Goal: Task Accomplishment & Management: Manage account settings

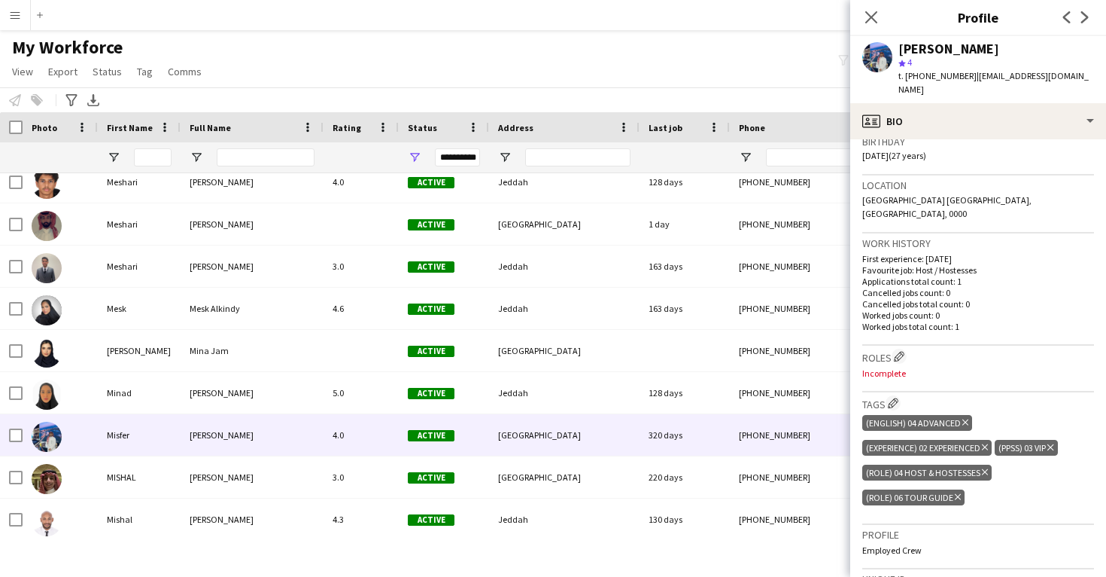
scroll to position [290, 0]
click at [901, 350] on app-icon "Edit crew company roles" at bounding box center [899, 355] width 11 height 11
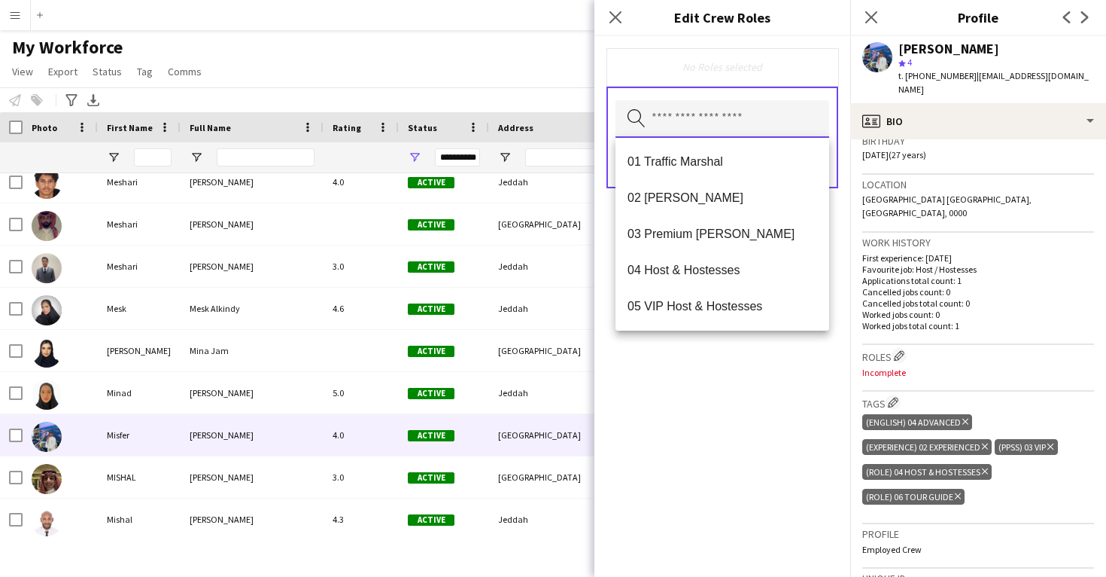
click at [726, 127] on input "text" at bounding box center [723, 119] width 214 height 38
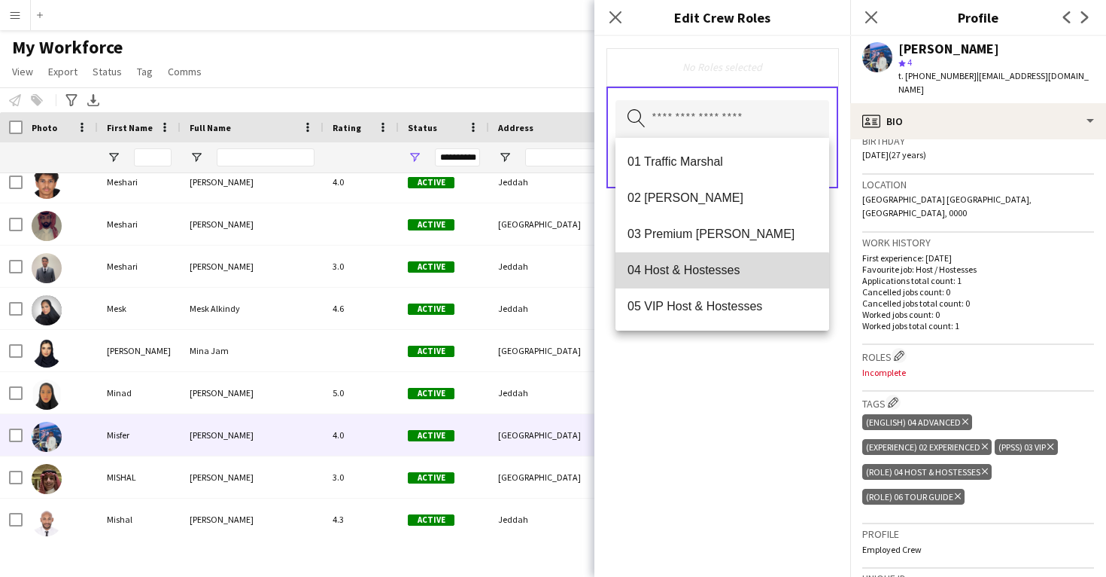
click at [719, 276] on span "04 Host & Hostesses" at bounding box center [723, 270] width 190 height 14
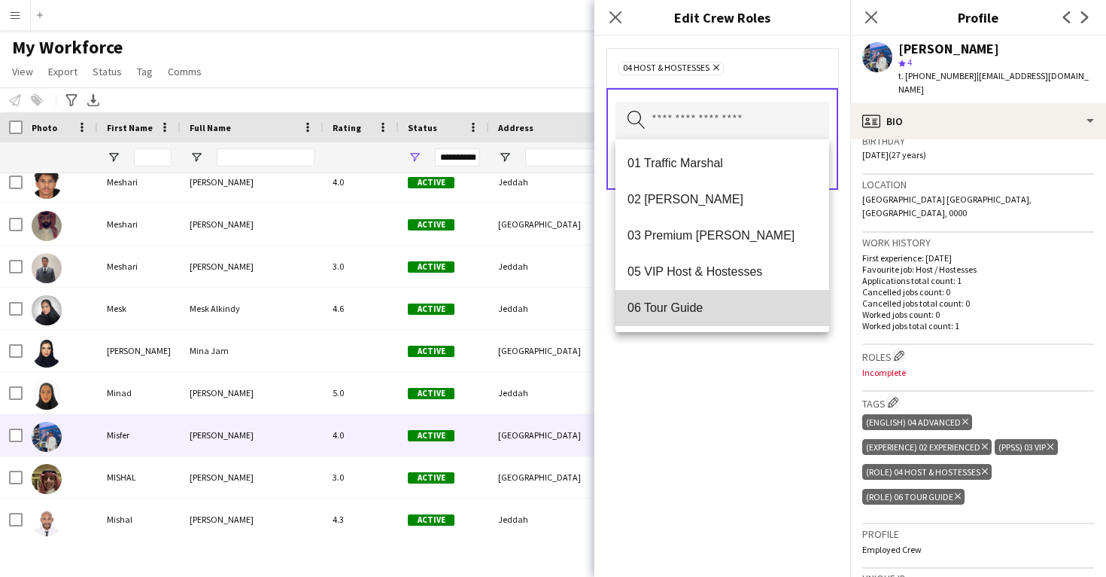
click at [711, 294] on mat-option "06 Tour Guide" at bounding box center [723, 308] width 214 height 36
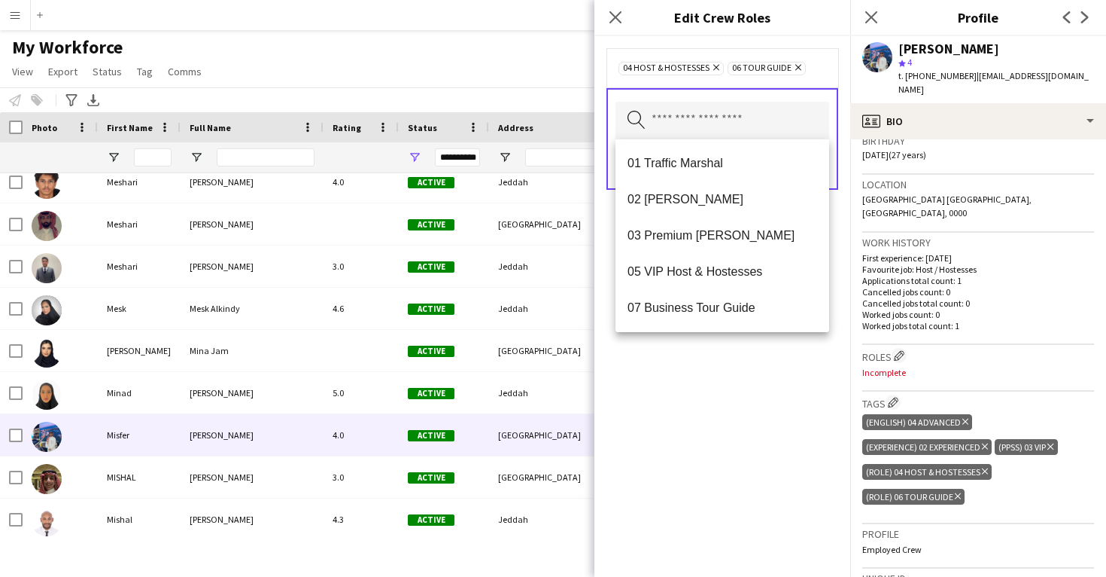
click at [710, 380] on div "04 Host & Hostesses Remove 06 Tour Guide Remove Search by role type Save" at bounding box center [723, 306] width 256 height 540
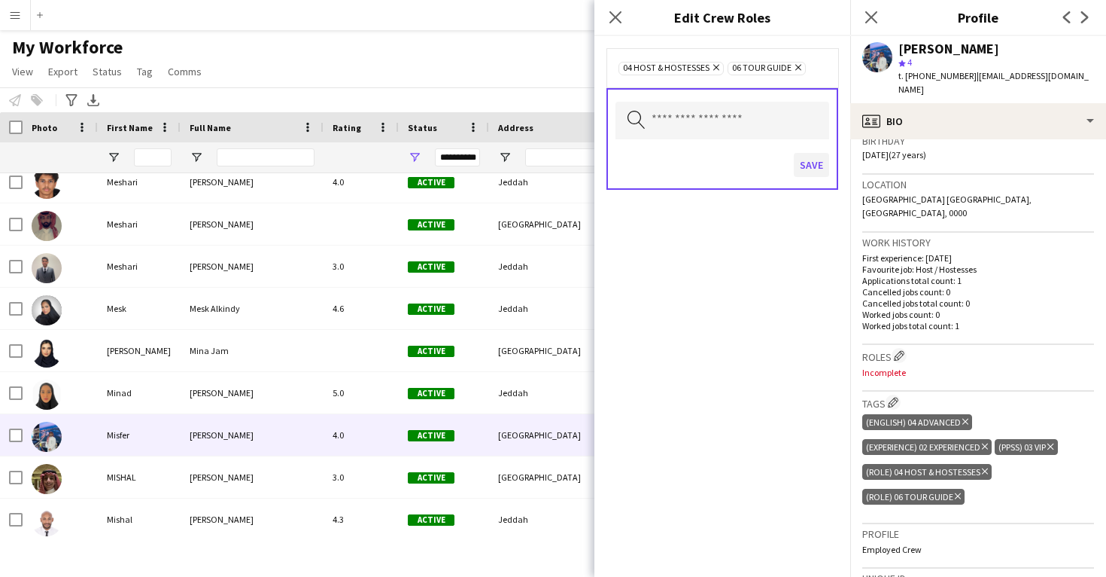
click at [816, 166] on button "Save" at bounding box center [811, 165] width 35 height 24
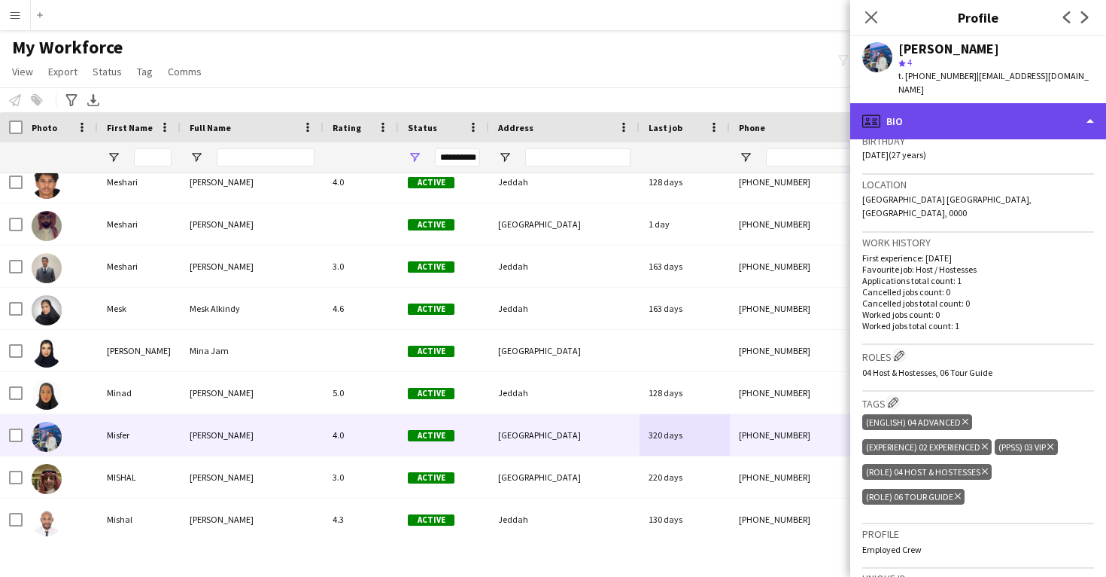
click at [939, 103] on div "profile Bio" at bounding box center [979, 121] width 256 height 36
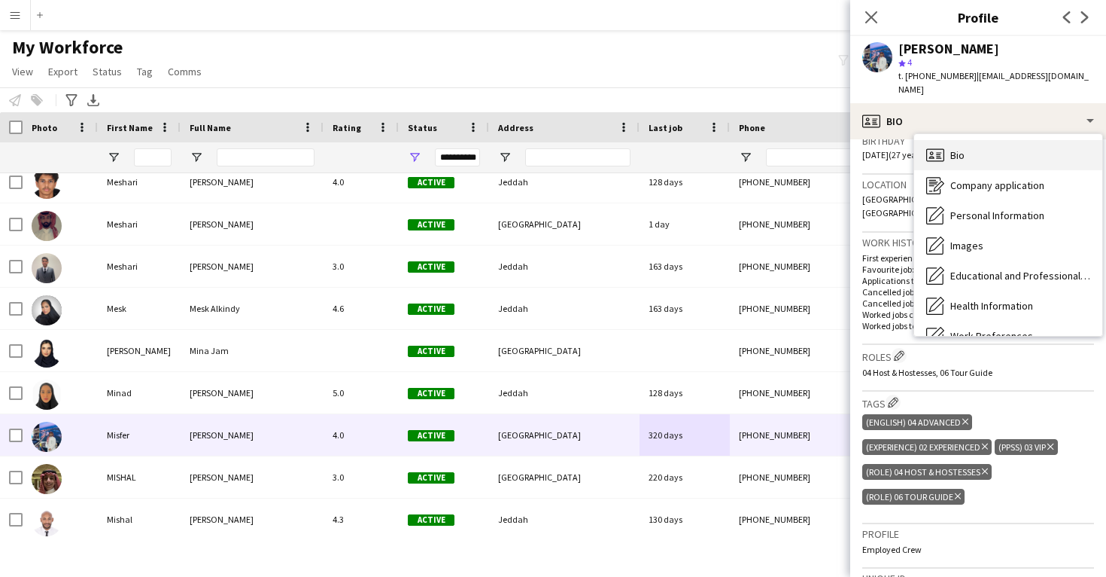
click at [945, 148] on div "Bio Bio" at bounding box center [1008, 155] width 188 height 30
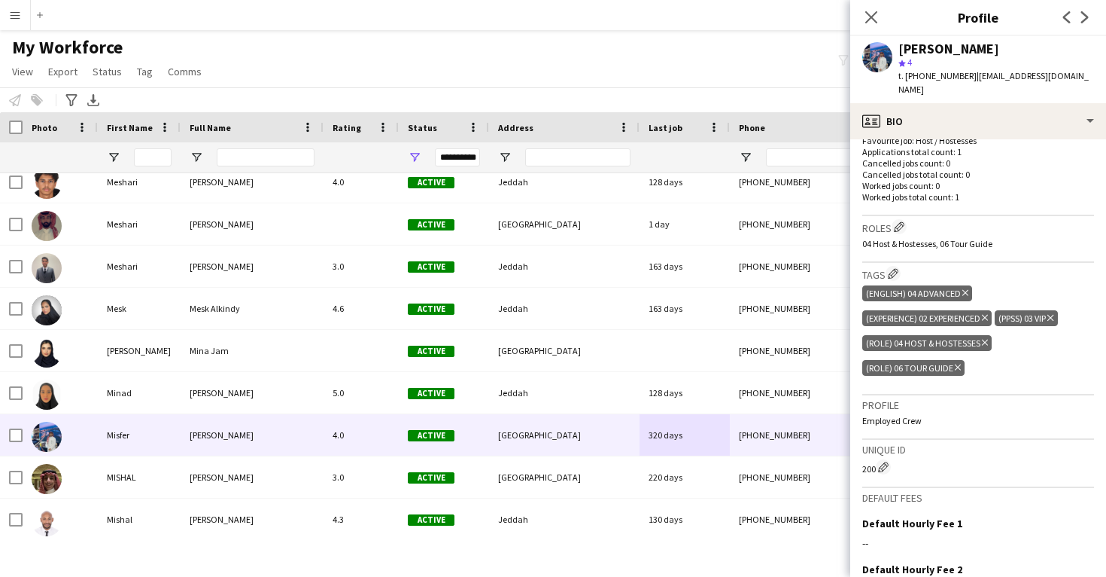
scroll to position [421, 0]
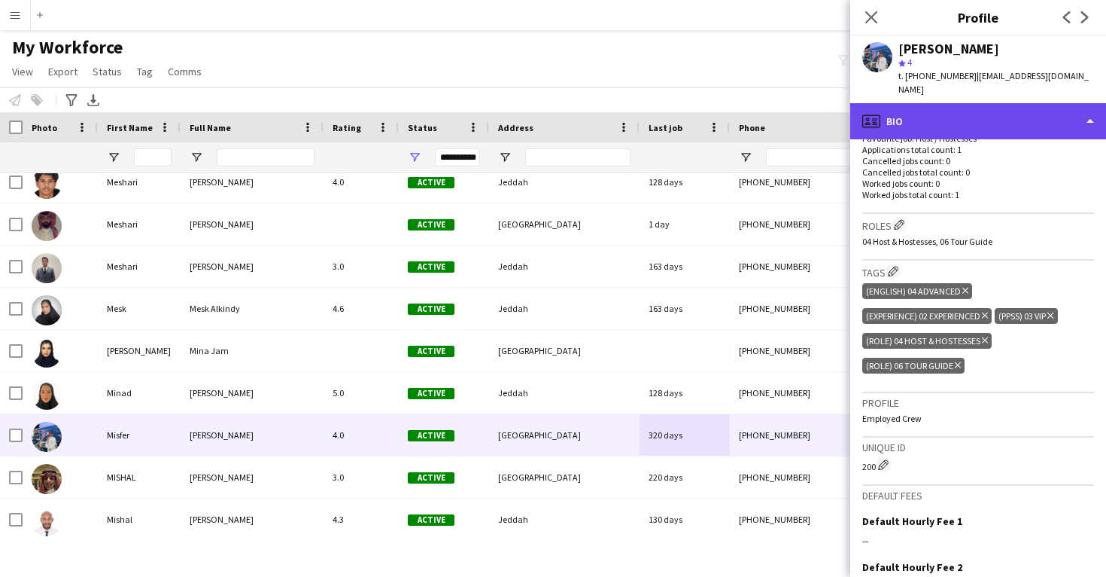
click at [959, 114] on div "profile Bio" at bounding box center [979, 121] width 256 height 36
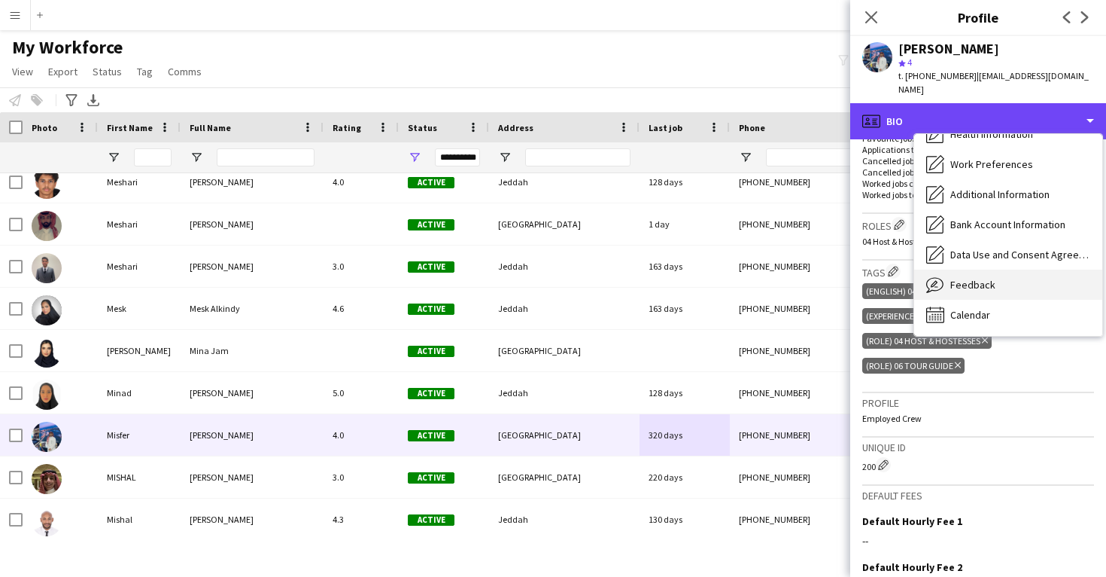
scroll to position [172, 0]
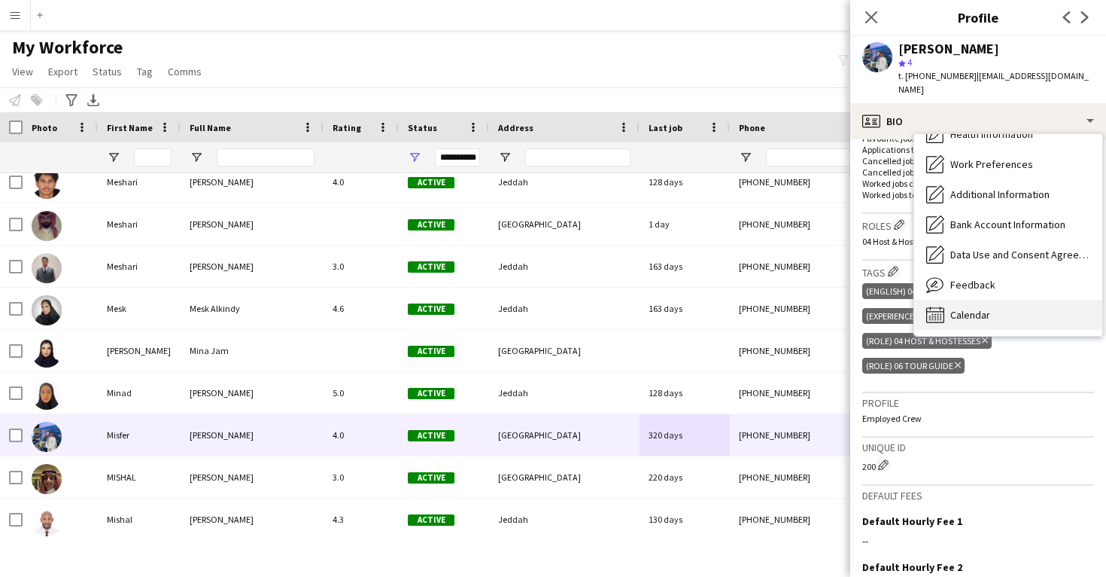
click at [966, 300] on div "Calendar Calendar" at bounding box center [1008, 315] width 188 height 30
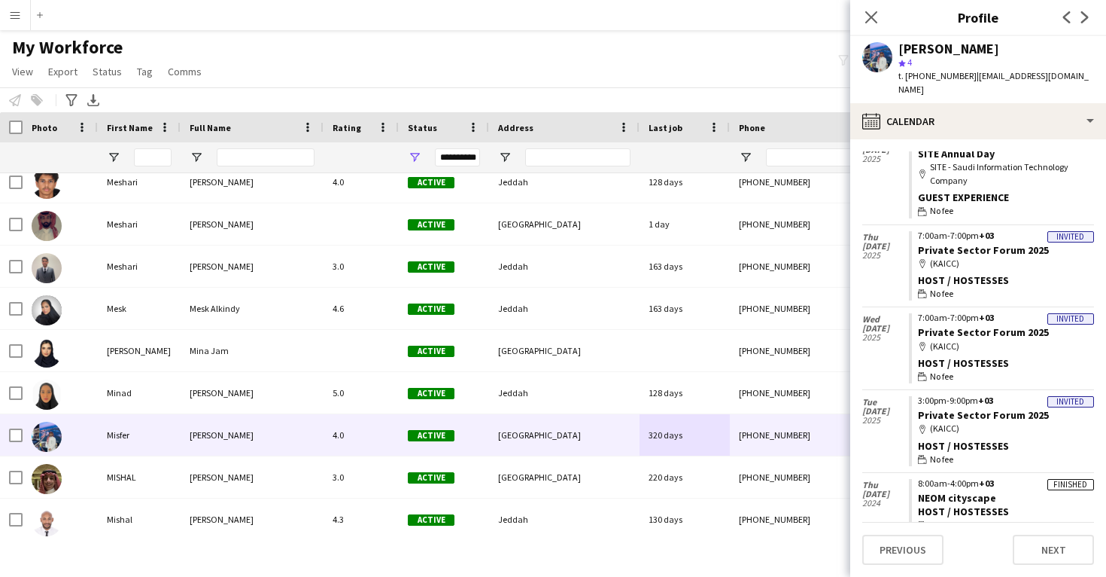
scroll to position [159, 0]
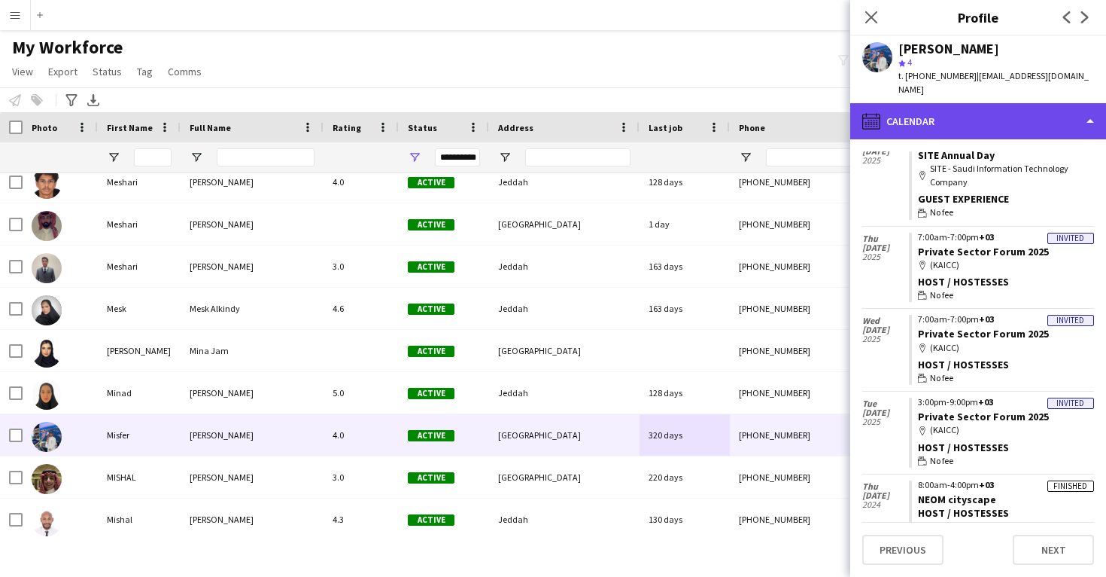
click at [928, 124] on div "calendar-full Calendar" at bounding box center [979, 121] width 256 height 36
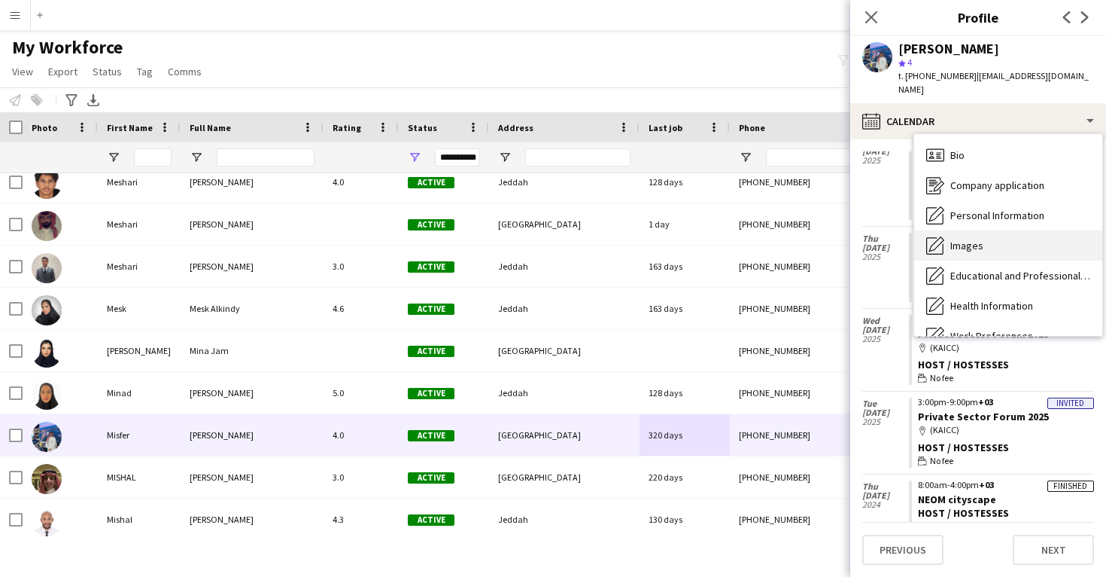
scroll to position [0, 0]
click at [969, 239] on span "Images" at bounding box center [967, 246] width 33 height 14
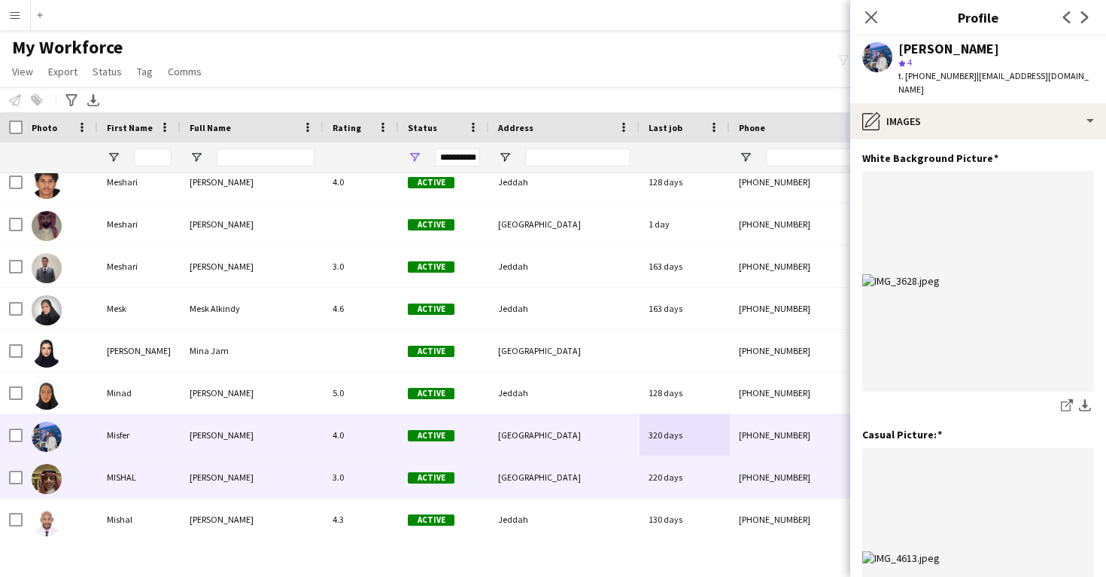
click at [610, 485] on div "[GEOGRAPHIC_DATA]" at bounding box center [564, 476] width 151 height 41
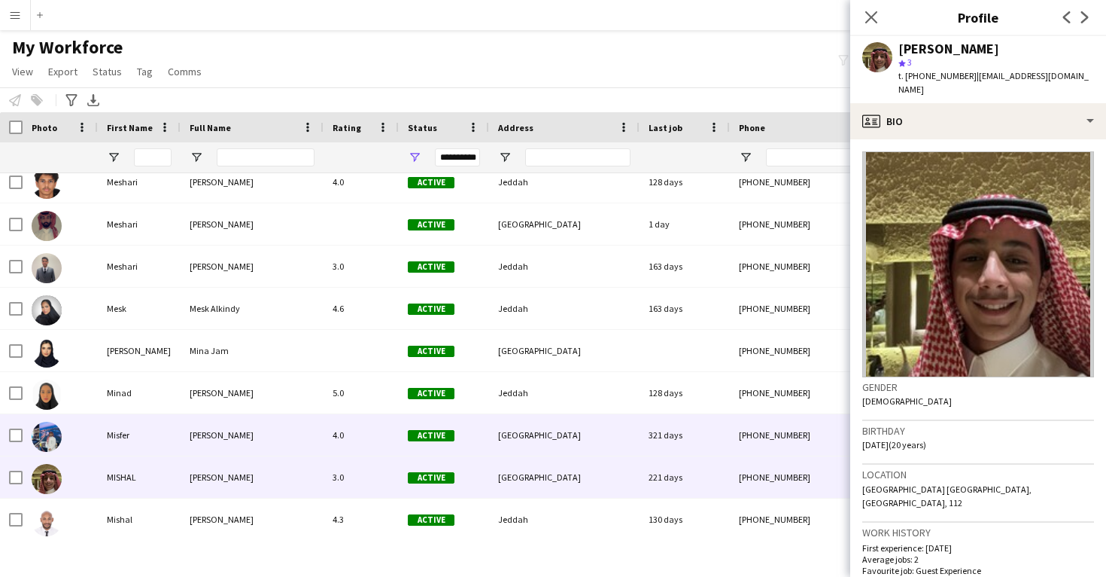
click at [613, 433] on div "[GEOGRAPHIC_DATA]" at bounding box center [564, 434] width 151 height 41
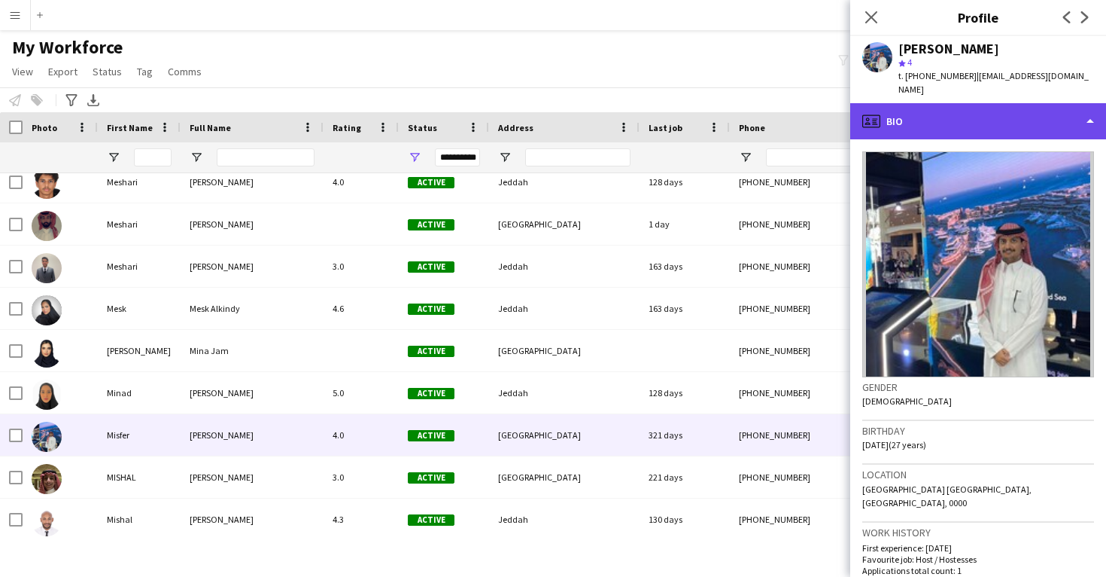
click at [981, 105] on div "profile Bio" at bounding box center [979, 121] width 256 height 36
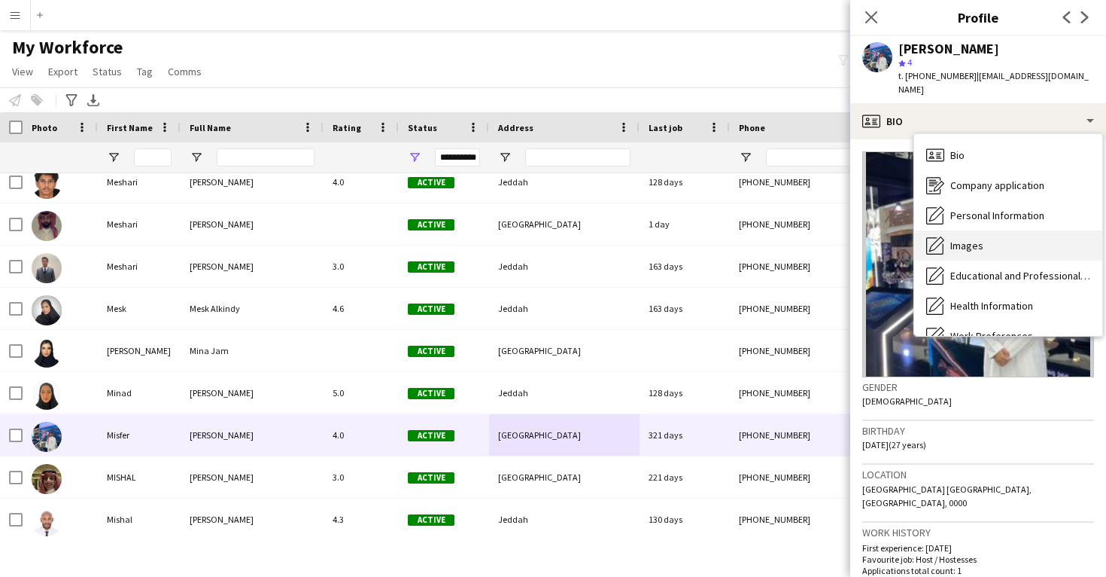
click at [1024, 241] on div "Images Images" at bounding box center [1008, 245] width 188 height 30
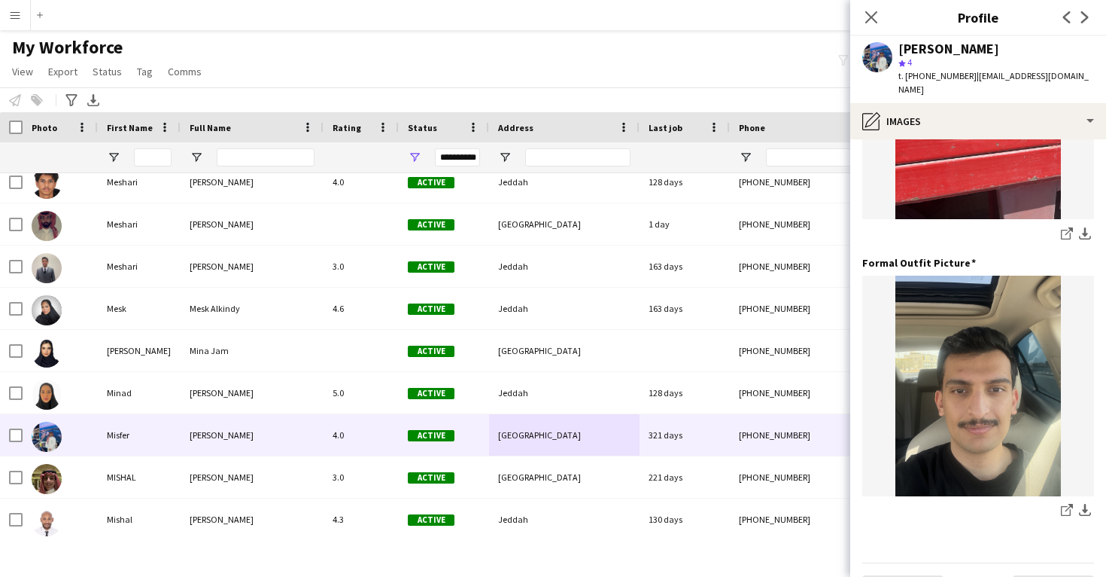
scroll to position [708, 0]
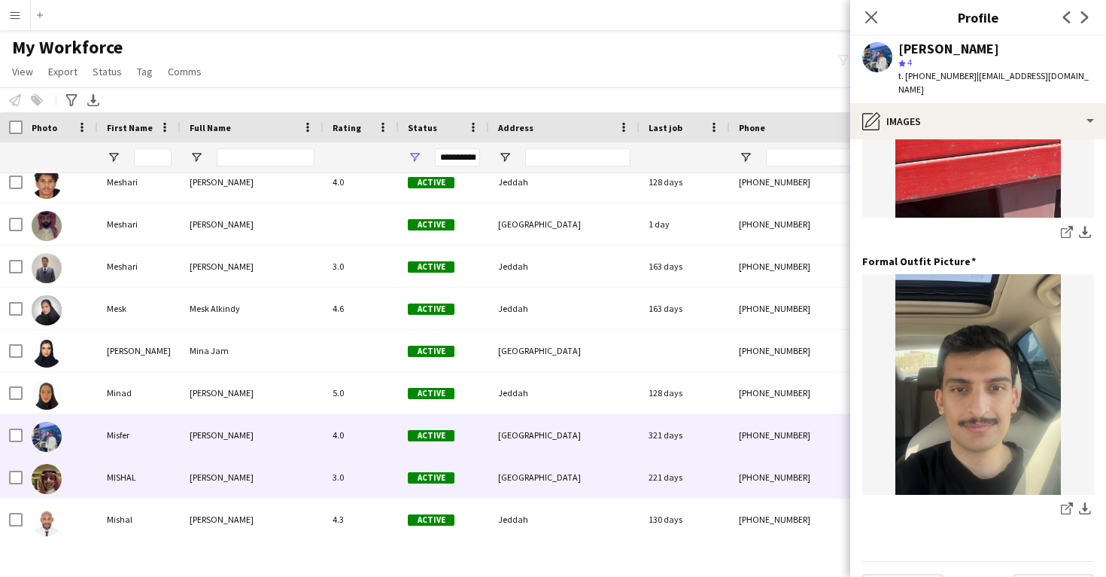
click at [797, 479] on div "[PHONE_NUMBER]" at bounding box center [826, 476] width 193 height 41
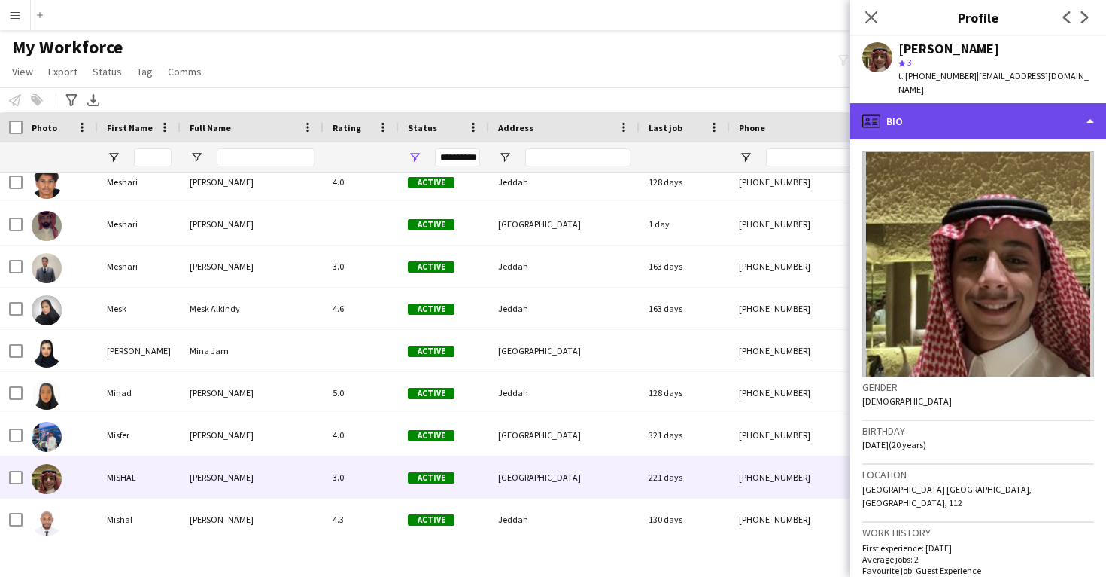
click at [914, 104] on div "profile Bio" at bounding box center [979, 121] width 256 height 36
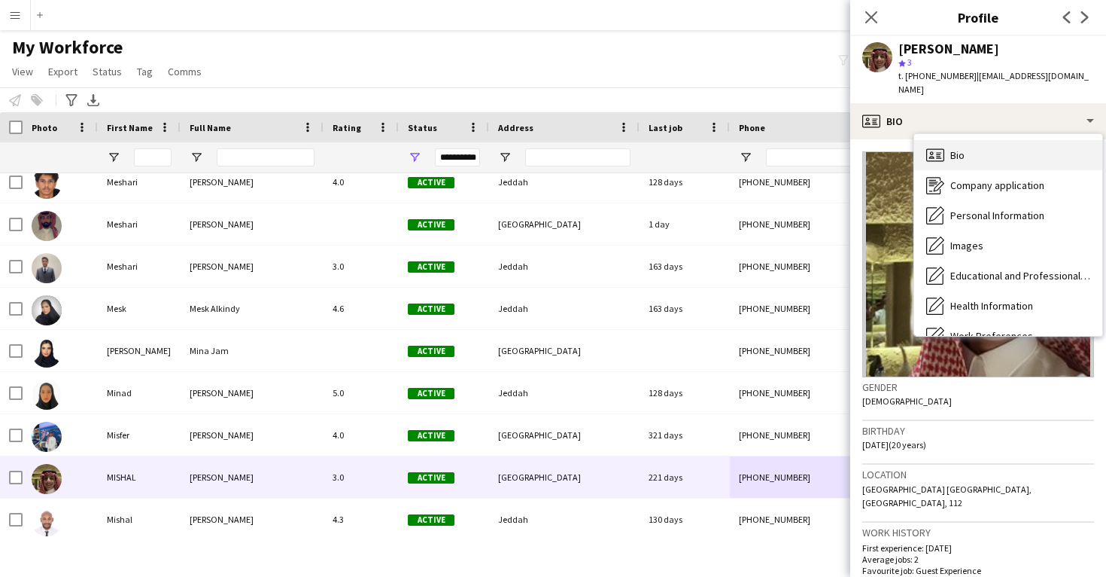
click at [957, 154] on div "Bio Bio" at bounding box center [1008, 155] width 188 height 30
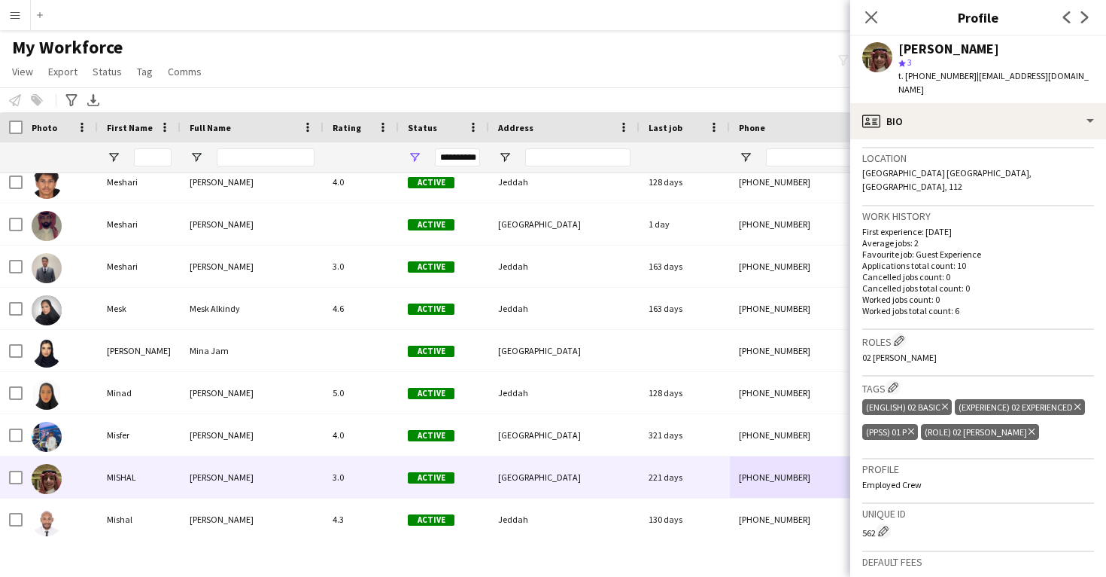
scroll to position [319, 0]
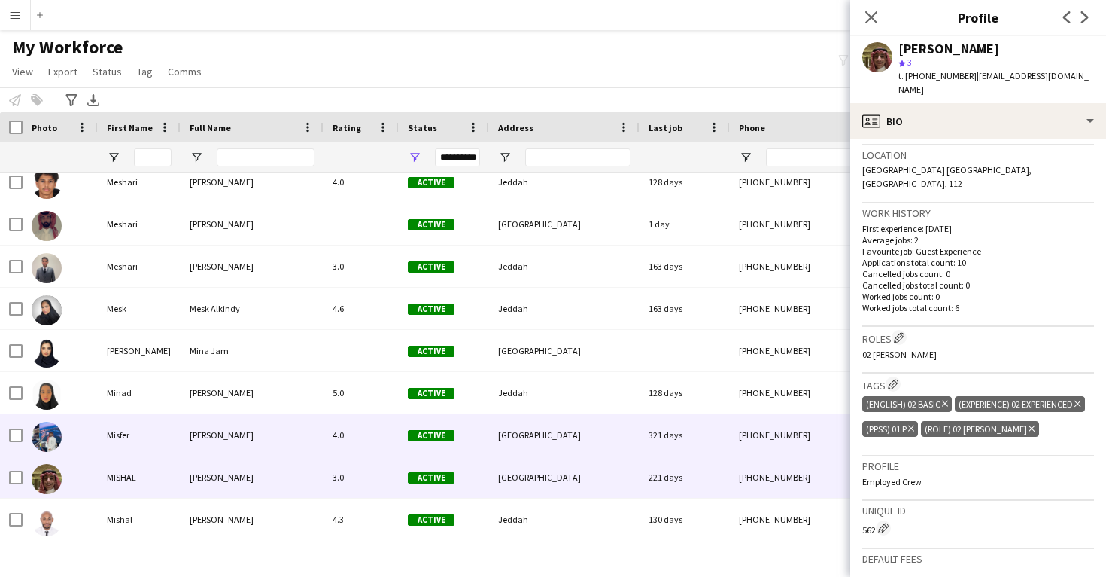
click at [805, 428] on div "[PHONE_NUMBER]" at bounding box center [826, 434] width 193 height 41
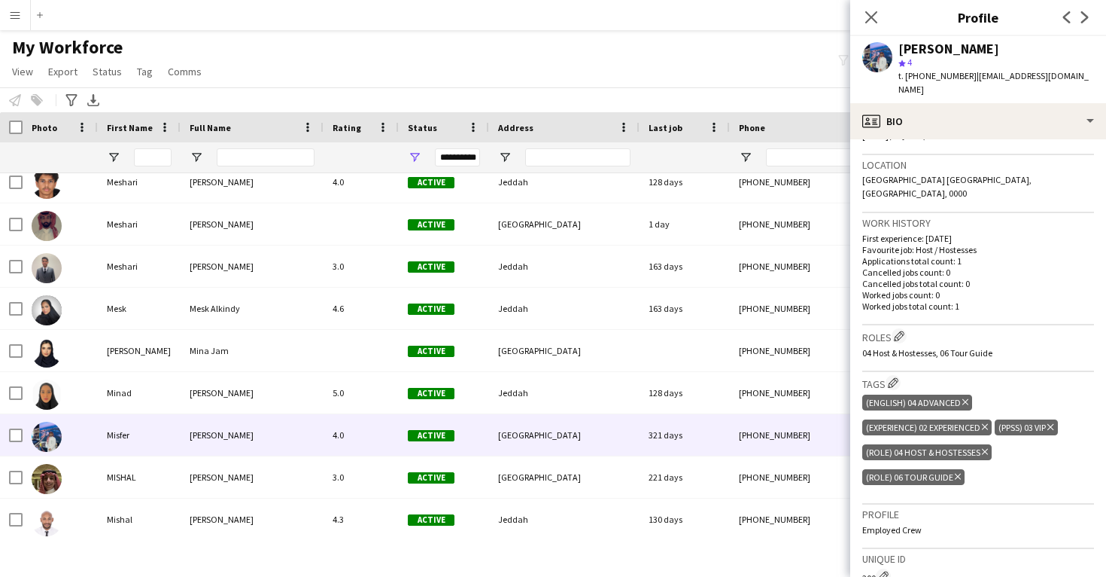
scroll to position [315, 0]
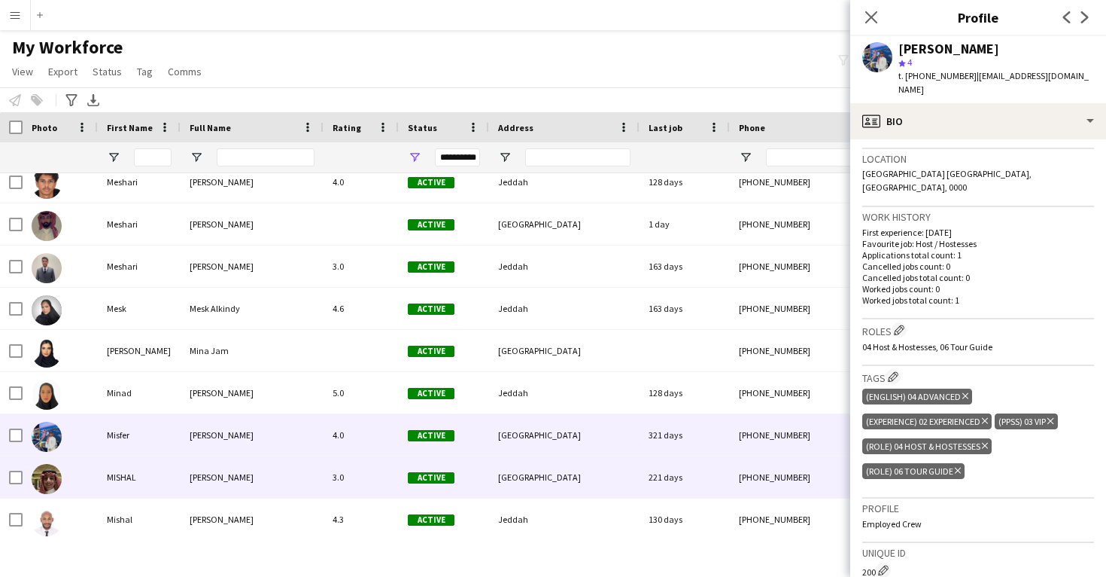
click at [797, 458] on div "[PHONE_NUMBER]" at bounding box center [826, 476] width 193 height 41
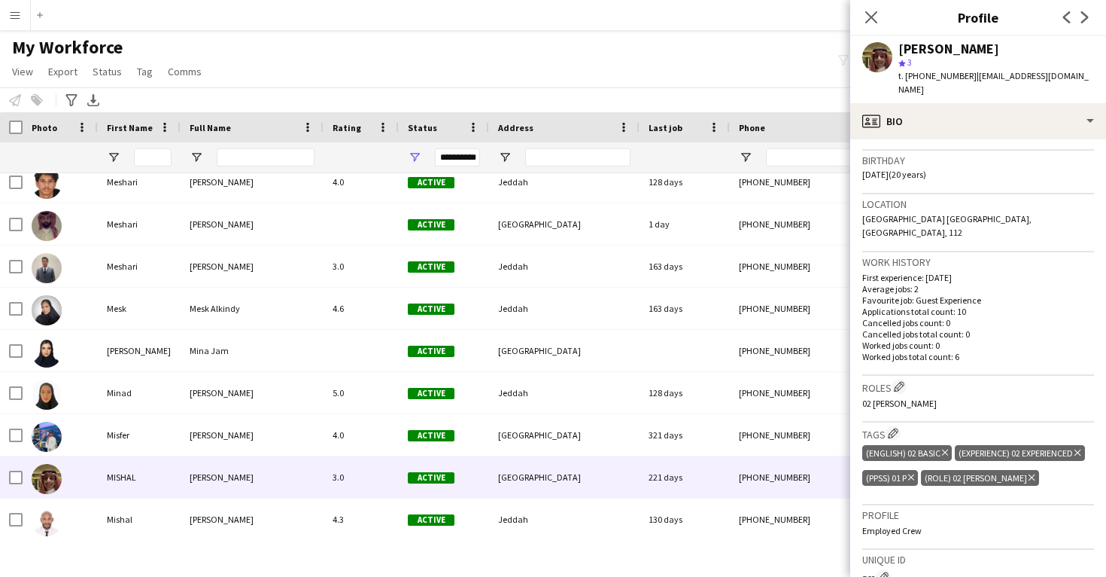
scroll to position [271, 0]
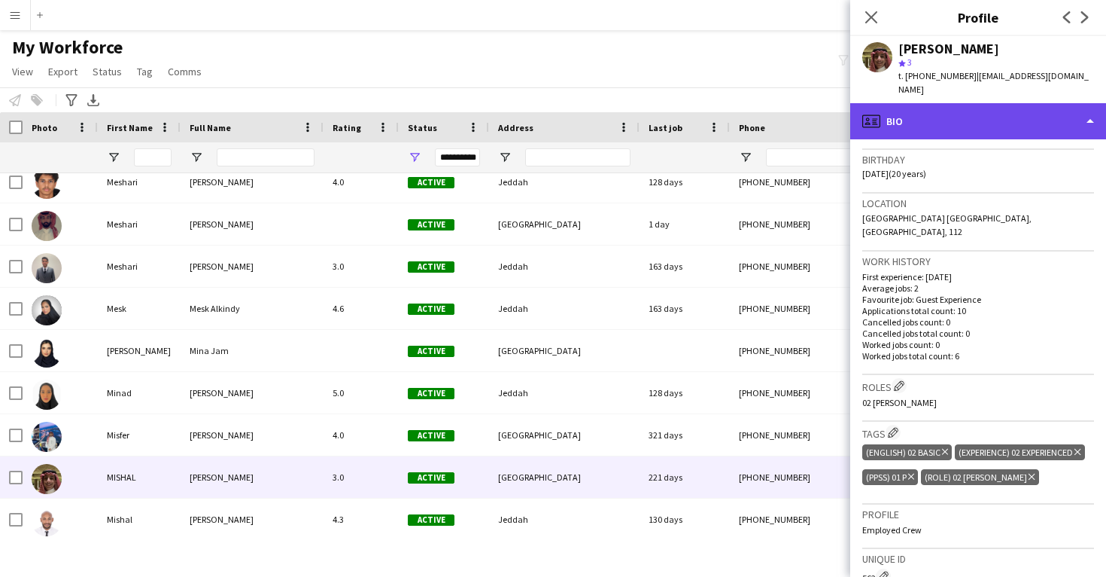
click at [944, 103] on div "profile Bio" at bounding box center [979, 121] width 256 height 36
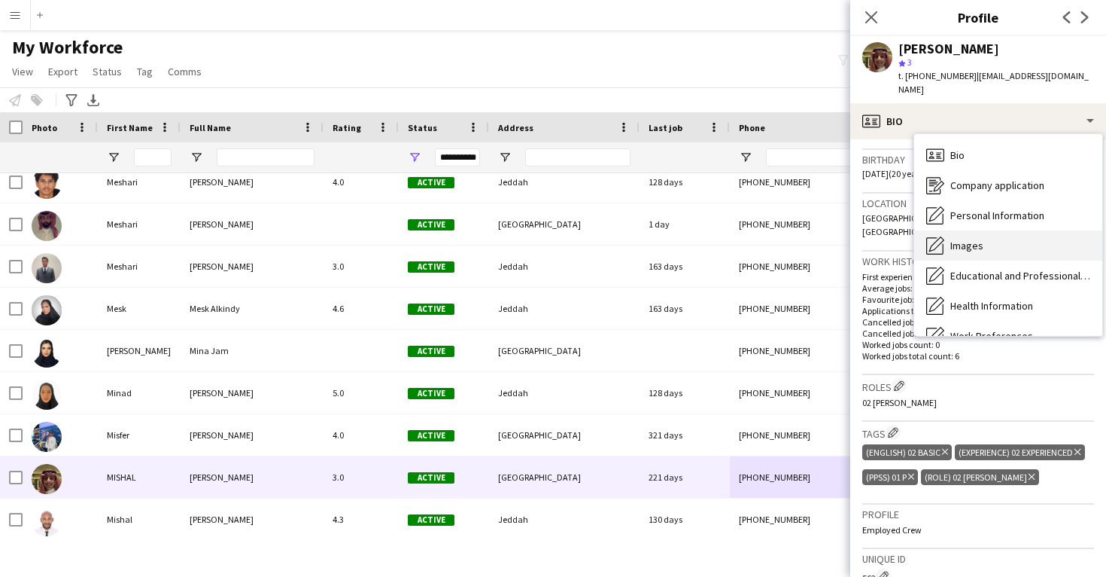
click at [972, 230] on div "Images Images" at bounding box center [1008, 245] width 188 height 30
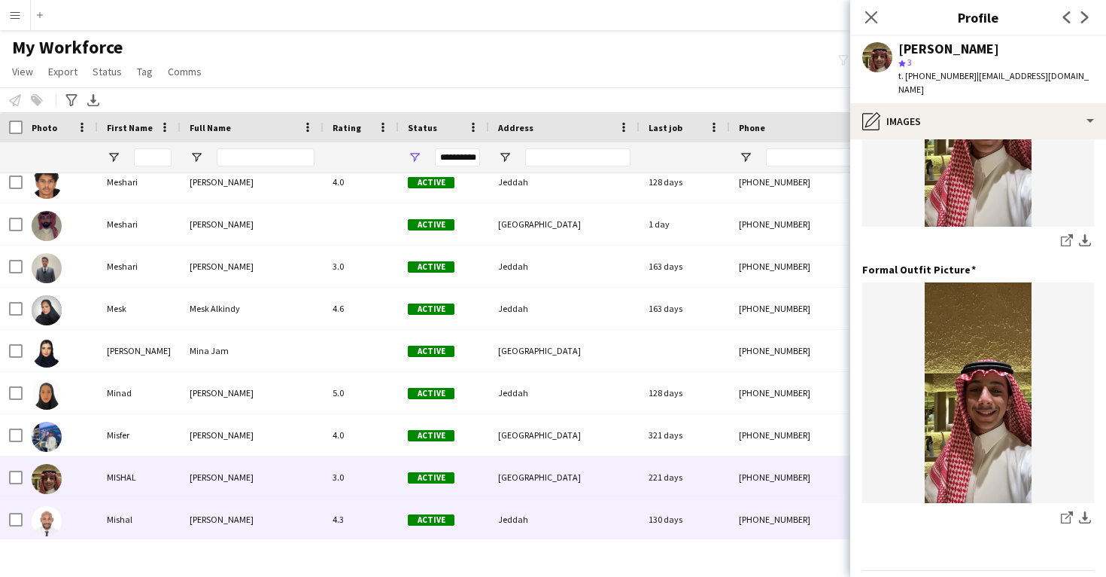
scroll to position [42120, 0]
click at [712, 530] on div "130 days" at bounding box center [685, 518] width 90 height 41
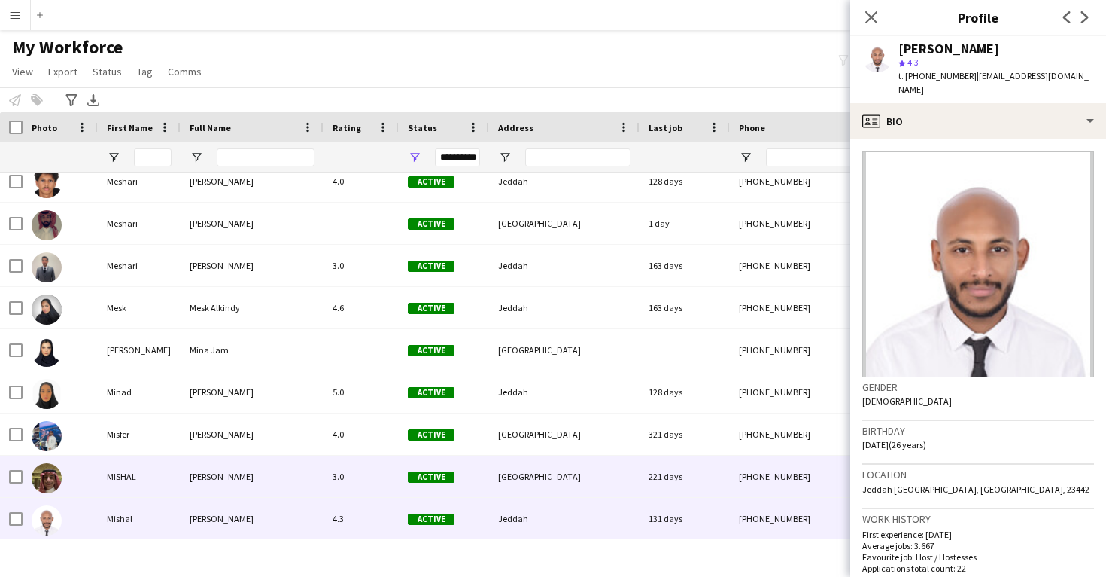
click at [781, 458] on div "[PHONE_NUMBER]" at bounding box center [826, 475] width 193 height 41
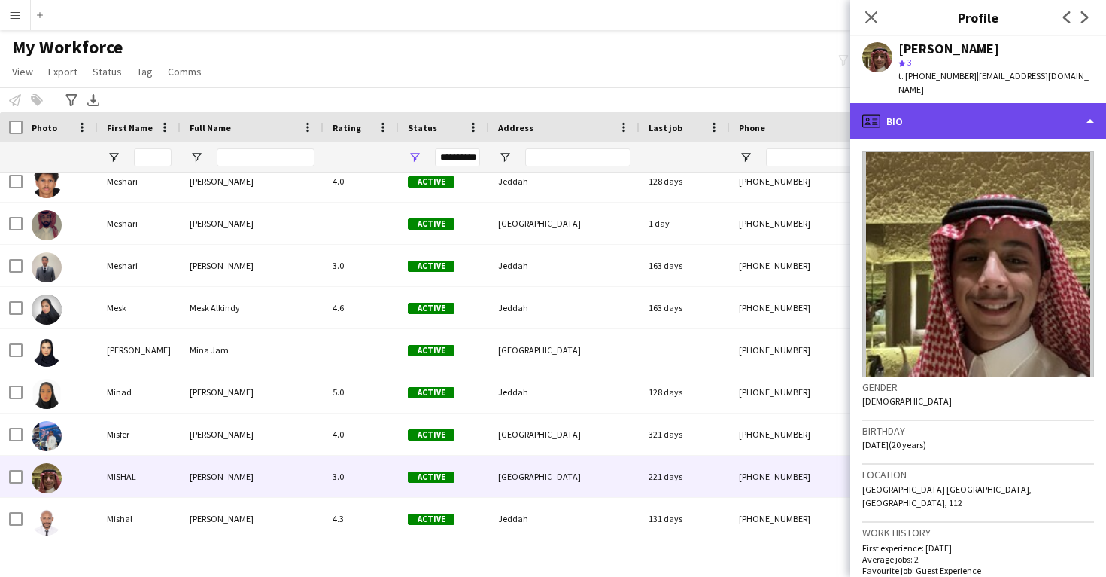
click at [999, 104] on div "profile Bio" at bounding box center [979, 121] width 256 height 36
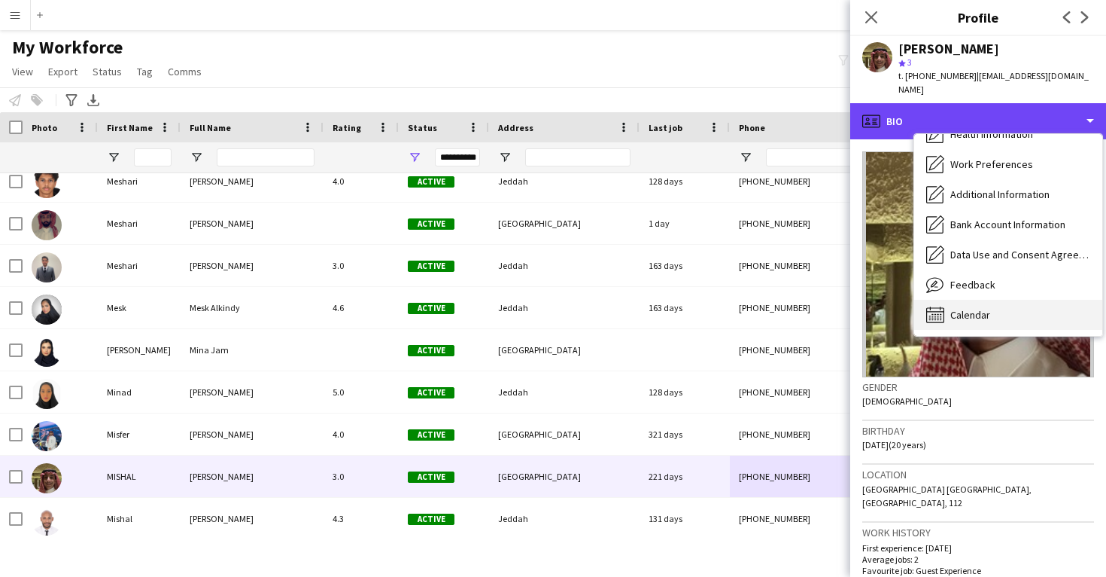
scroll to position [172, 0]
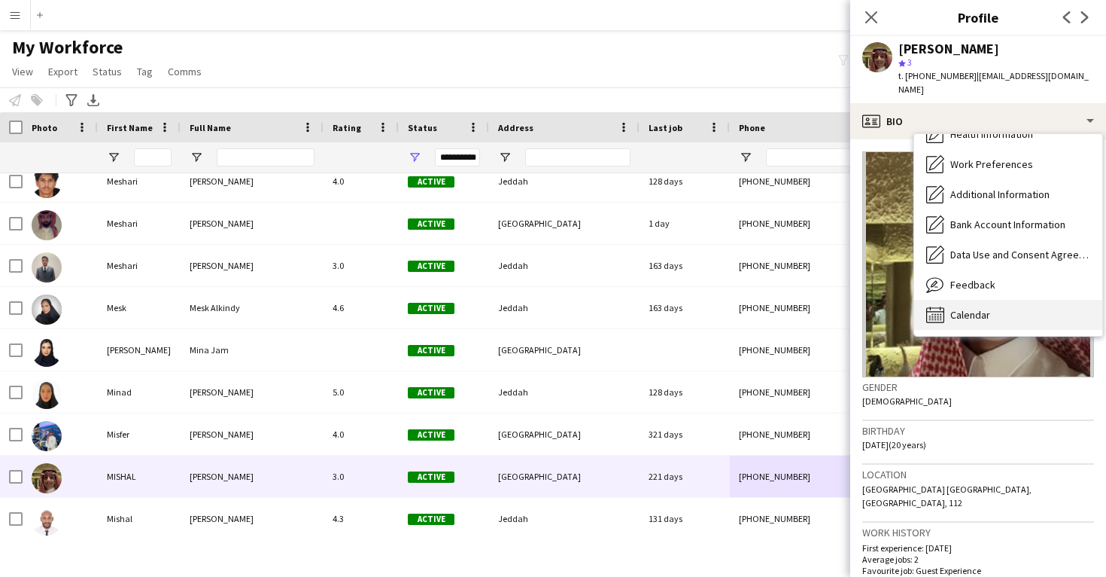
click at [1050, 300] on div "Calendar Calendar" at bounding box center [1008, 315] width 188 height 30
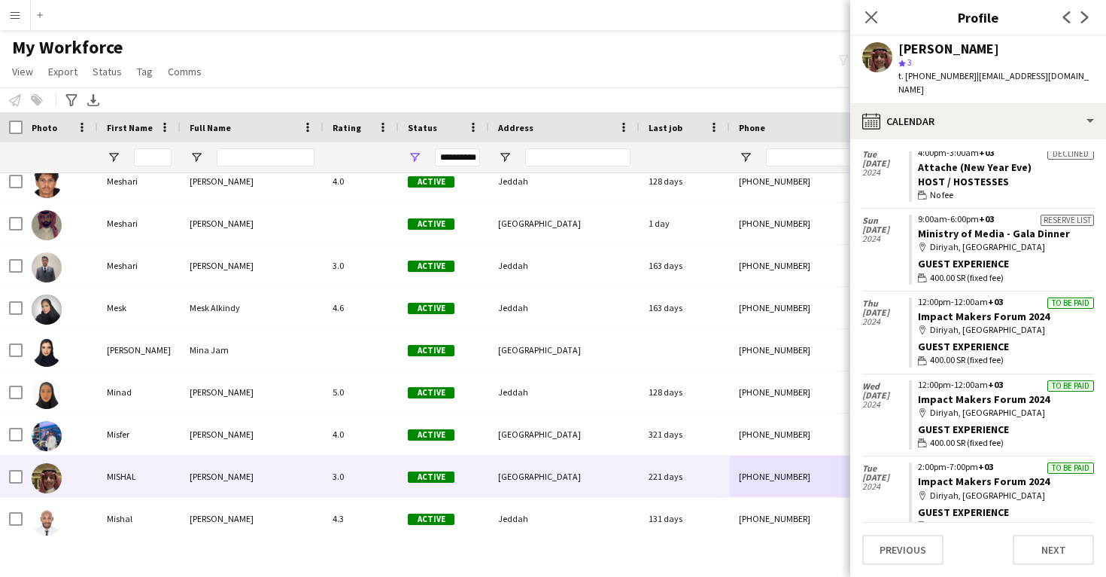
scroll to position [246, 0]
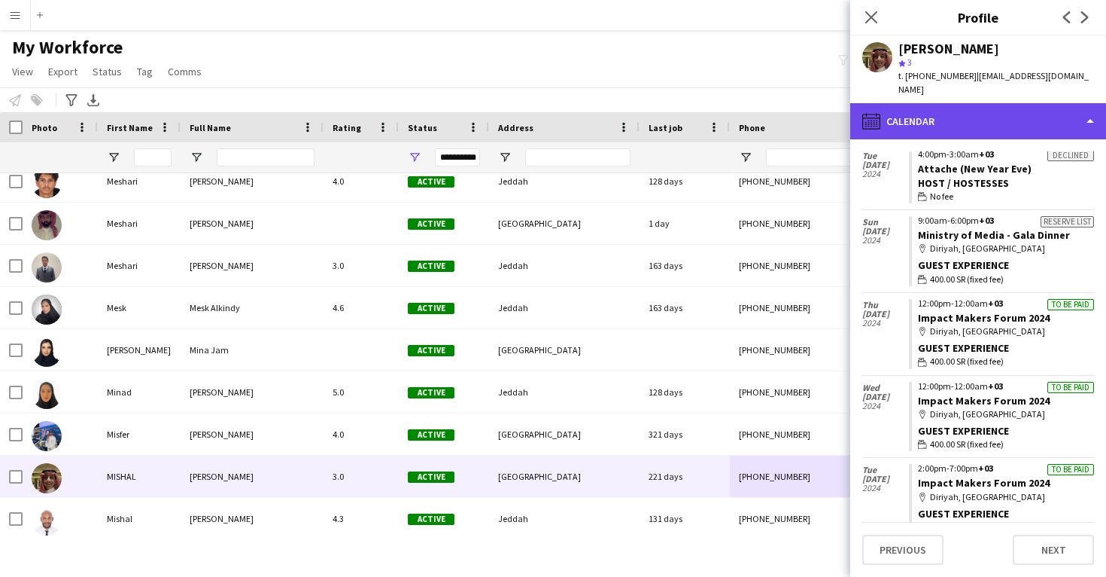
click at [909, 103] on div "calendar-full Calendar" at bounding box center [979, 121] width 256 height 36
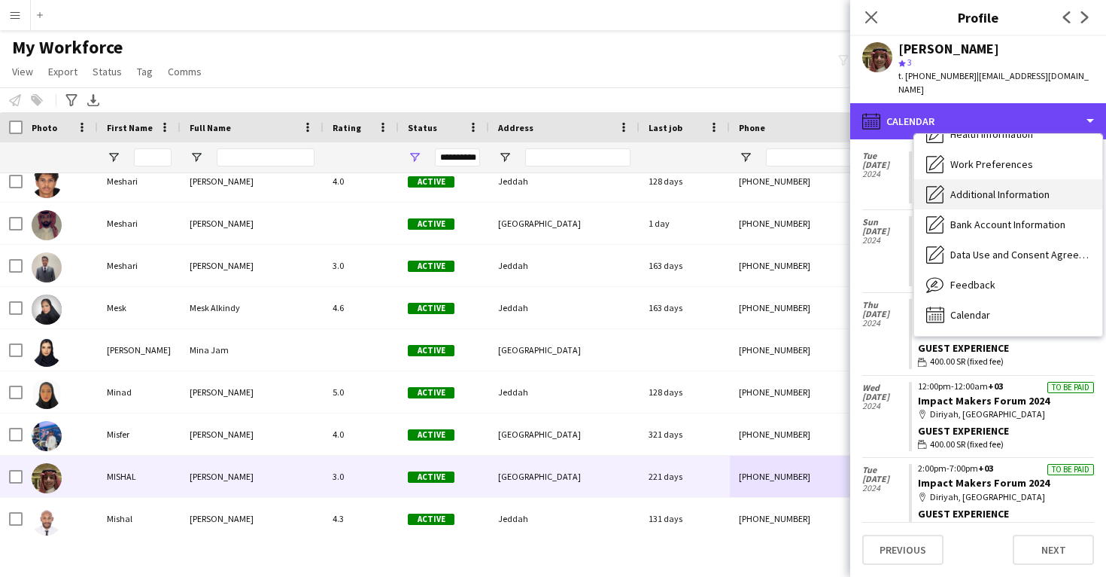
scroll to position [0, 0]
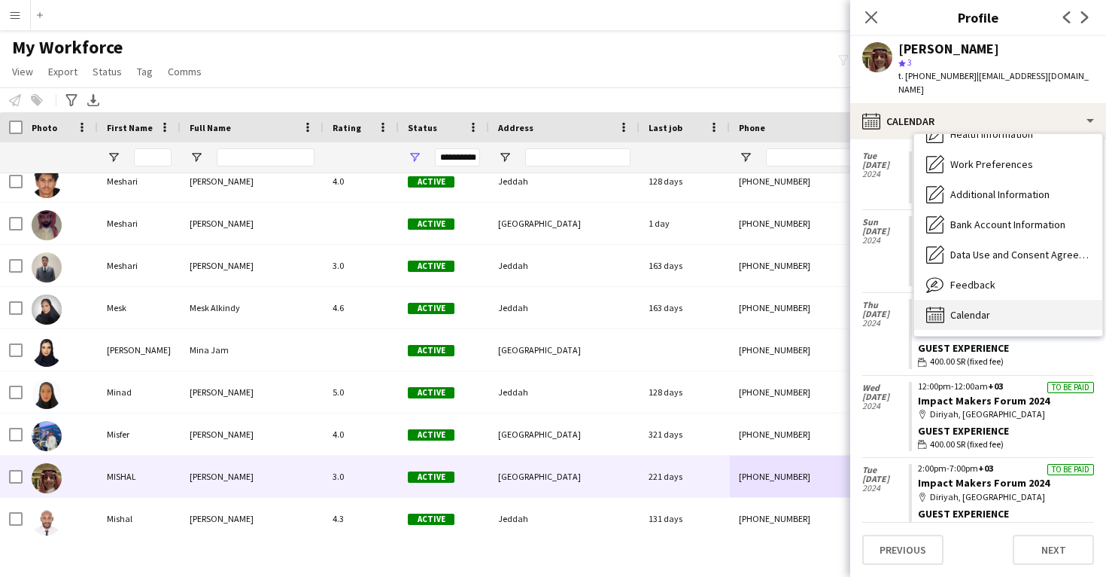
click at [977, 312] on div "Calendar Calendar" at bounding box center [1008, 315] width 188 height 30
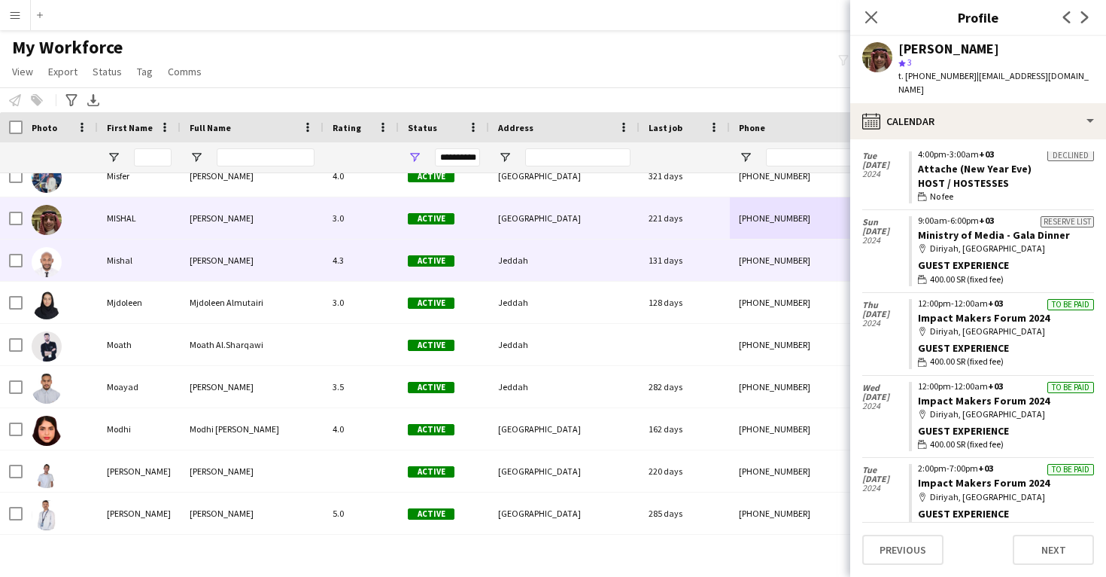
scroll to position [42382, 0]
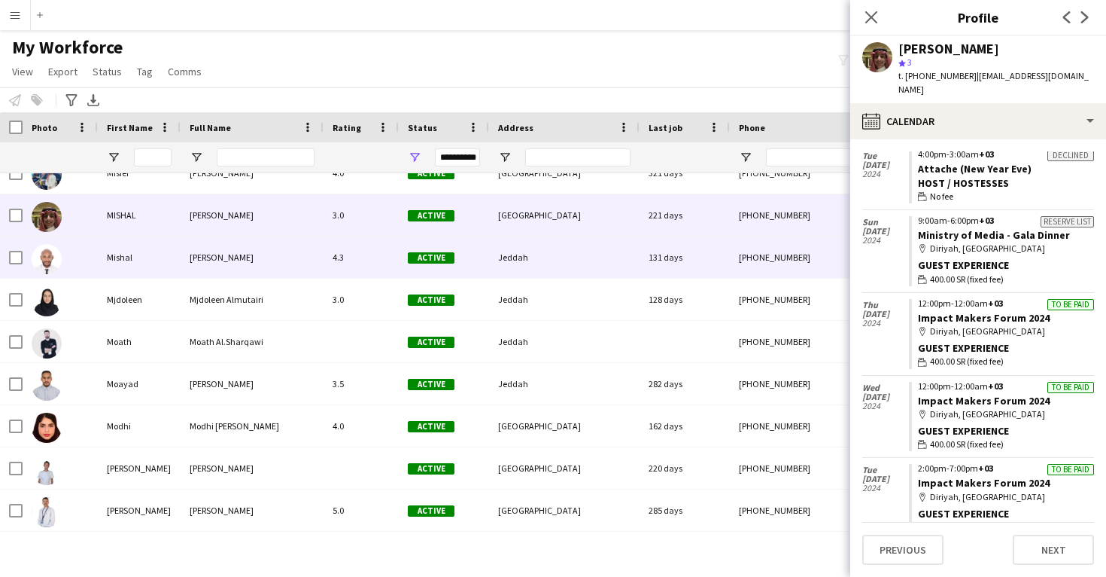
click at [588, 263] on div "Jeddah" at bounding box center [564, 256] width 151 height 41
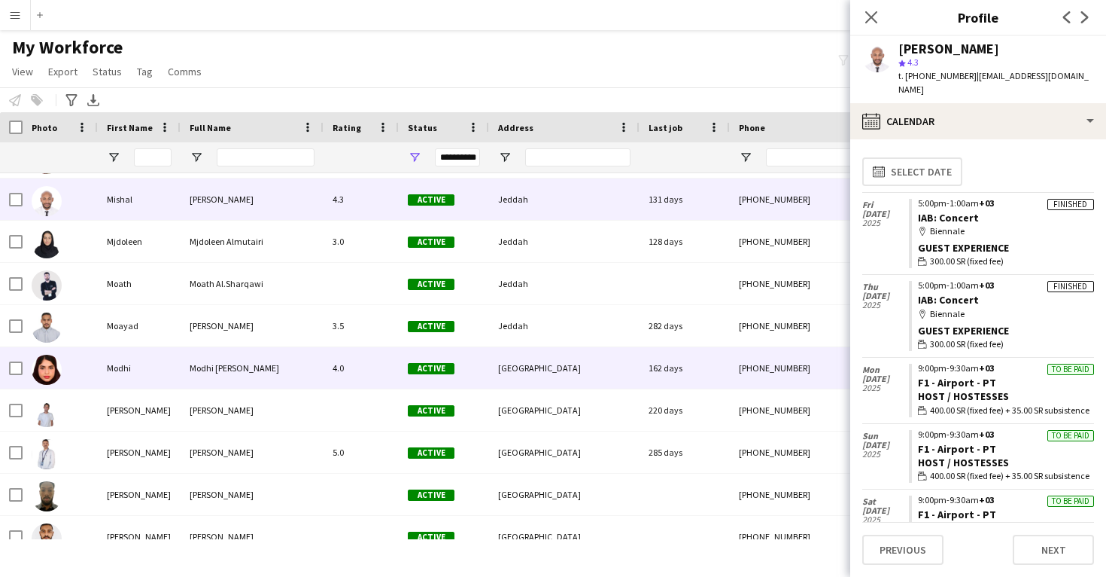
scroll to position [0, 0]
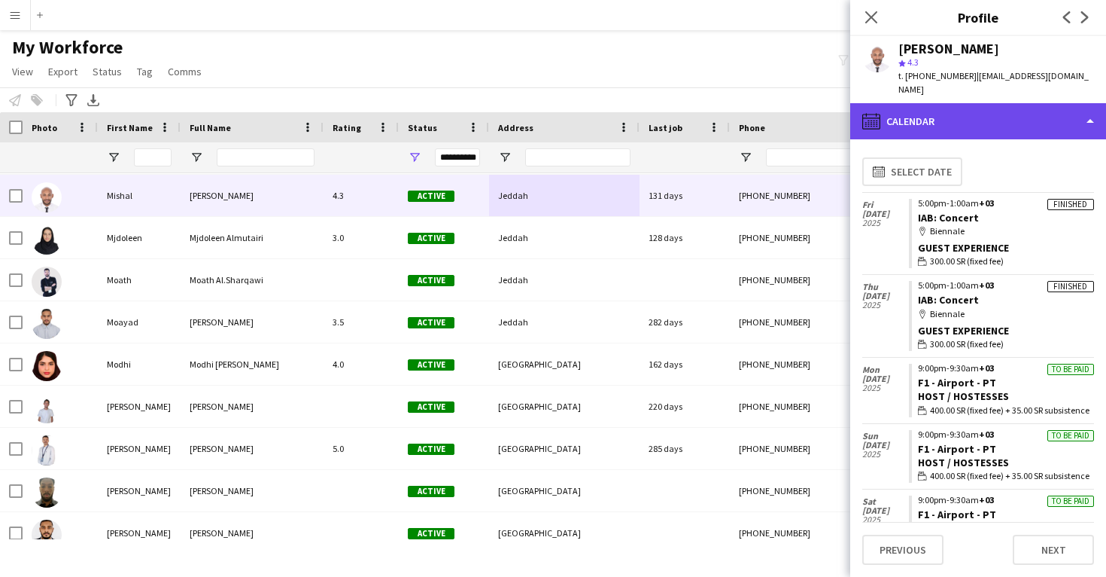
click at [924, 111] on div "calendar-full Calendar" at bounding box center [979, 121] width 256 height 36
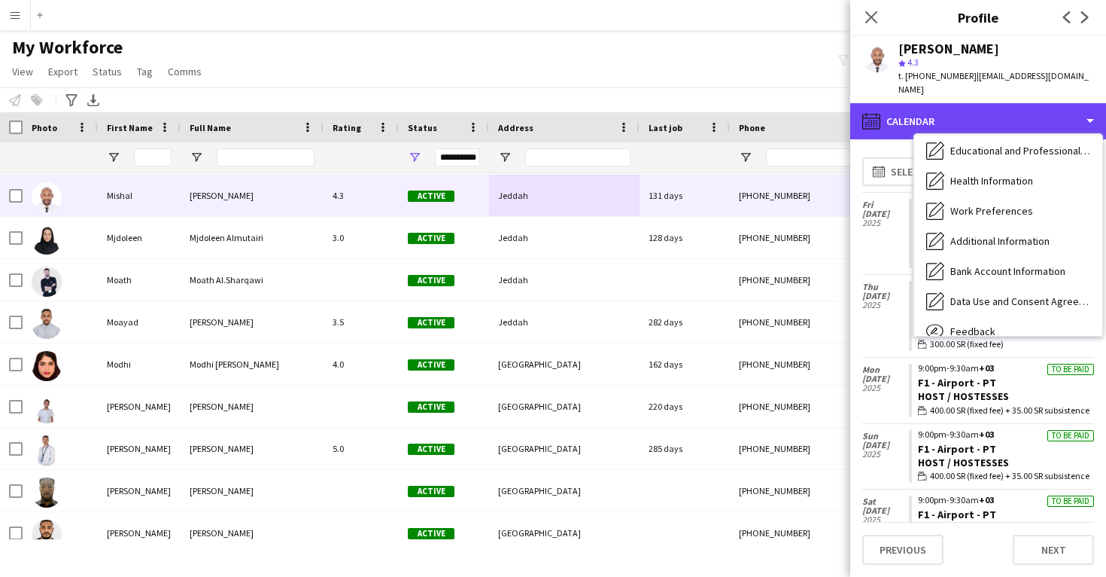
scroll to position [172, 0]
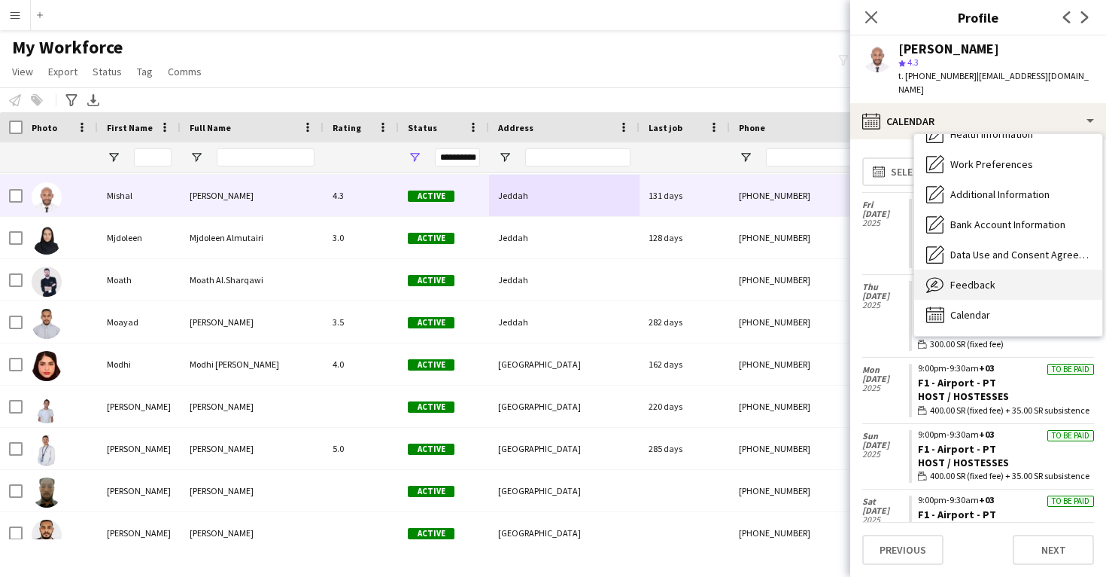
click at [974, 278] on span "Feedback" at bounding box center [973, 285] width 45 height 14
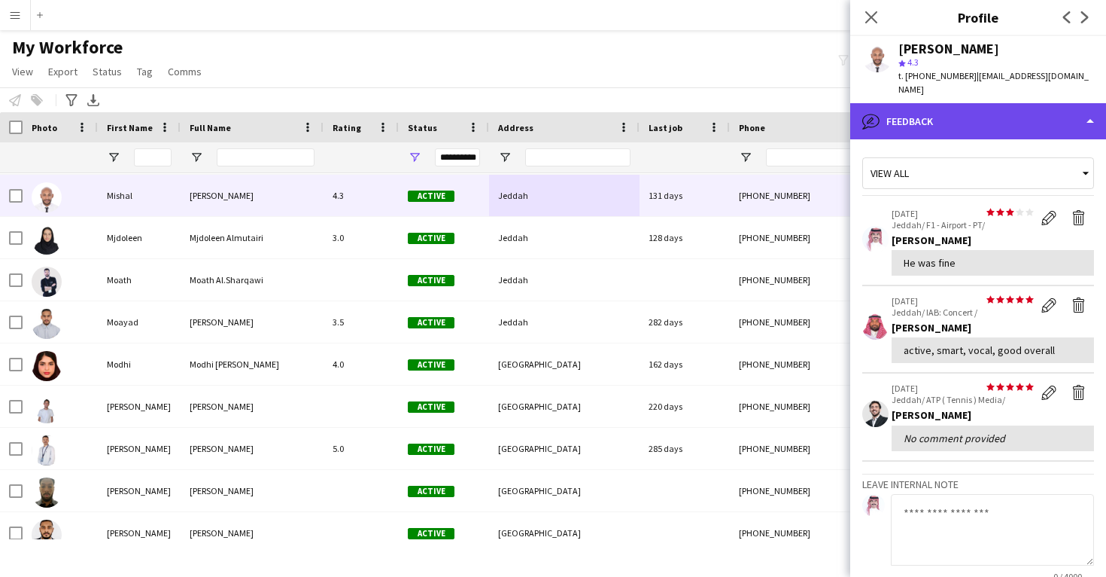
click at [974, 114] on div "bubble-pencil Feedback" at bounding box center [979, 121] width 256 height 36
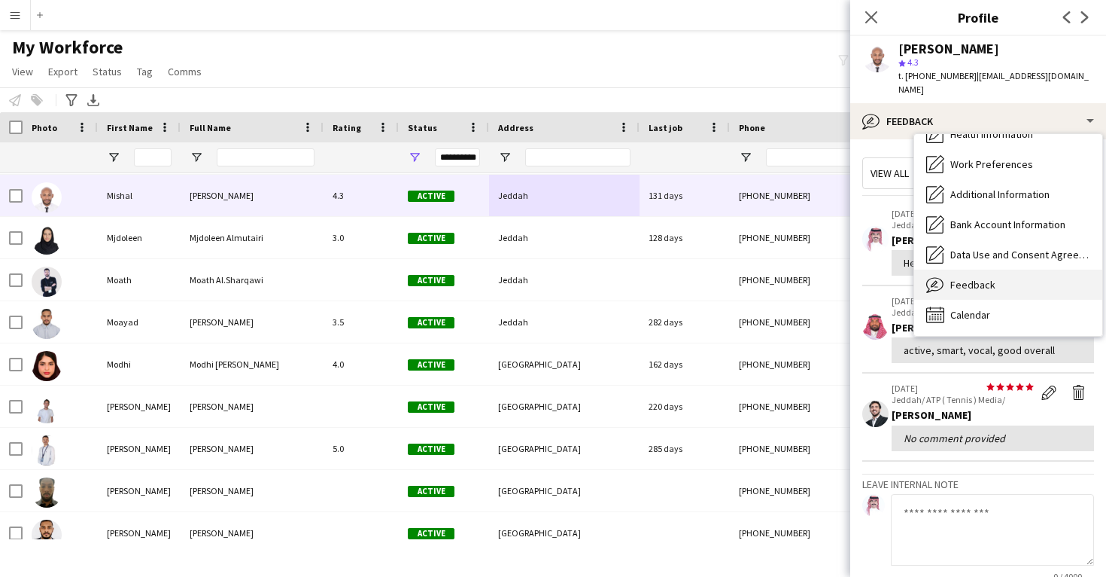
click at [977, 280] on div "Feedback Feedback" at bounding box center [1008, 284] width 188 height 30
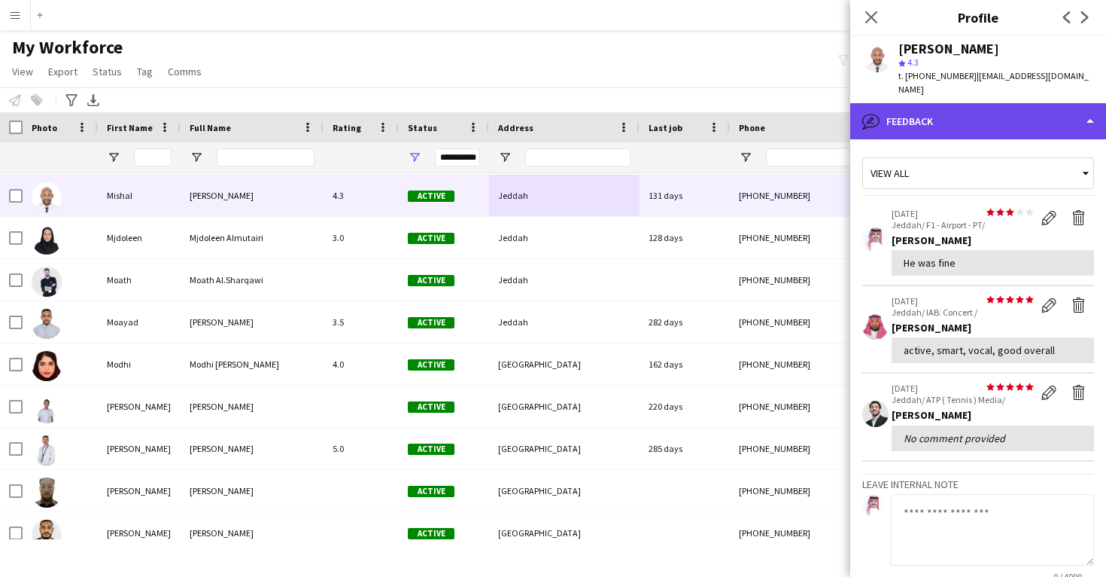
click at [981, 117] on div "bubble-pencil Feedback" at bounding box center [979, 121] width 256 height 36
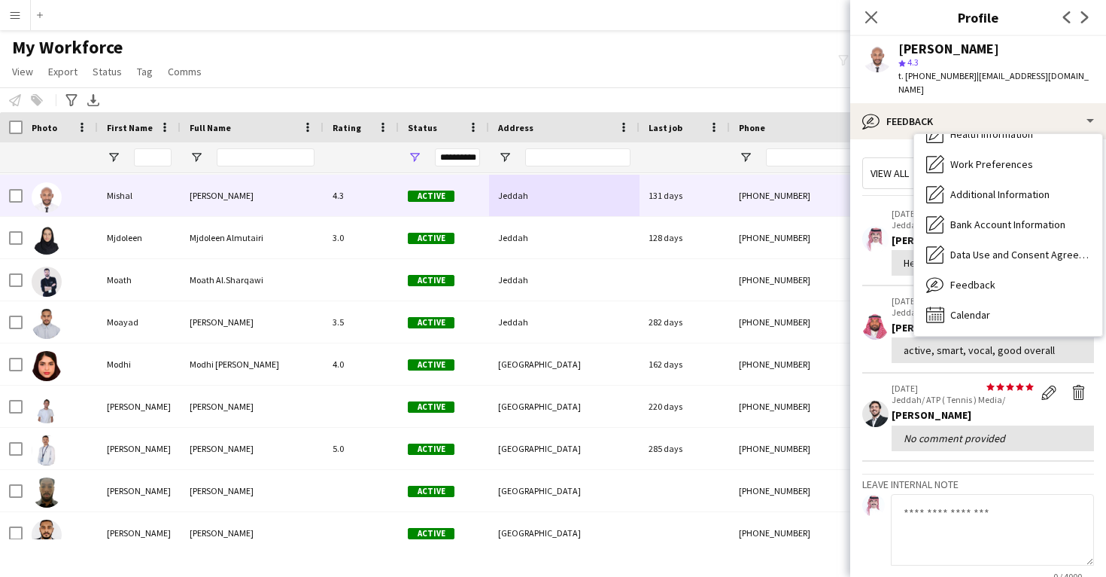
click at [988, 316] on div "Bio Bio Company application Company application Personal Information Personal I…" at bounding box center [1008, 235] width 188 height 202
click at [984, 300] on div "Calendar Calendar" at bounding box center [1008, 315] width 188 height 30
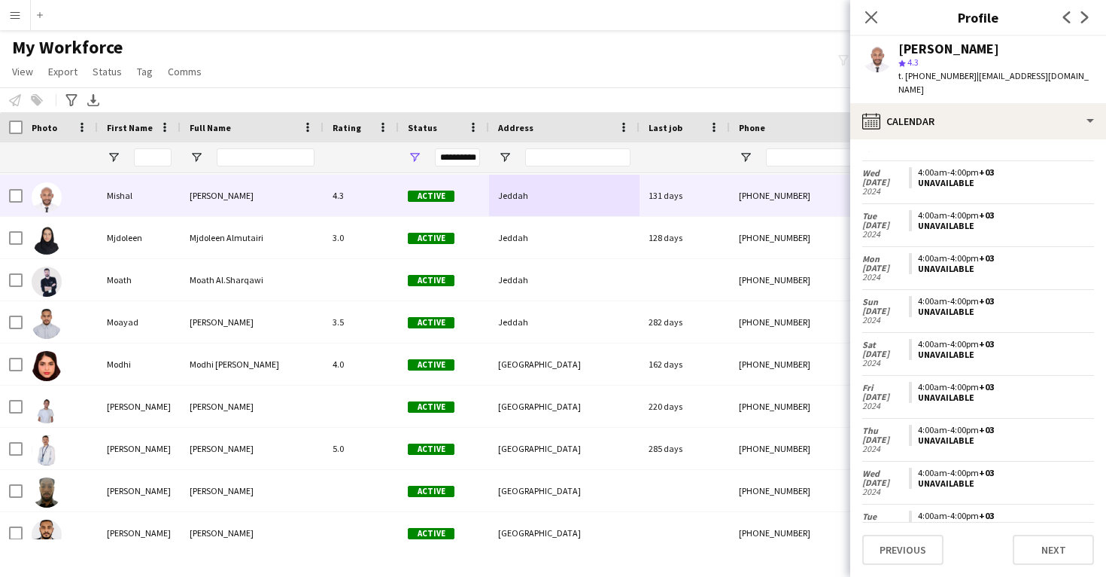
scroll to position [2001, 0]
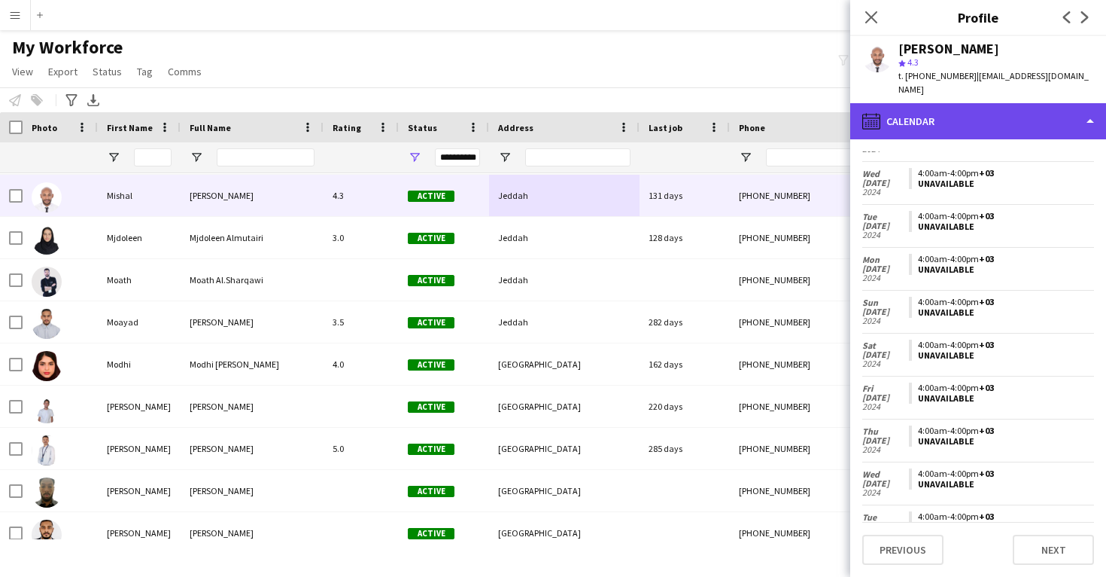
click at [983, 115] on div "calendar-full Calendar" at bounding box center [979, 121] width 256 height 36
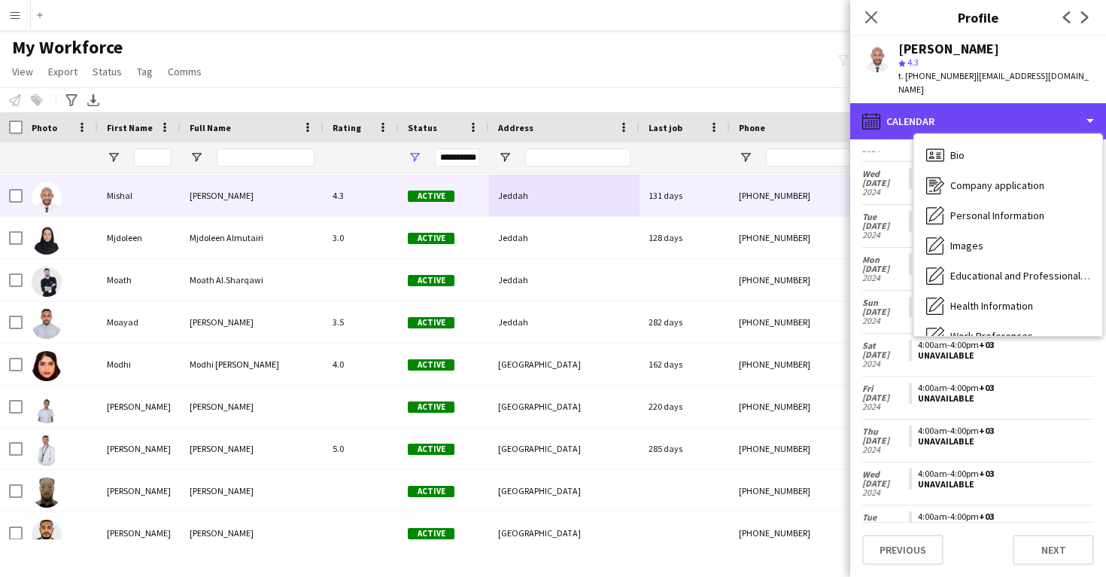
scroll to position [0, 0]
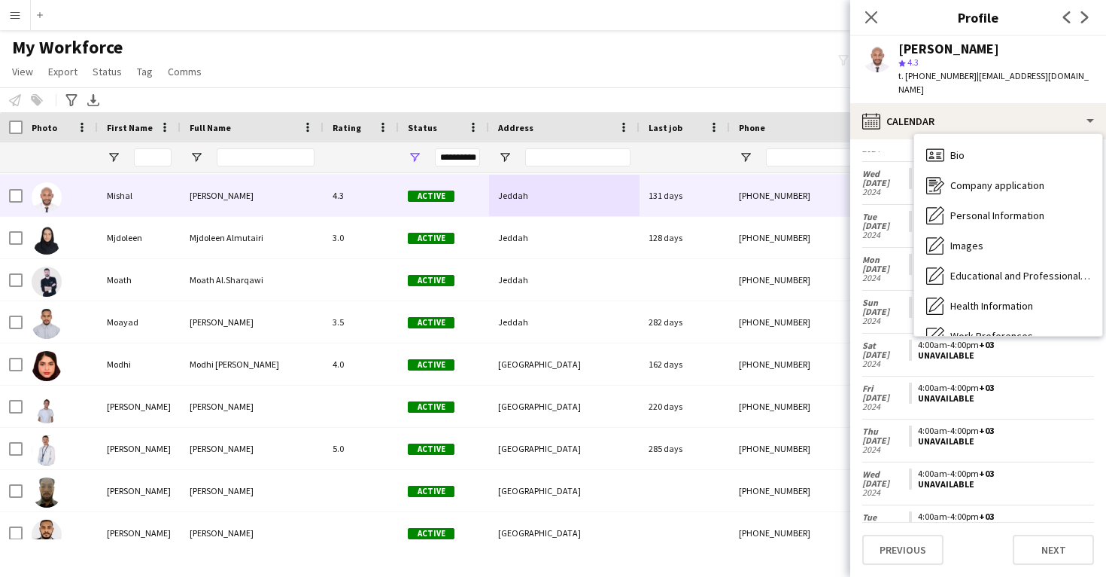
click at [975, 134] on div "Bio Bio Company application Company application Personal Information Personal I…" at bounding box center [1008, 235] width 188 height 202
click at [976, 149] on div "Bio Bio" at bounding box center [1008, 155] width 188 height 30
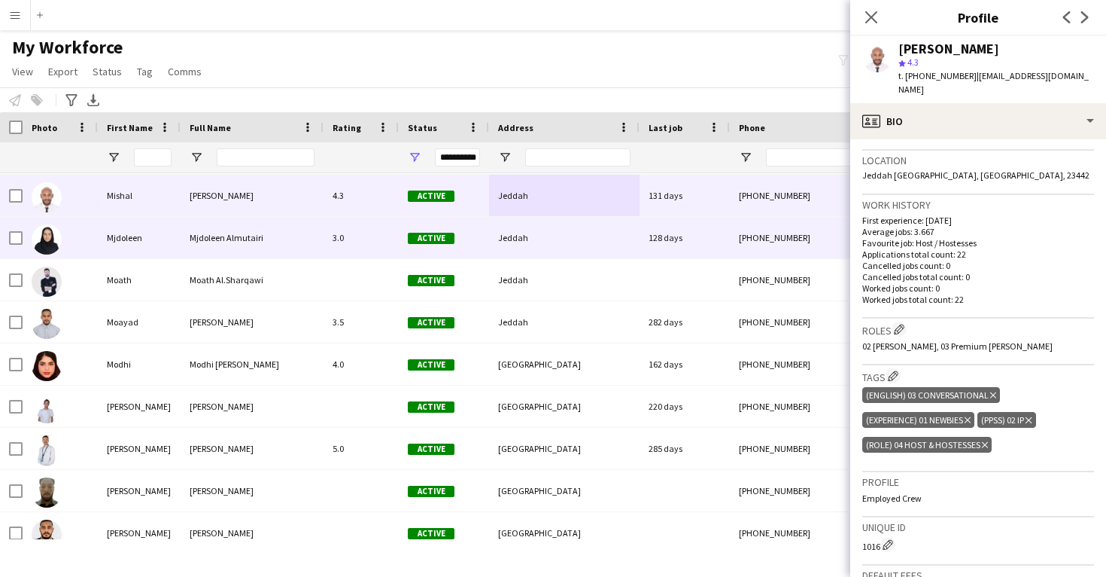
click at [786, 222] on div "[PHONE_NUMBER]" at bounding box center [826, 237] width 193 height 41
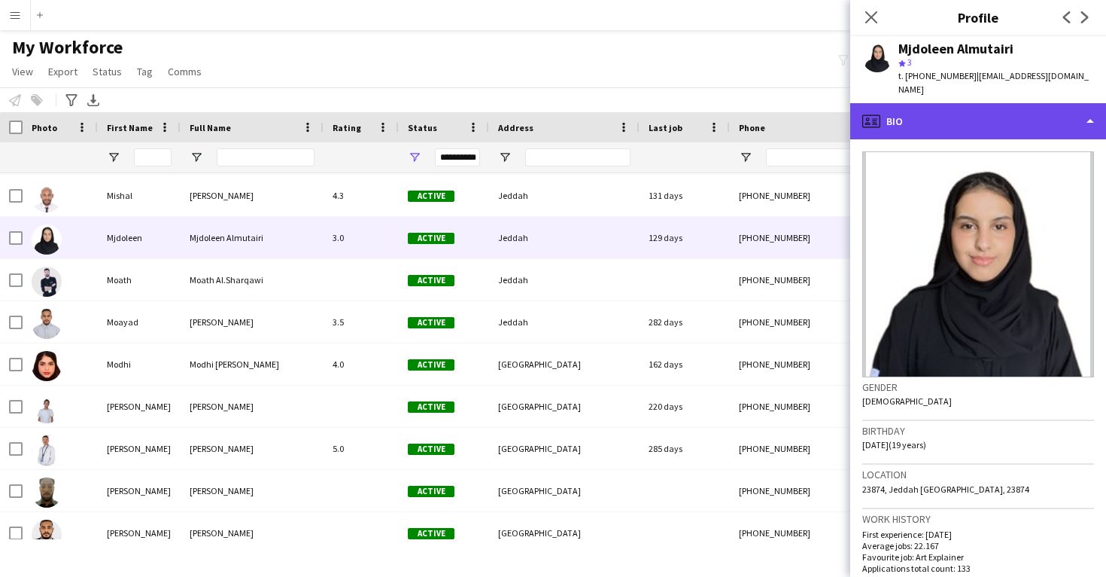
click at [928, 114] on div "profile Bio" at bounding box center [979, 121] width 256 height 36
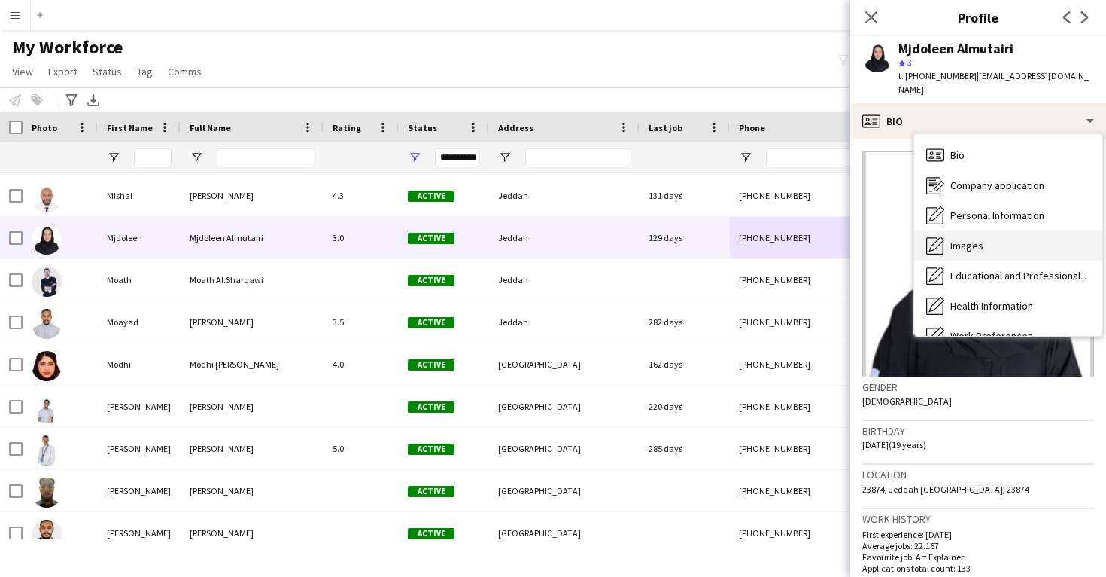
click at [965, 238] on div "Images Images" at bounding box center [1008, 245] width 188 height 30
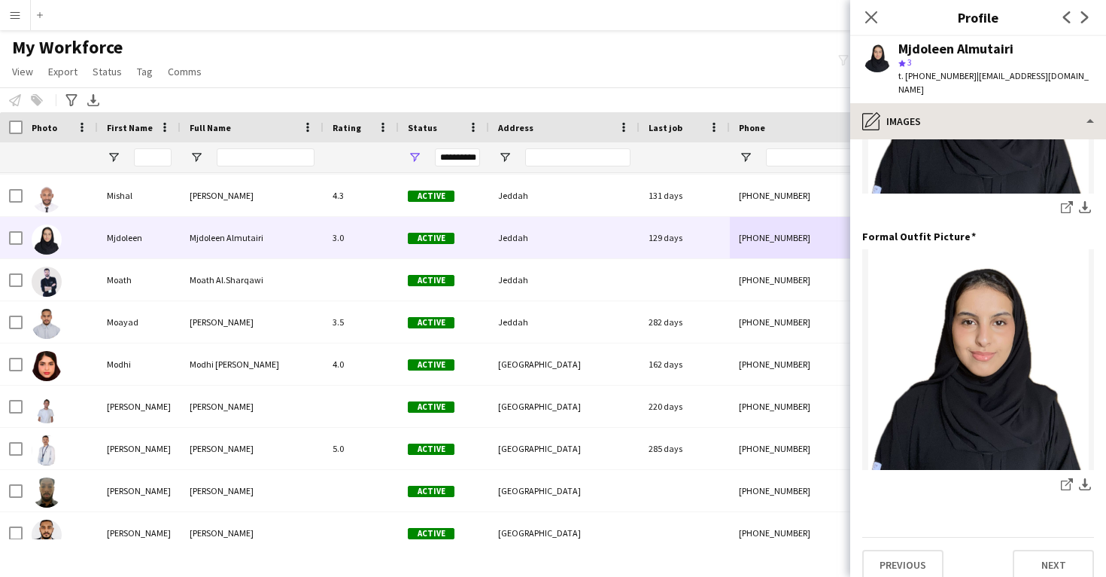
scroll to position [474, 0]
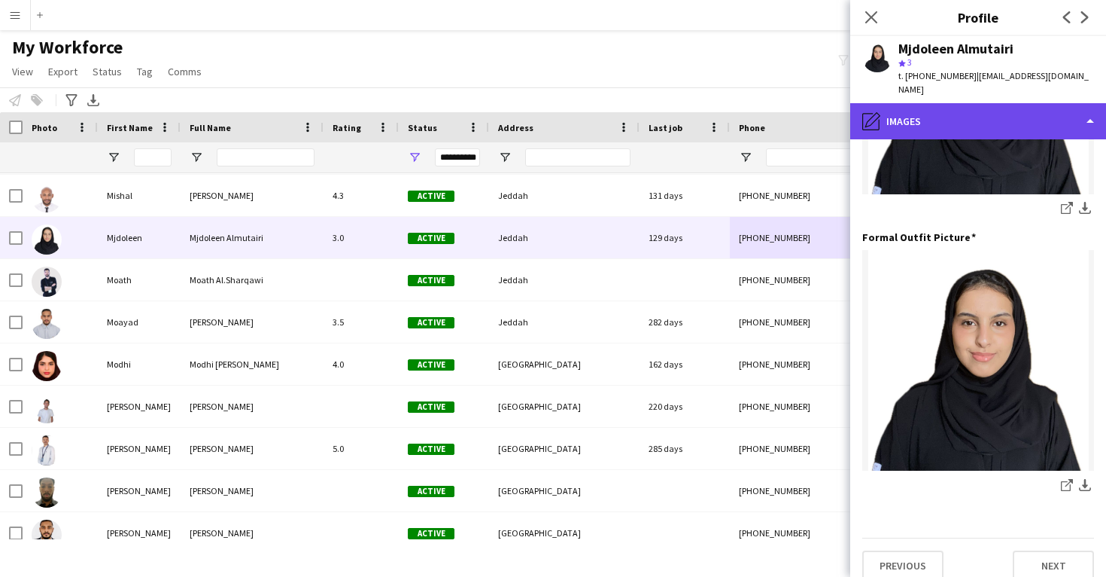
click at [956, 108] on div "pencil4 Images" at bounding box center [979, 121] width 256 height 36
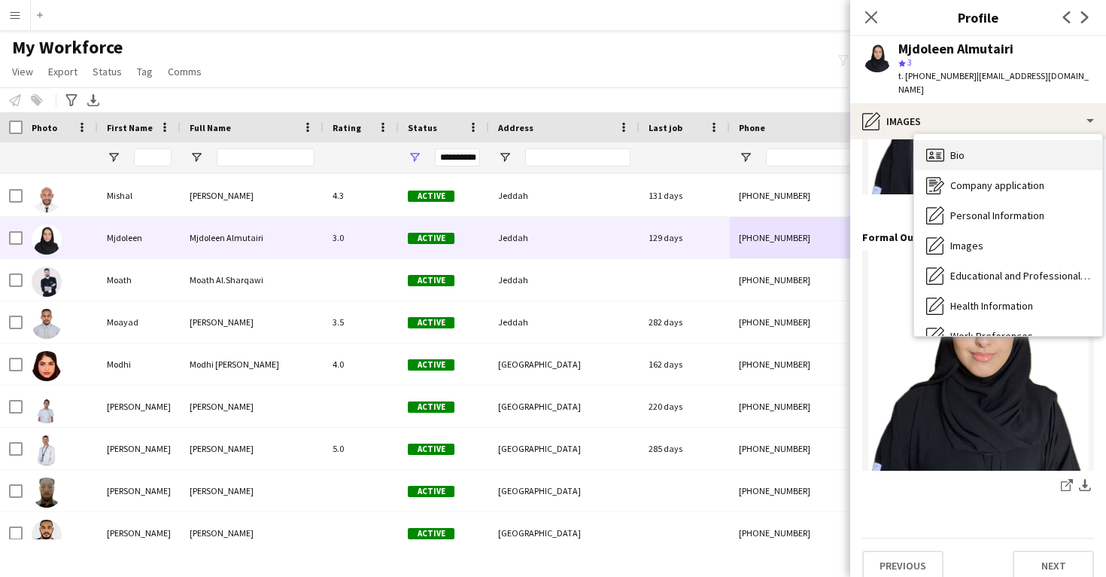
click at [966, 142] on div "Bio Bio" at bounding box center [1008, 155] width 188 height 30
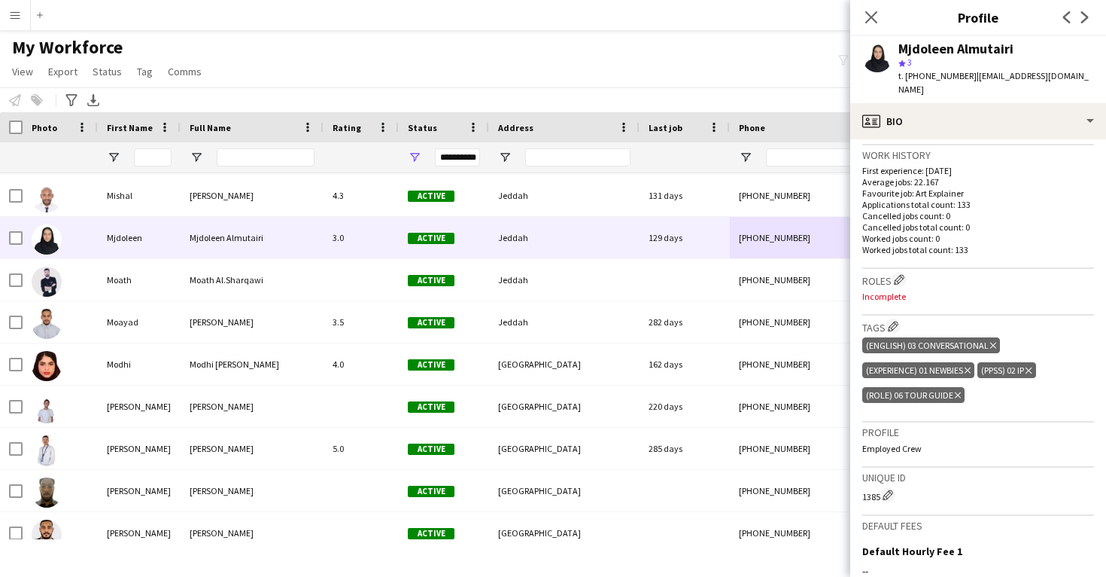
scroll to position [368, 0]
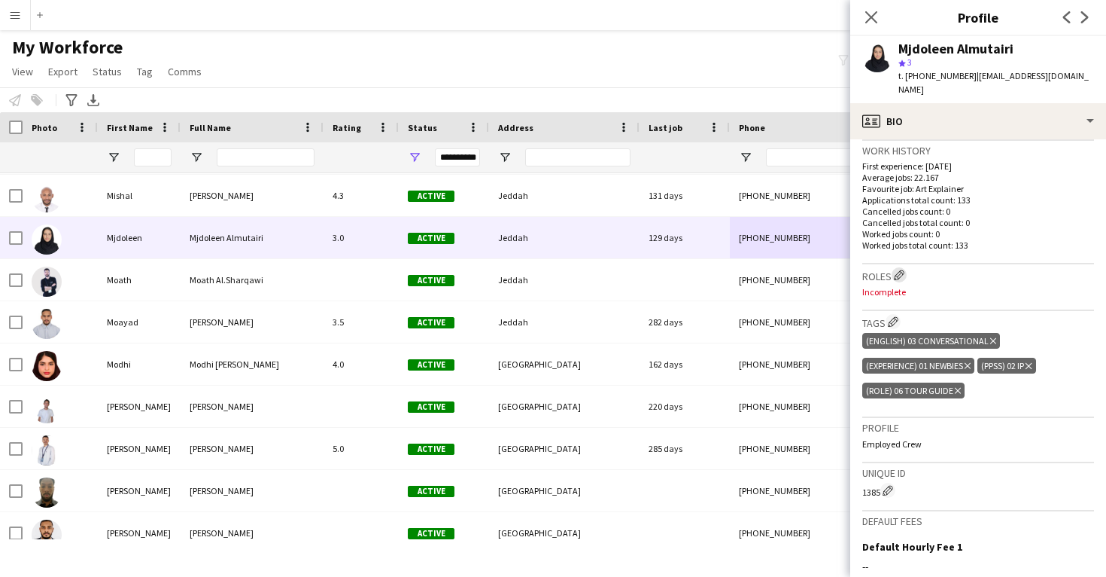
click at [896, 269] on app-icon "Edit crew company roles" at bounding box center [899, 274] width 11 height 11
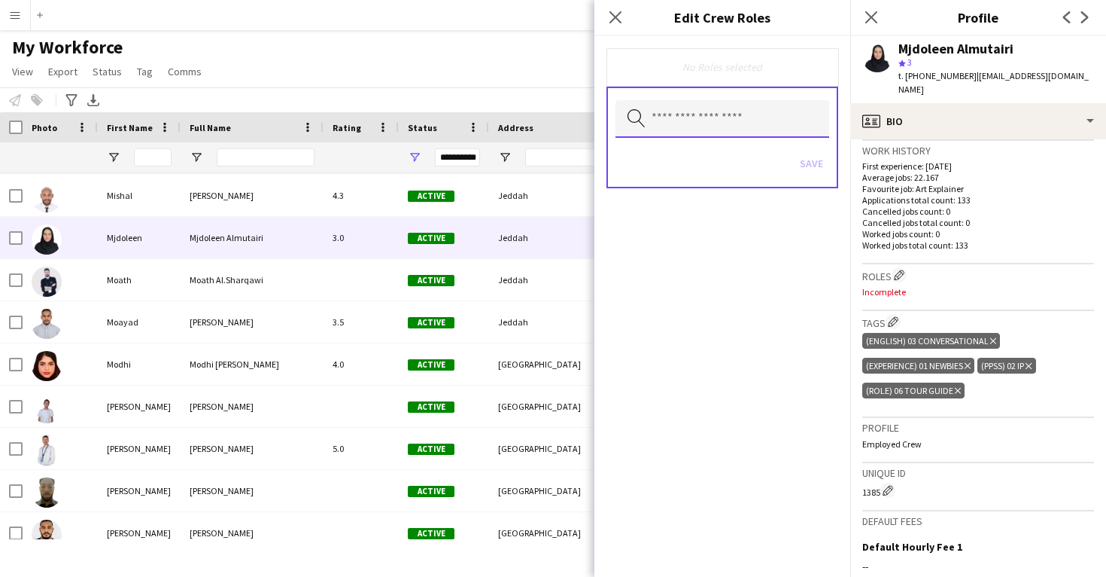
click at [708, 113] on input "text" at bounding box center [723, 119] width 214 height 38
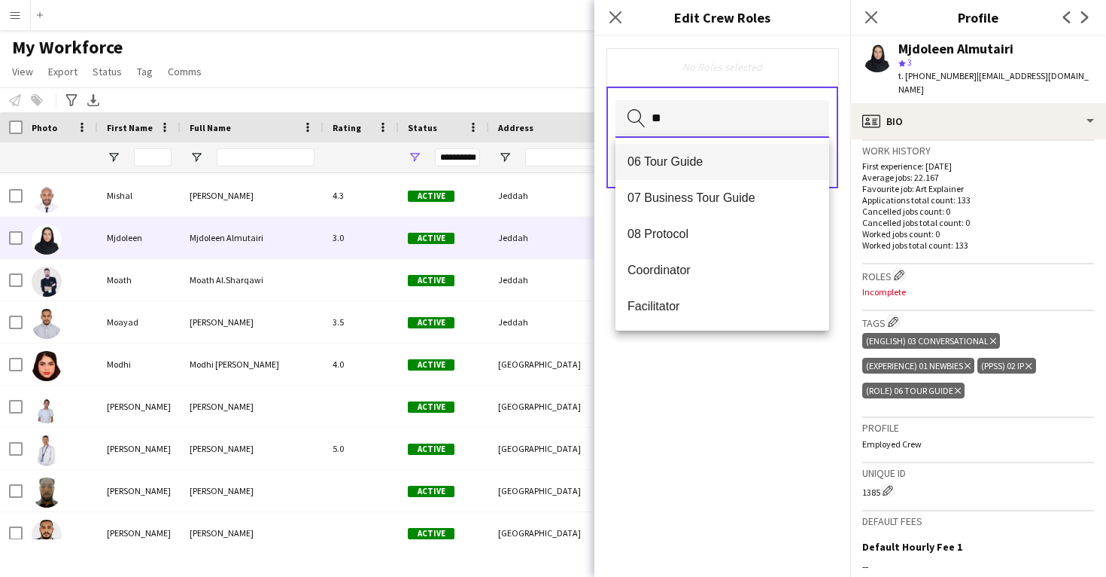
type input "**"
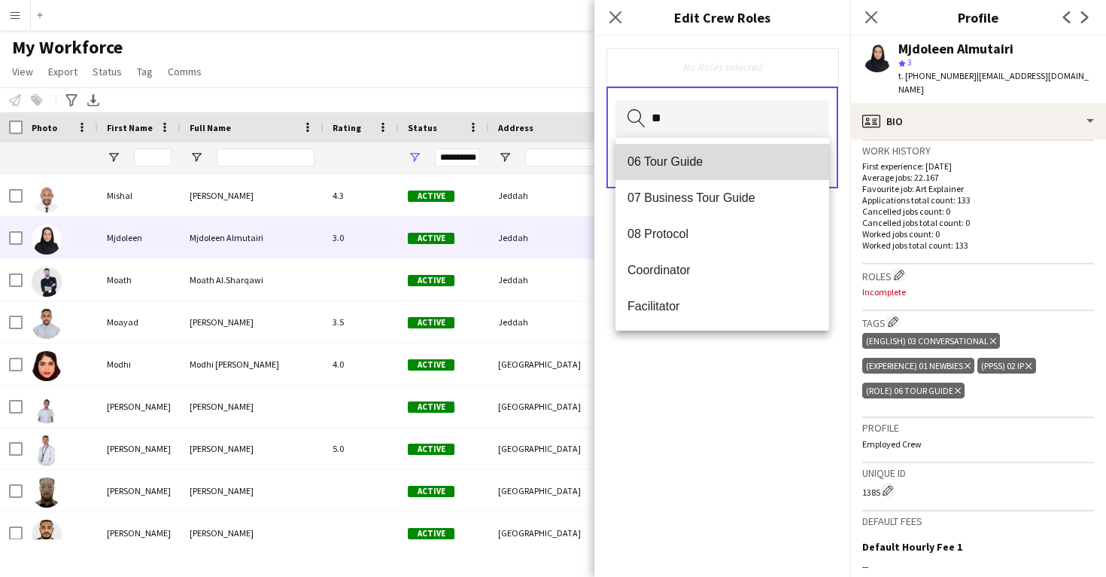
click at [714, 154] on span "06 Tour Guide" at bounding box center [723, 161] width 190 height 14
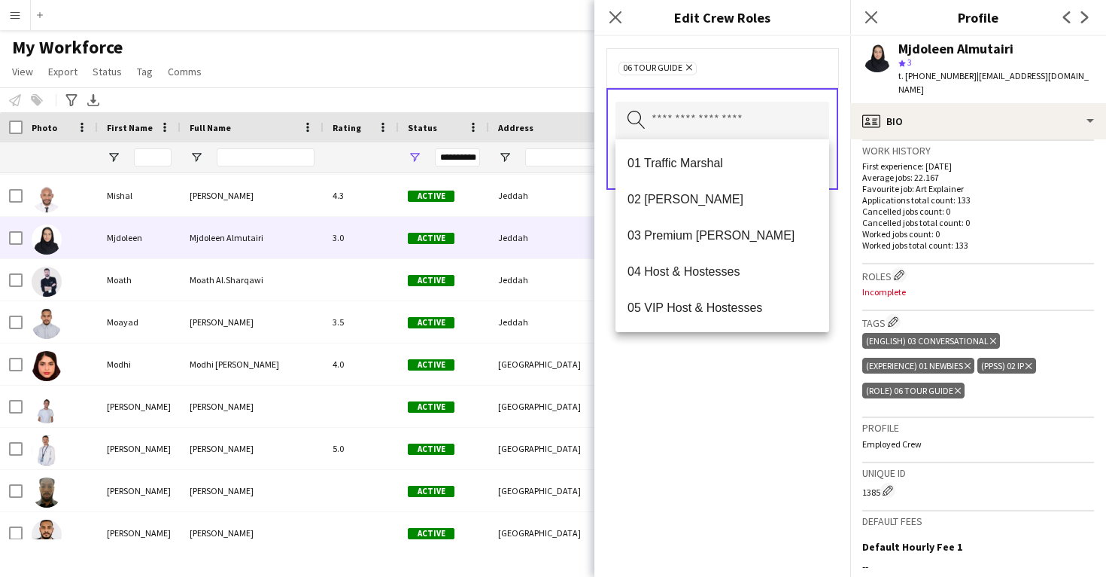
click at [758, 364] on div "06 Tour Guide Remove Search by role type Save" at bounding box center [723, 306] width 256 height 540
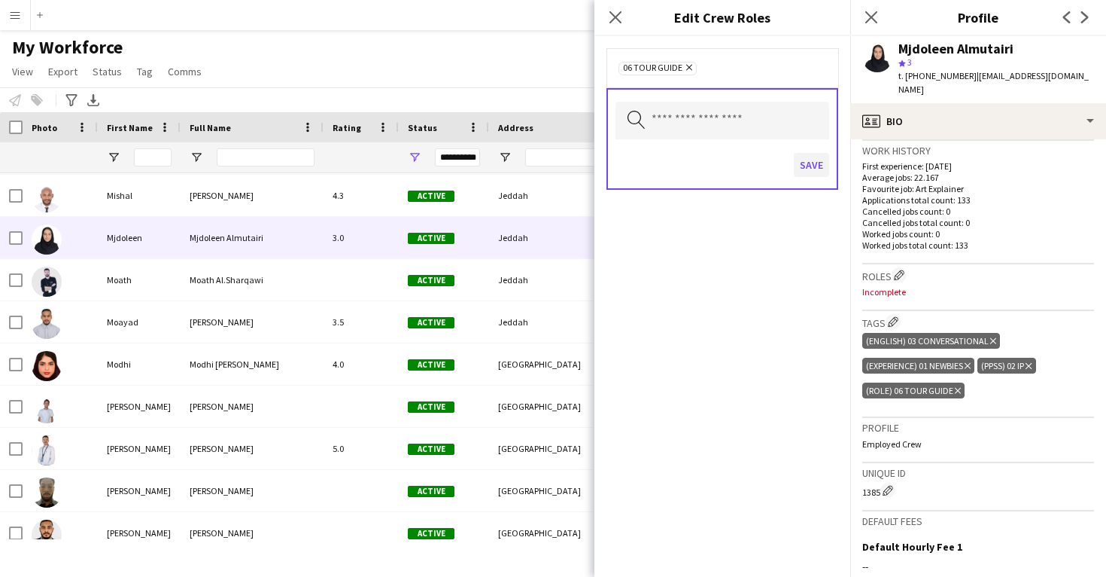
click at [813, 168] on button "Save" at bounding box center [811, 165] width 35 height 24
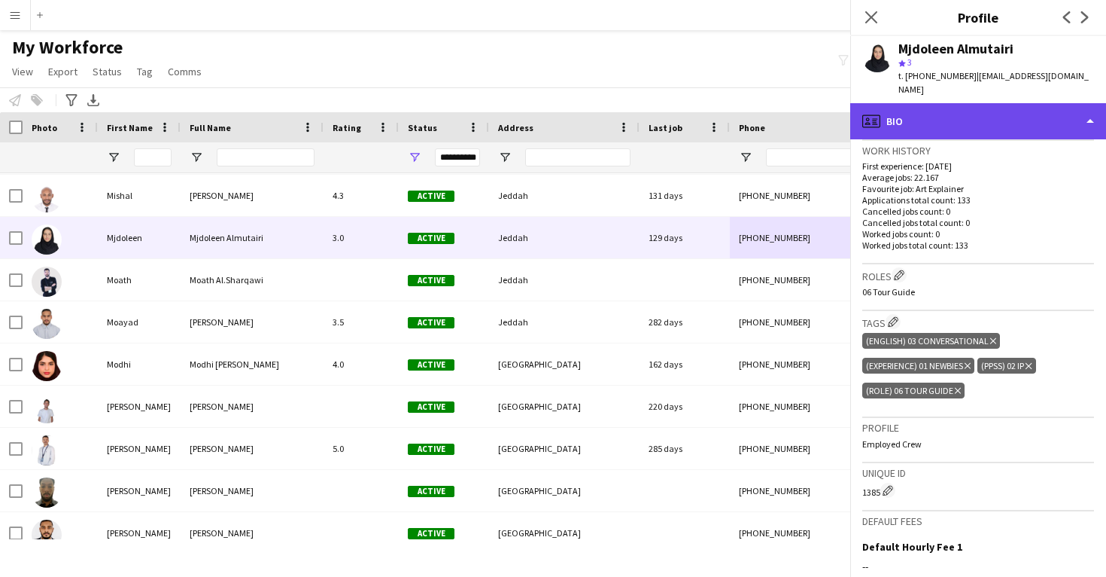
click at [921, 103] on div "profile Bio" at bounding box center [979, 121] width 256 height 36
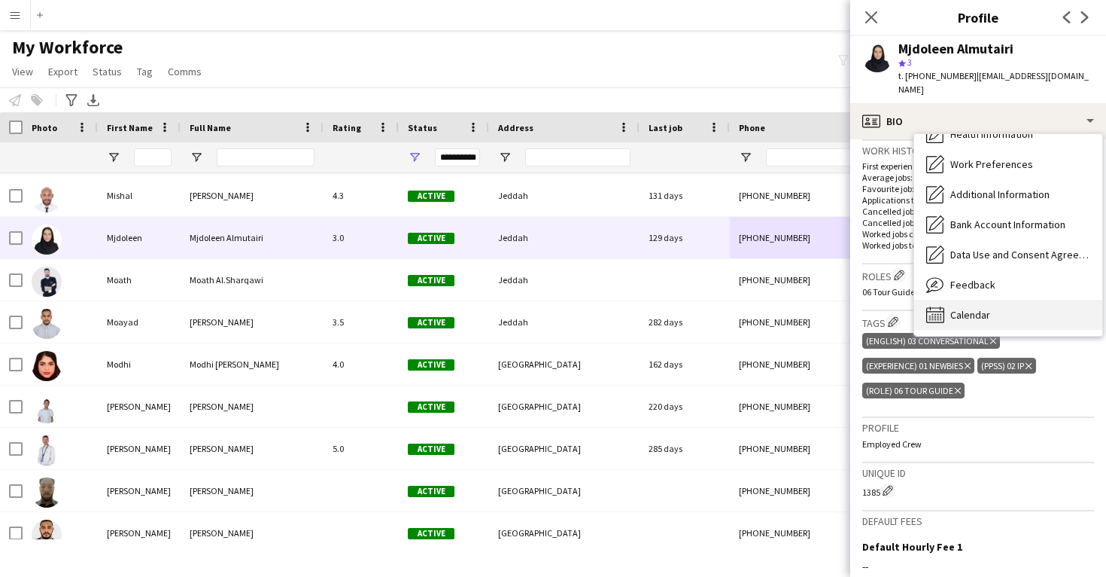
scroll to position [172, 0]
click at [987, 300] on div "Calendar Calendar" at bounding box center [1008, 315] width 188 height 30
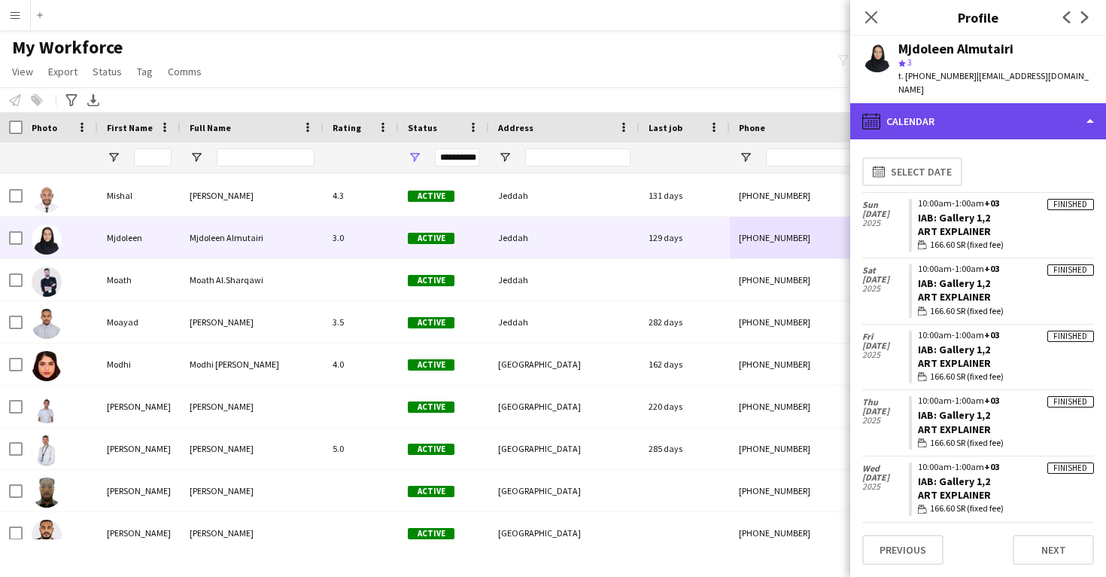
click at [963, 114] on div "calendar-full Calendar" at bounding box center [979, 121] width 256 height 36
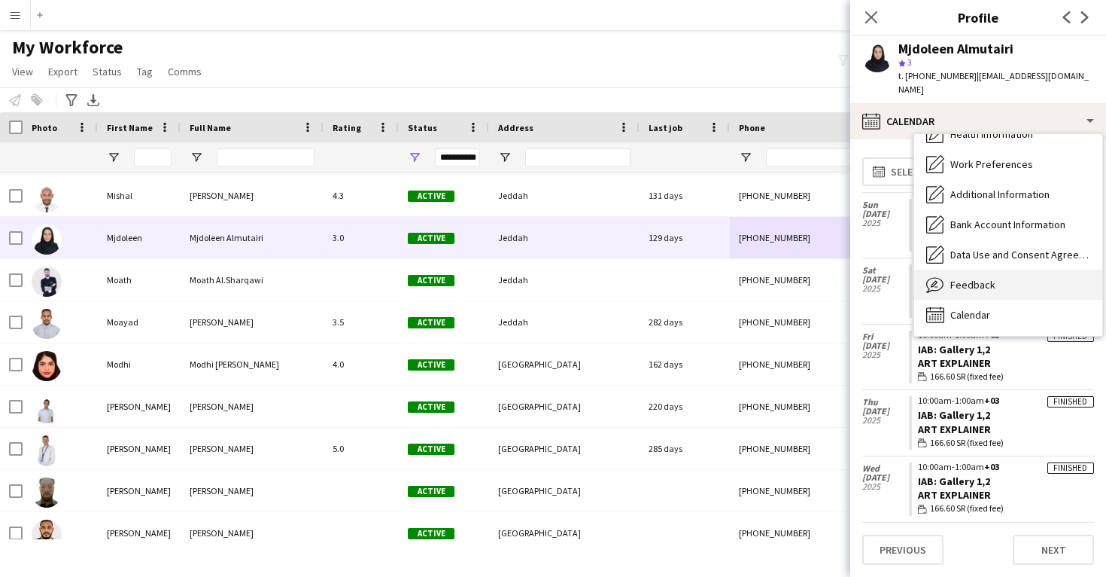
click at [977, 278] on span "Feedback" at bounding box center [973, 285] width 45 height 14
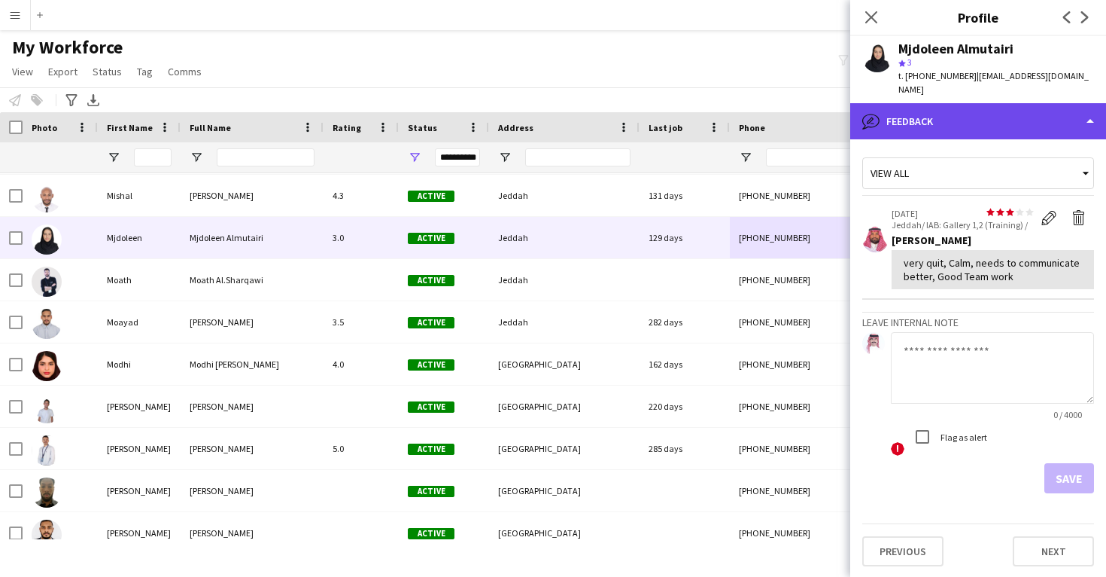
click at [964, 116] on div "bubble-pencil Feedback" at bounding box center [979, 121] width 256 height 36
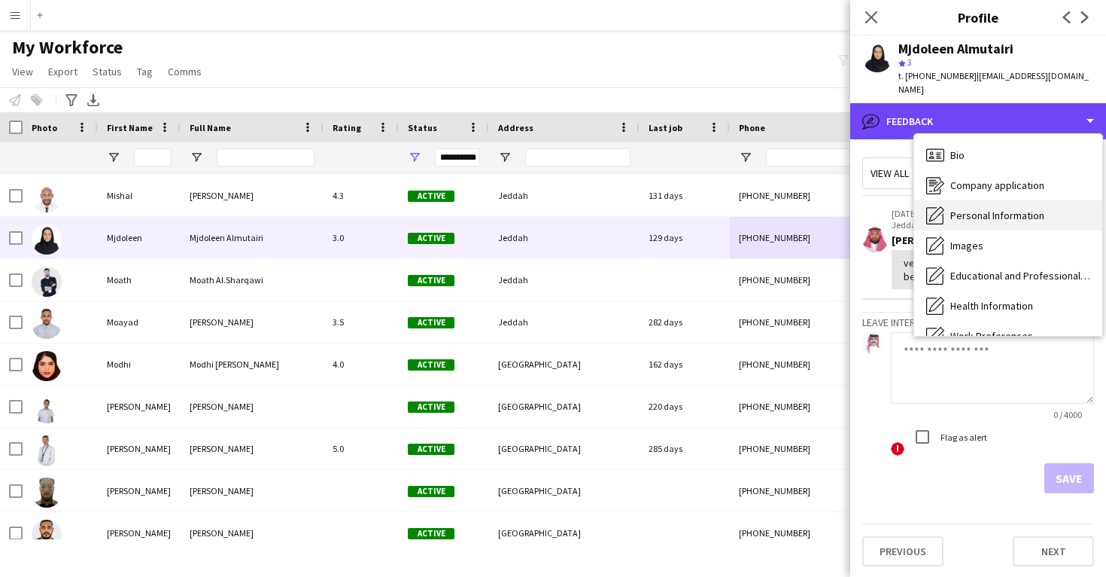
scroll to position [0, 0]
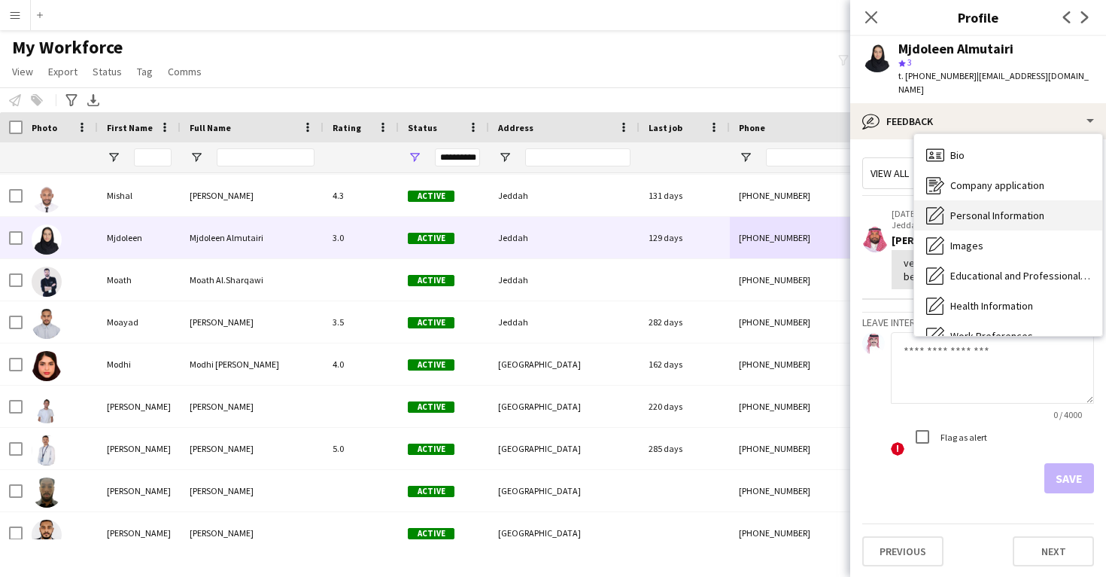
click at [977, 208] on span "Personal Information" at bounding box center [998, 215] width 94 height 14
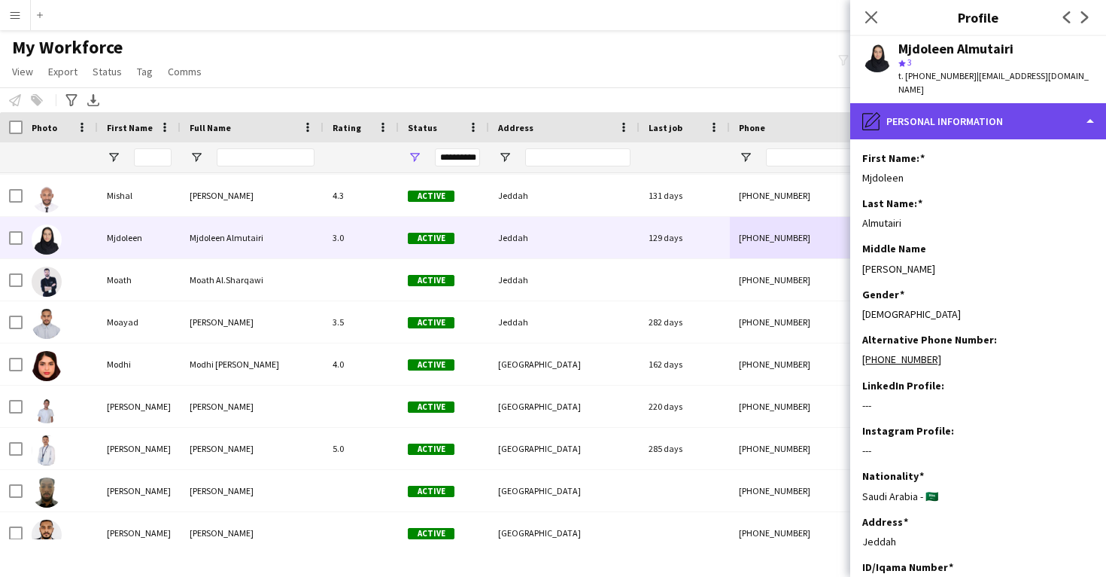
click at [907, 103] on div "pencil4 Personal Information" at bounding box center [979, 121] width 256 height 36
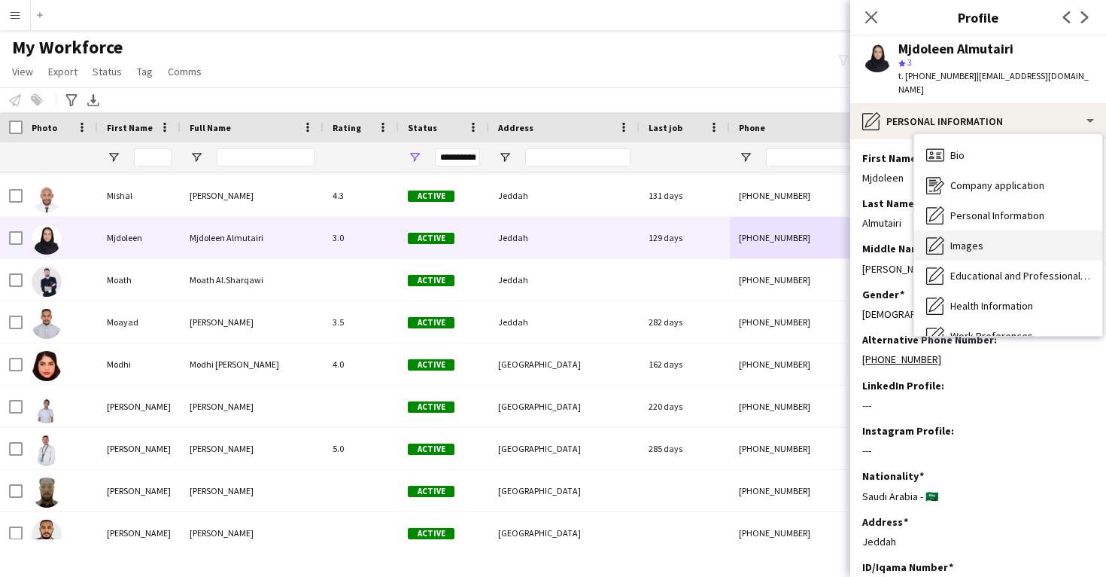
click at [973, 239] on span "Images" at bounding box center [967, 246] width 33 height 14
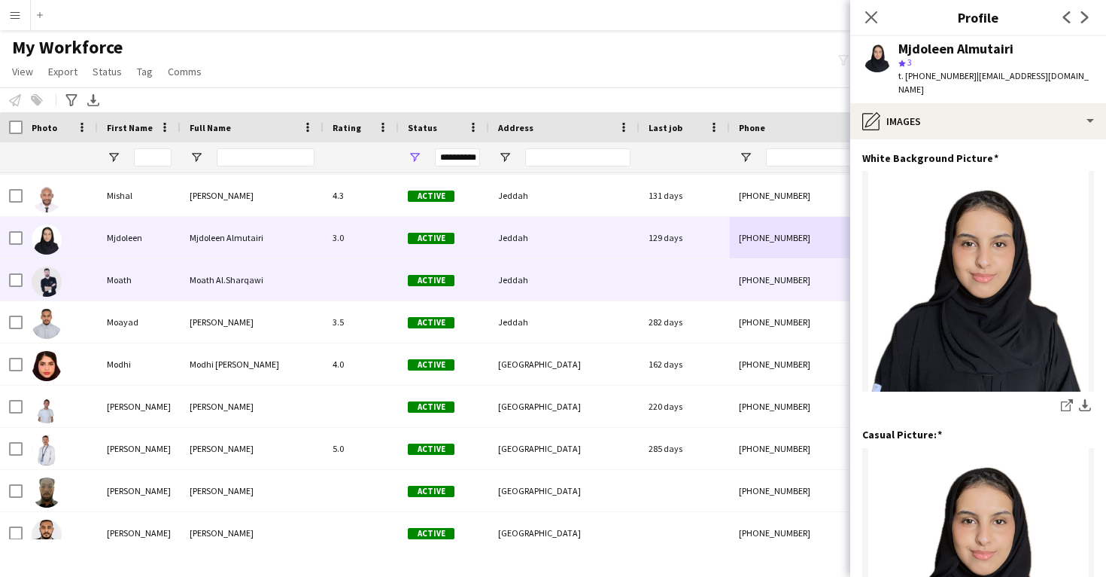
click at [744, 294] on div "[PHONE_NUMBER]" at bounding box center [826, 279] width 193 height 41
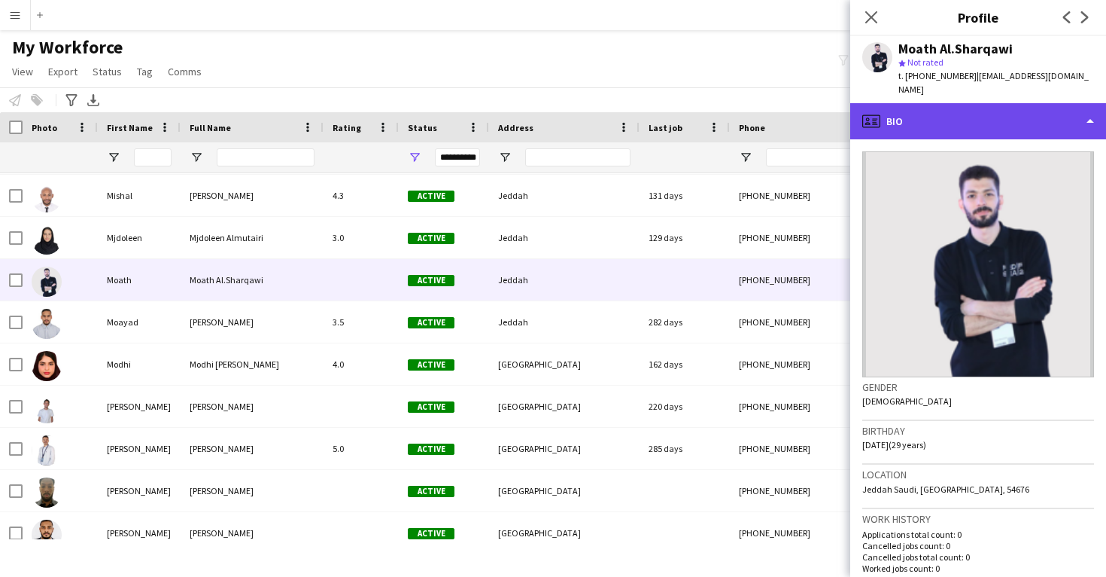
click at [1009, 103] on div "profile Bio" at bounding box center [979, 121] width 256 height 36
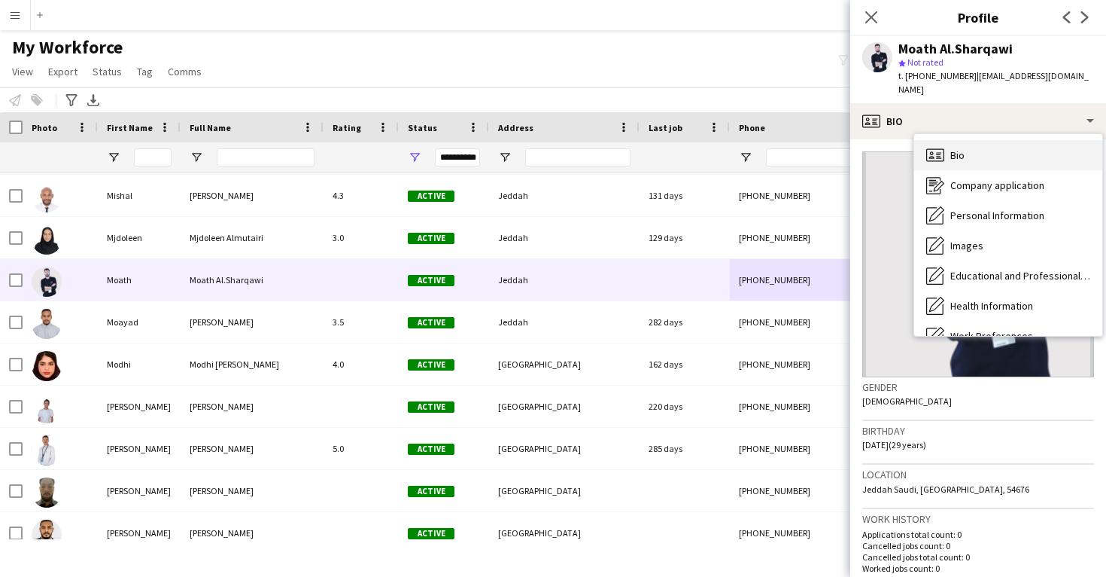
click at [1021, 149] on div "Bio Bio" at bounding box center [1008, 155] width 188 height 30
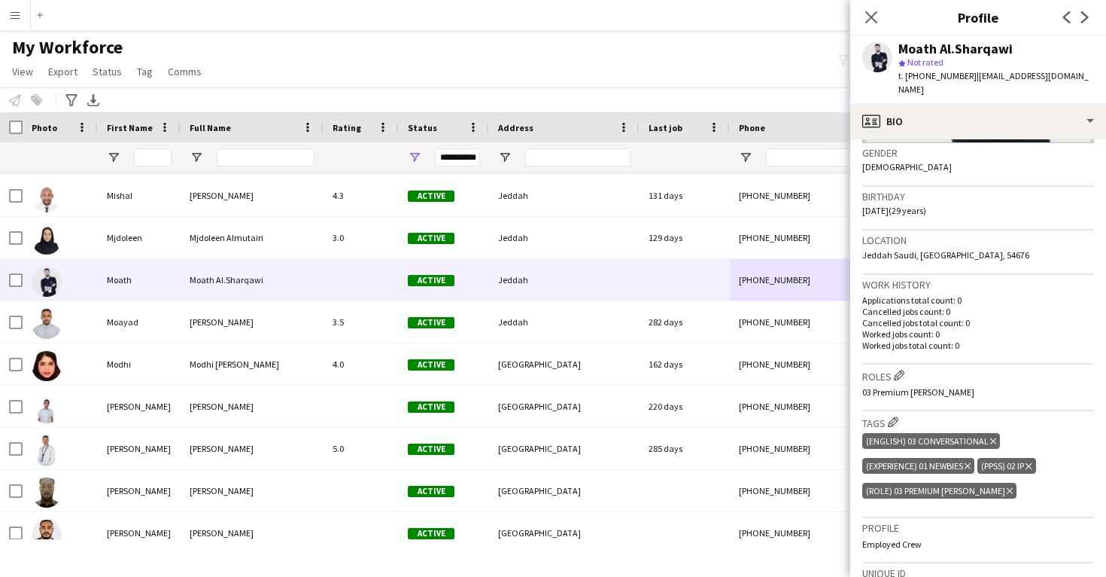
scroll to position [235, 0]
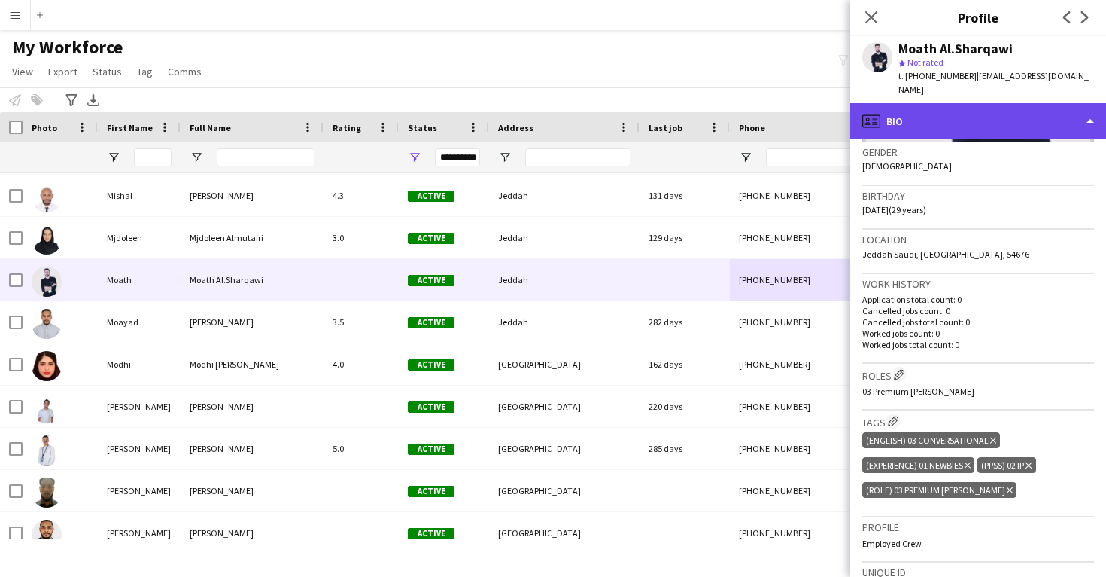
click at [1016, 103] on div "profile Bio" at bounding box center [979, 121] width 256 height 36
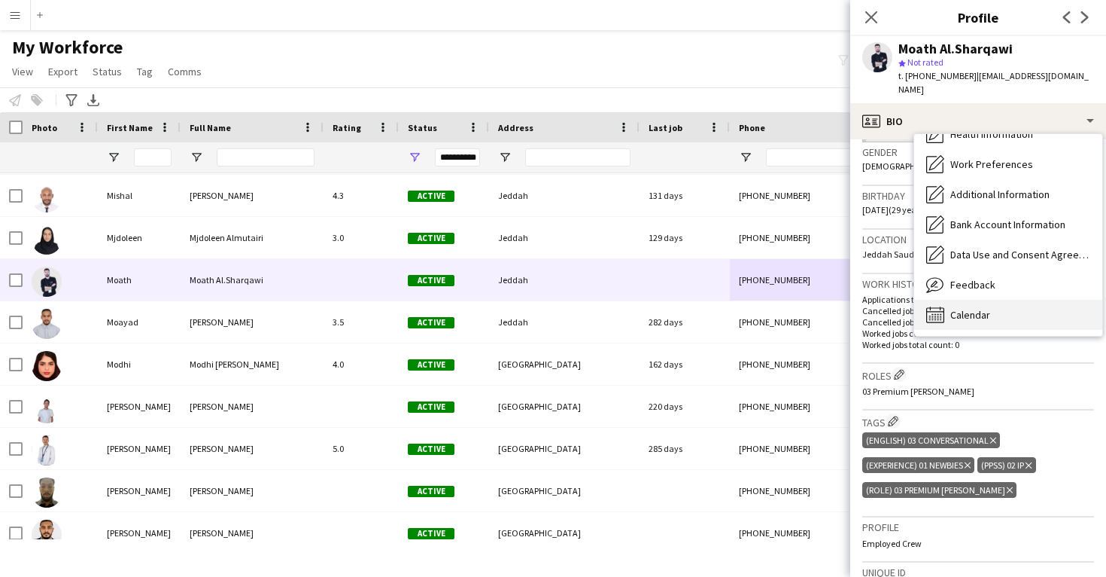
scroll to position [172, 0]
click at [1033, 300] on div "Calendar Calendar" at bounding box center [1008, 315] width 188 height 30
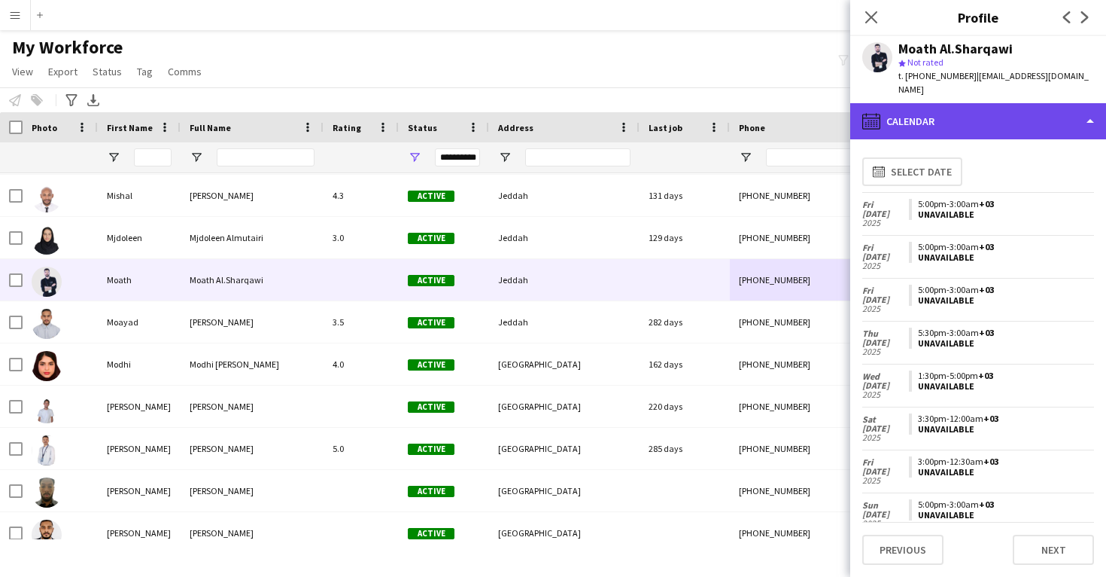
click at [1017, 103] on div "calendar-full Calendar" at bounding box center [979, 121] width 256 height 36
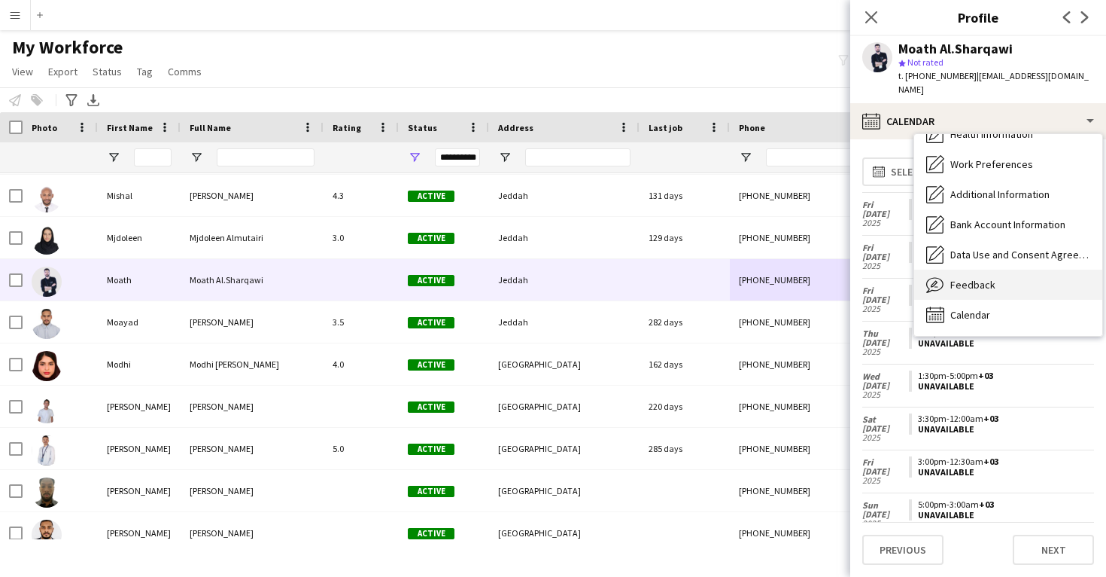
click at [1034, 279] on div "Feedback Feedback" at bounding box center [1008, 284] width 188 height 30
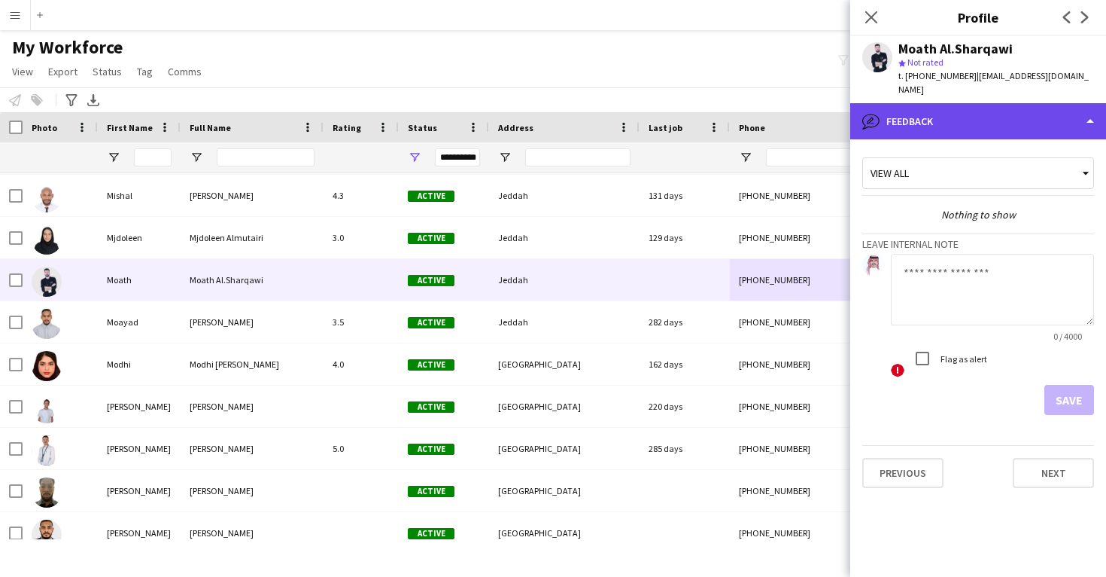
click at [1009, 111] on div "bubble-pencil Feedback" at bounding box center [979, 121] width 256 height 36
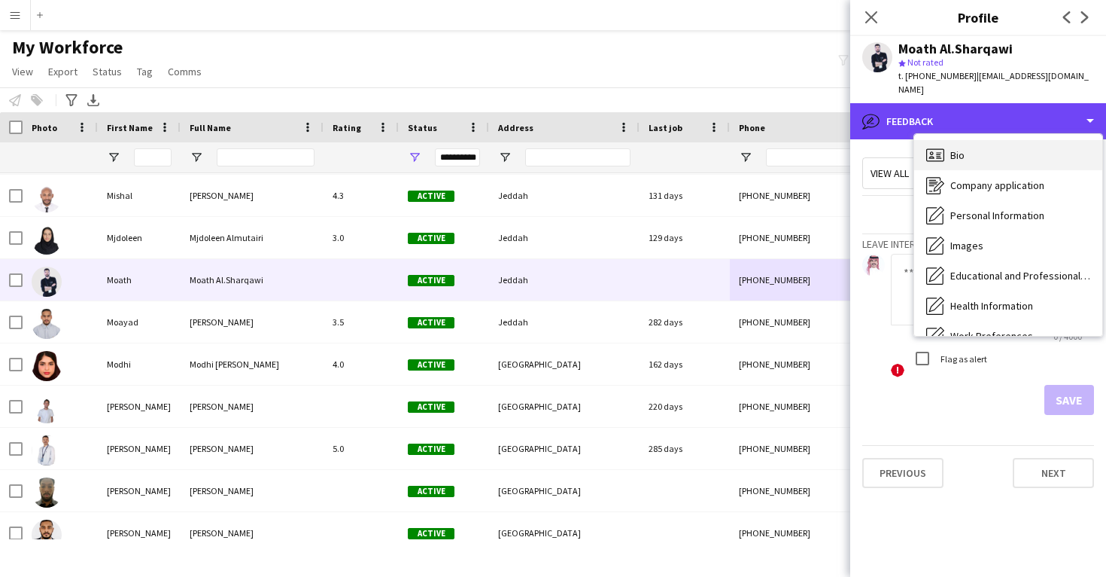
scroll to position [0, 0]
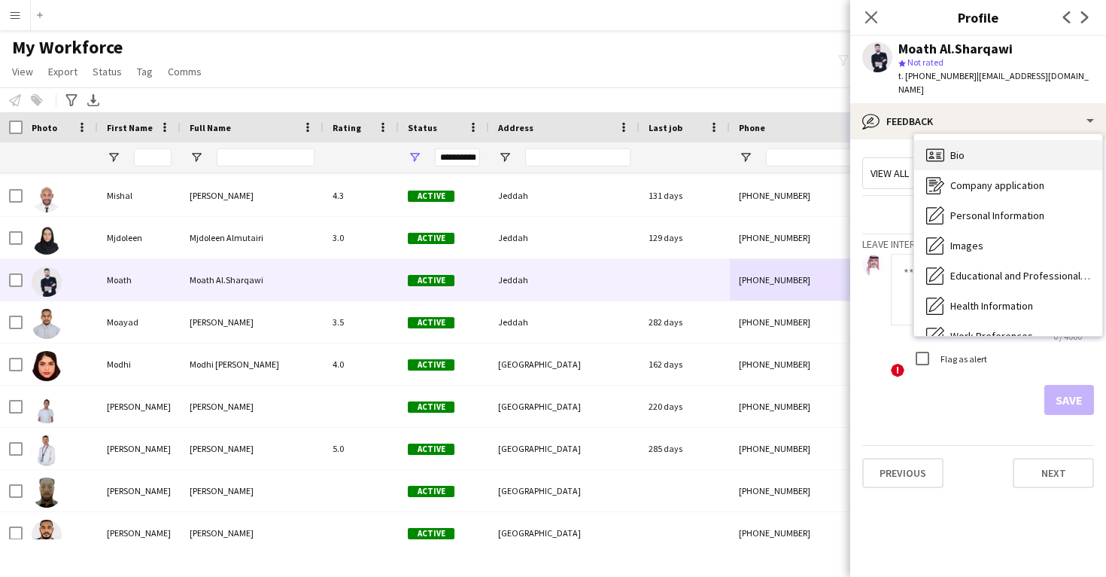
click at [1008, 149] on div "Bio Bio" at bounding box center [1008, 155] width 188 height 30
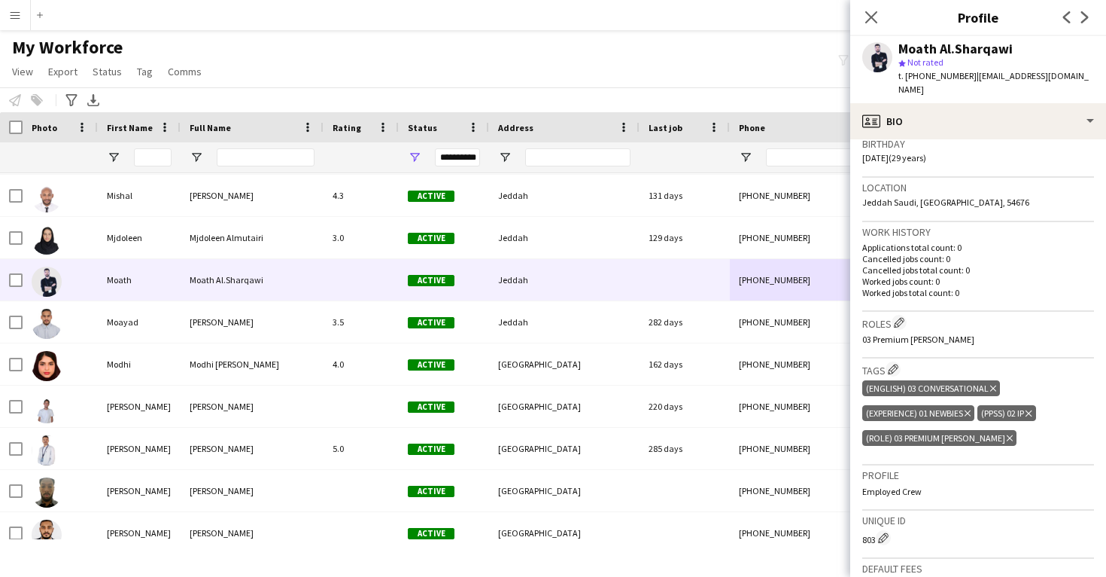
scroll to position [298, 0]
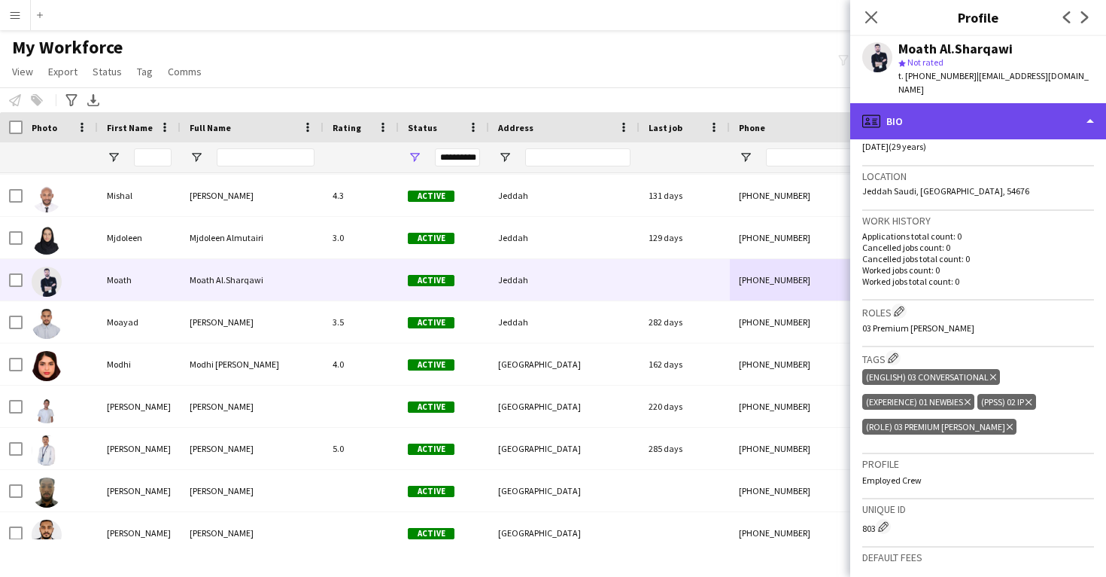
click at [991, 122] on div "profile Bio" at bounding box center [979, 121] width 256 height 36
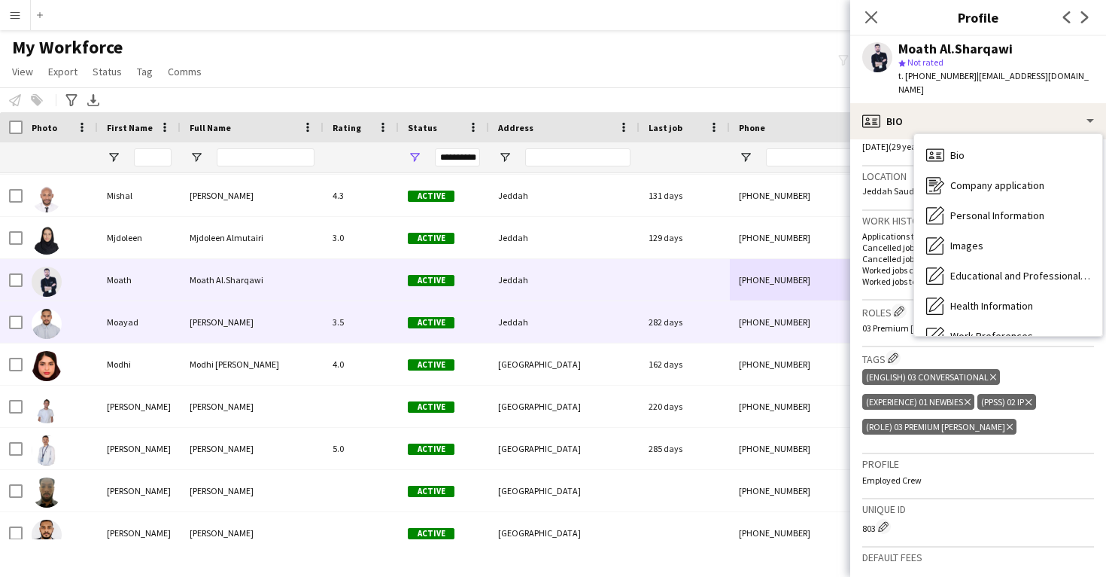
click at [769, 324] on div "[PHONE_NUMBER]" at bounding box center [826, 321] width 193 height 41
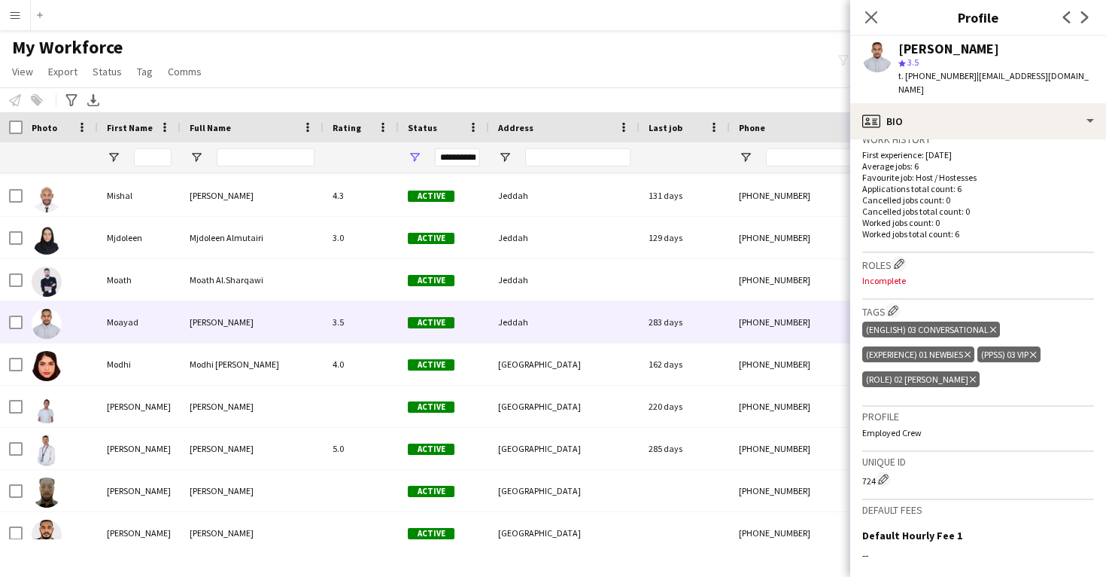
scroll to position [407, 0]
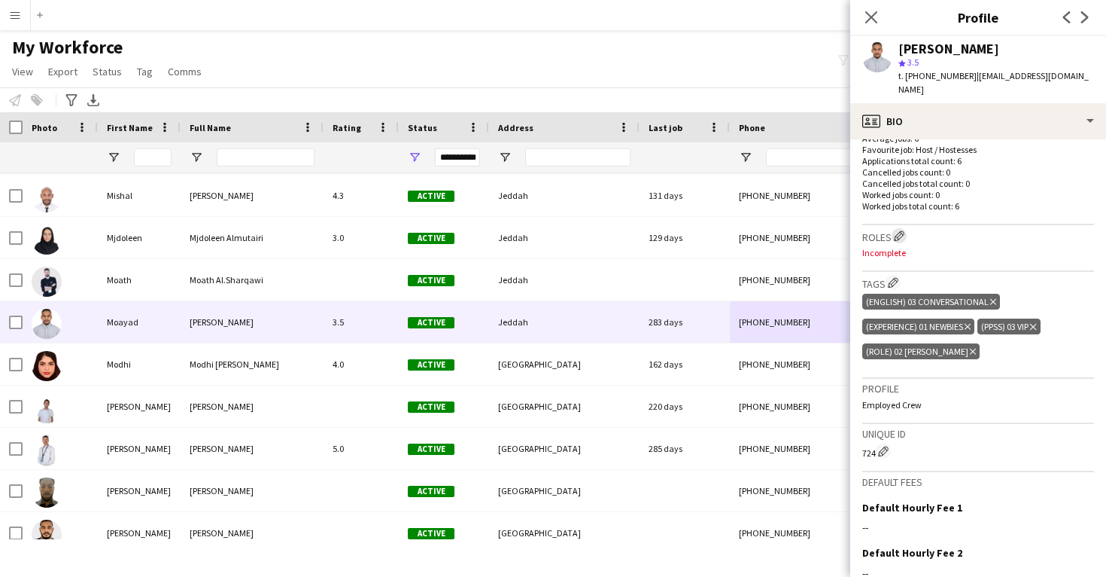
click at [902, 228] on button "Edit crew company roles" at bounding box center [899, 235] width 15 height 15
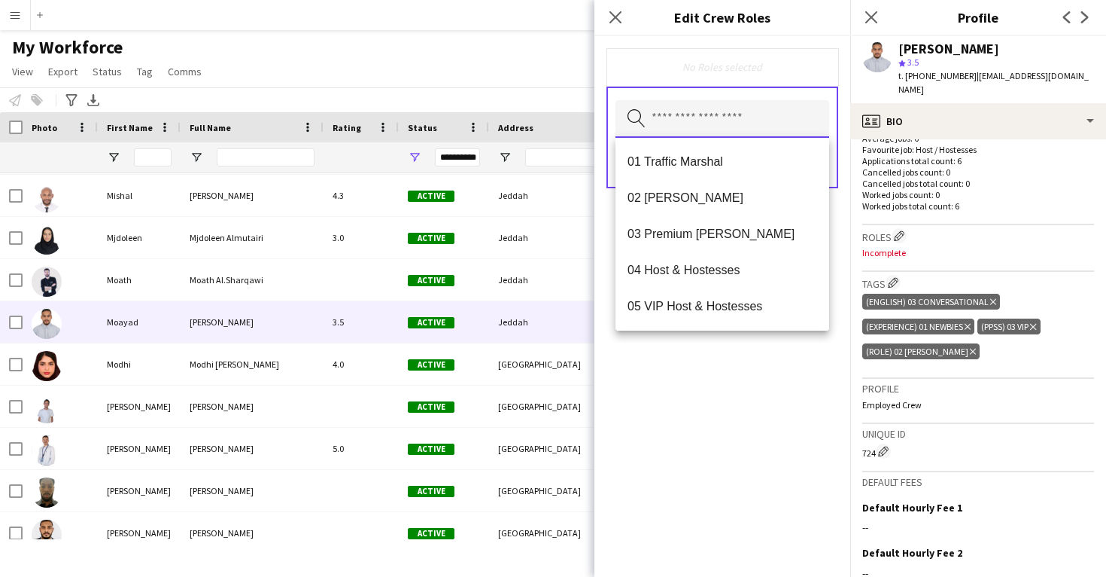
click at [719, 121] on input "text" at bounding box center [723, 119] width 214 height 38
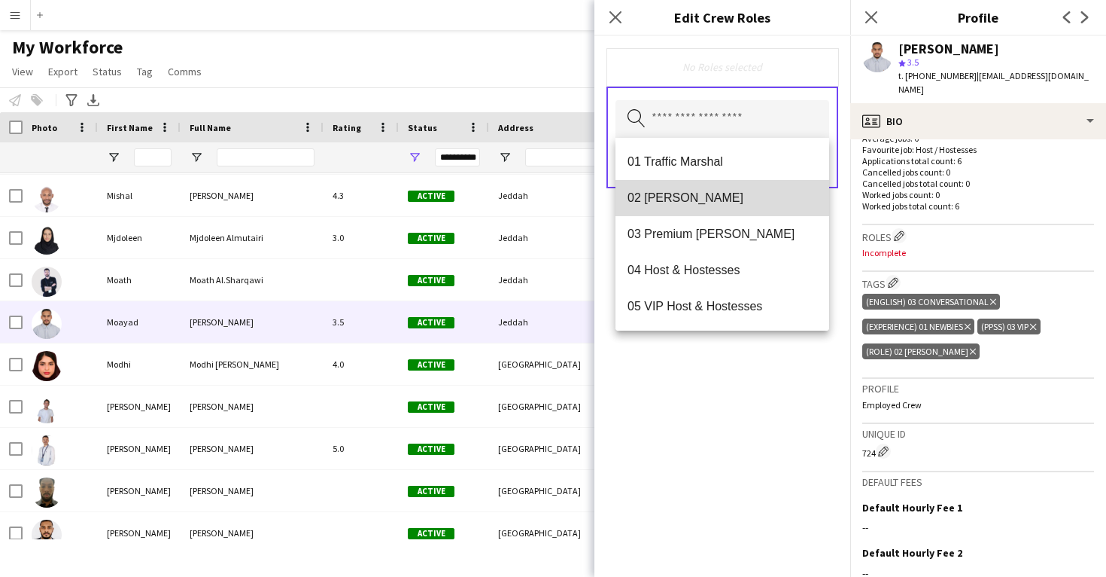
click at [729, 209] on mat-option "02 [PERSON_NAME]" at bounding box center [723, 198] width 214 height 36
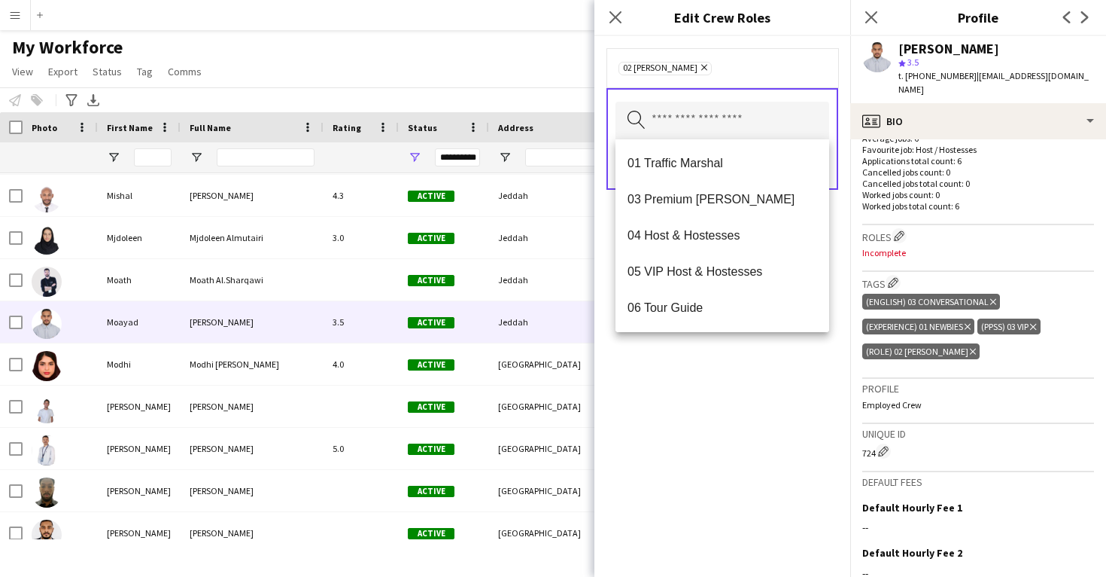
click at [785, 406] on div "02 [PERSON_NAME] Remove Search by role type Save" at bounding box center [723, 306] width 256 height 540
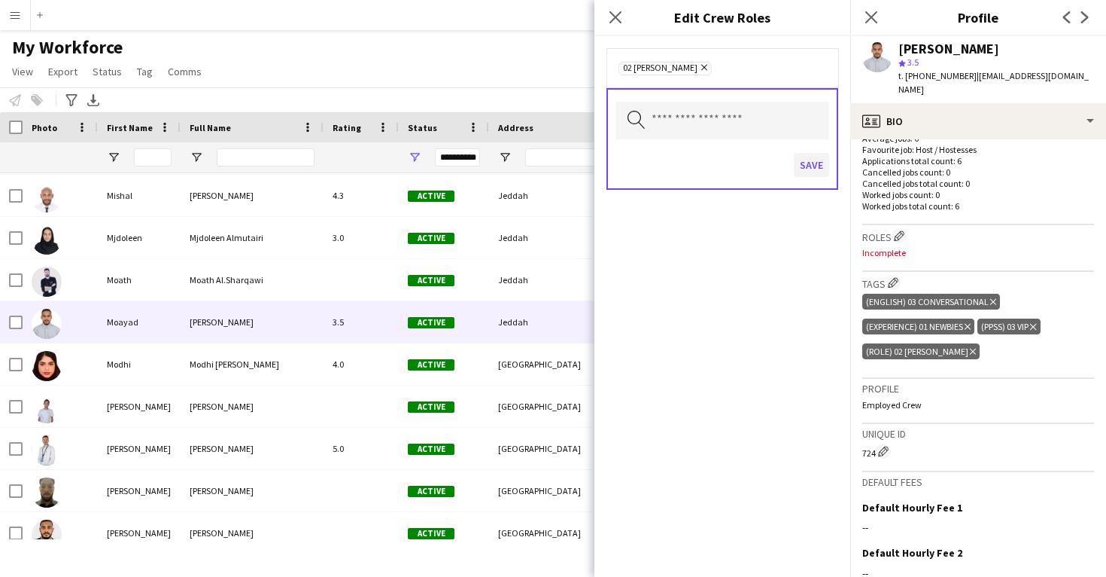
click at [813, 169] on button "Save" at bounding box center [811, 165] width 35 height 24
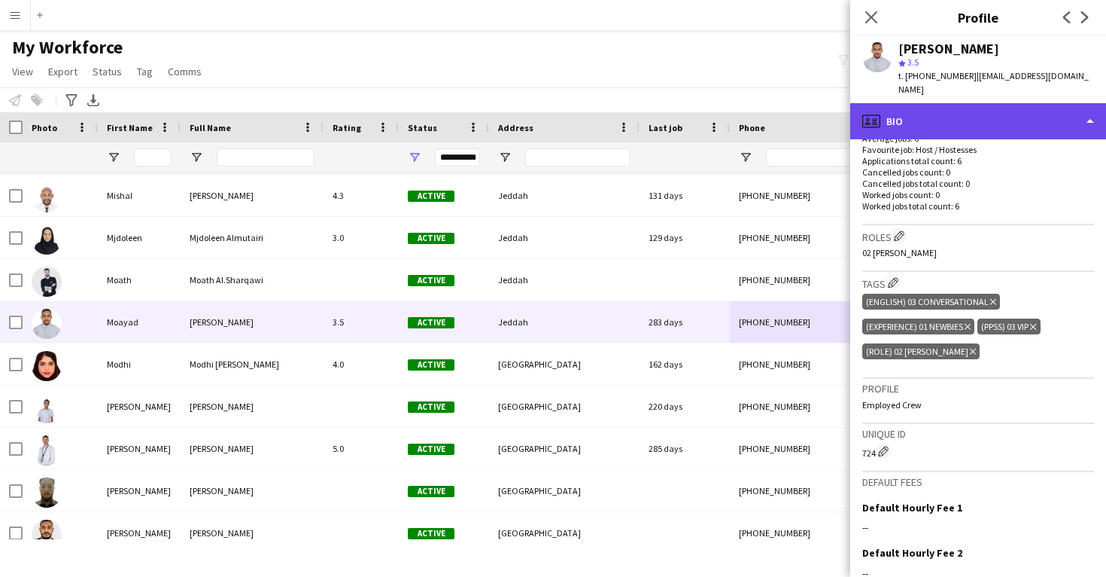
click at [948, 111] on div "profile Bio" at bounding box center [979, 121] width 256 height 36
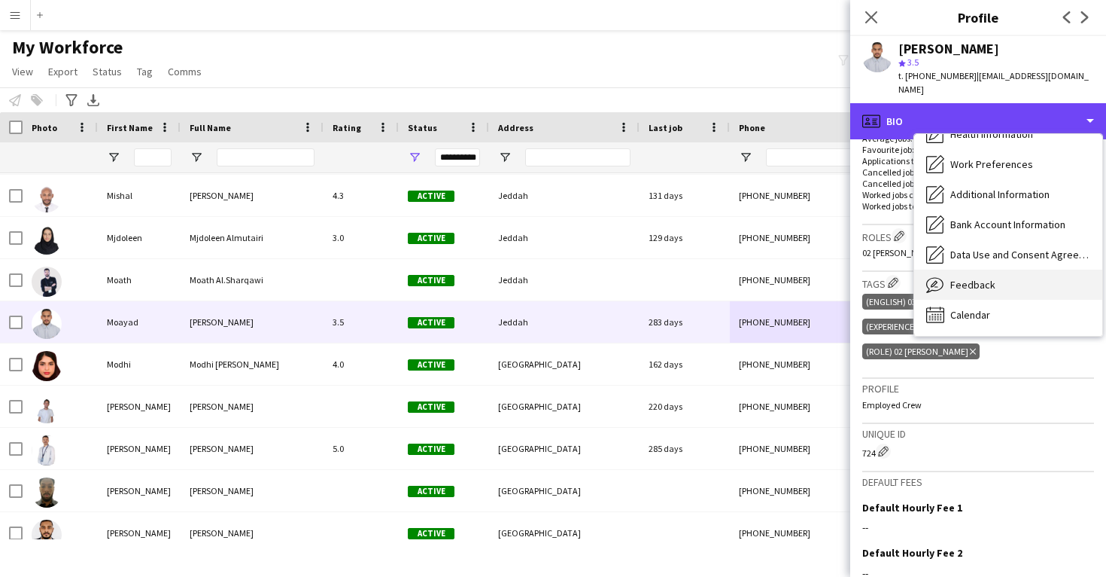
scroll to position [172, 0]
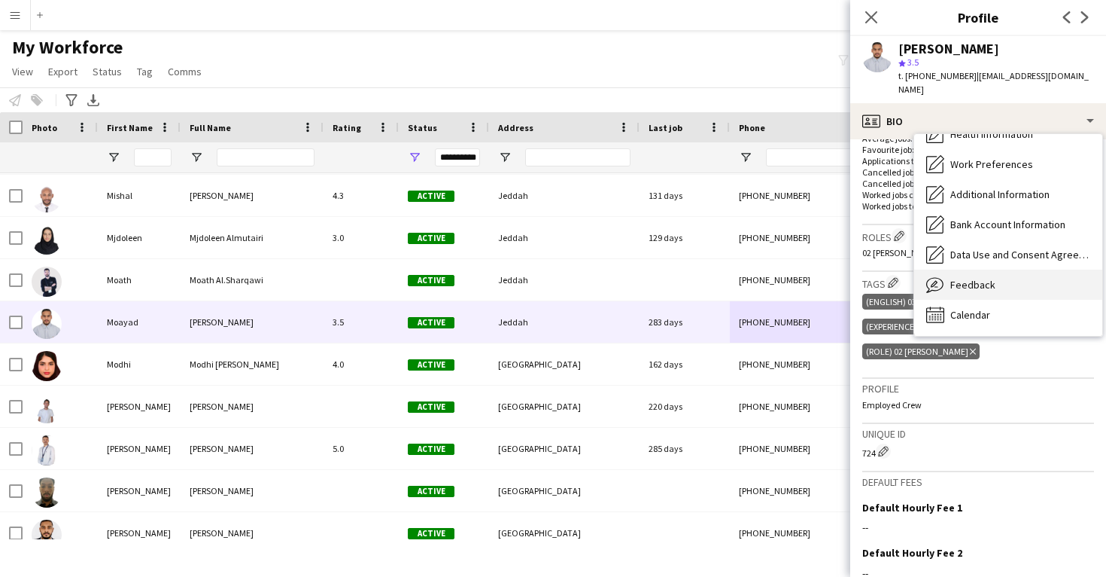
click at [981, 269] on div "Feedback Feedback" at bounding box center [1008, 284] width 188 height 30
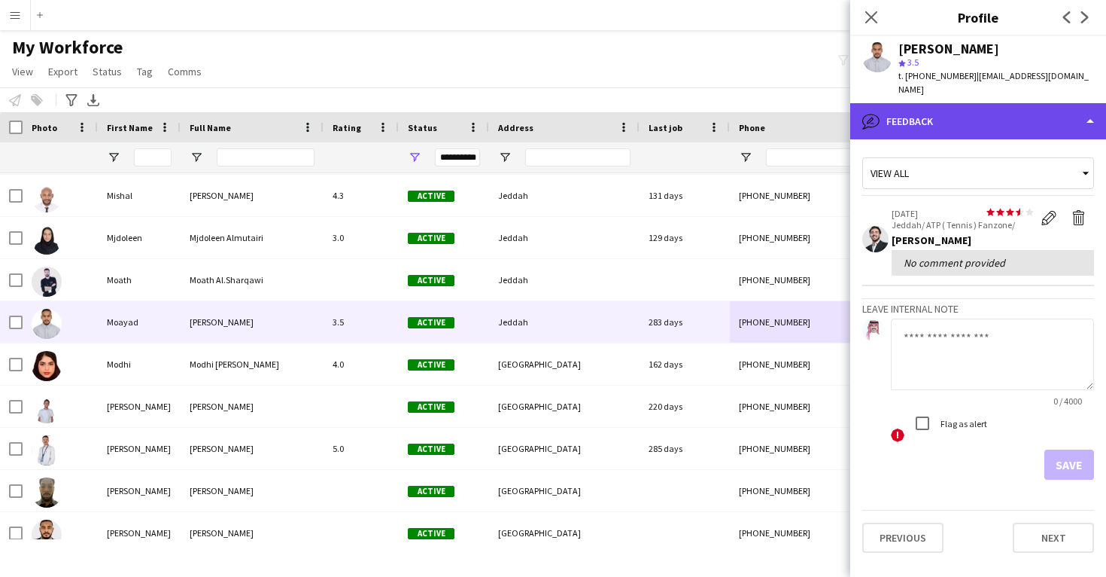
click at [963, 109] on div "bubble-pencil Feedback" at bounding box center [979, 121] width 256 height 36
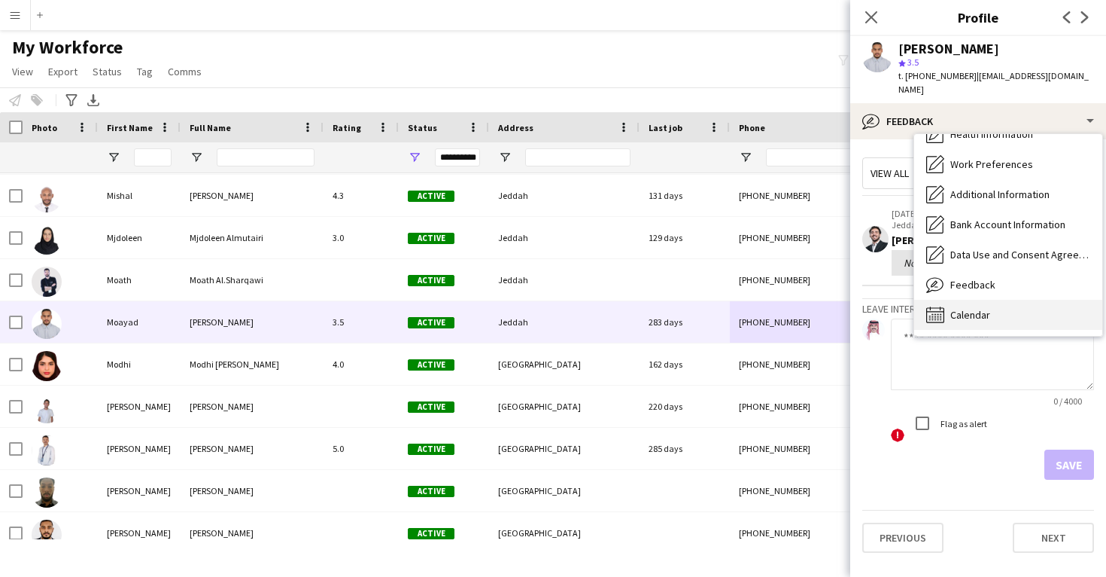
click at [987, 308] on span "Calendar" at bounding box center [971, 315] width 40 height 14
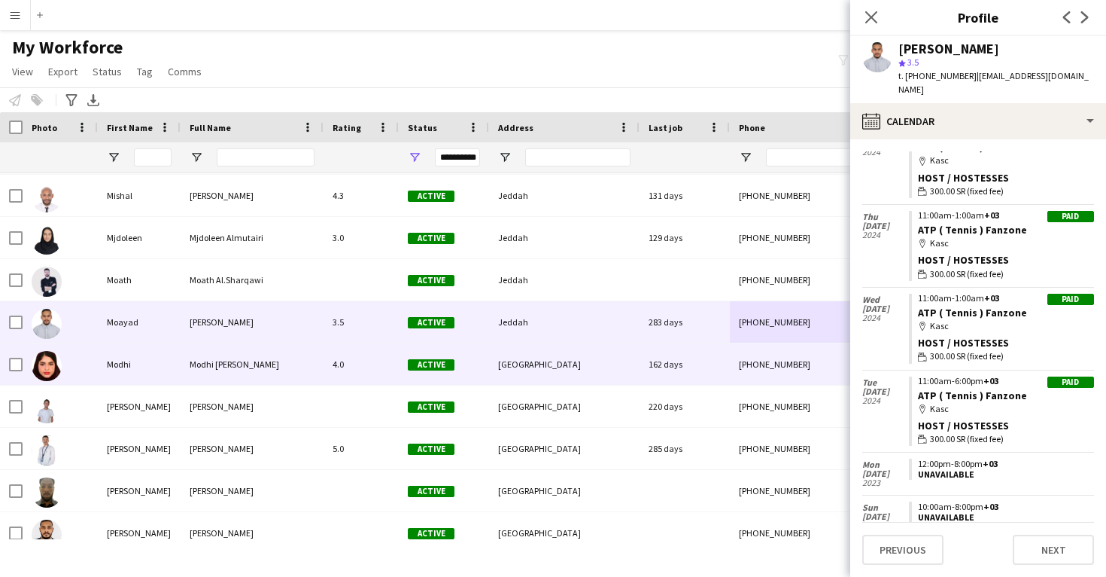
scroll to position [234, 0]
click at [781, 358] on div "[PHONE_NUMBER]" at bounding box center [826, 363] width 193 height 41
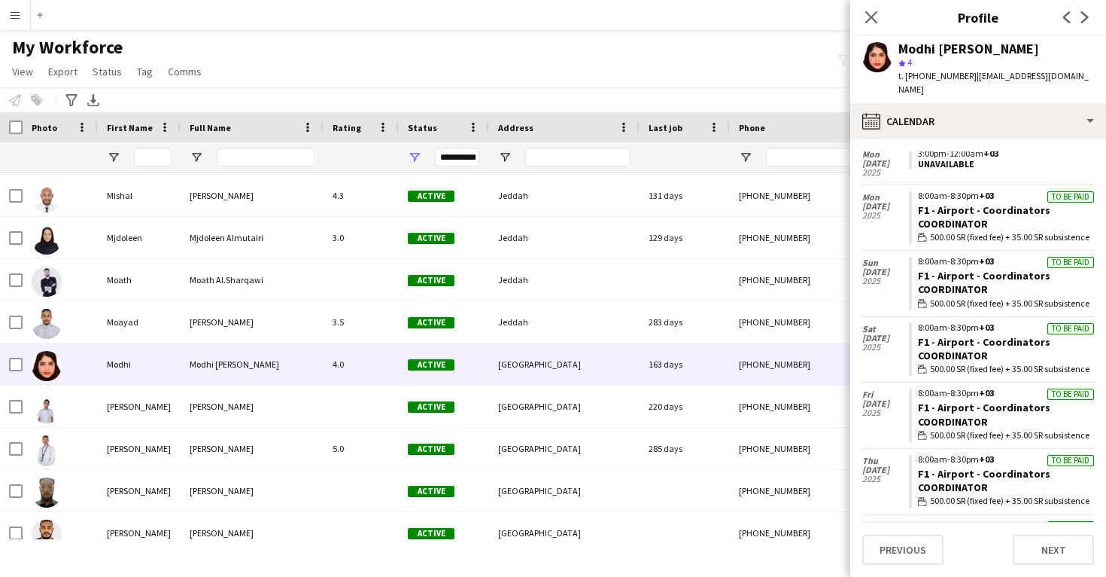
scroll to position [871, 0]
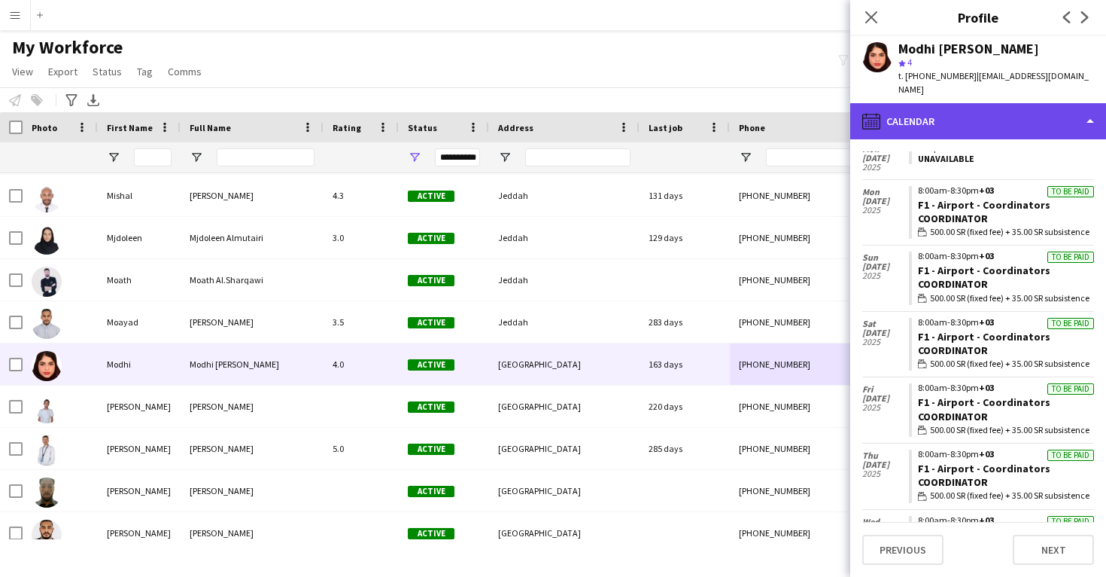
click at [937, 126] on div "calendar-full Calendar" at bounding box center [979, 121] width 256 height 36
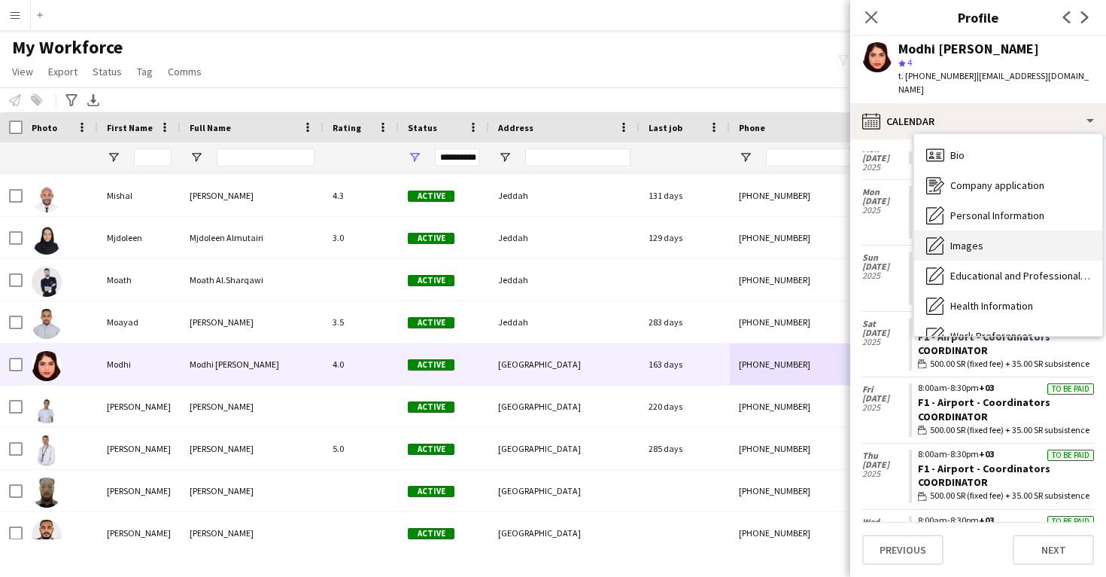
click at [985, 239] on div "Images Images" at bounding box center [1008, 245] width 188 height 30
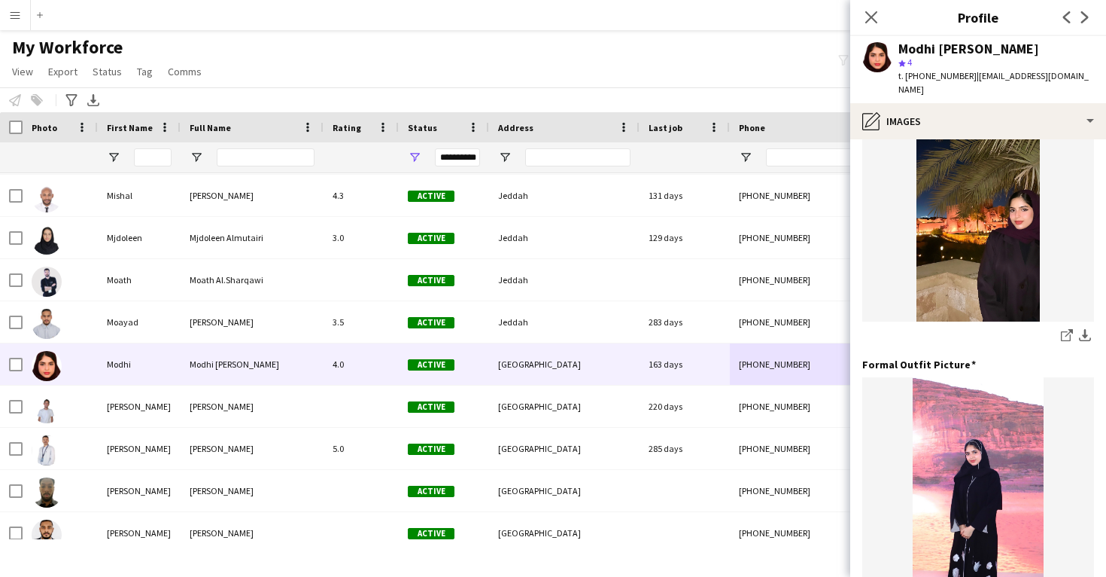
scroll to position [348, 0]
click at [1066, 332] on icon "share-external-link-1" at bounding box center [1067, 333] width 12 height 12
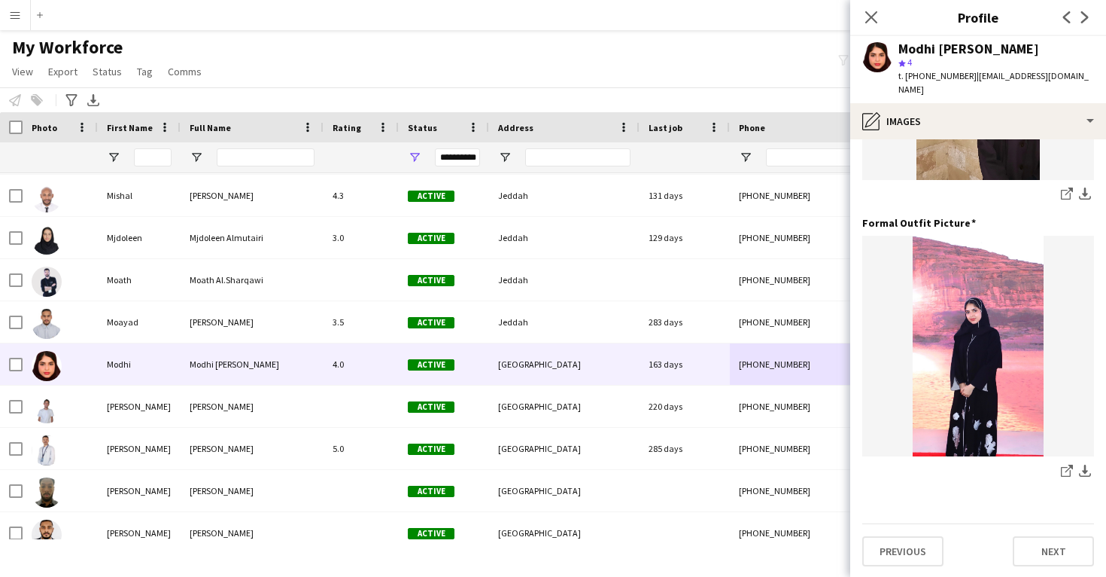
scroll to position [488, 0]
click at [1069, 470] on icon "share-external-link-1" at bounding box center [1067, 471] width 12 height 12
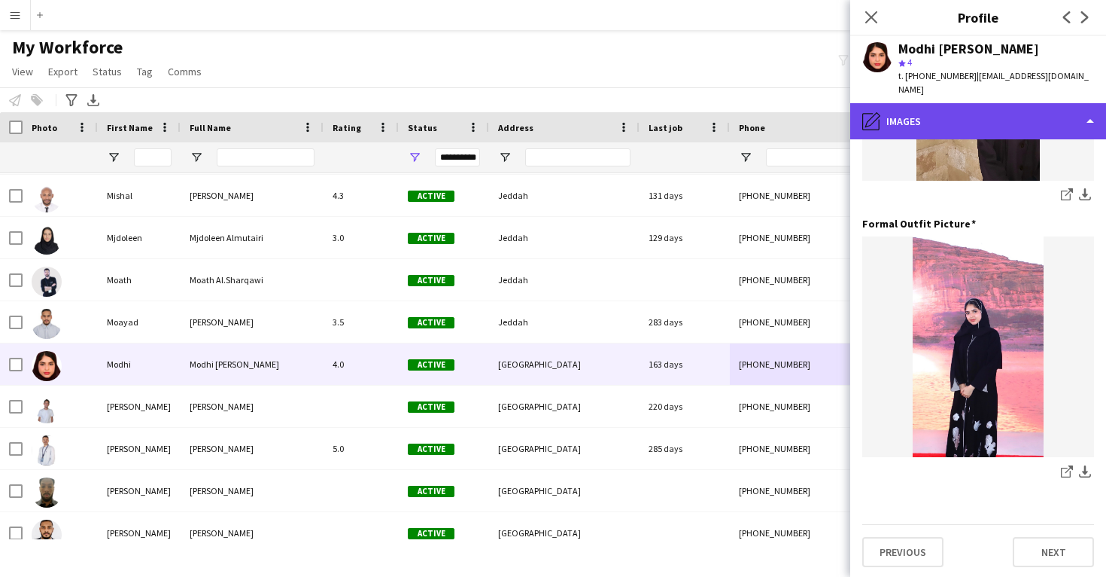
click at [921, 114] on div "pencil4 Images" at bounding box center [979, 121] width 256 height 36
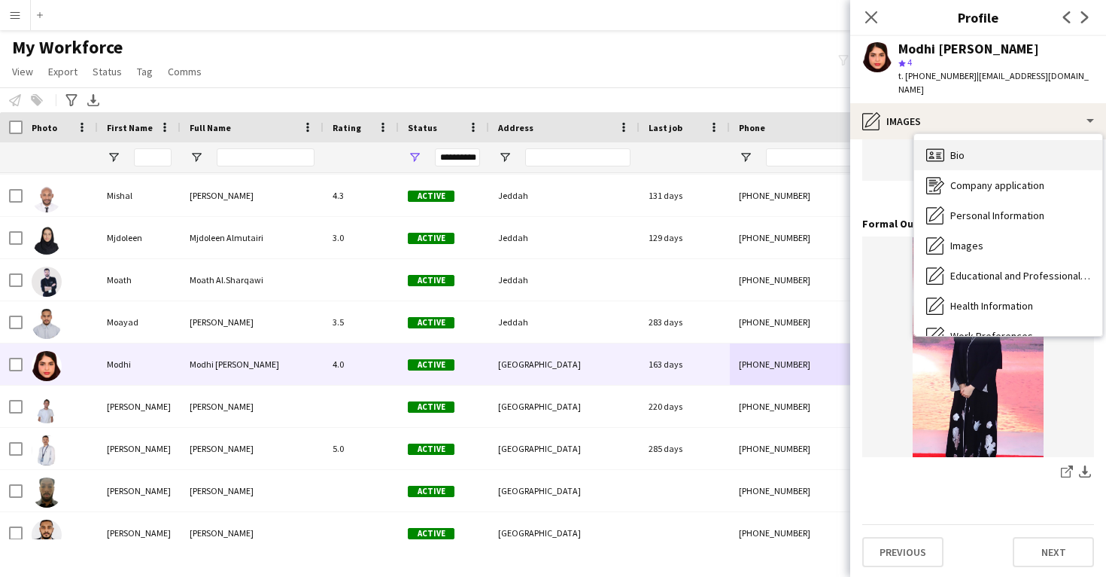
click at [968, 158] on div "Bio Bio" at bounding box center [1008, 155] width 188 height 30
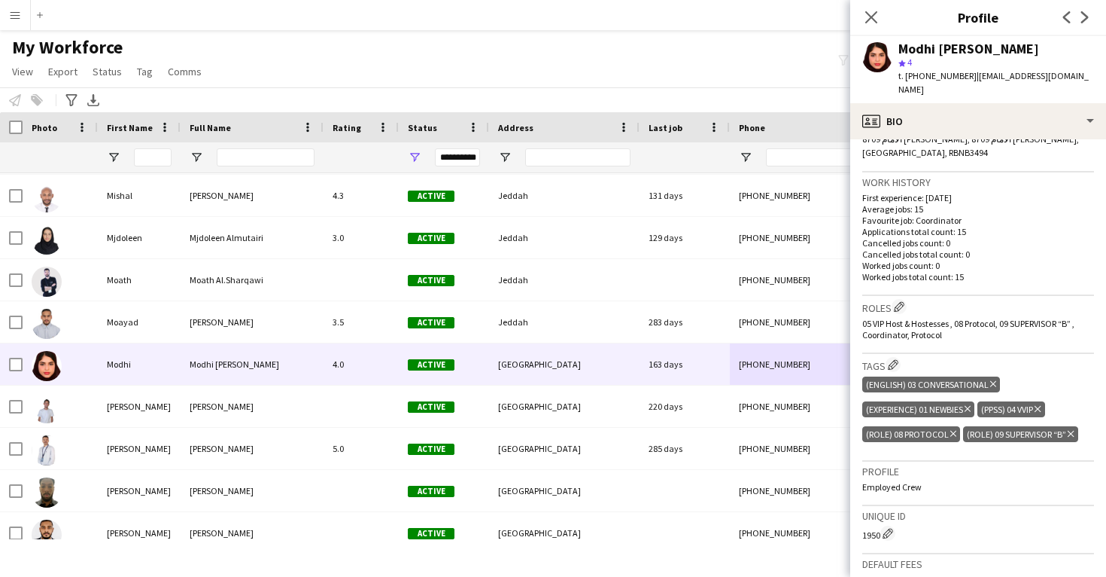
scroll to position [349, 0]
click at [905, 306] on app-icon "Edit crew company roles" at bounding box center [899, 307] width 11 height 11
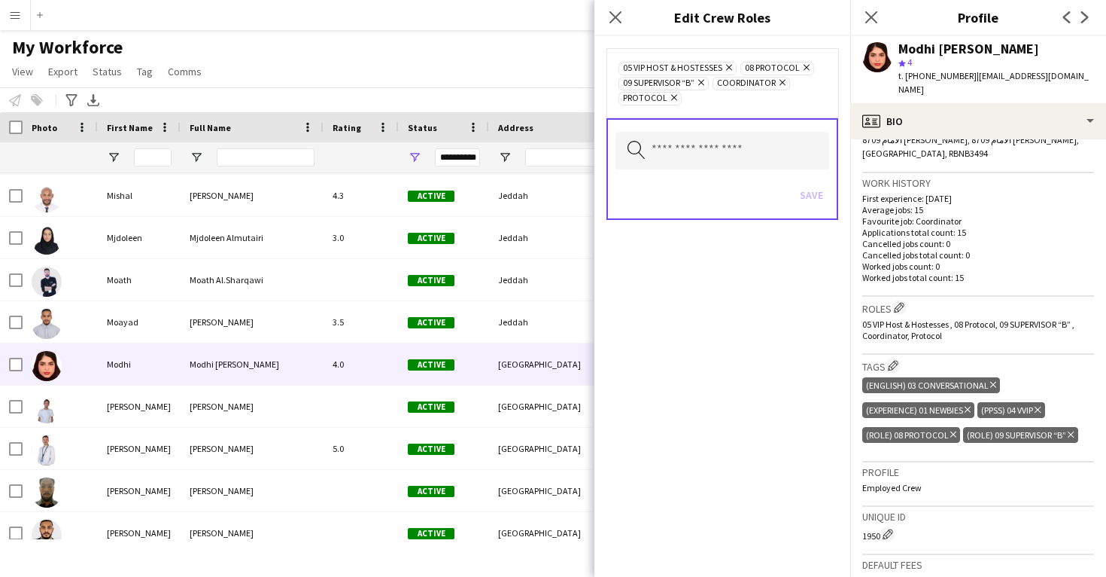
click at [728, 67] on icon "Remove" at bounding box center [728, 67] width 10 height 10
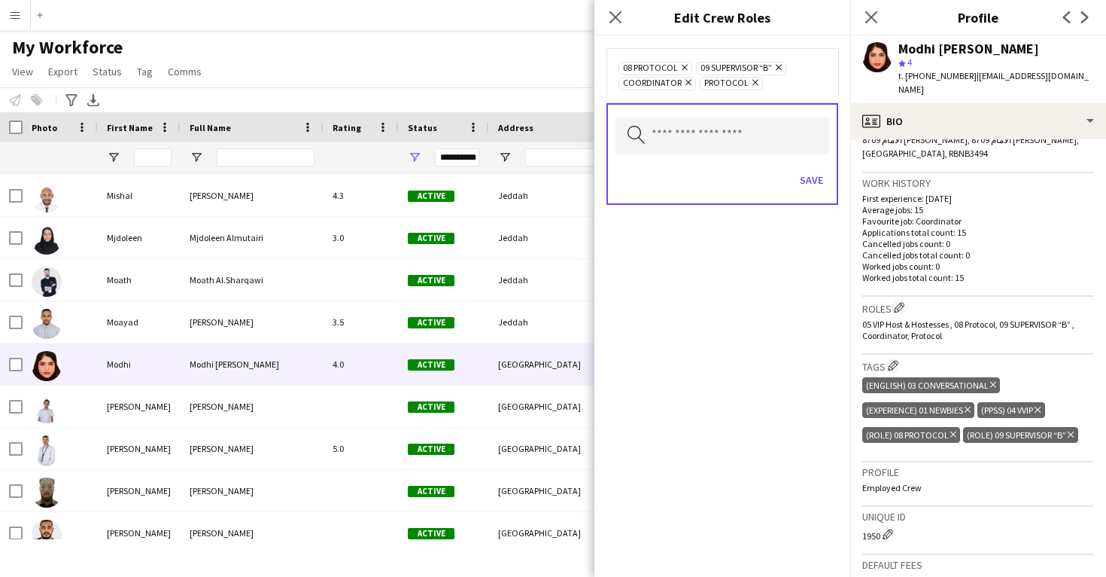
click at [751, 87] on icon "Remove" at bounding box center [754, 83] width 10 height 10
click at [803, 183] on button "Save" at bounding box center [811, 180] width 35 height 24
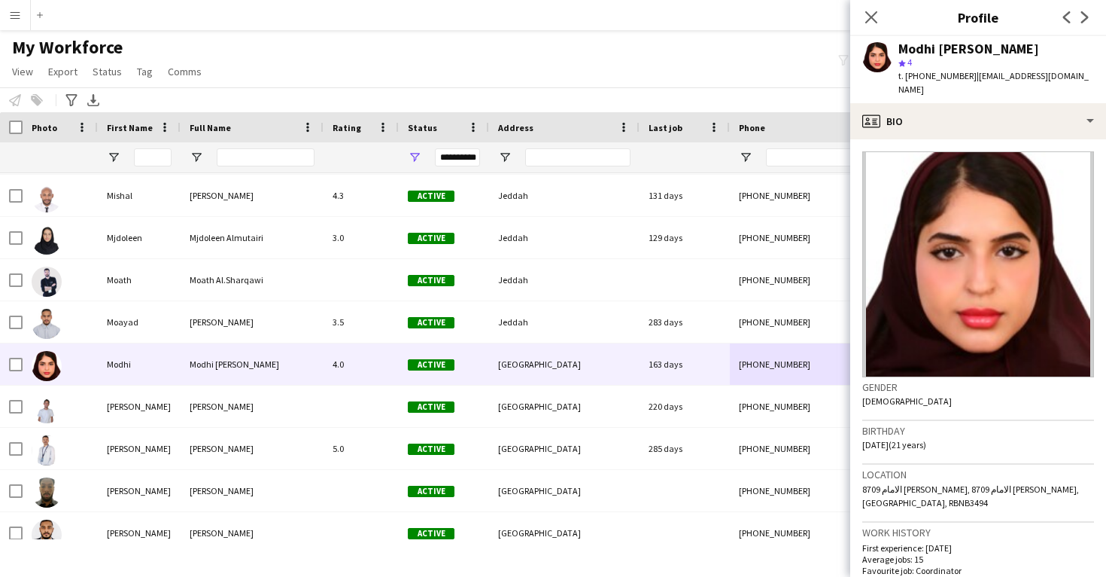
scroll to position [0, 0]
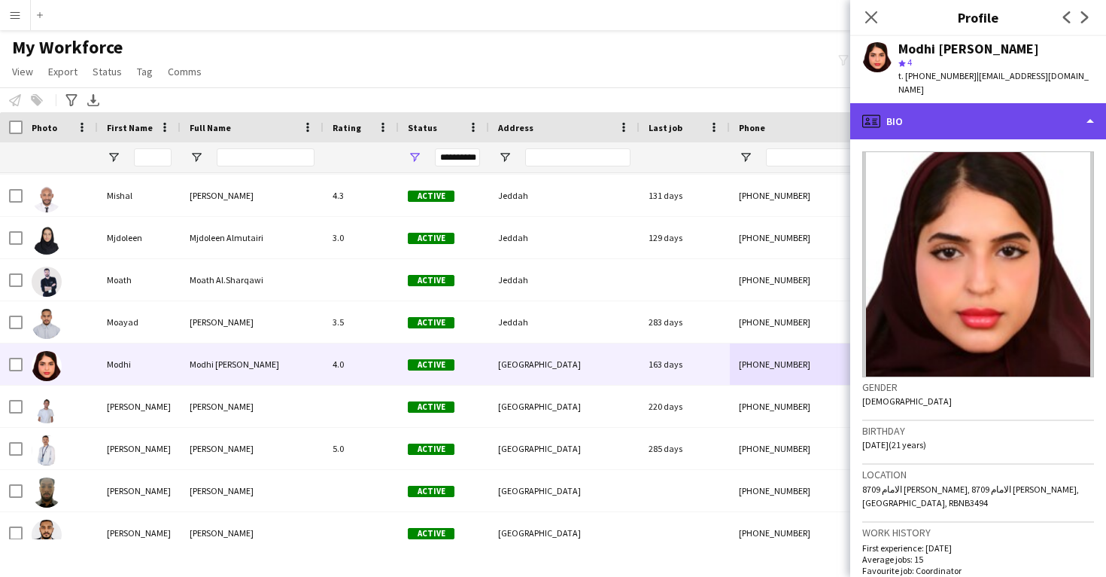
click at [947, 116] on div "profile Bio" at bounding box center [979, 121] width 256 height 36
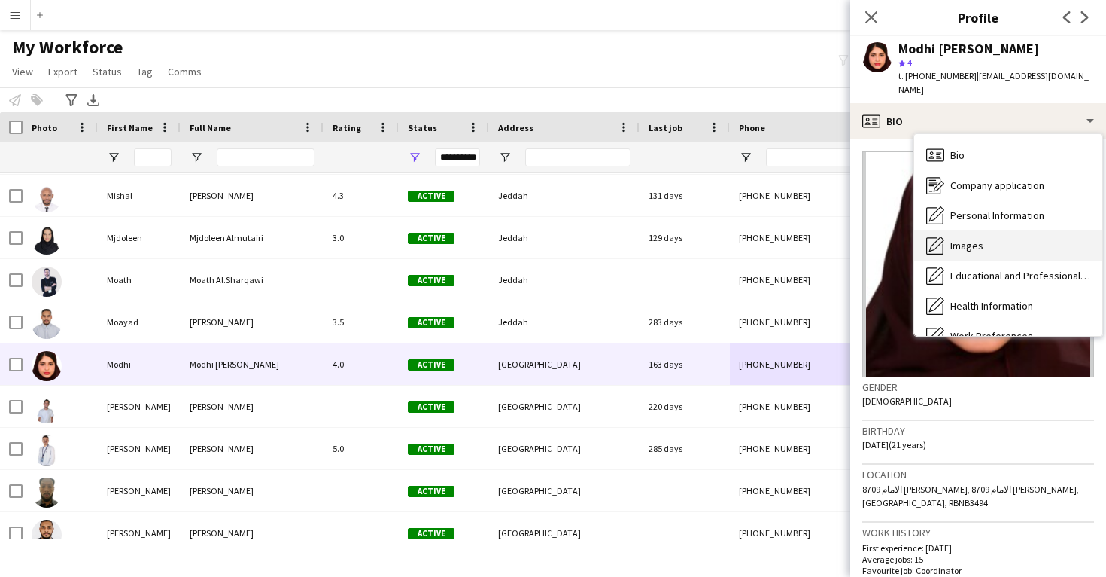
click at [972, 244] on span "Images" at bounding box center [967, 246] width 33 height 14
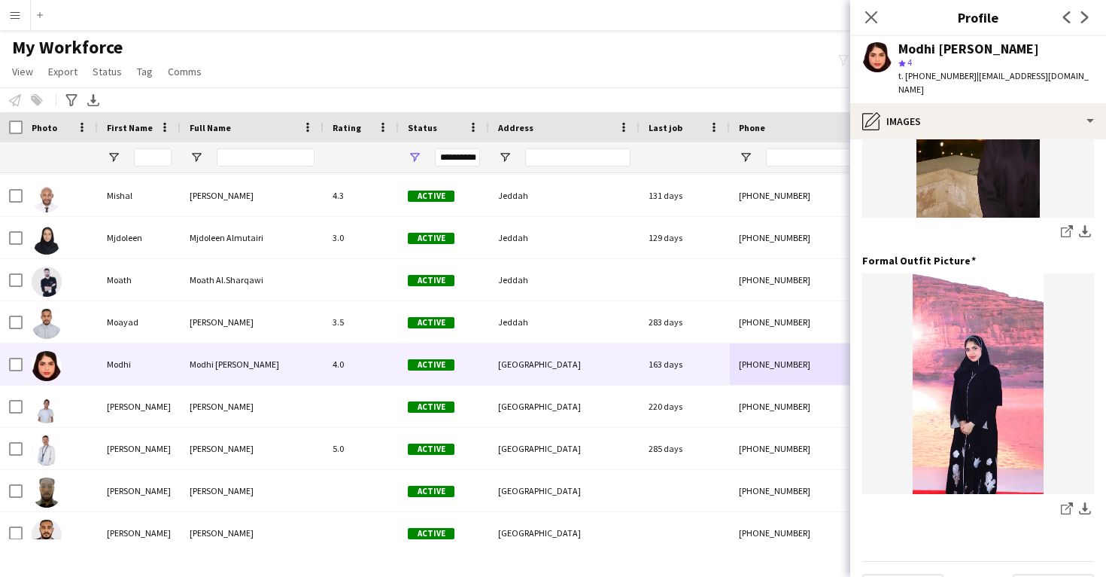
scroll to position [462, 0]
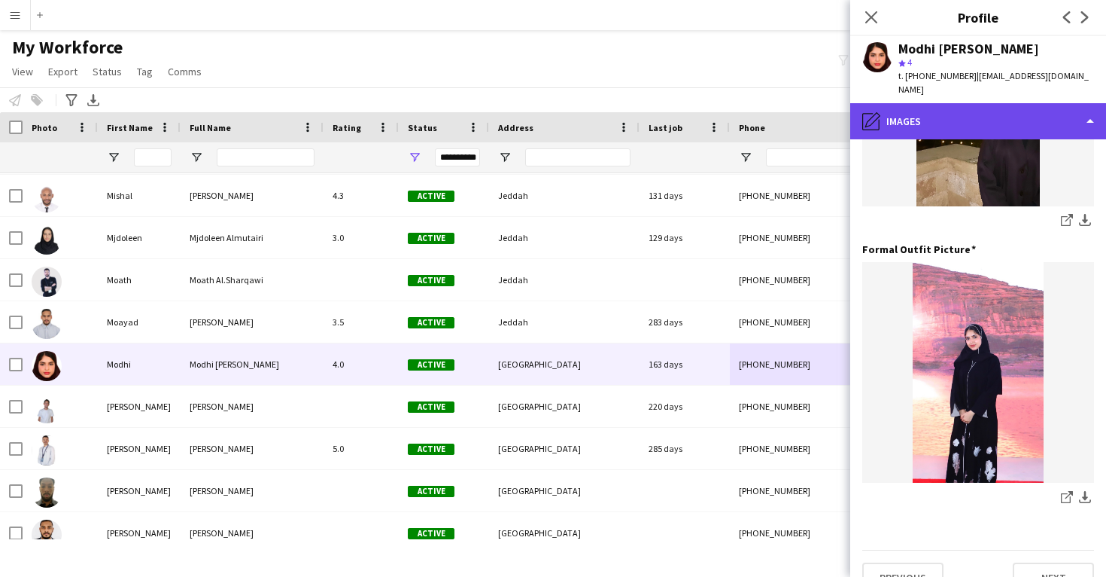
click at [948, 129] on div "pencil4 Images" at bounding box center [979, 121] width 256 height 36
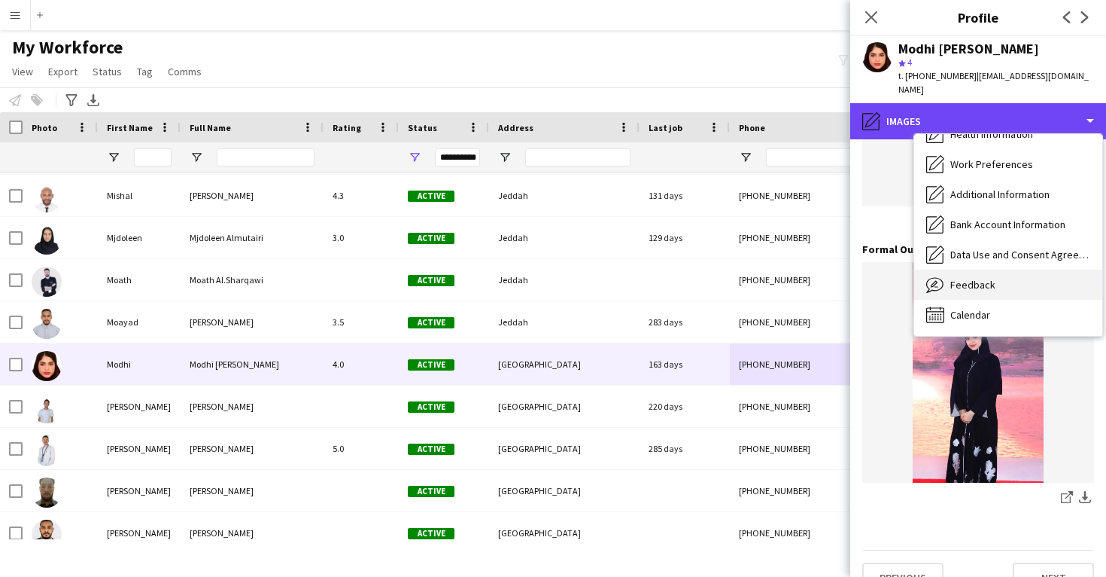
scroll to position [172, 0]
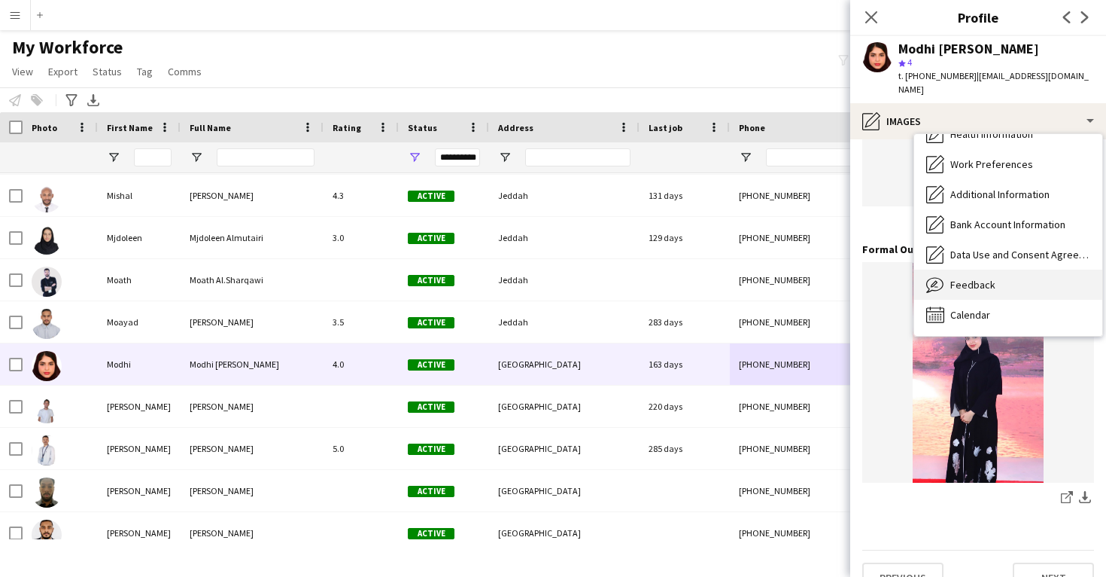
click at [967, 291] on div "Feedback Feedback" at bounding box center [1008, 284] width 188 height 30
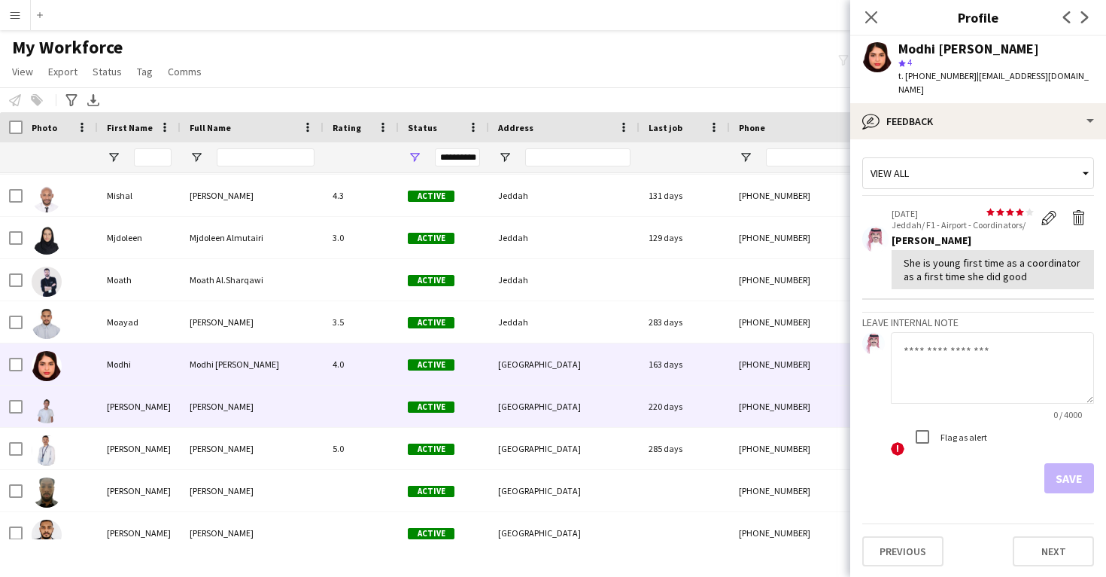
click at [762, 397] on div "[PHONE_NUMBER]" at bounding box center [826, 405] width 193 height 41
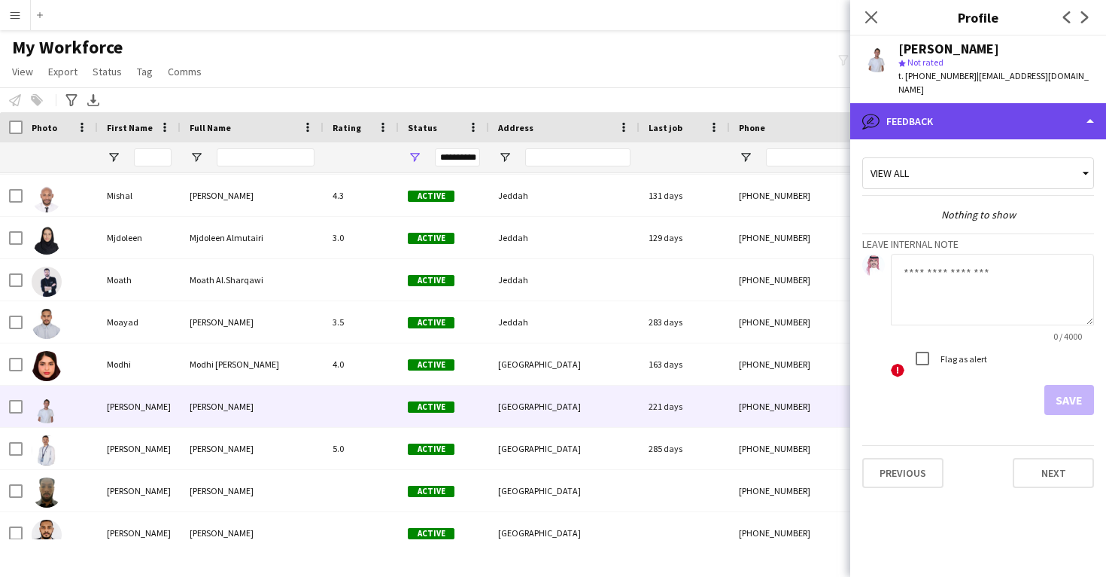
click at [984, 103] on div "bubble-pencil Feedback" at bounding box center [979, 121] width 256 height 36
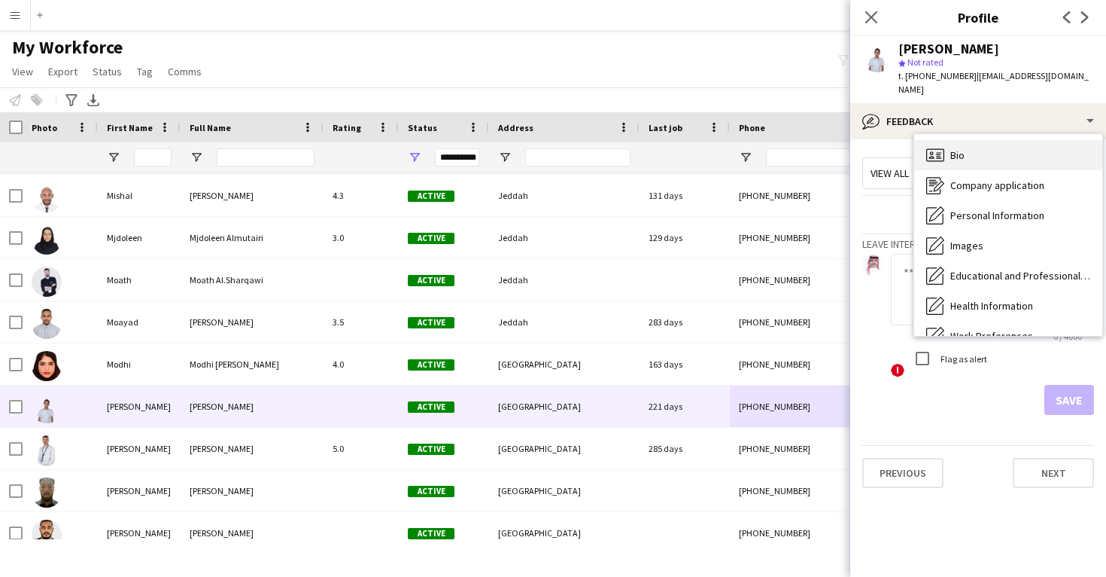
click at [1003, 145] on div "Bio Bio" at bounding box center [1008, 155] width 188 height 30
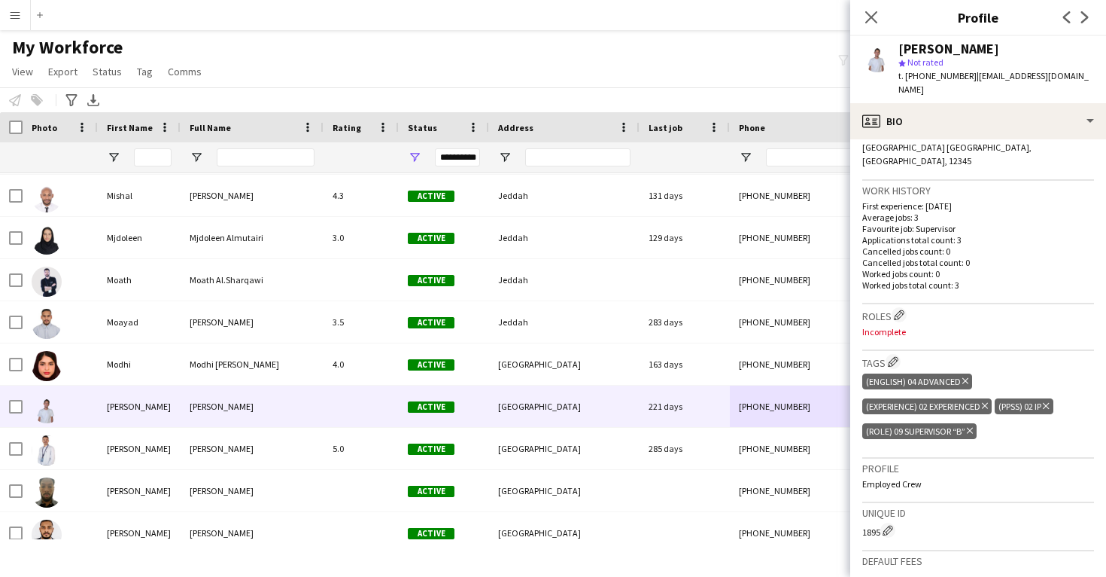
scroll to position [401, 0]
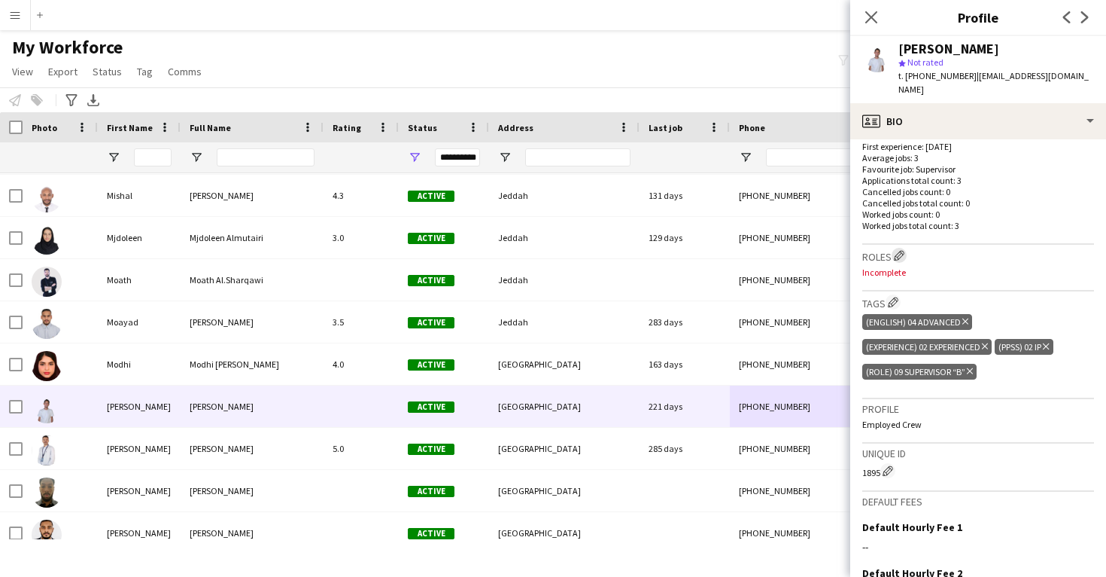
click at [897, 248] on button "Edit crew company roles" at bounding box center [899, 255] width 15 height 15
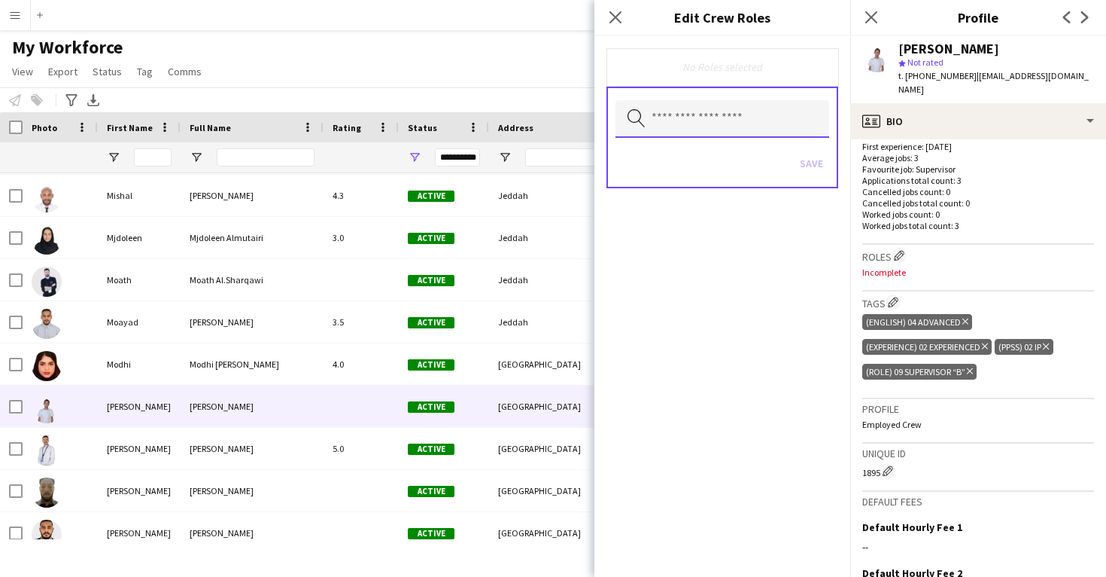
click at [729, 112] on input "text" at bounding box center [723, 119] width 214 height 38
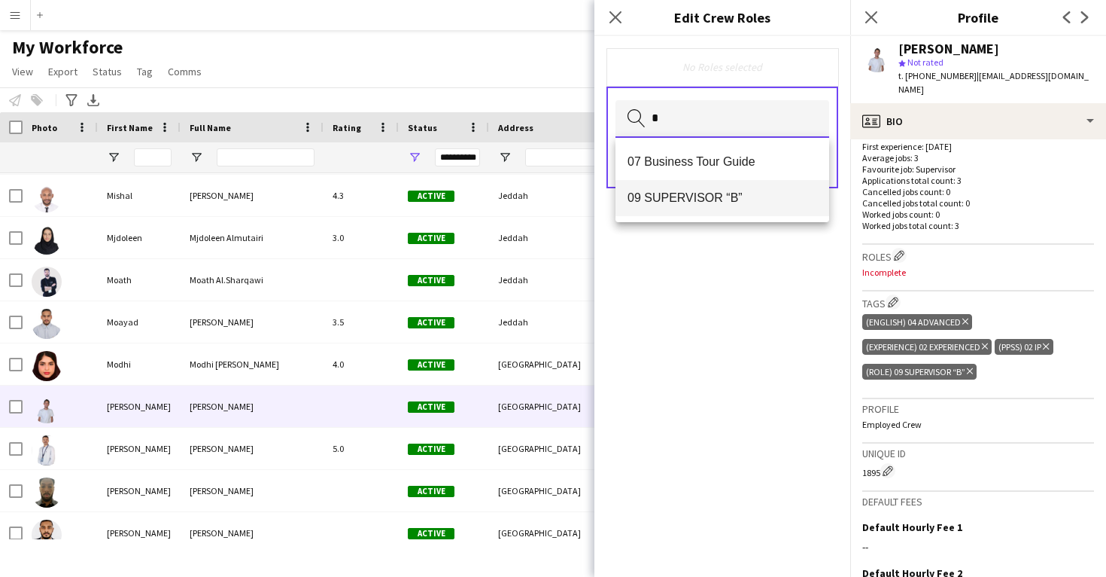
type input "*"
click at [713, 184] on mat-option "09 SUPERVISOR “B”" at bounding box center [723, 198] width 214 height 36
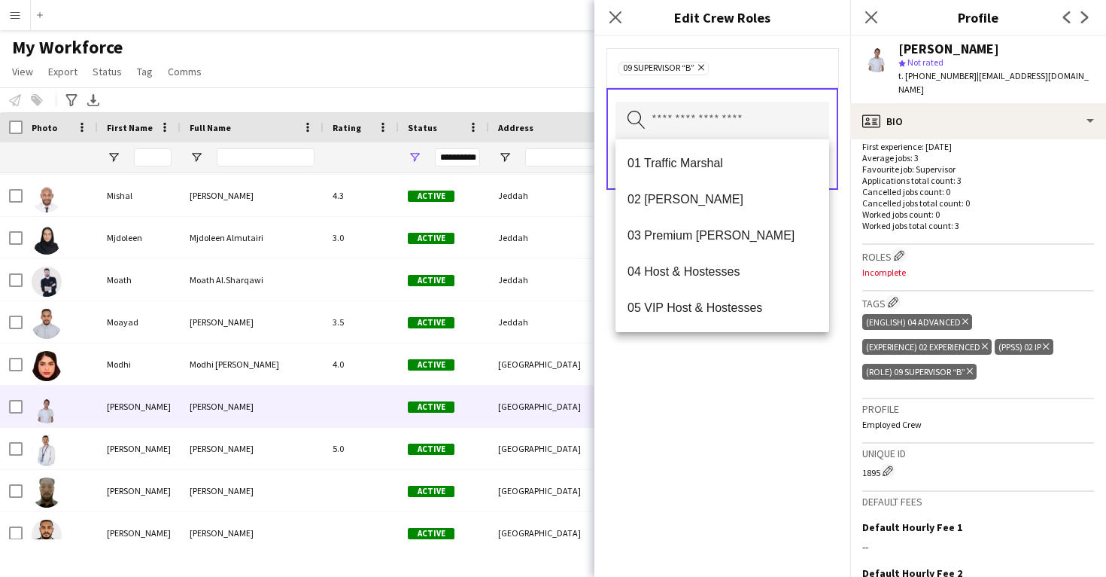
click at [712, 425] on div "09 SUPERVISOR “B” Remove Search by role type Save" at bounding box center [723, 306] width 256 height 540
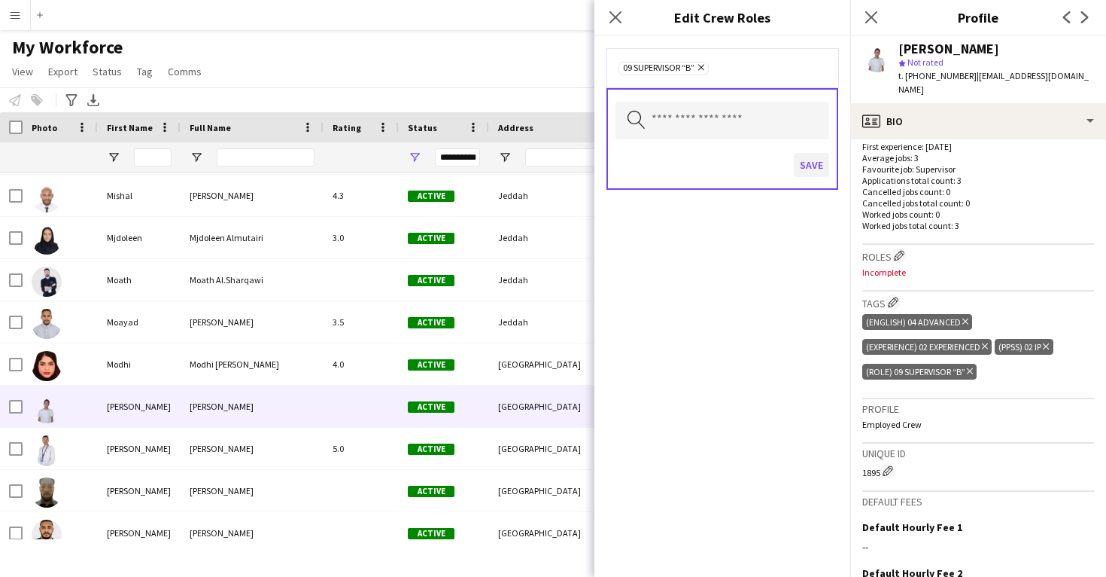
click at [808, 161] on button "Save" at bounding box center [811, 165] width 35 height 24
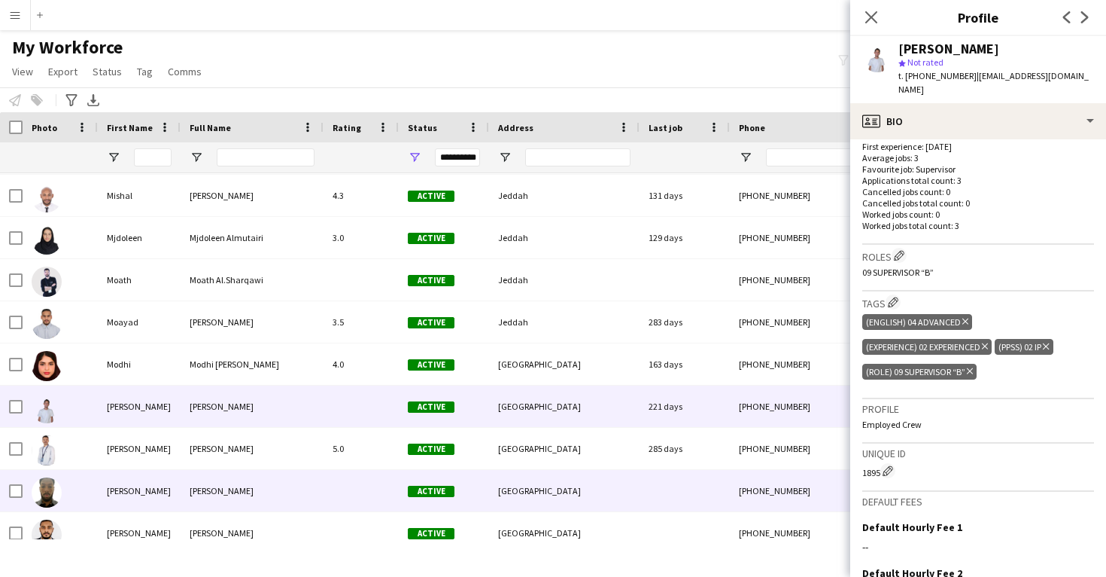
click at [633, 474] on div "[GEOGRAPHIC_DATA]" at bounding box center [564, 490] width 151 height 41
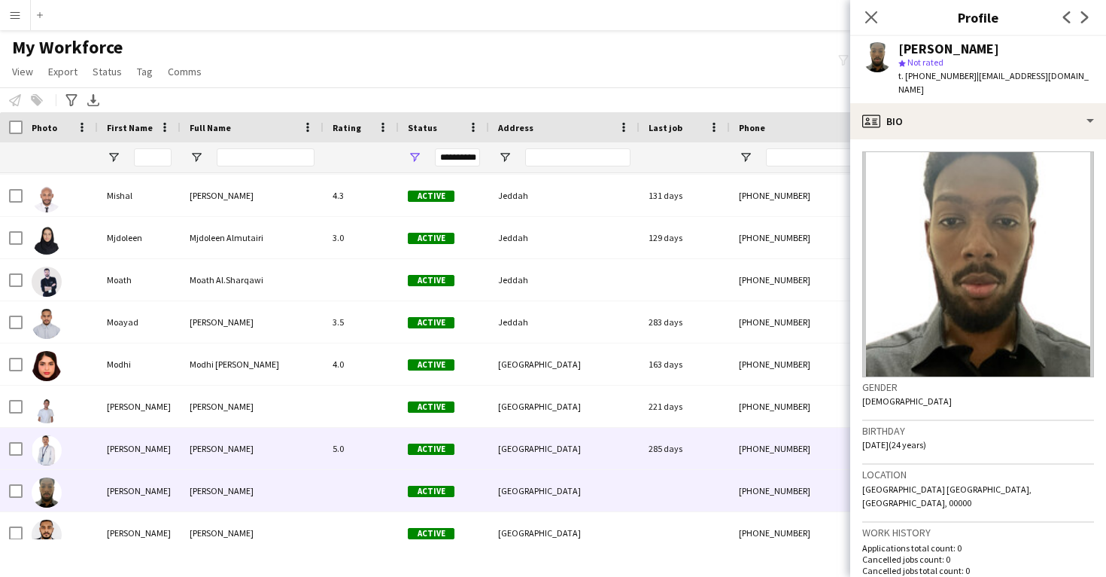
click at [633, 453] on div "[GEOGRAPHIC_DATA]" at bounding box center [564, 448] width 151 height 41
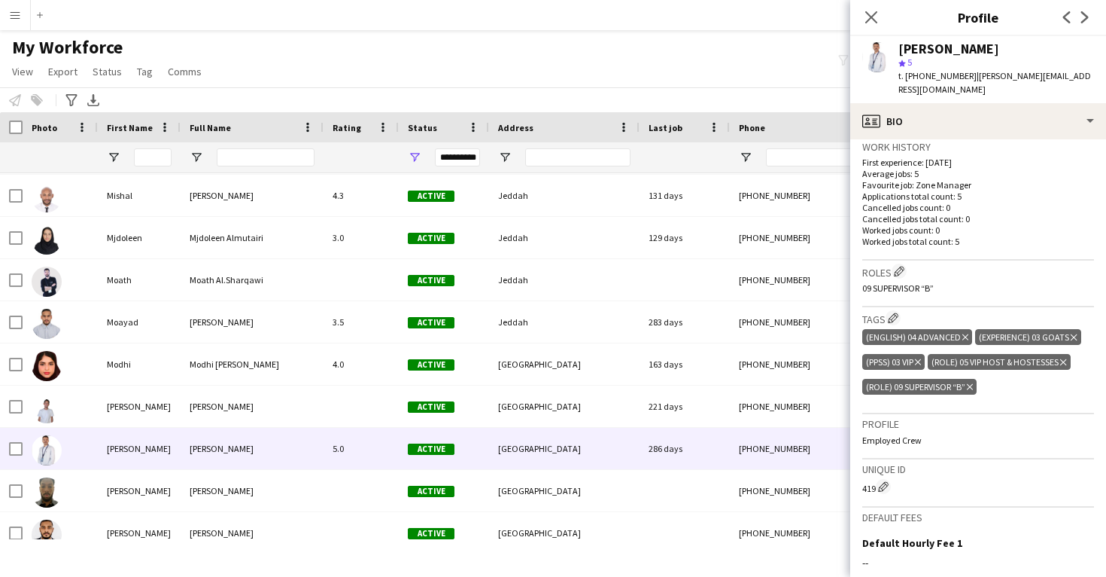
scroll to position [374, 0]
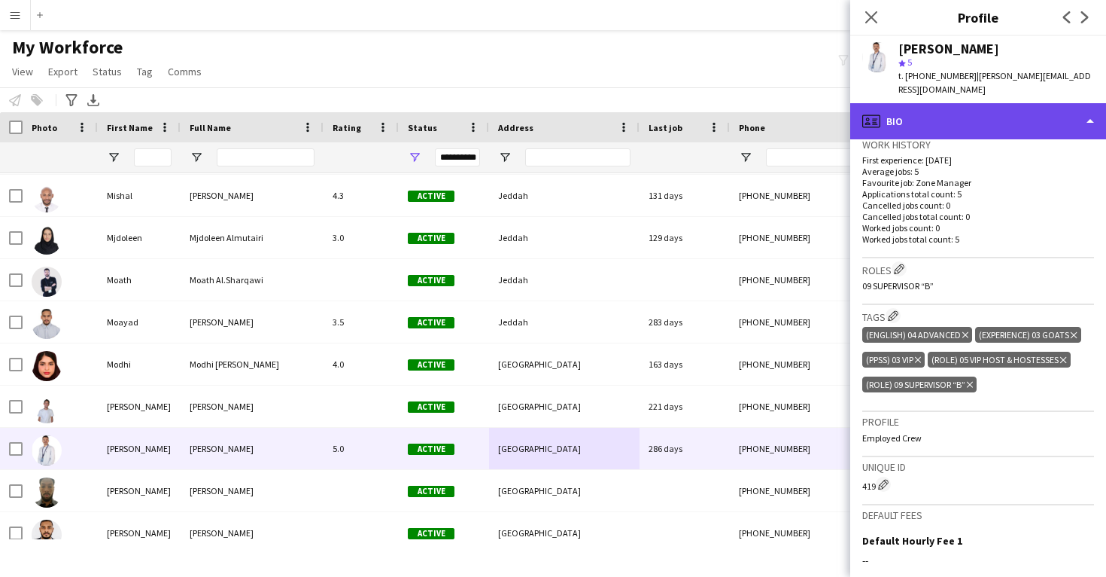
click at [924, 103] on div "profile Bio" at bounding box center [979, 121] width 256 height 36
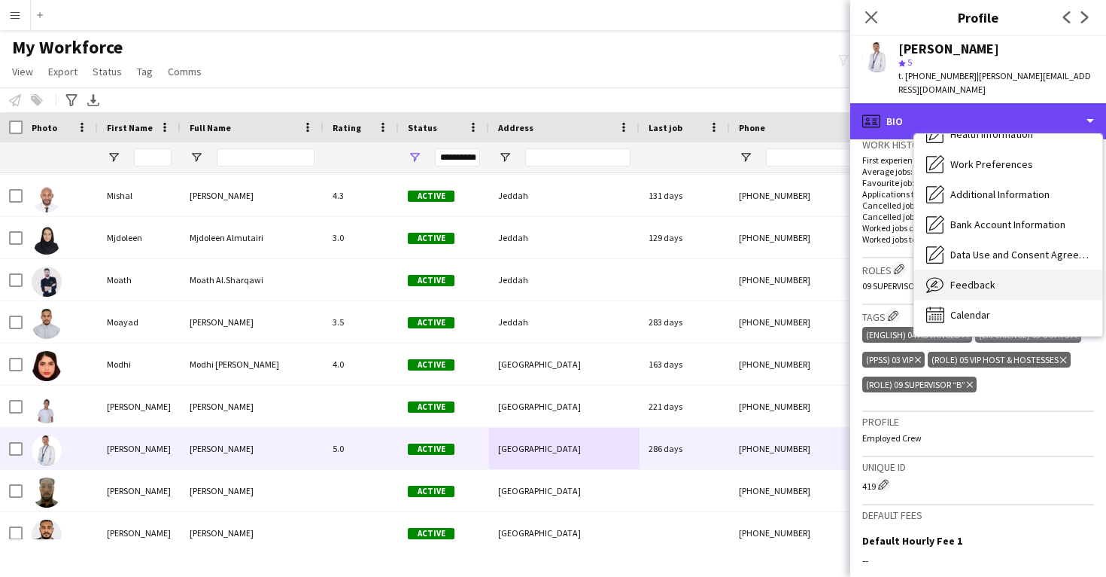
scroll to position [172, 0]
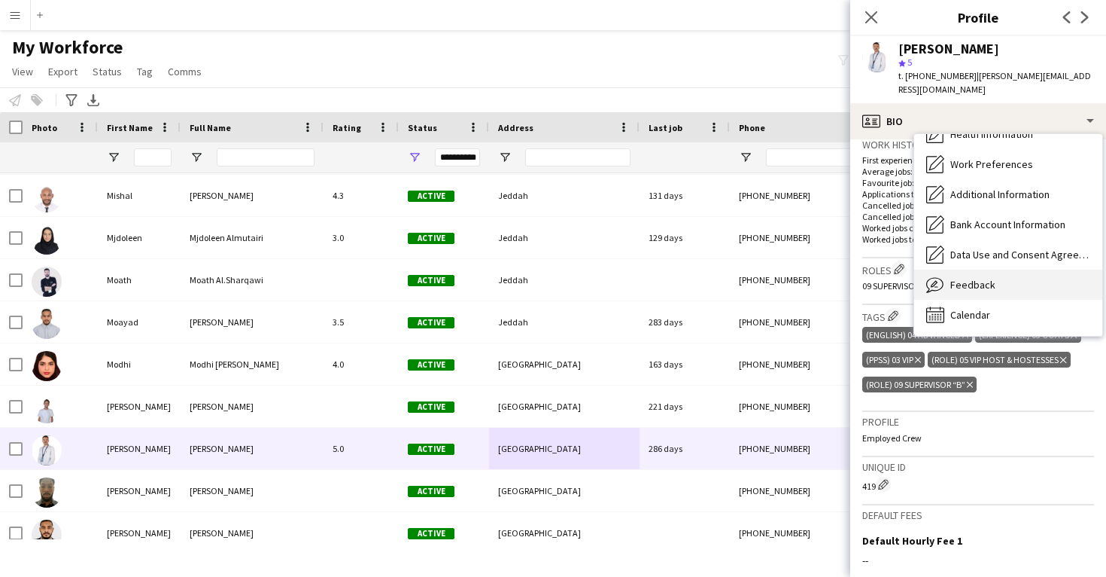
click at [966, 277] on div "Feedback Feedback" at bounding box center [1008, 284] width 188 height 30
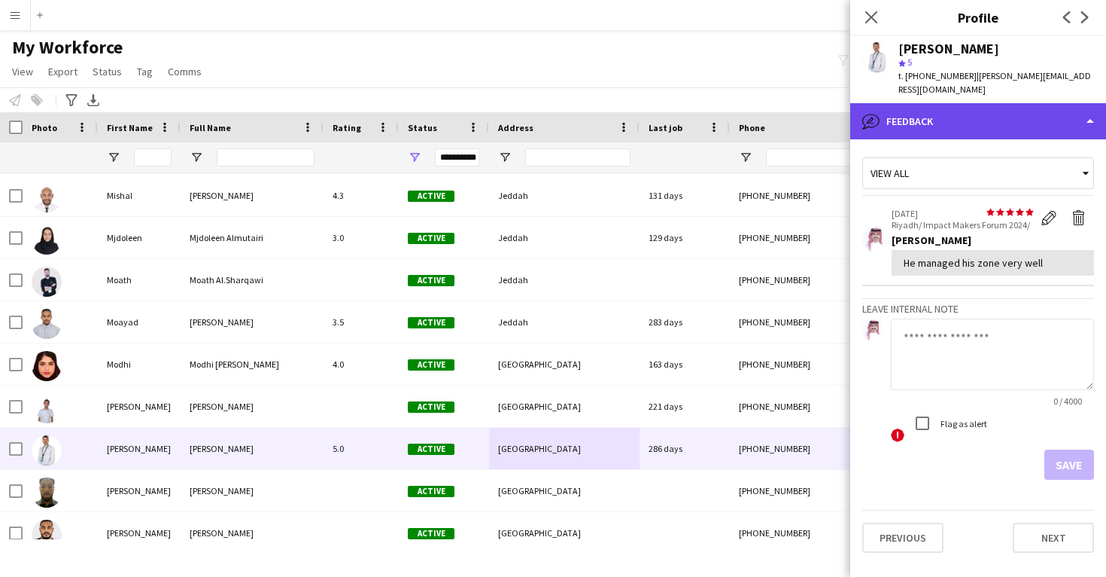
click at [971, 109] on div "bubble-pencil Feedback" at bounding box center [979, 121] width 256 height 36
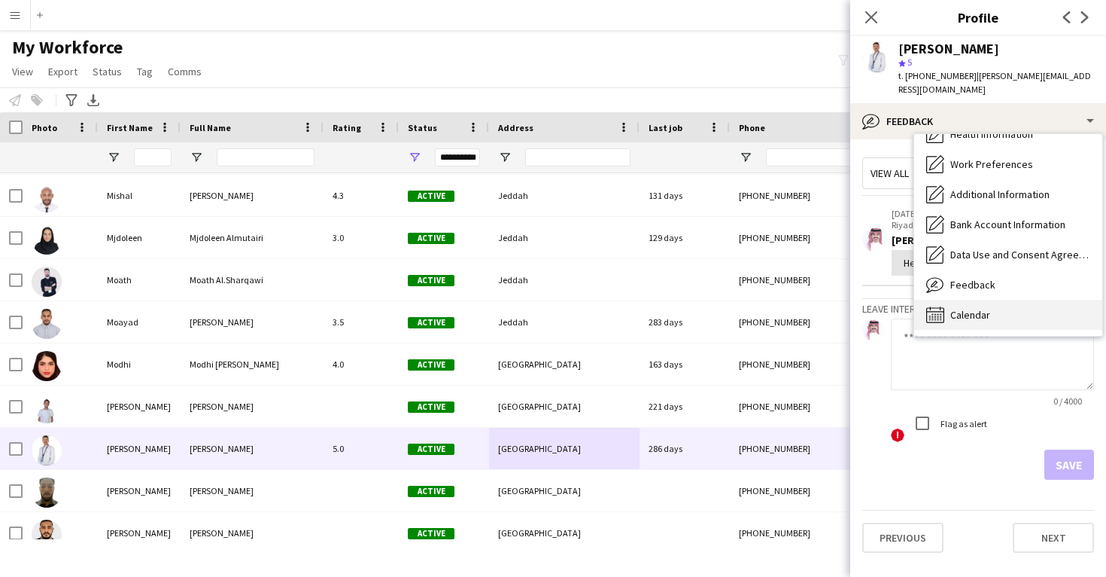
click at [980, 308] on span "Calendar" at bounding box center [971, 315] width 40 height 14
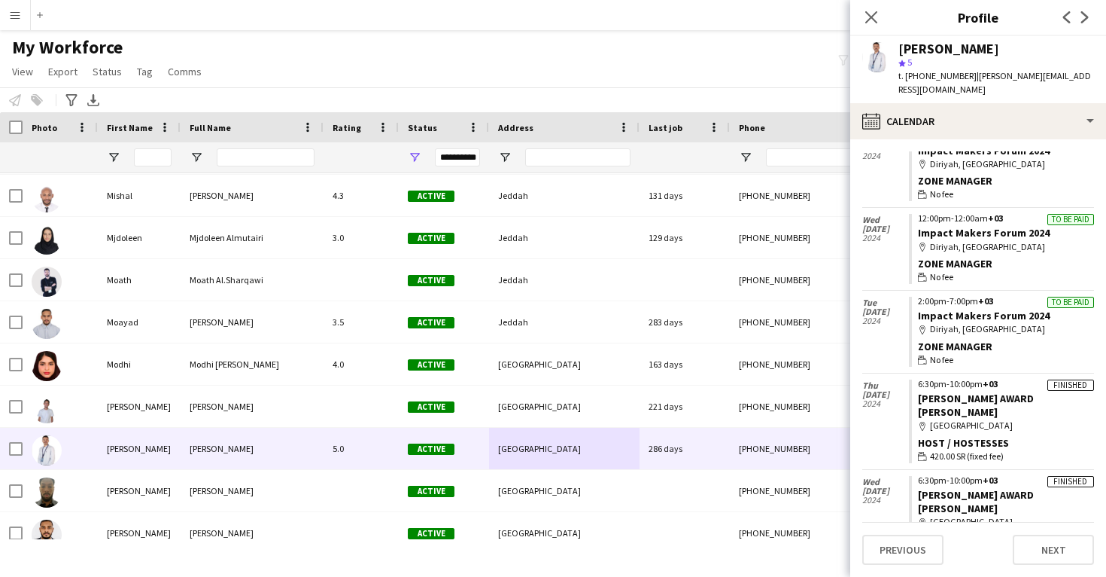
scroll to position [66, 0]
click at [960, 392] on link "[PERSON_NAME] AWARD [PERSON_NAME]" at bounding box center [976, 405] width 116 height 27
click at [963, 50] on div "[PERSON_NAME]" at bounding box center [949, 49] width 101 height 14
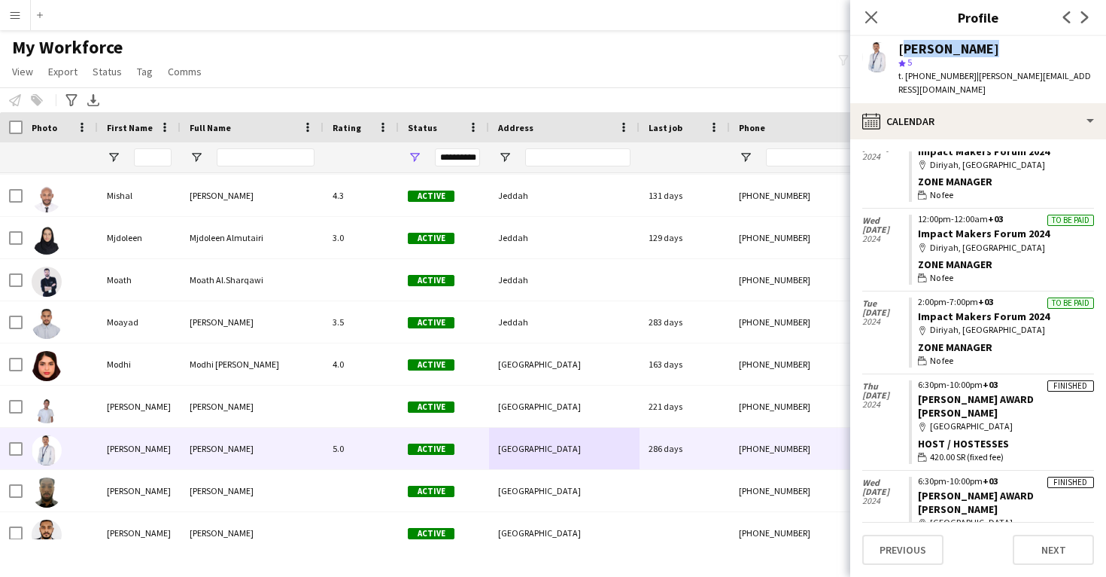
copy div "[PERSON_NAME]"
drag, startPoint x: 1012, startPoint y: 386, endPoint x: 915, endPoint y: 387, distance: 96.3
click at [915, 387] on app-crew-calendar-job-card "Finished 6:30pm-10:00pm +03 [PERSON_NAME] AWARD [PERSON_NAME] map-marker [GEOGR…" at bounding box center [1001, 422] width 185 height 84
copy link "[PERSON_NAME] AWARD [PERSON_NAME]"
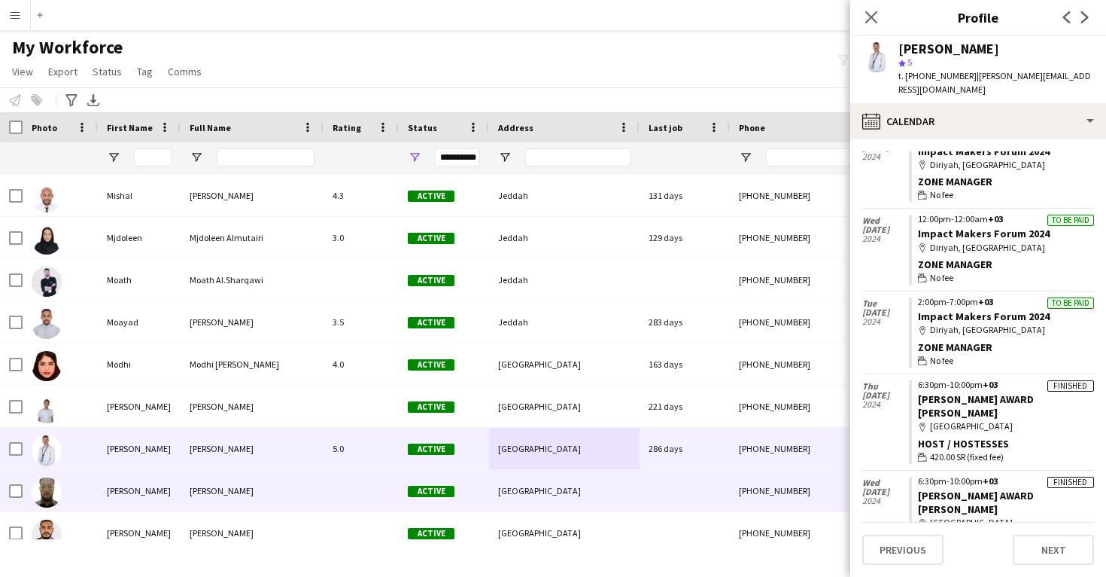
click at [747, 485] on div "[PHONE_NUMBER]" at bounding box center [826, 490] width 193 height 41
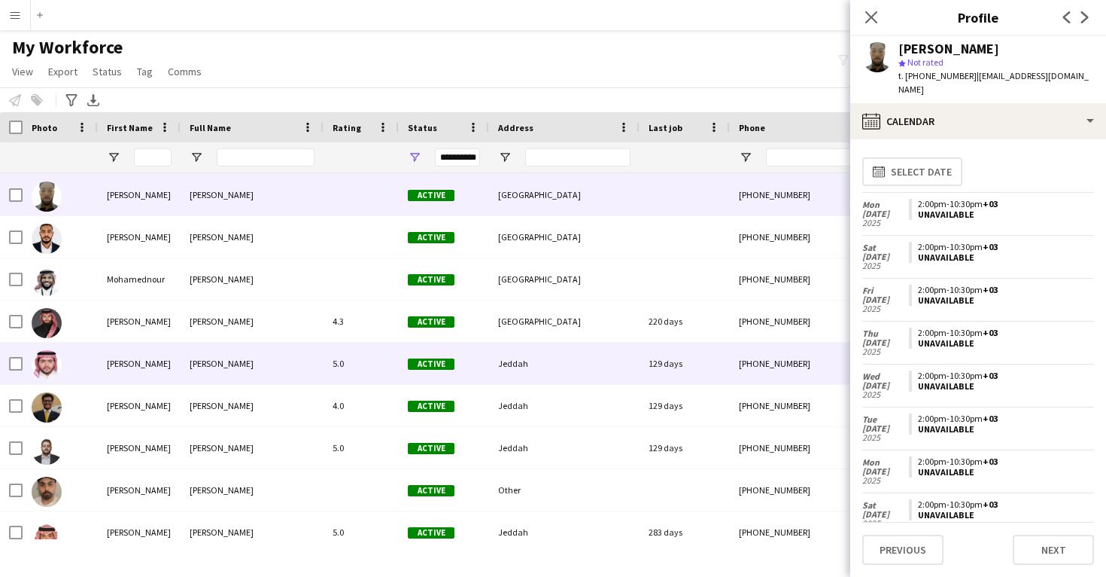
scroll to position [42739, 0]
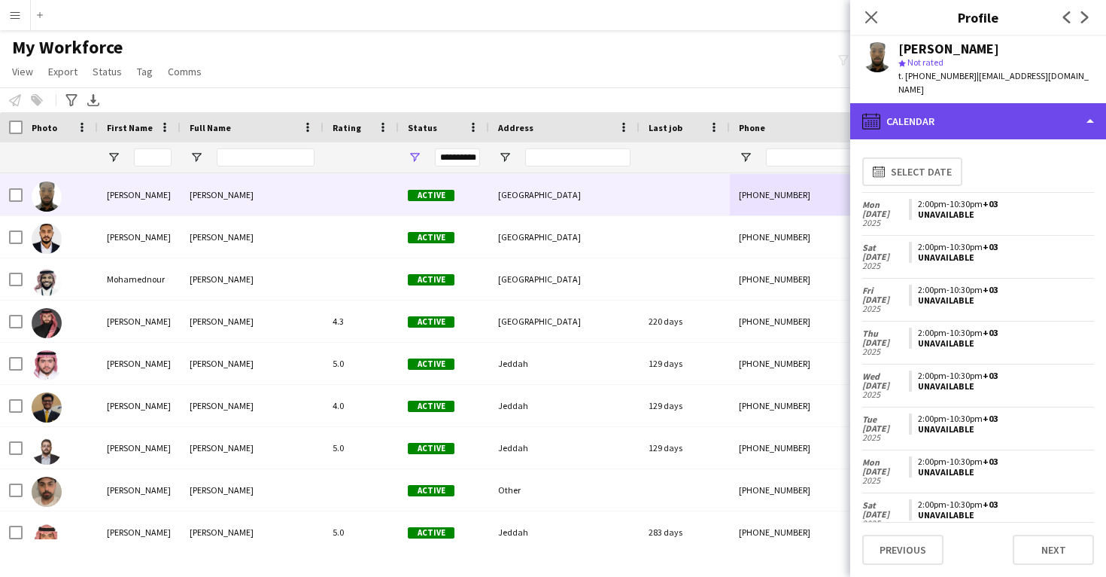
click at [954, 121] on div "calendar-full Calendar" at bounding box center [979, 121] width 256 height 36
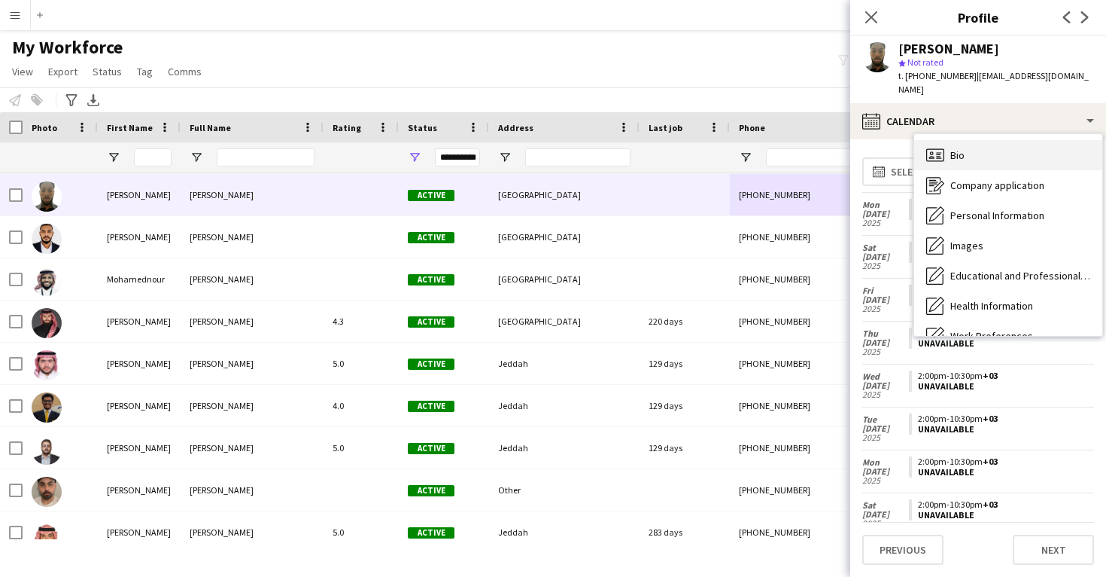
click at [967, 164] on div "Bio Bio" at bounding box center [1008, 155] width 188 height 30
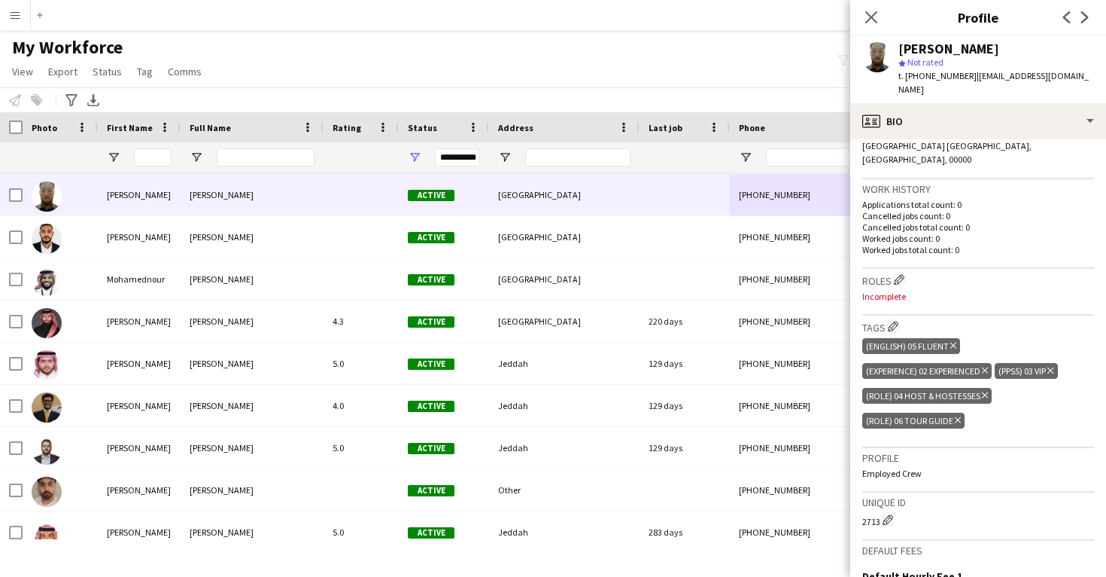
scroll to position [345, 0]
click at [905, 272] on app-icon "Edit crew company roles" at bounding box center [899, 277] width 11 height 11
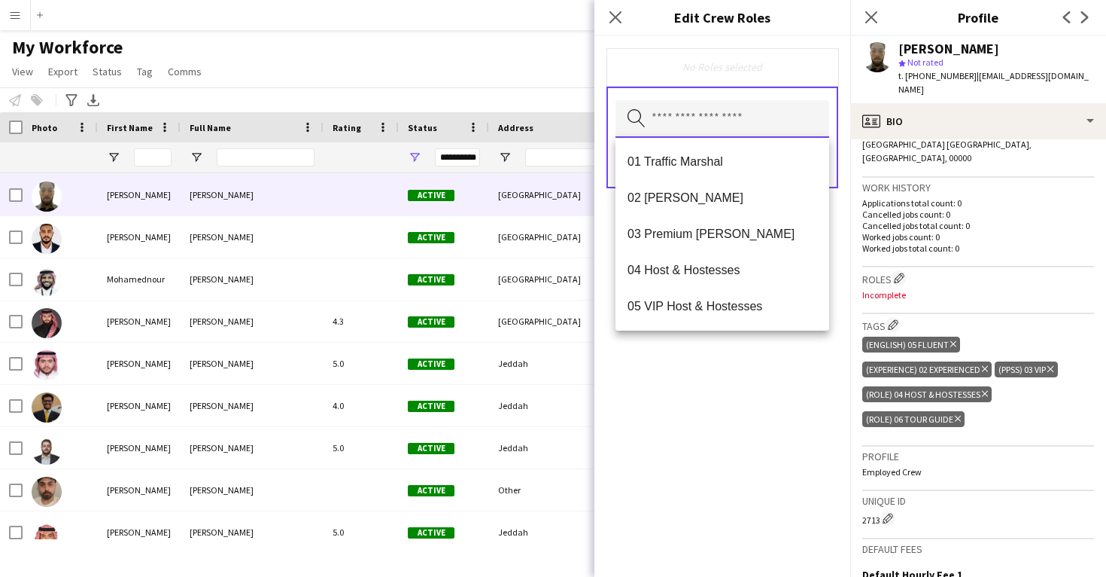
click at [740, 119] on input "text" at bounding box center [723, 119] width 214 height 38
click at [738, 259] on mat-option "04 Host & Hostesses" at bounding box center [723, 270] width 214 height 36
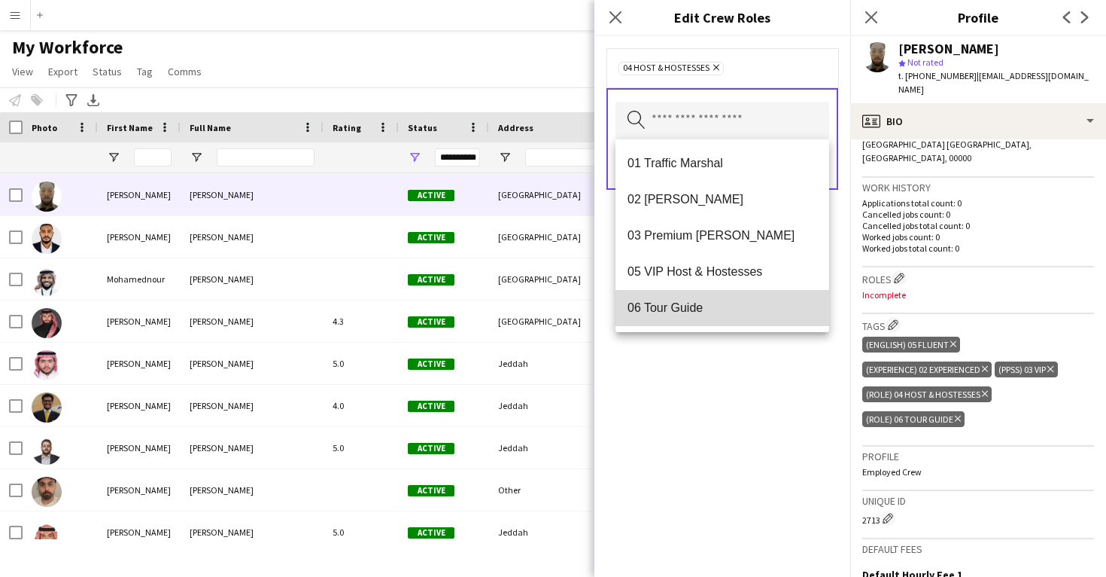
click at [731, 298] on mat-option "06 Tour Guide" at bounding box center [723, 308] width 214 height 36
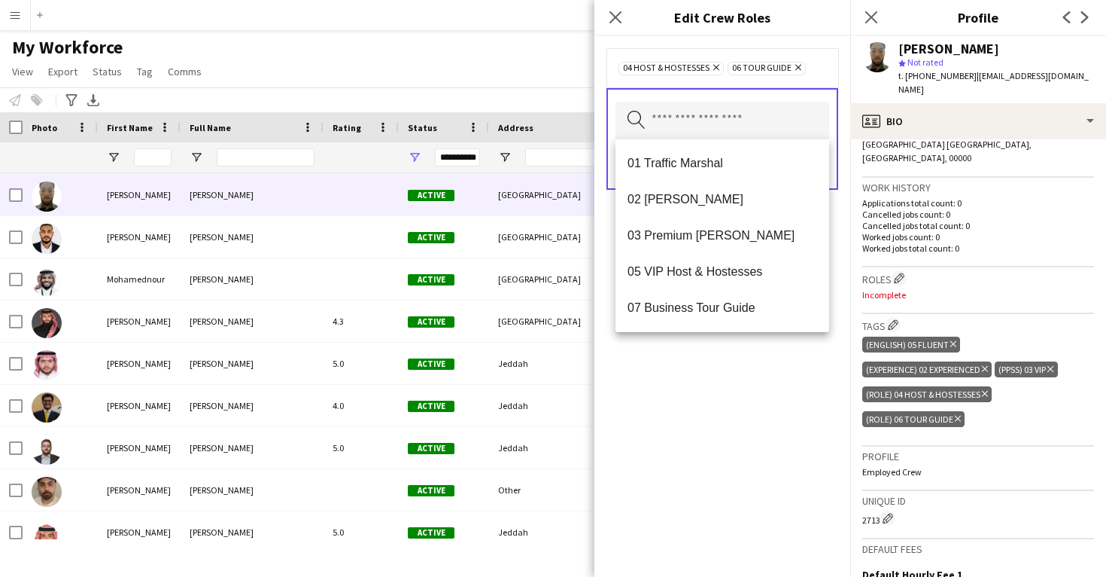
click at [745, 371] on div "04 Host & Hostesses Remove 06 Tour Guide Remove Search by role type Save" at bounding box center [723, 306] width 256 height 540
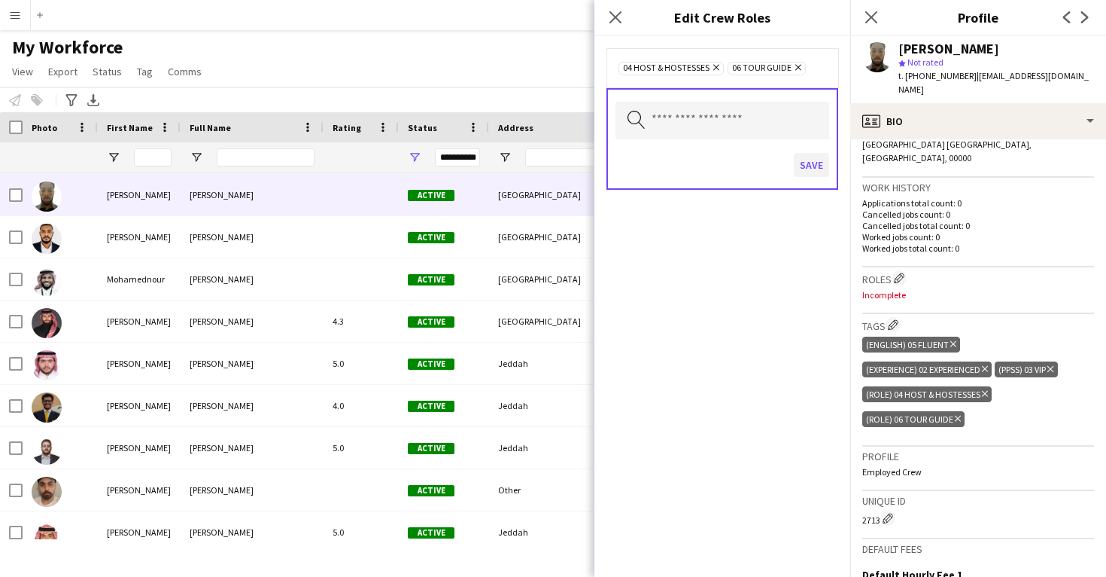
click at [808, 170] on button "Save" at bounding box center [811, 165] width 35 height 24
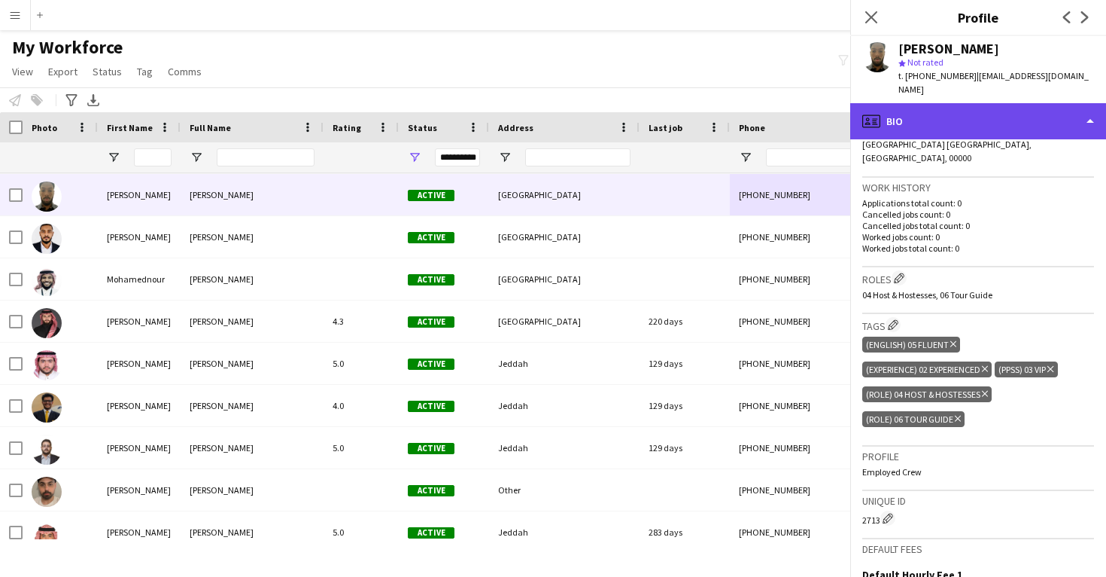
click at [898, 114] on div "profile Bio" at bounding box center [979, 121] width 256 height 36
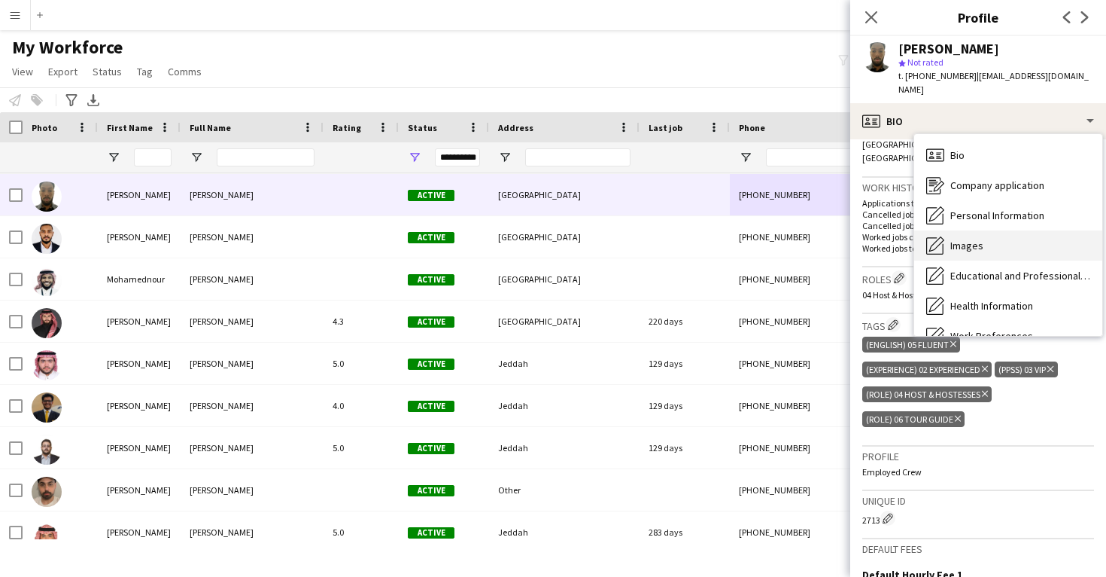
click at [956, 249] on span "Images" at bounding box center [967, 246] width 33 height 14
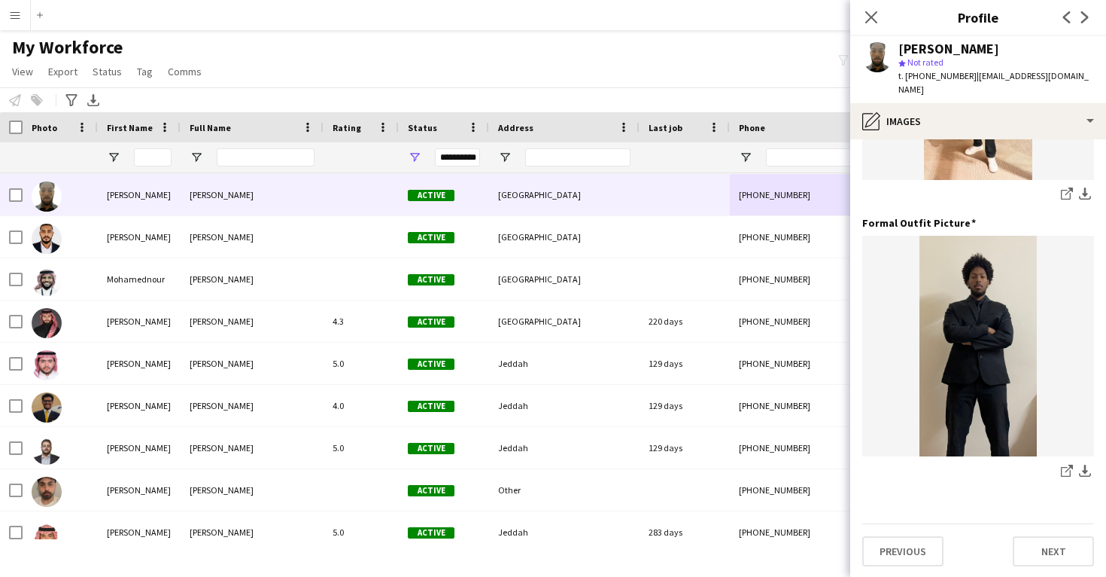
scroll to position [488, 0]
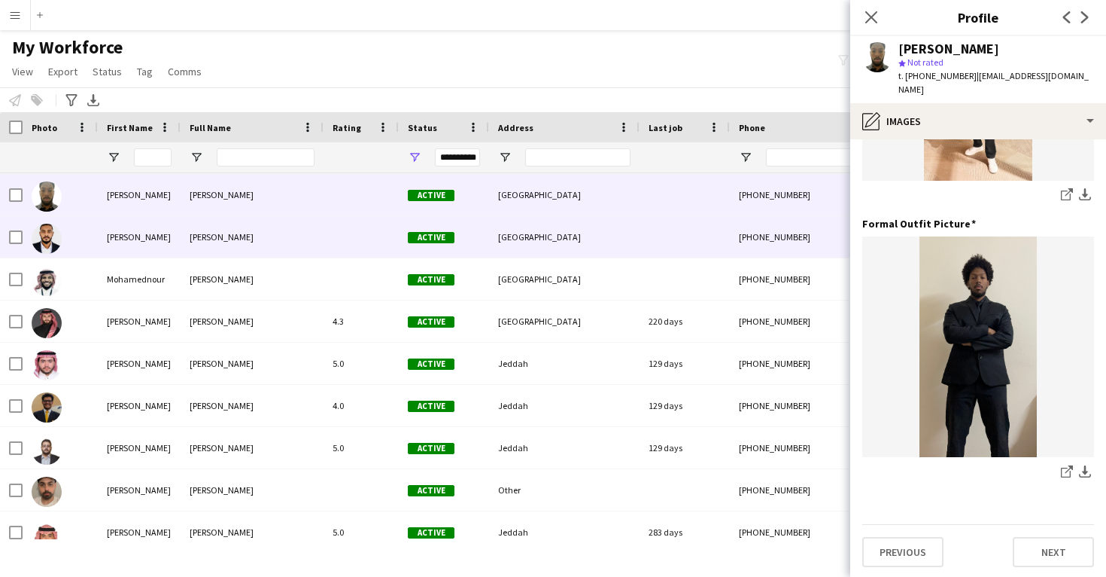
click at [795, 249] on div "[PHONE_NUMBER]" at bounding box center [826, 236] width 193 height 41
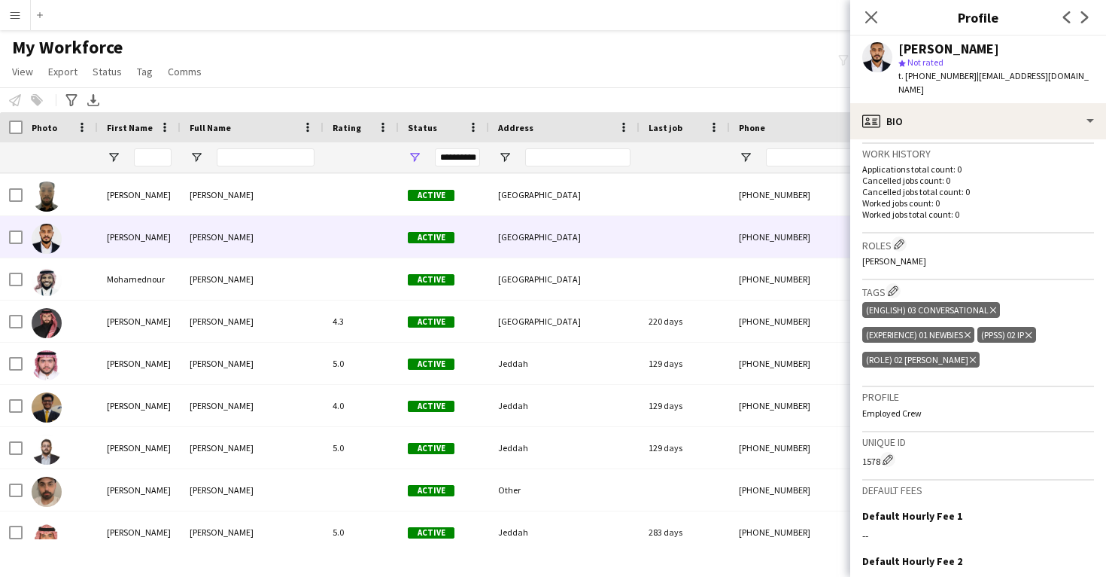
scroll to position [382, 0]
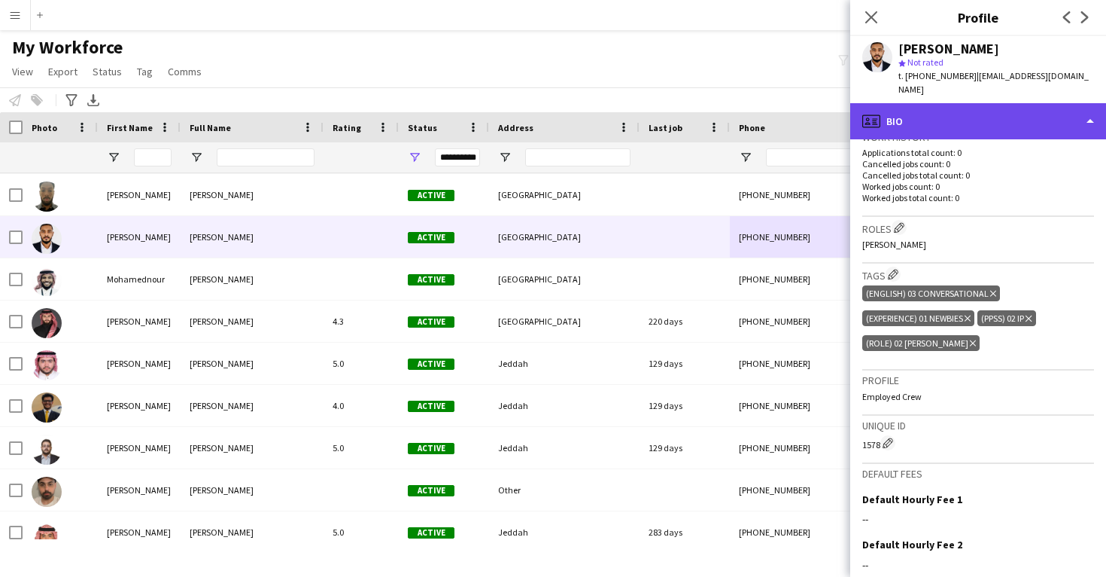
click at [919, 112] on div "profile Bio" at bounding box center [979, 121] width 256 height 36
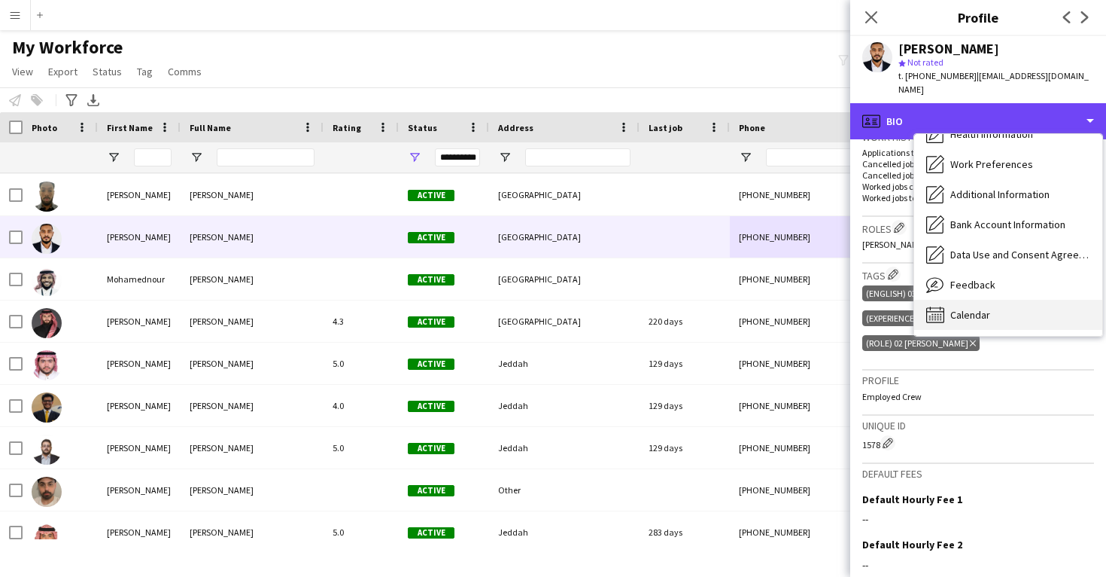
scroll to position [172, 0]
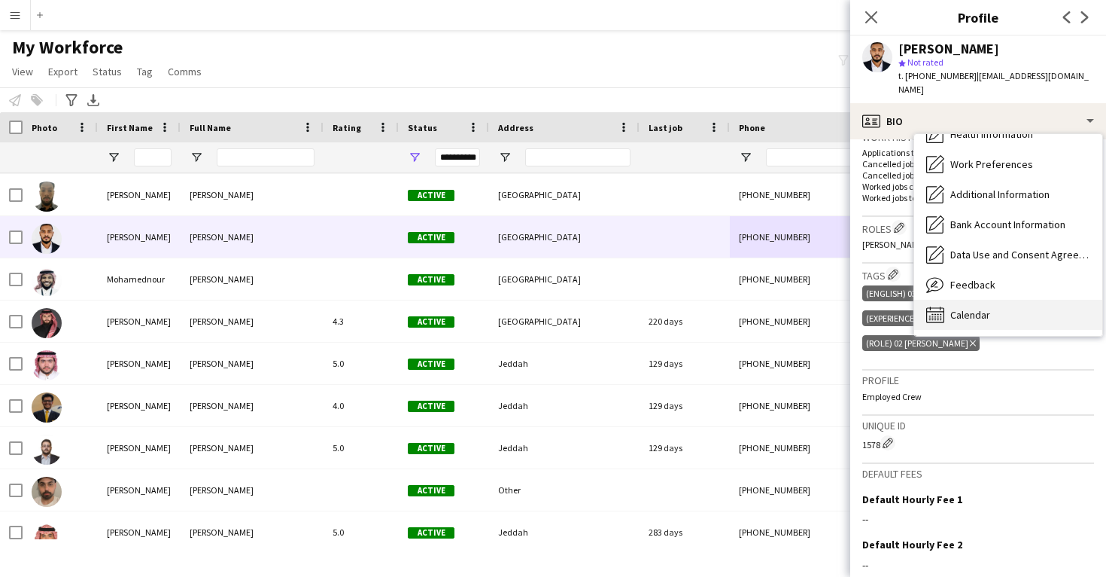
click at [991, 305] on div "Calendar Calendar" at bounding box center [1008, 315] width 188 height 30
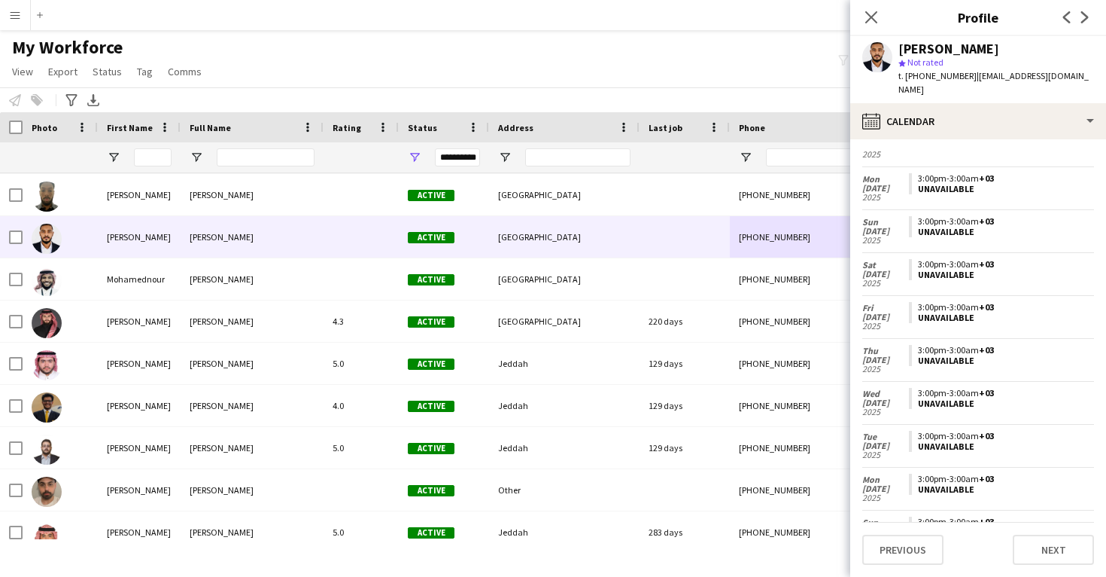
scroll to position [201, 0]
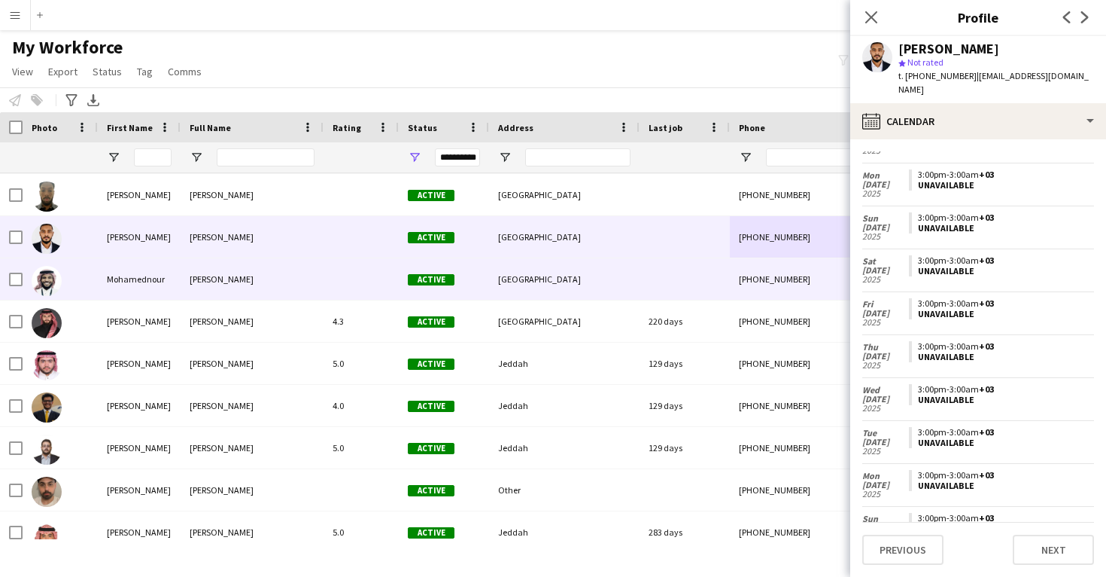
click at [721, 272] on div at bounding box center [685, 278] width 90 height 41
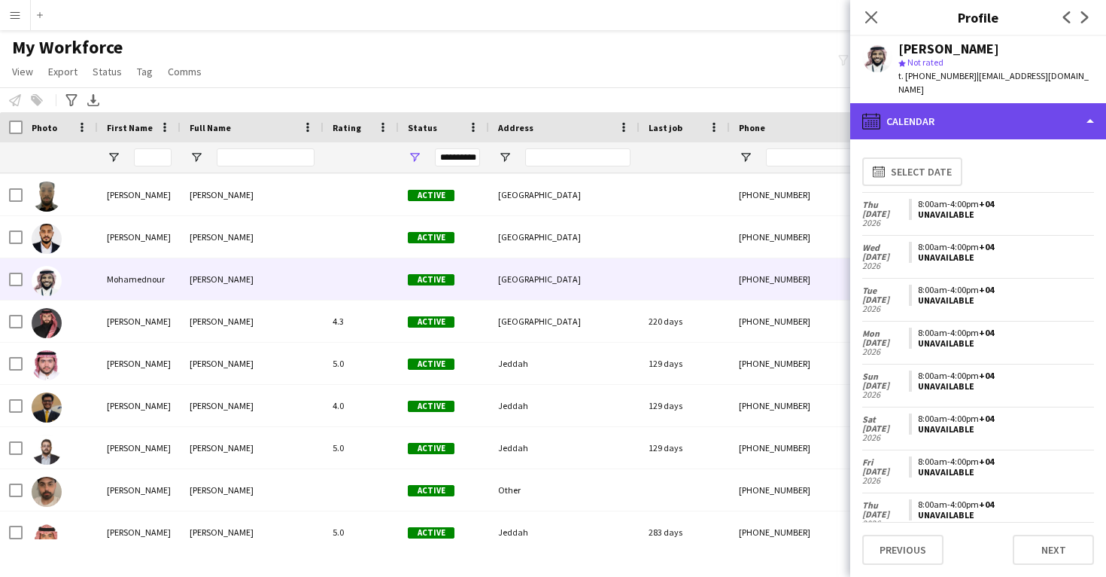
click at [945, 117] on div "calendar-full Calendar" at bounding box center [979, 121] width 256 height 36
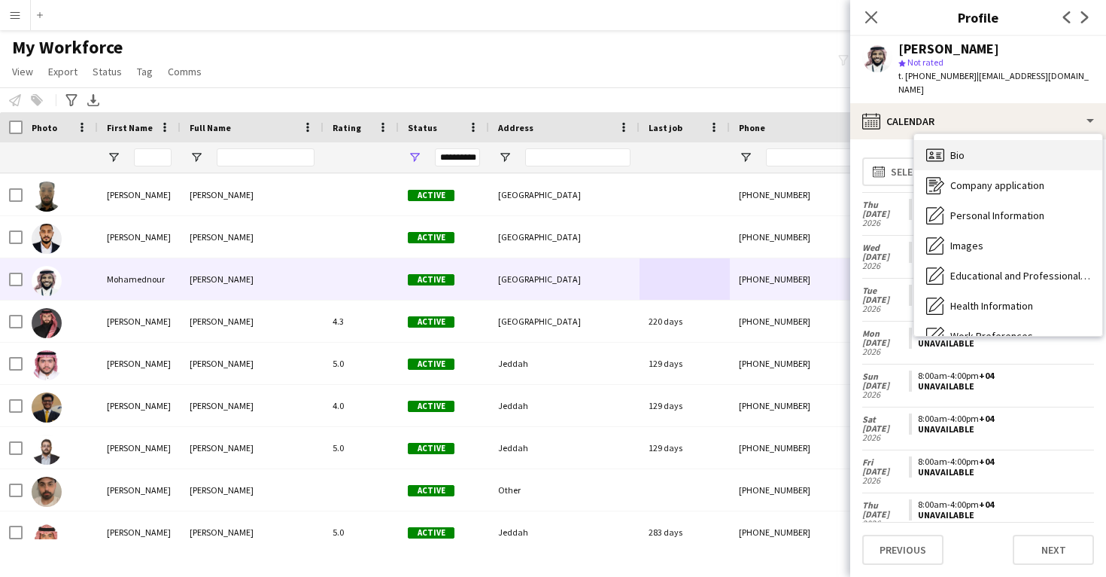
click at [951, 154] on div "Bio Bio" at bounding box center [1008, 155] width 188 height 30
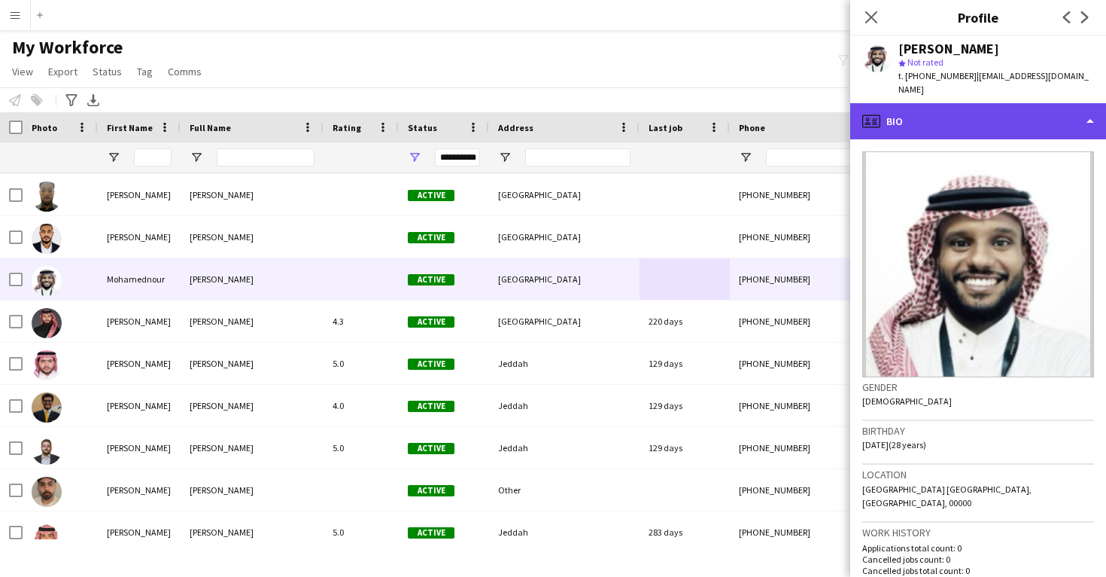
click at [942, 105] on div "profile Bio" at bounding box center [979, 121] width 256 height 36
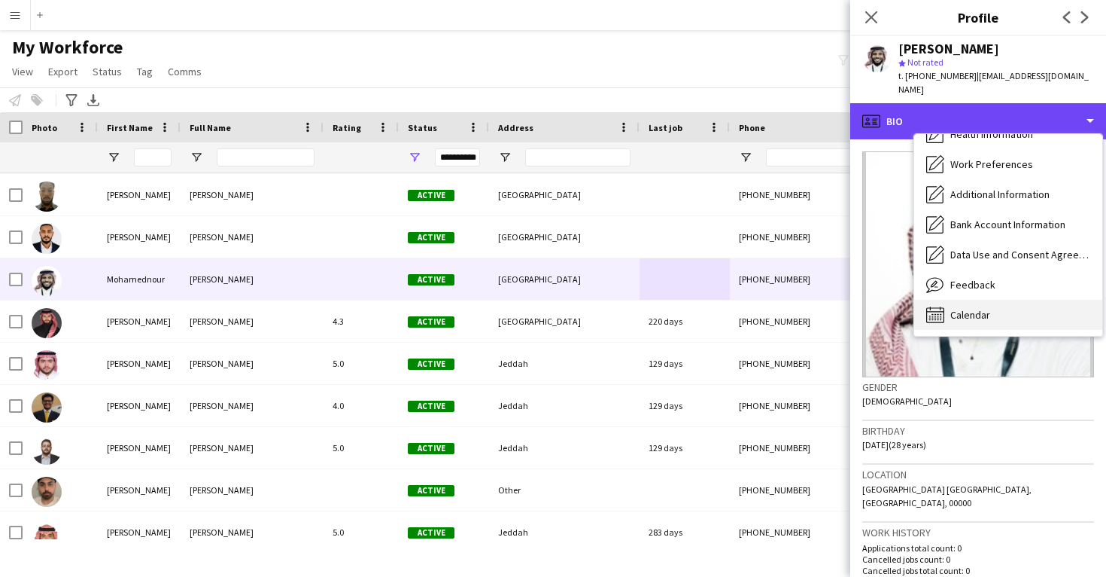
scroll to position [172, 0]
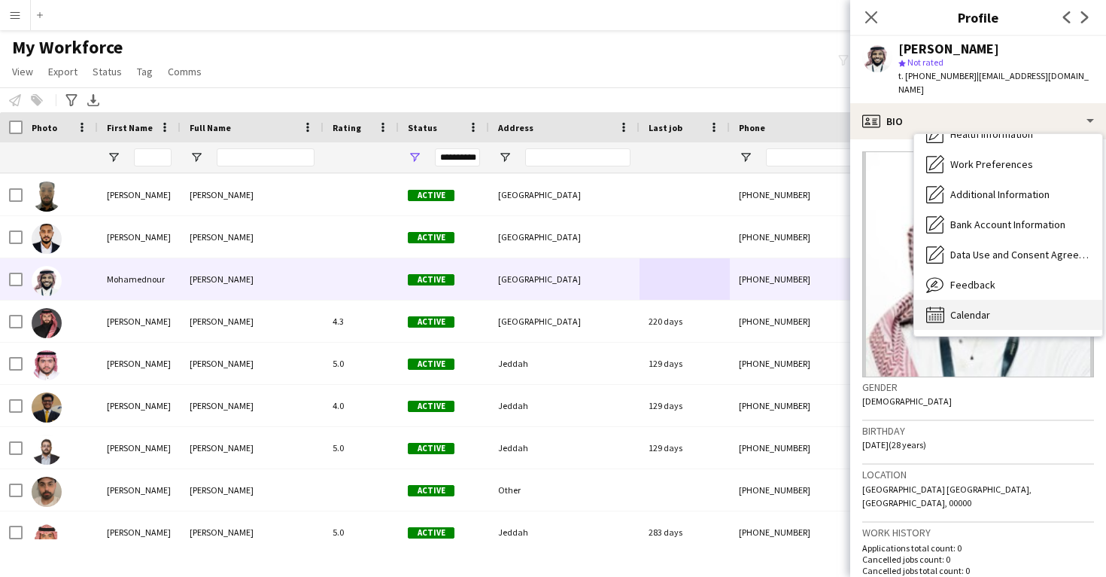
click at [983, 308] on span "Calendar" at bounding box center [971, 315] width 40 height 14
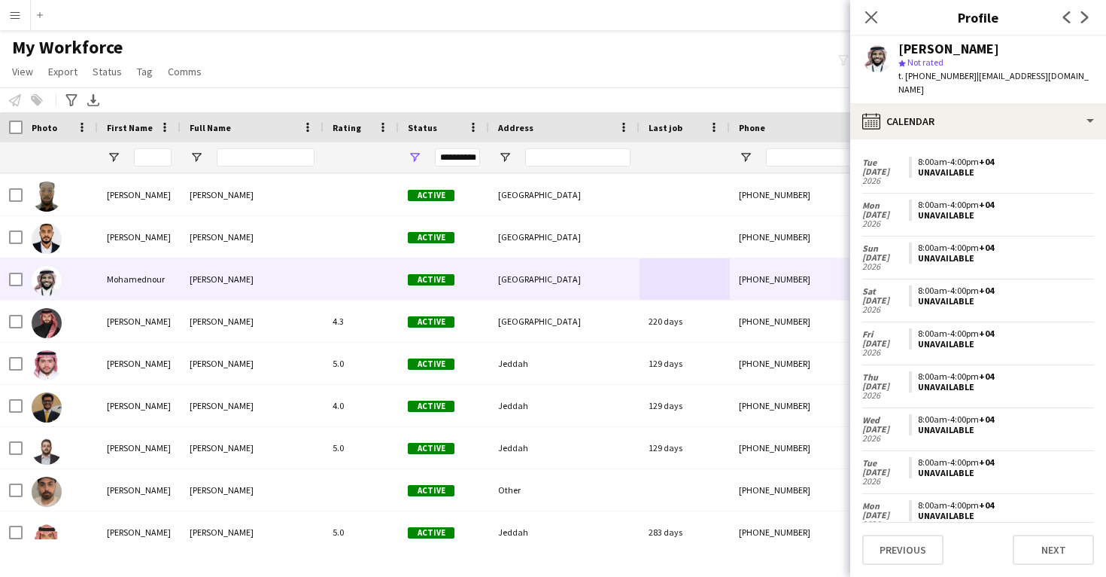
scroll to position [442, 0]
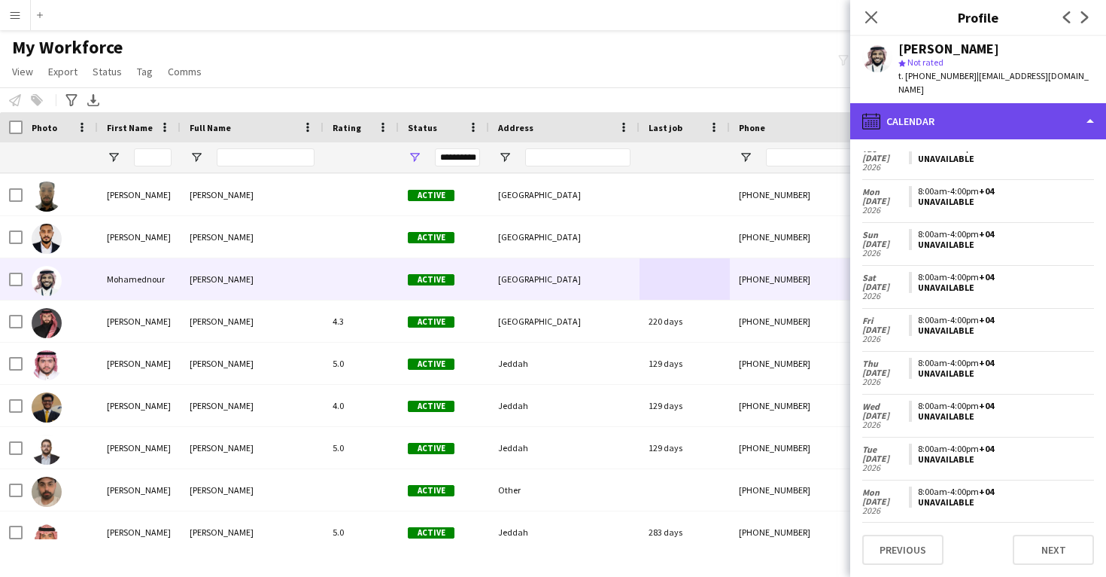
click at [954, 120] on div "calendar-full Calendar" at bounding box center [979, 121] width 256 height 36
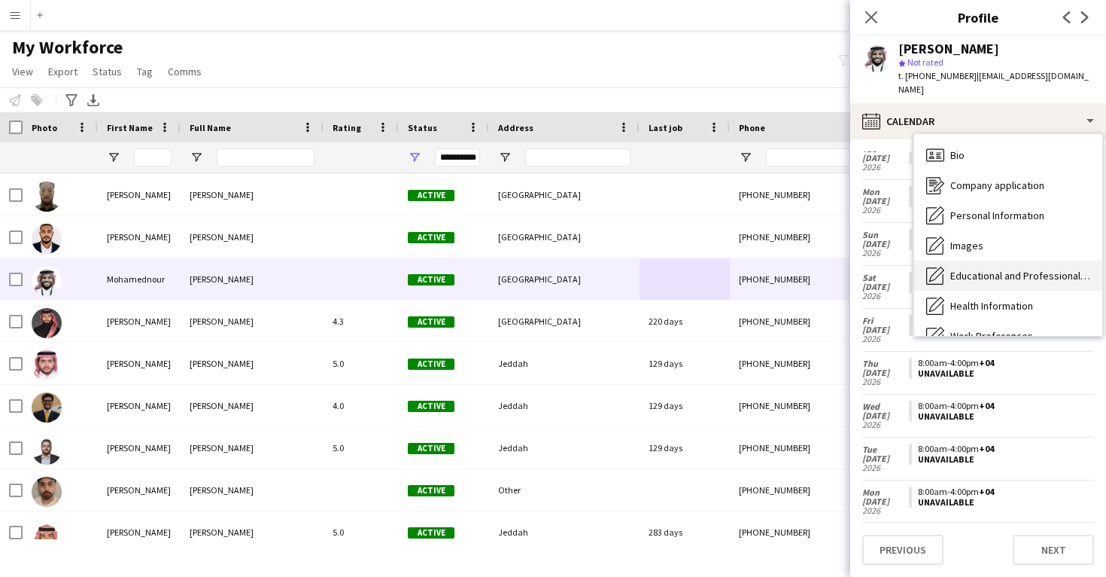
click at [983, 269] on span "Educational and Professional Background" at bounding box center [1021, 276] width 140 height 14
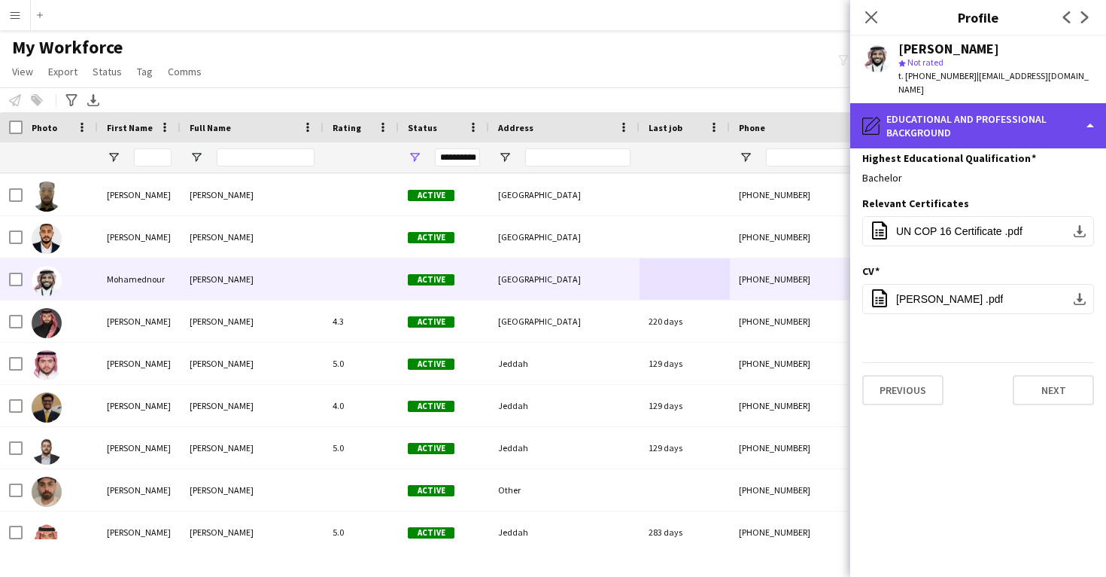
click at [965, 117] on div "pencil4 Educational and Professional Background" at bounding box center [979, 125] width 256 height 45
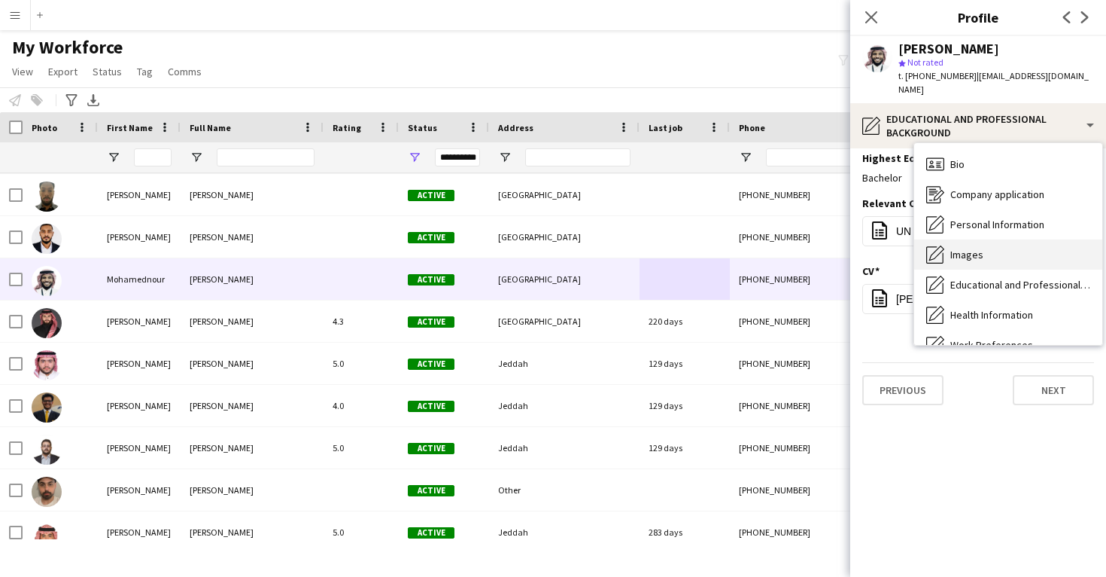
click at [974, 248] on span "Images" at bounding box center [967, 255] width 33 height 14
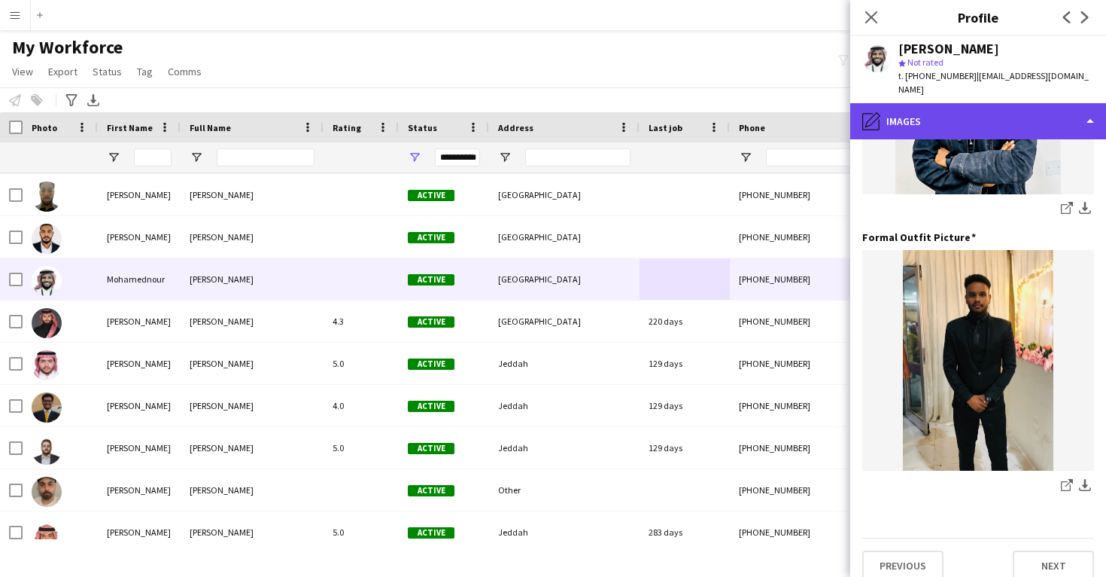
click at [984, 117] on div "pencil4 Images" at bounding box center [979, 121] width 256 height 36
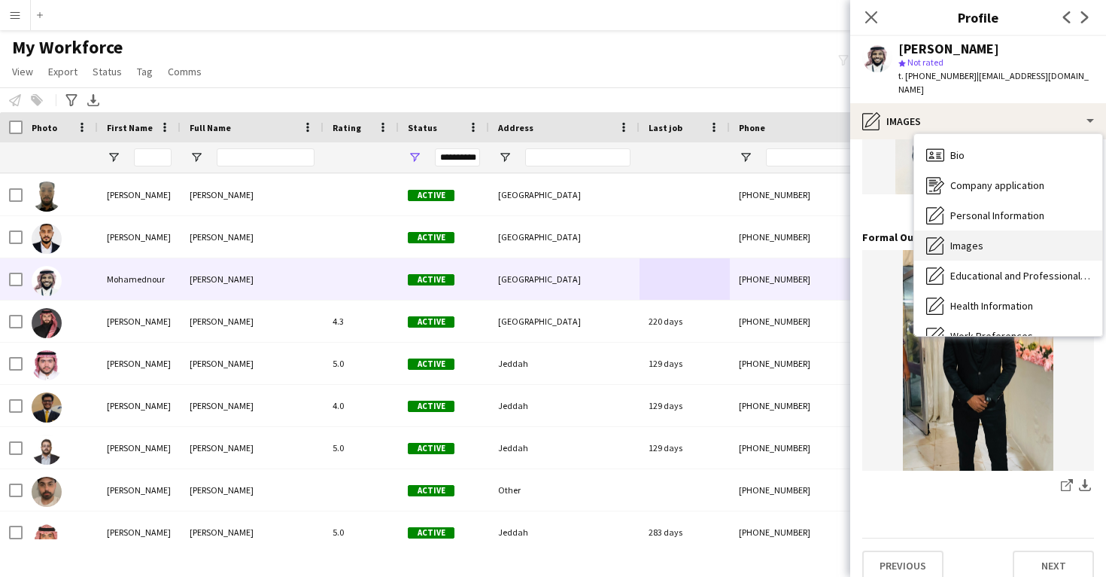
click at [975, 230] on div "Images Images" at bounding box center [1008, 245] width 188 height 30
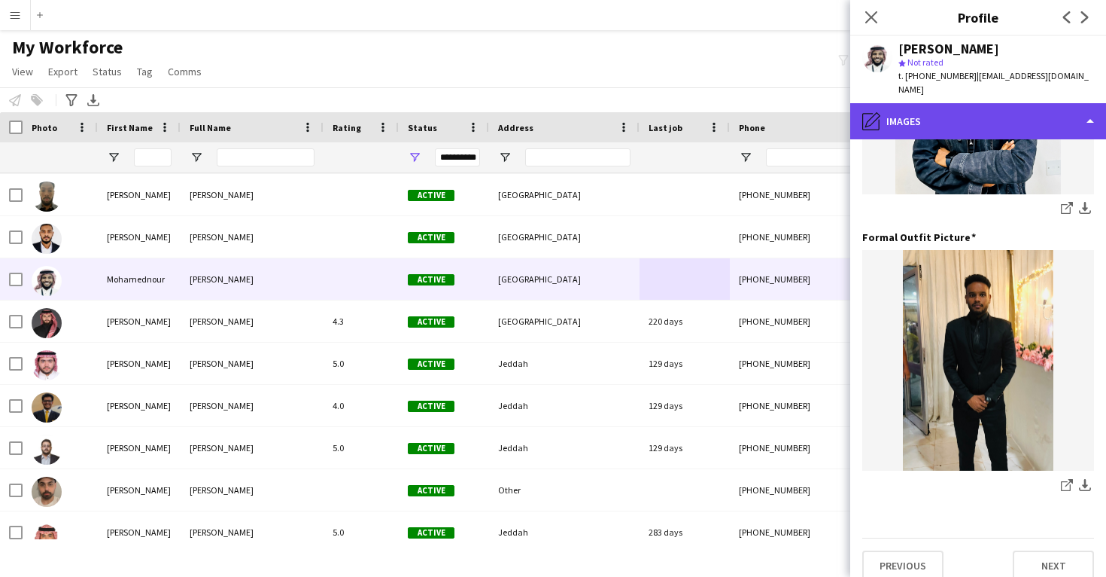
click at [992, 108] on div "pencil4 Images" at bounding box center [979, 121] width 256 height 36
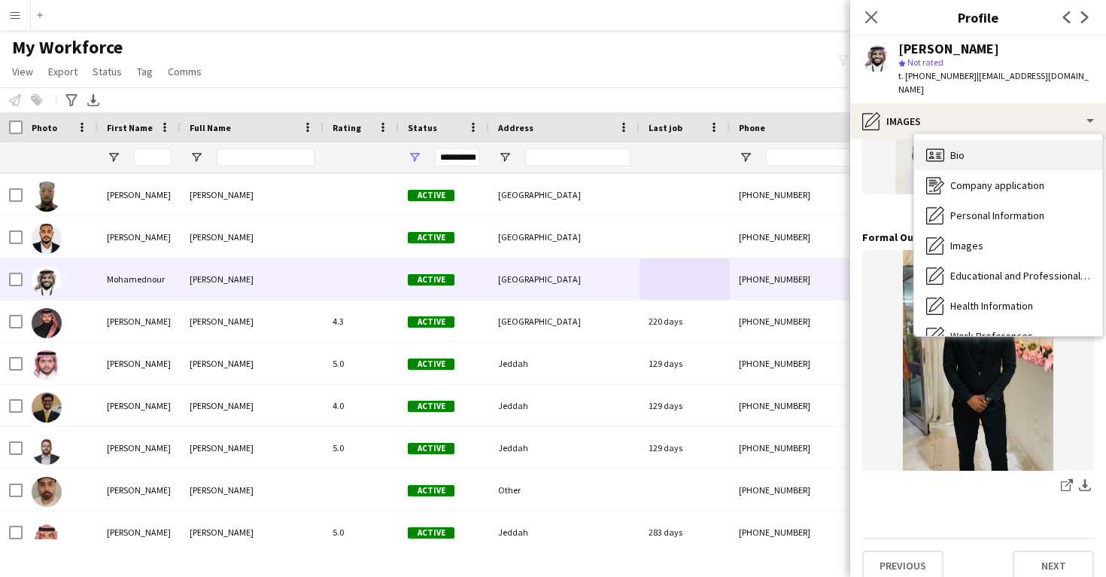
click at [982, 143] on div "Bio Bio" at bounding box center [1008, 155] width 188 height 30
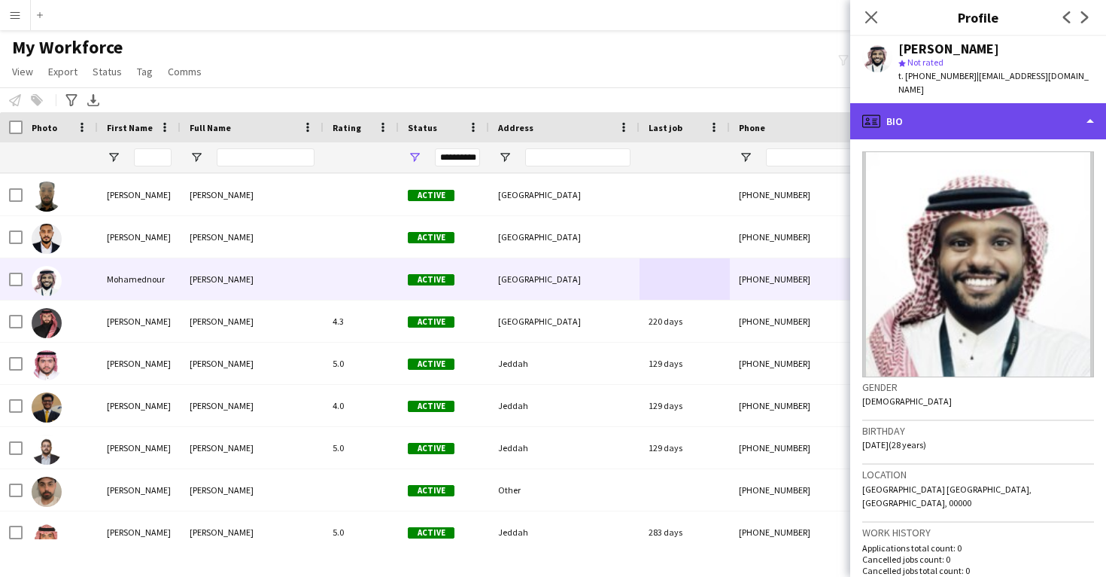
click at [973, 108] on div "profile Bio" at bounding box center [979, 121] width 256 height 36
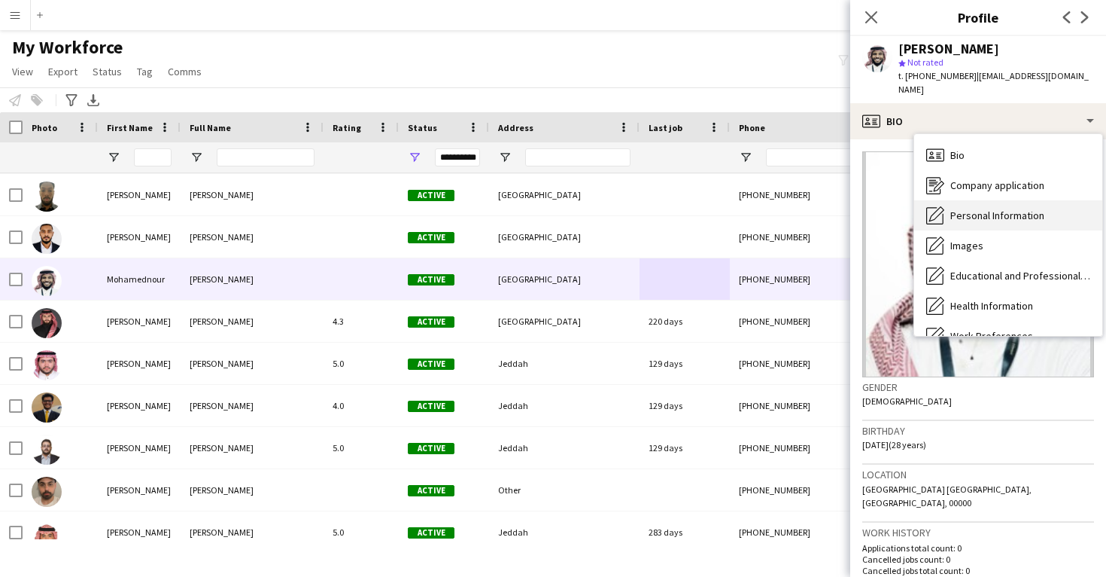
click at [976, 200] on div "Personal Information Personal Information" at bounding box center [1008, 215] width 188 height 30
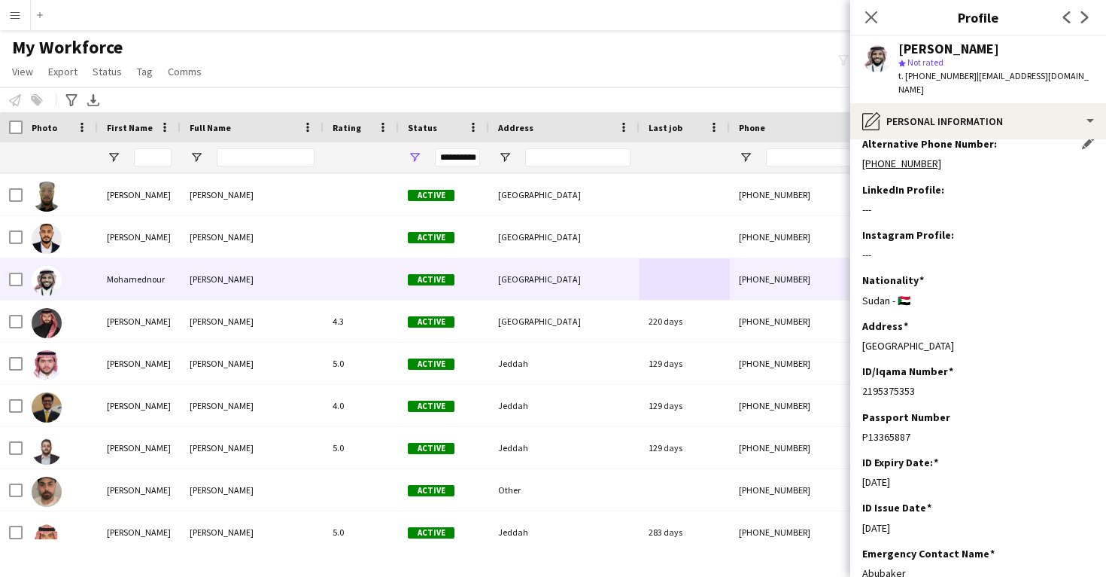
click at [948, 137] on h3 "Alternative Phone Number:" at bounding box center [930, 144] width 135 height 14
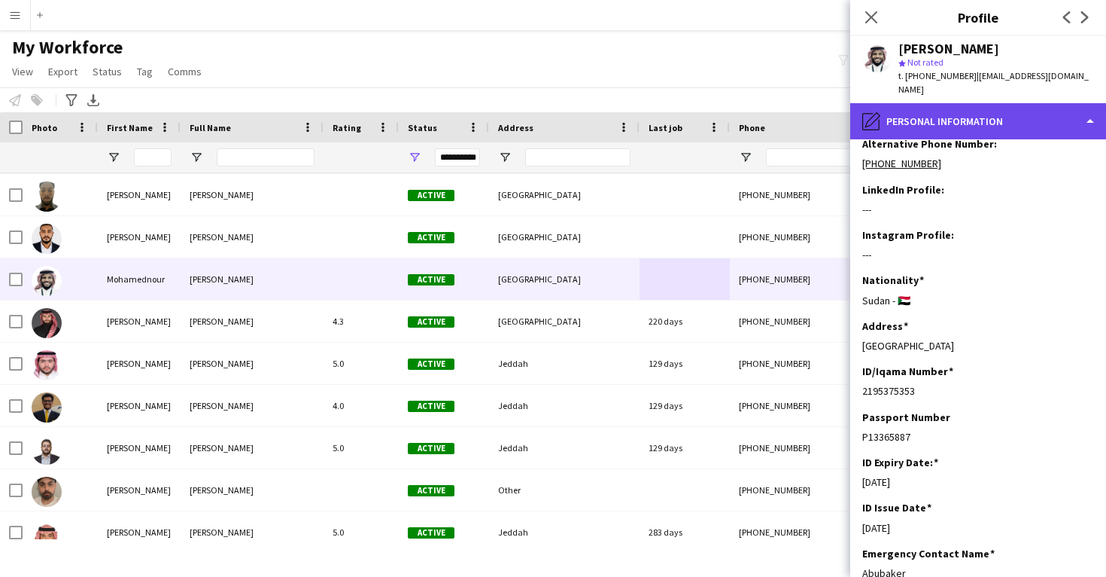
click at [948, 119] on div "pencil4 Personal Information" at bounding box center [979, 121] width 256 height 36
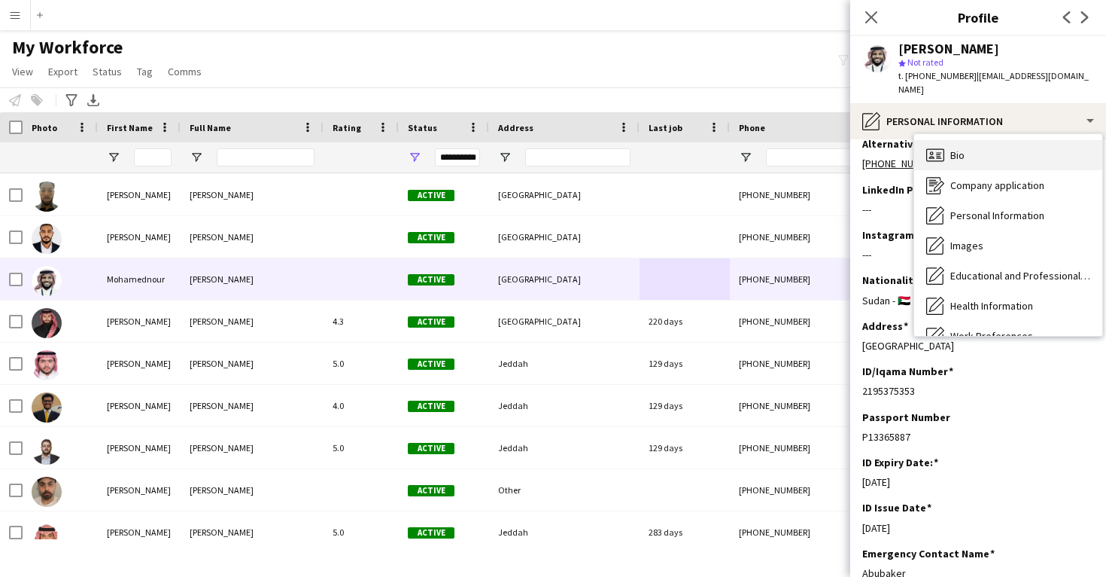
click at [957, 148] on span "Bio" at bounding box center [958, 155] width 14 height 14
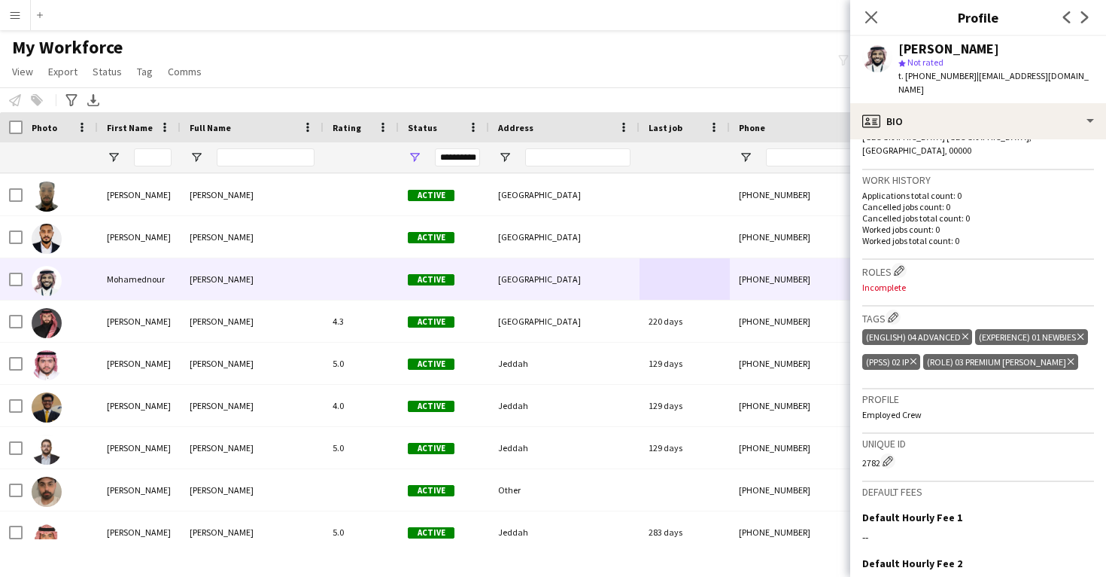
scroll to position [371, 0]
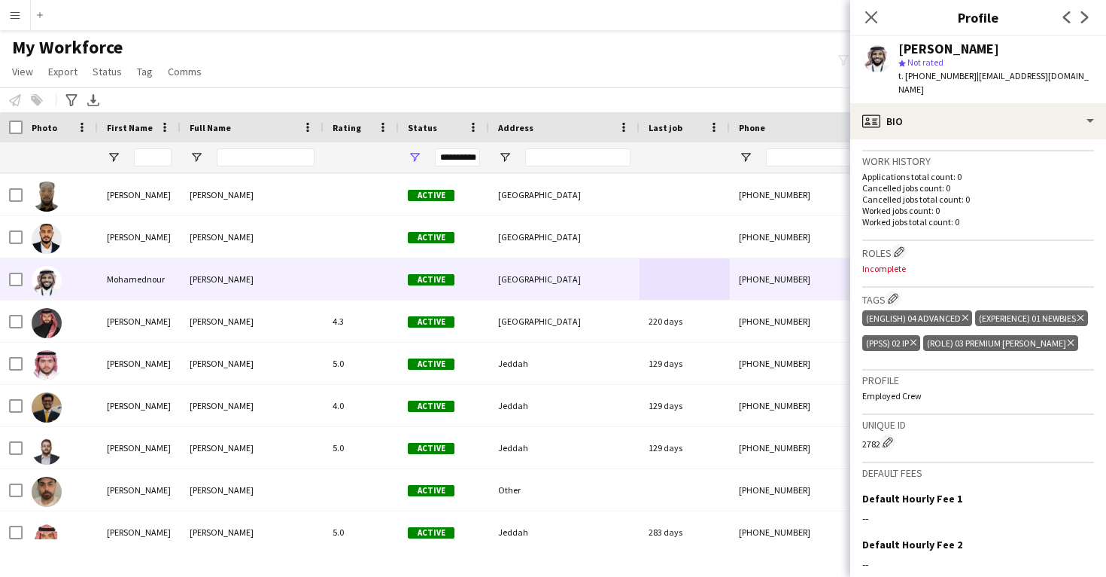
click at [1068, 338] on icon "Delete tag" at bounding box center [1071, 342] width 6 height 9
click at [896, 293] on app-icon "Edit crew company tags" at bounding box center [893, 298] width 11 height 11
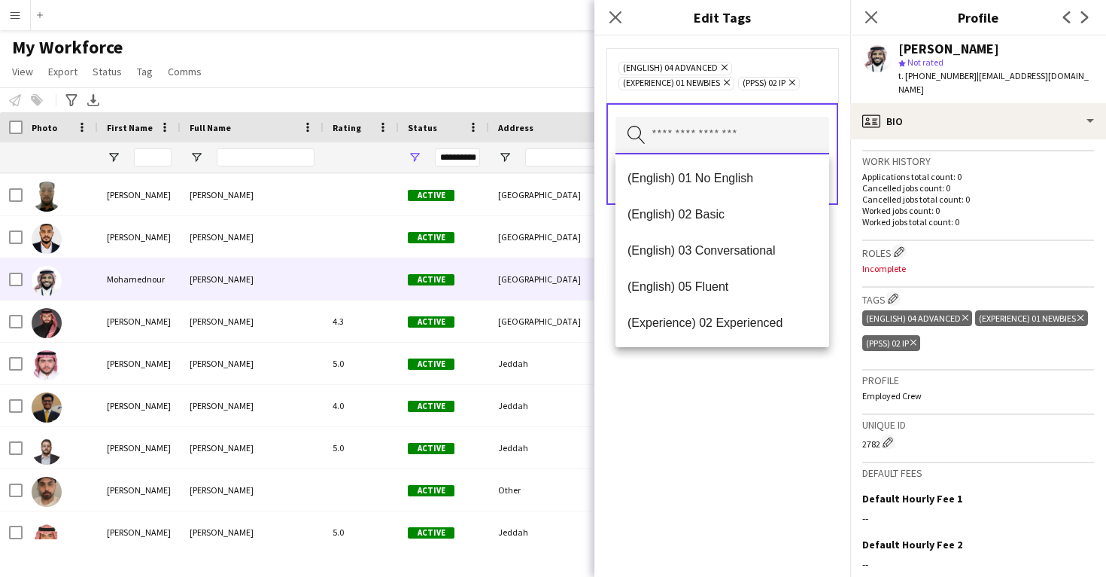
click at [707, 127] on input "text" at bounding box center [723, 136] width 214 height 38
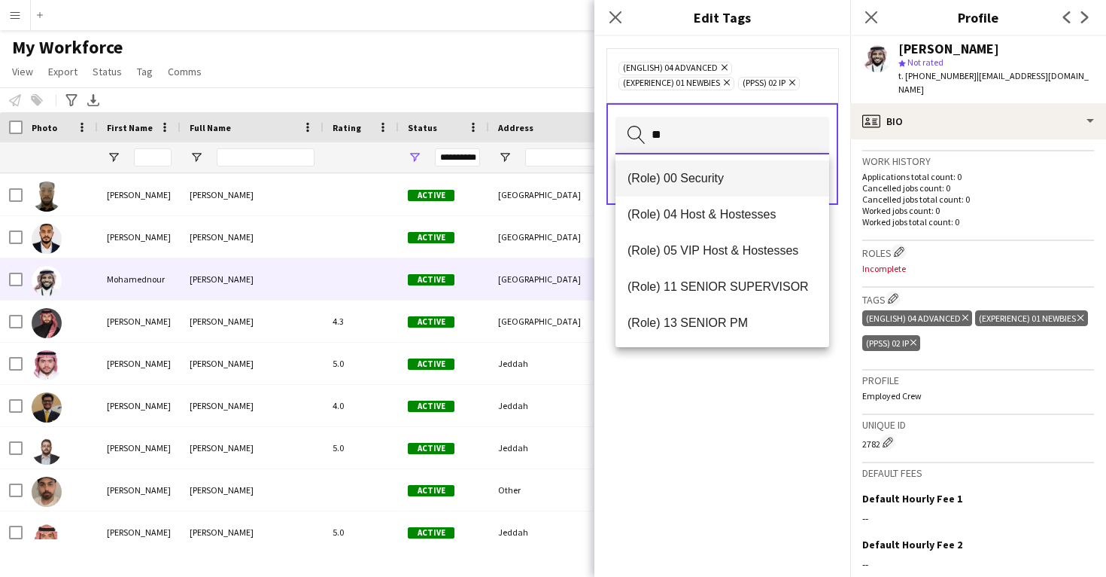
type input "**"
click at [688, 163] on mat-option "(Role) 00 Security" at bounding box center [723, 178] width 214 height 36
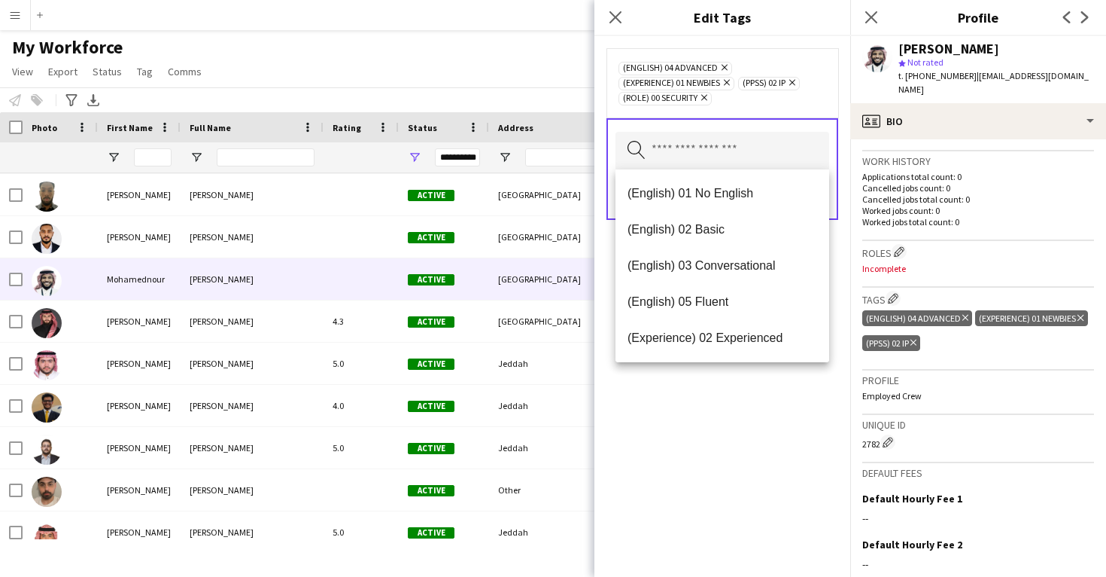
click at [700, 394] on div "(English) 04 Advanced Remove (Experience) 01 Newbies Remove (PPSS) 02 IP Remove…" at bounding box center [723, 306] width 256 height 540
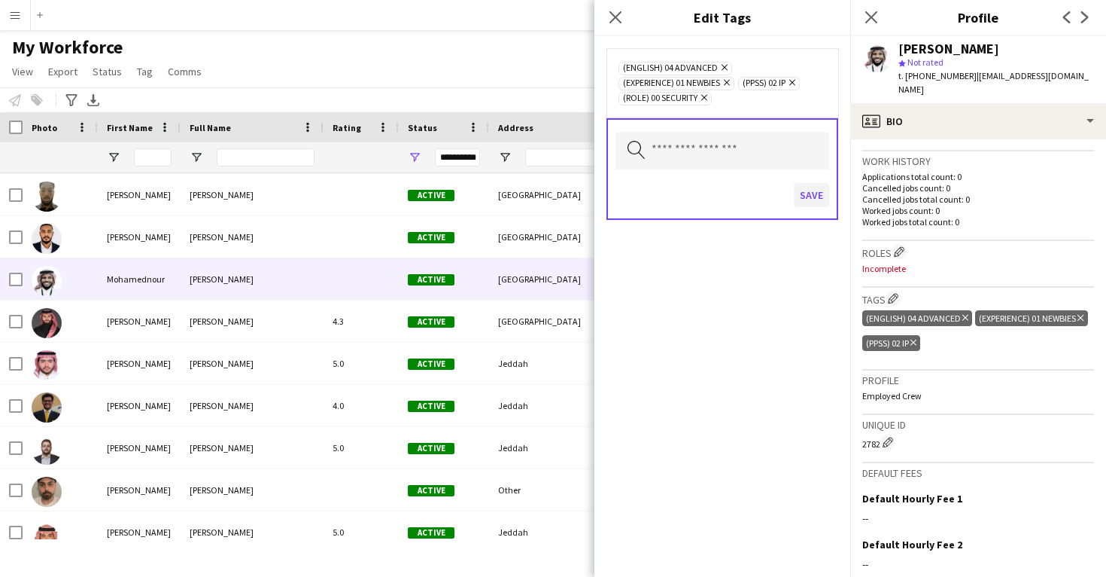
click at [820, 198] on button "Save" at bounding box center [811, 195] width 35 height 24
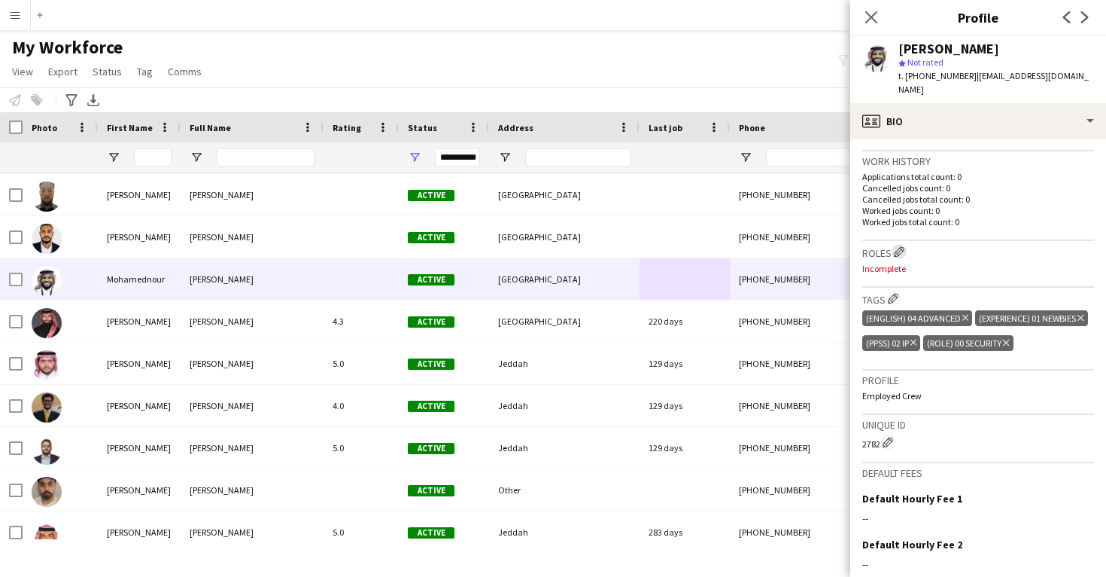
click at [902, 246] on app-icon "Edit crew company roles" at bounding box center [899, 251] width 11 height 11
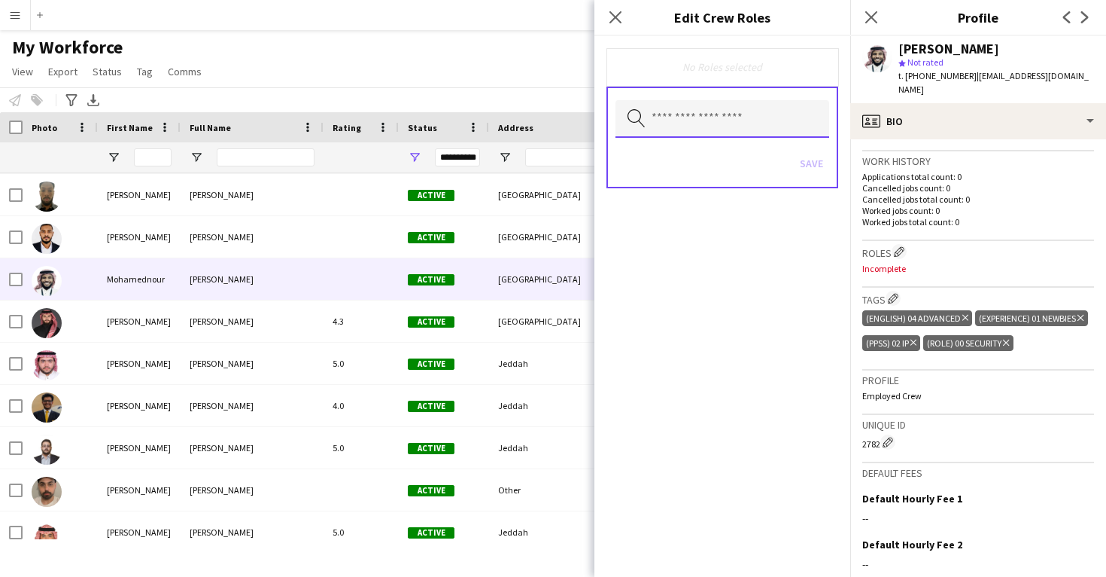
click at [687, 129] on input "text" at bounding box center [723, 119] width 214 height 38
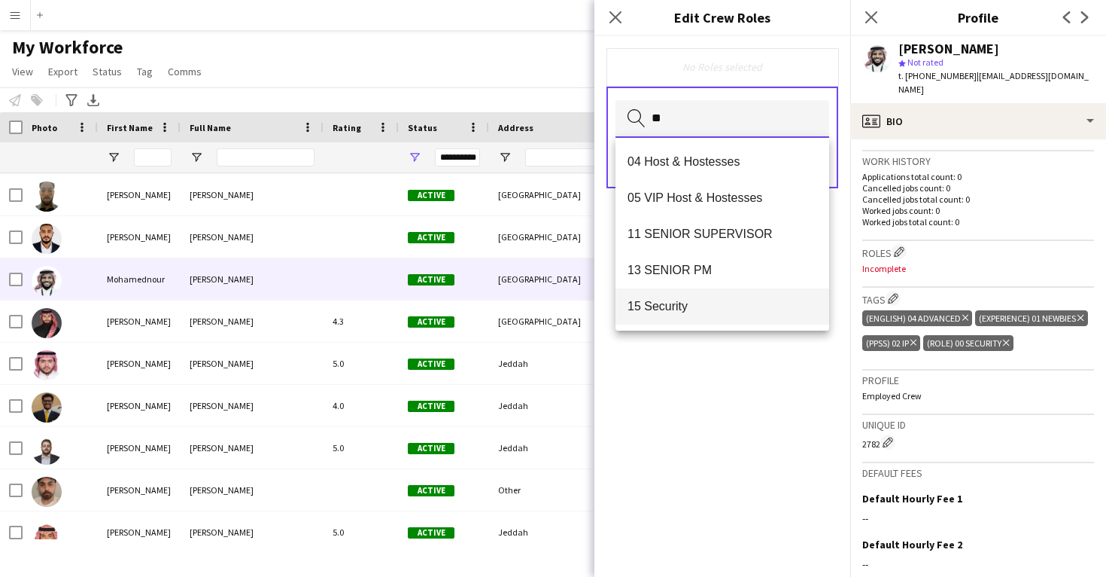
type input "**"
click at [646, 299] on span "15 Security" at bounding box center [723, 306] width 190 height 14
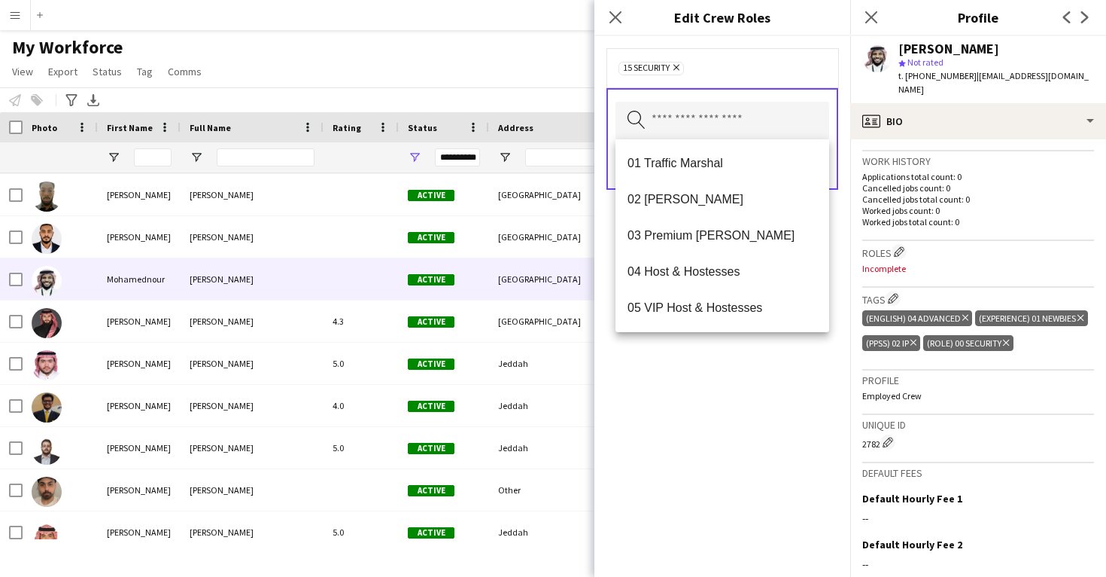
click at [668, 373] on div "15 Security Remove Search by role type Save" at bounding box center [723, 306] width 256 height 540
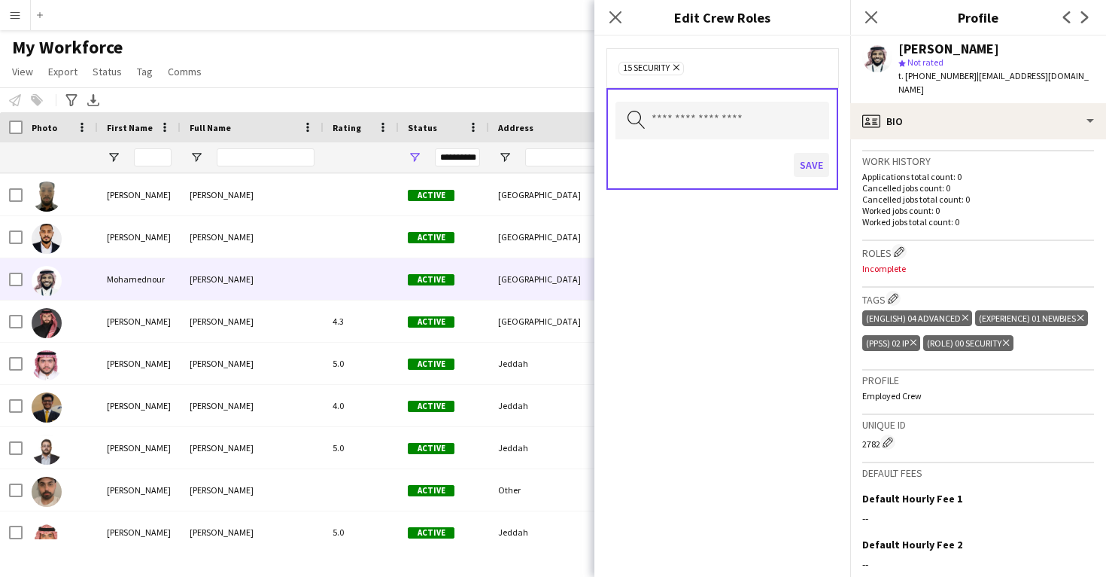
click at [814, 161] on button "Save" at bounding box center [811, 165] width 35 height 24
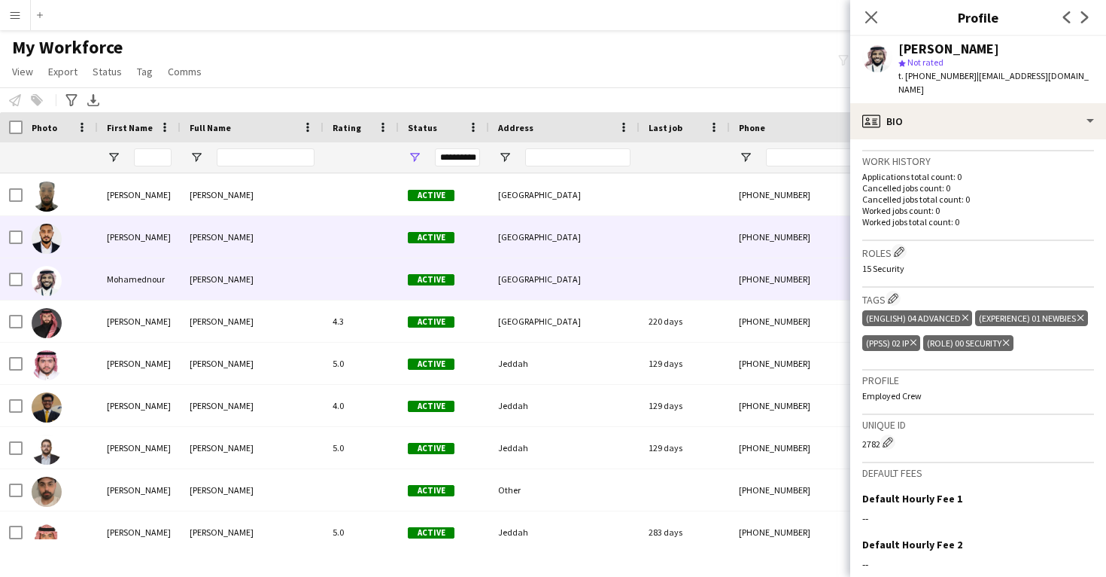
click at [568, 242] on div "[GEOGRAPHIC_DATA]" at bounding box center [564, 236] width 151 height 41
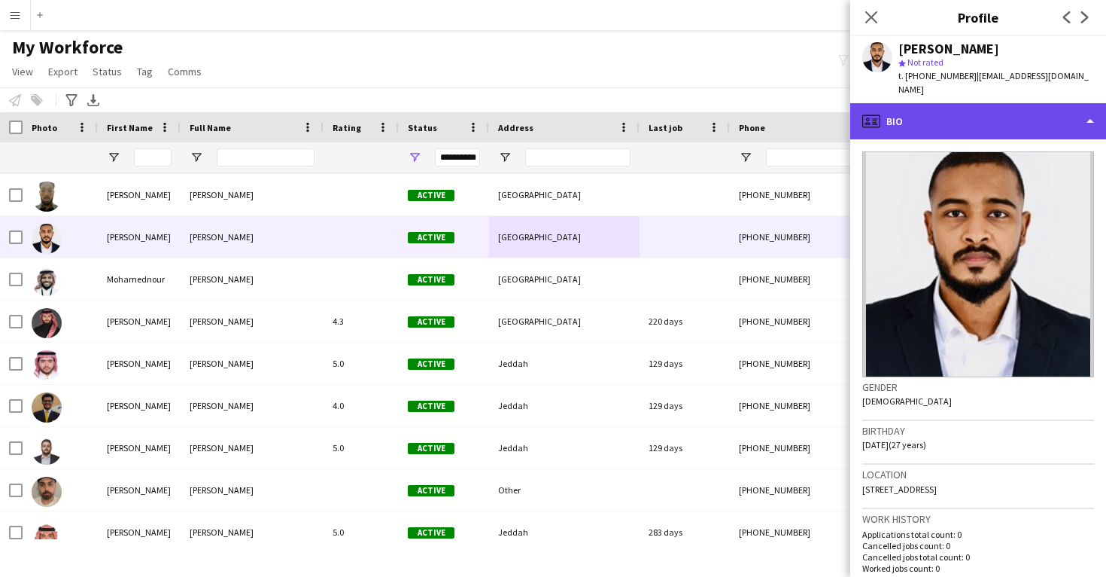
click at [933, 104] on div "profile Bio" at bounding box center [979, 121] width 256 height 36
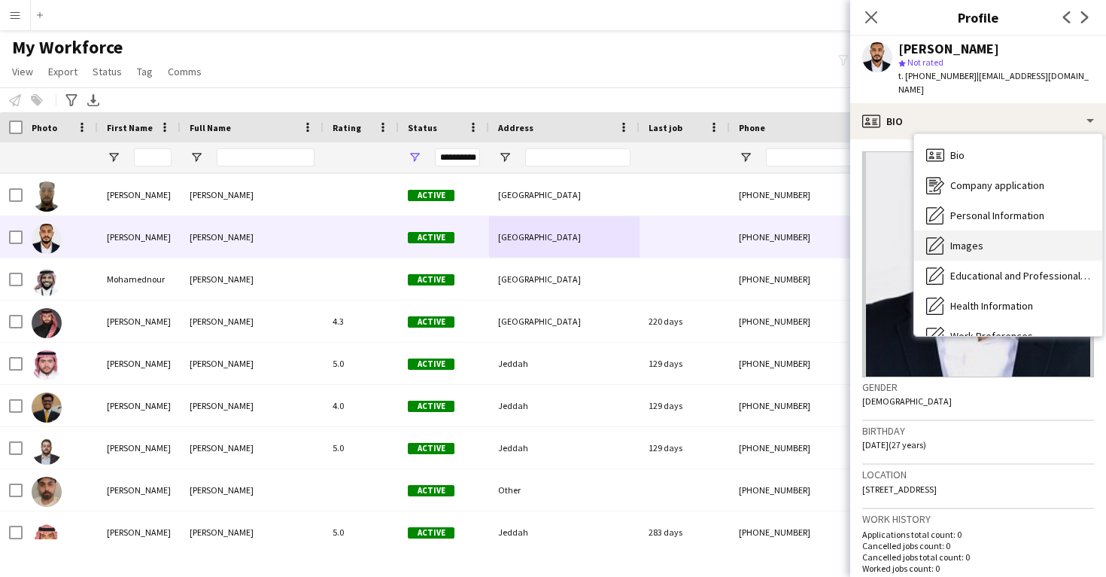
click at [950, 230] on div "Images Images" at bounding box center [1008, 245] width 188 height 30
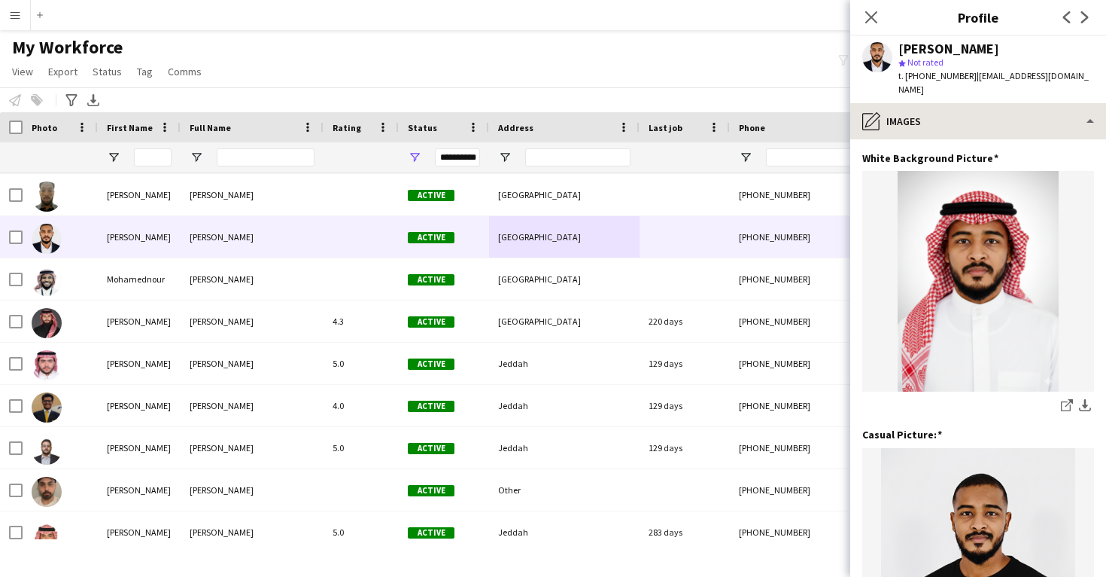
scroll to position [0, 0]
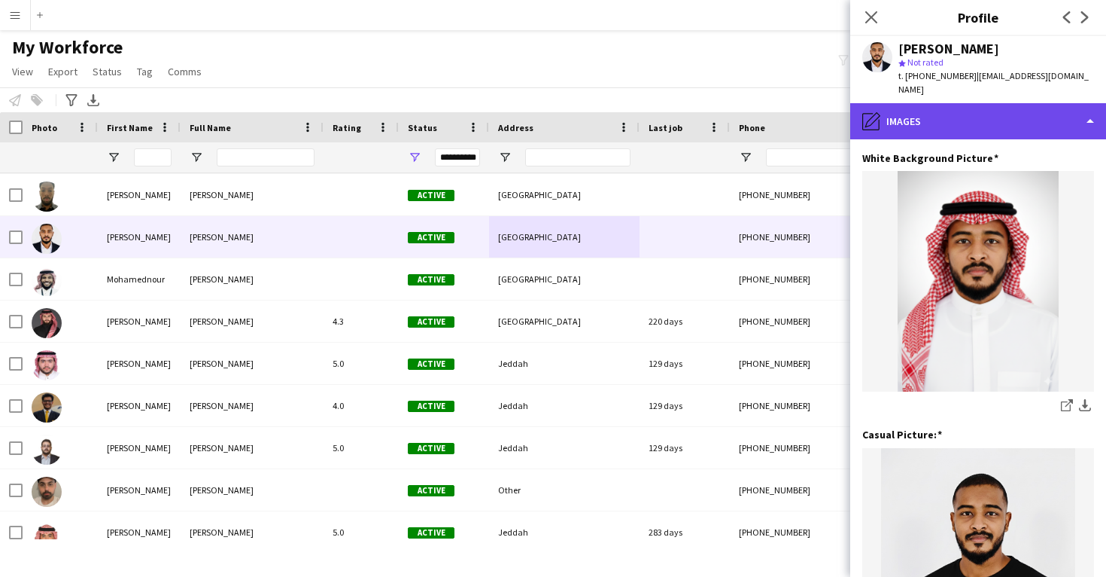
click at [951, 103] on div "pencil4 Images" at bounding box center [979, 121] width 256 height 36
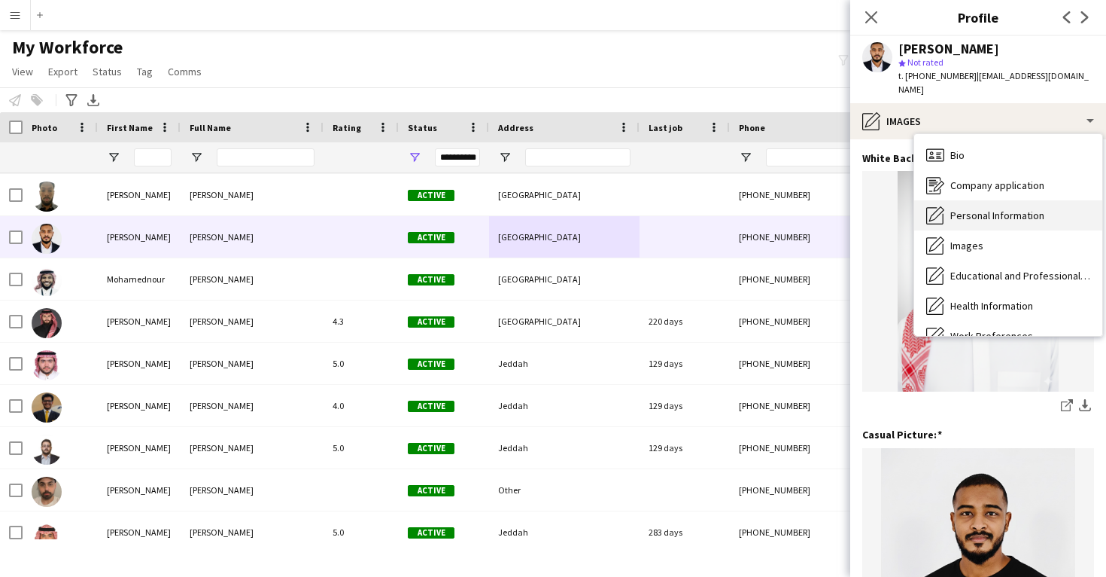
click at [969, 209] on div "Personal Information Personal Information" at bounding box center [1008, 215] width 188 height 30
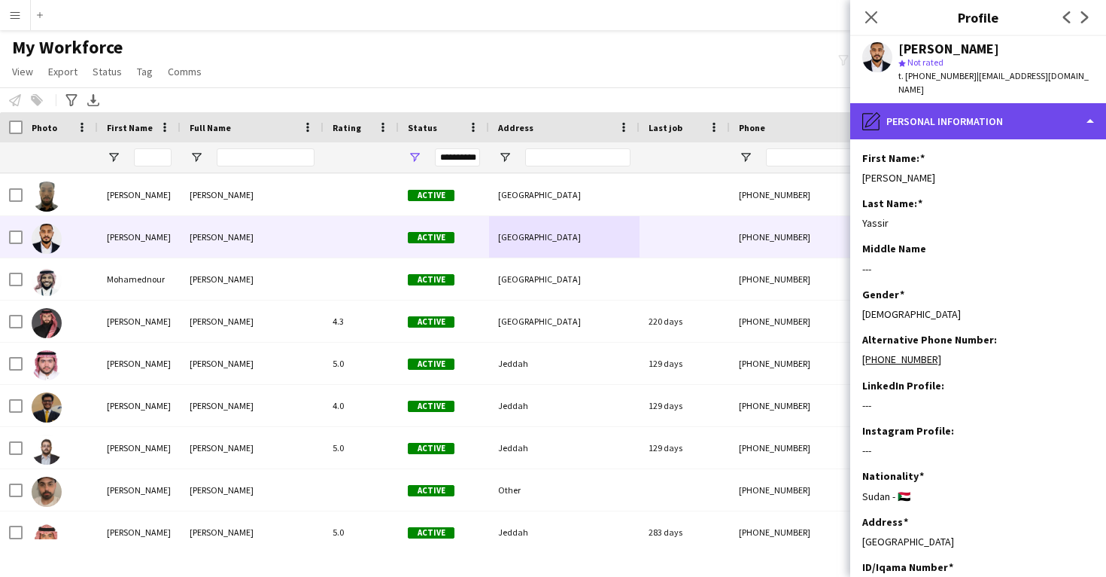
click at [914, 112] on div "pencil4 Personal Information" at bounding box center [979, 121] width 256 height 36
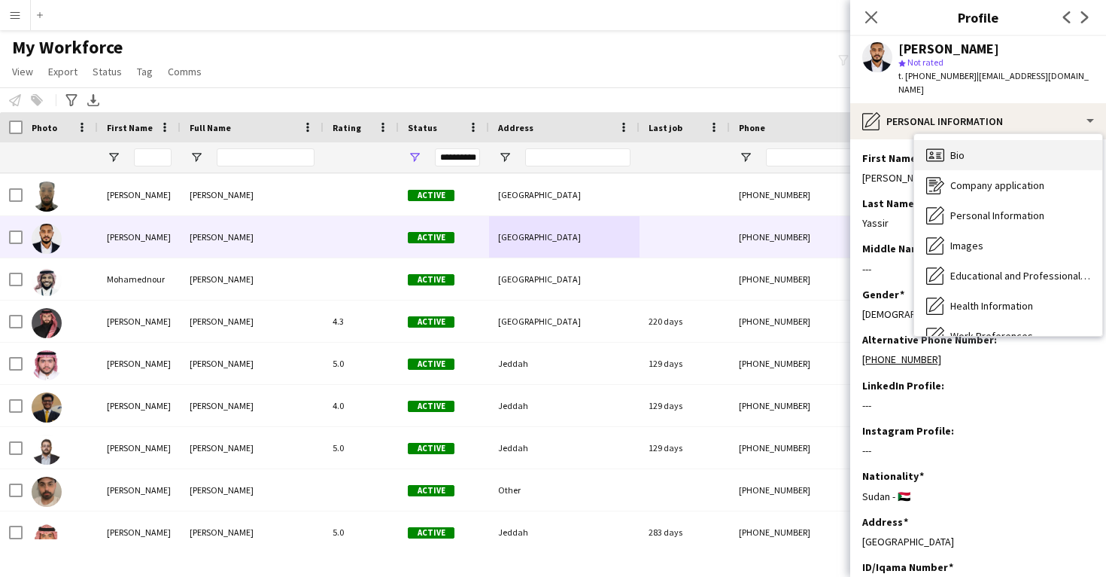
click at [939, 146] on icon "Bio" at bounding box center [936, 155] width 18 height 18
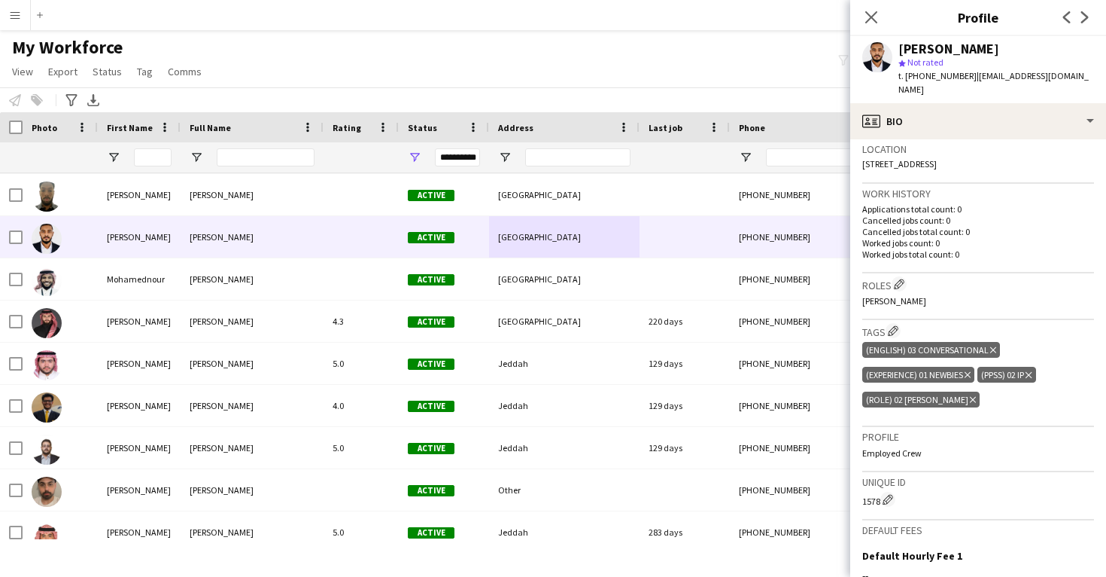
scroll to position [364, 0]
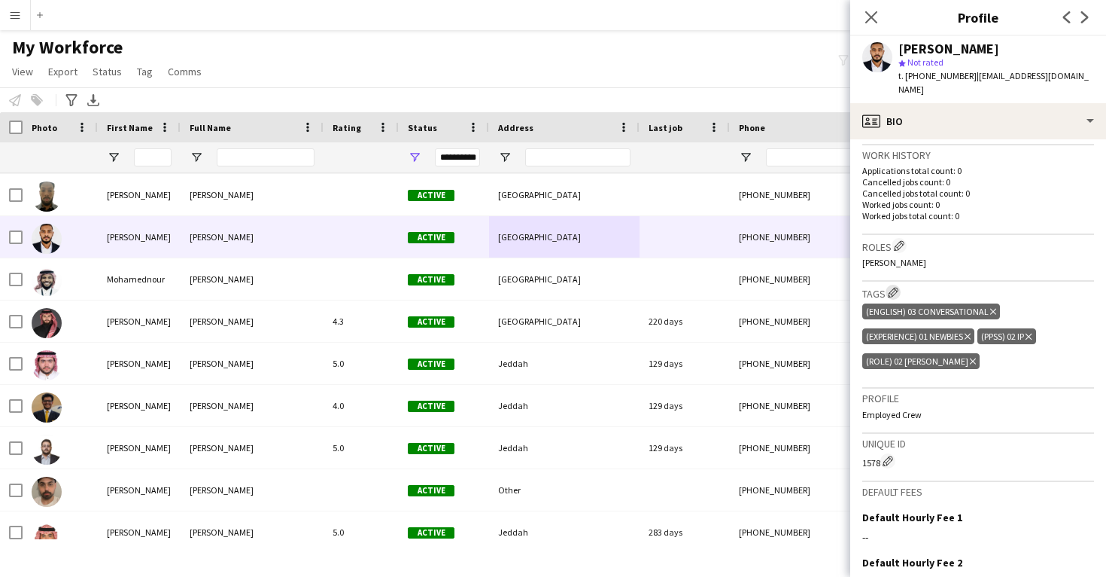
click at [892, 287] on app-icon "Edit crew company tags" at bounding box center [893, 292] width 11 height 11
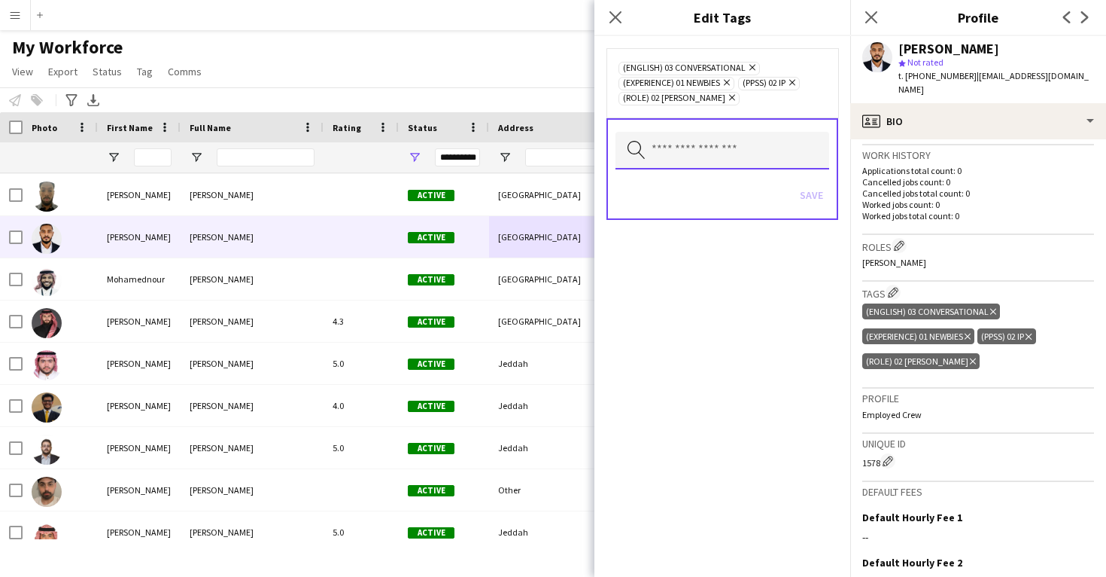
click at [776, 156] on input "text" at bounding box center [723, 151] width 214 height 38
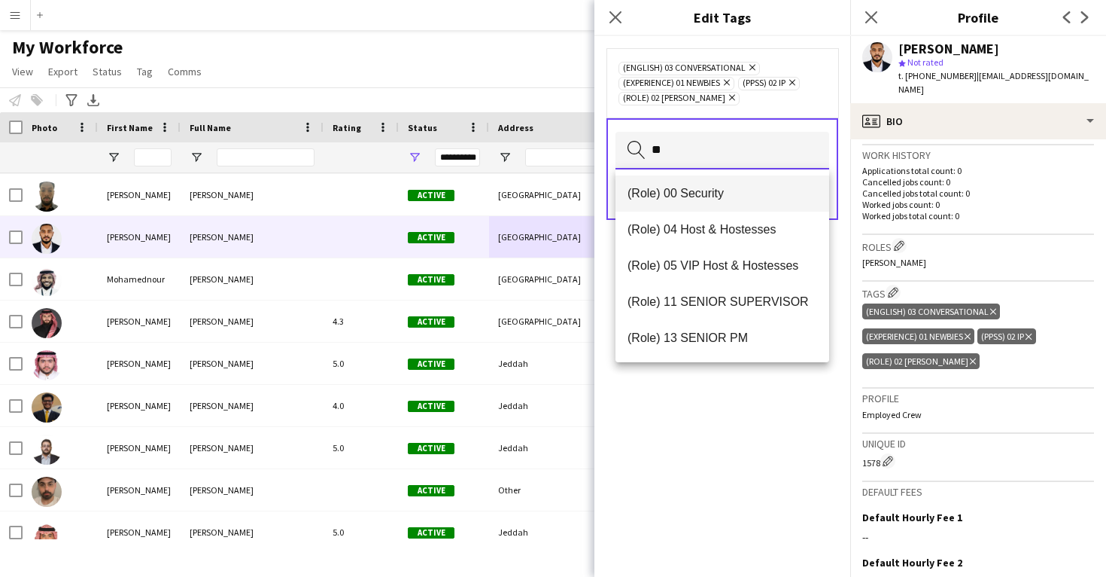
type input "**"
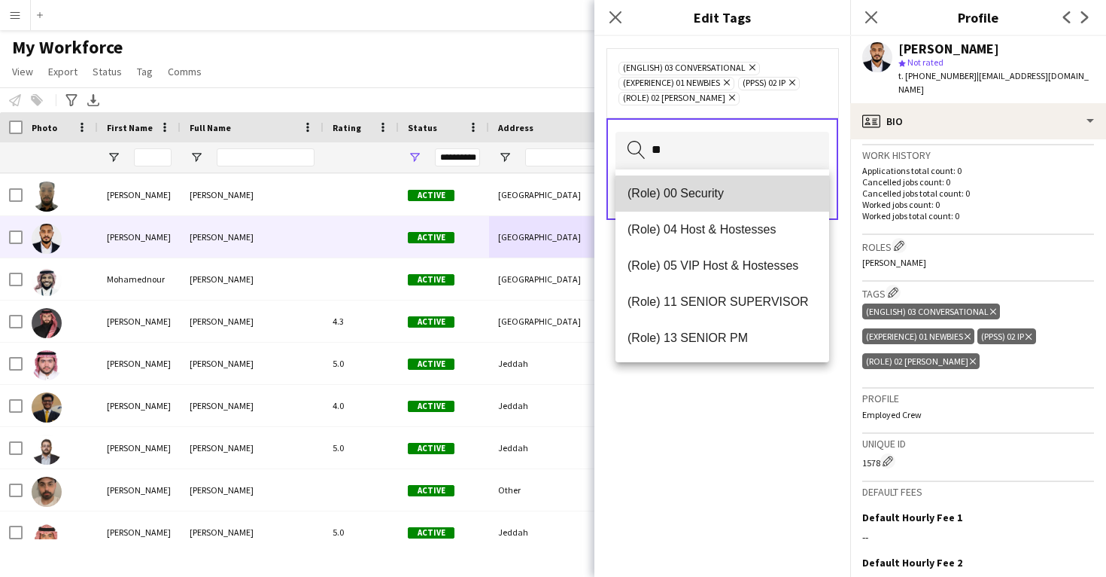
click at [763, 198] on span "(Role) 00 Security" at bounding box center [723, 193] width 190 height 14
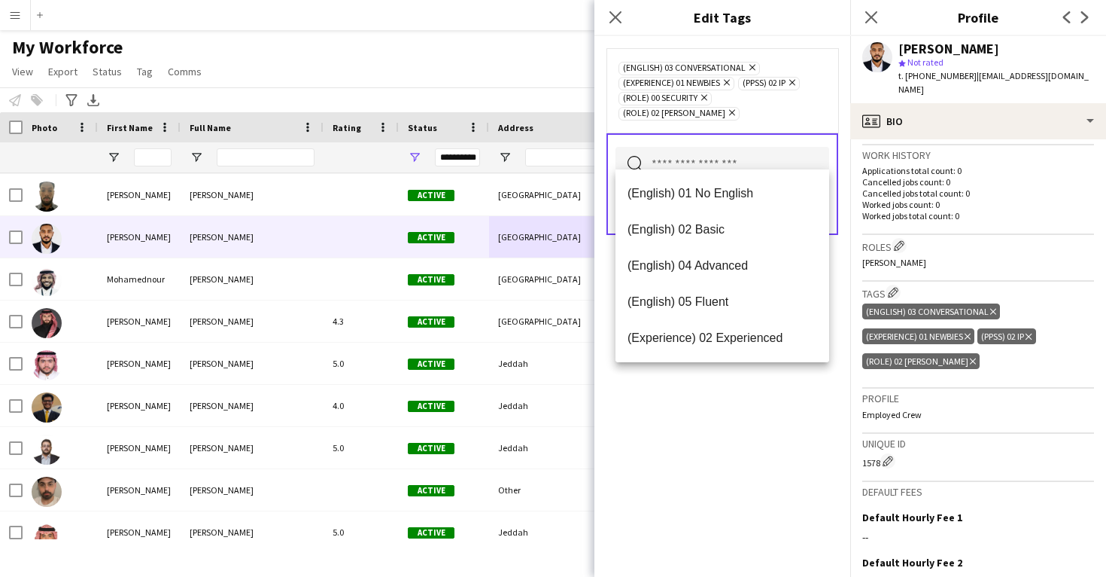
click at [749, 436] on div "(English) 03 Conversational Remove (Experience) 01 Newbies Remove (PPSS) 02 IP …" at bounding box center [723, 306] width 256 height 540
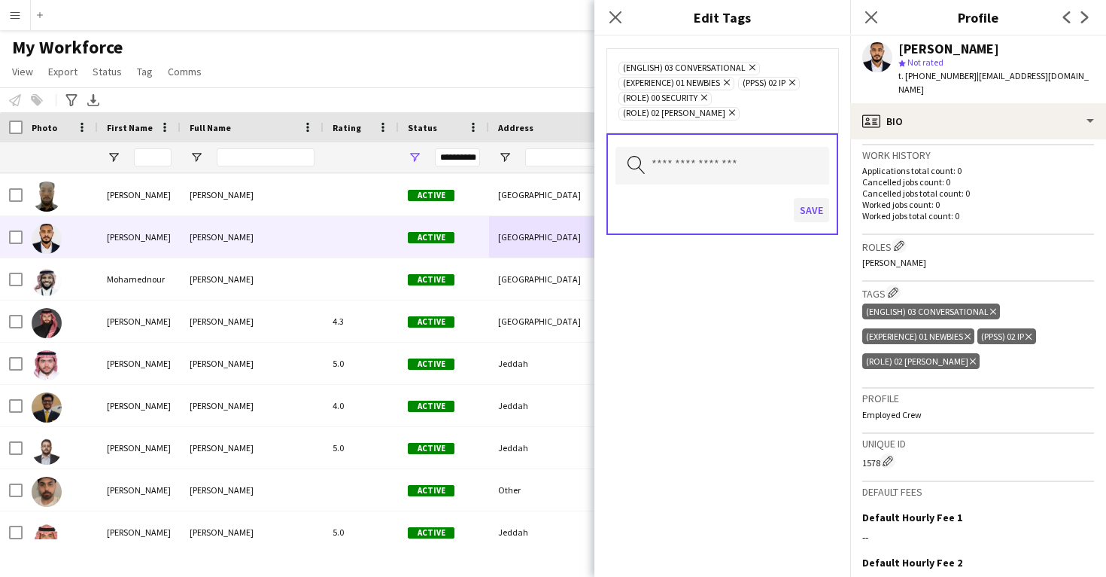
click at [808, 199] on button "Save" at bounding box center [811, 210] width 35 height 24
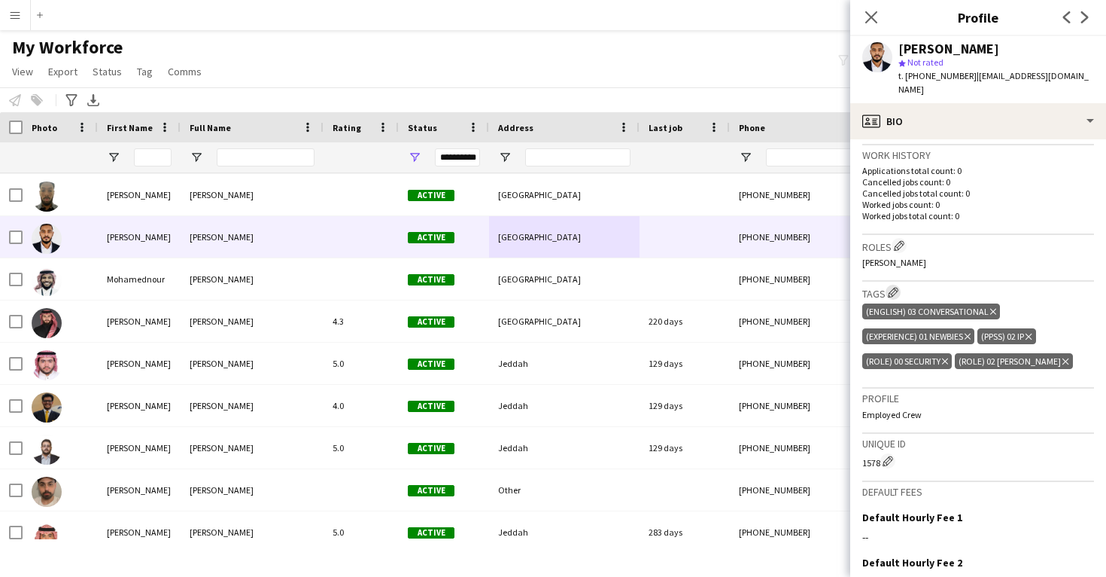
click at [898, 285] on button "Edit crew company tags" at bounding box center [893, 292] width 15 height 15
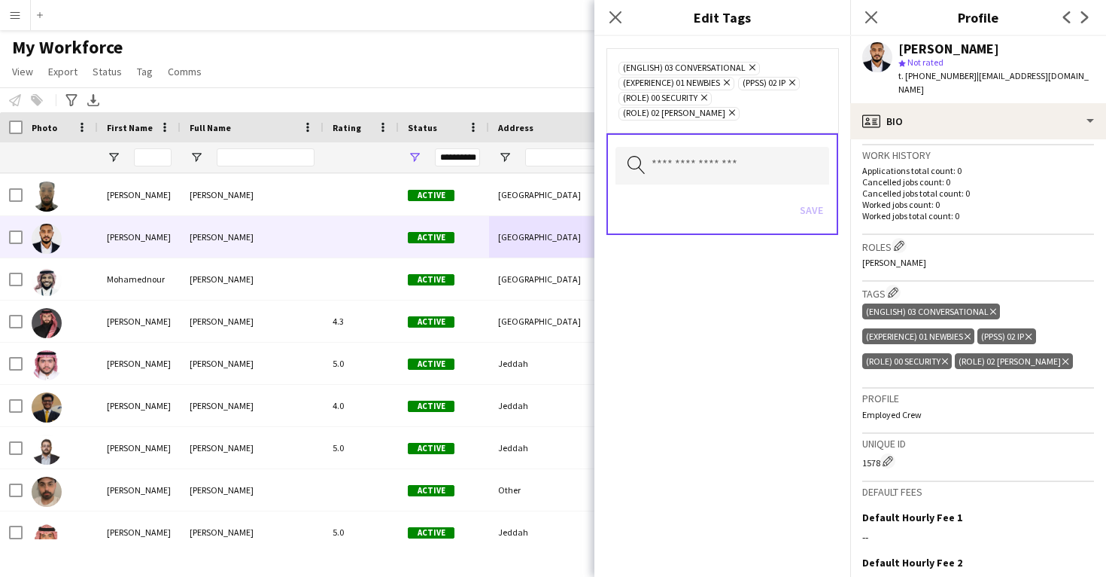
click at [735, 108] on icon "Remove" at bounding box center [731, 113] width 10 height 10
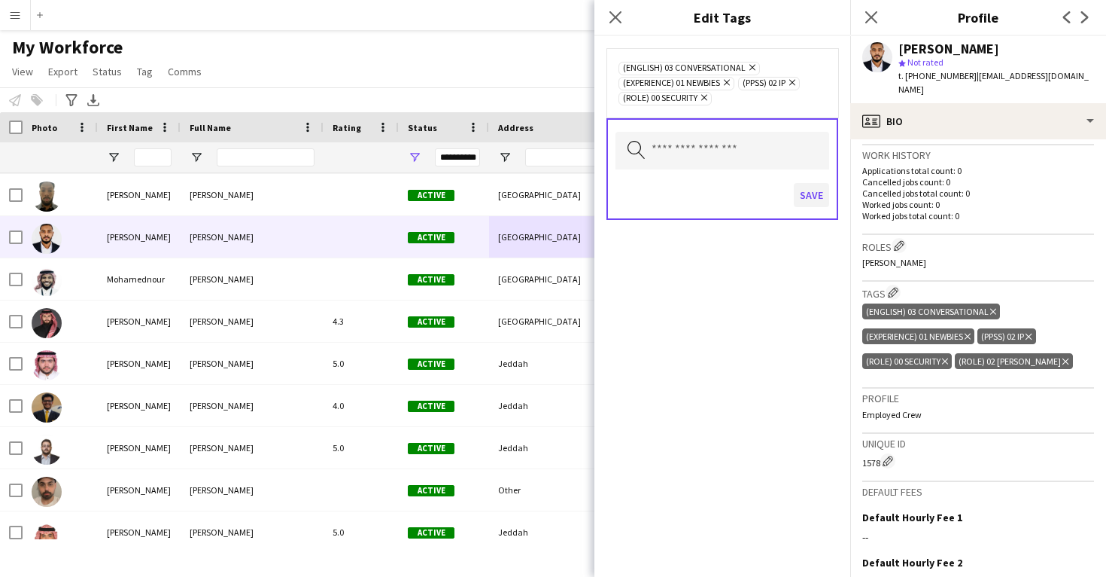
click at [813, 199] on button "Save" at bounding box center [811, 195] width 35 height 24
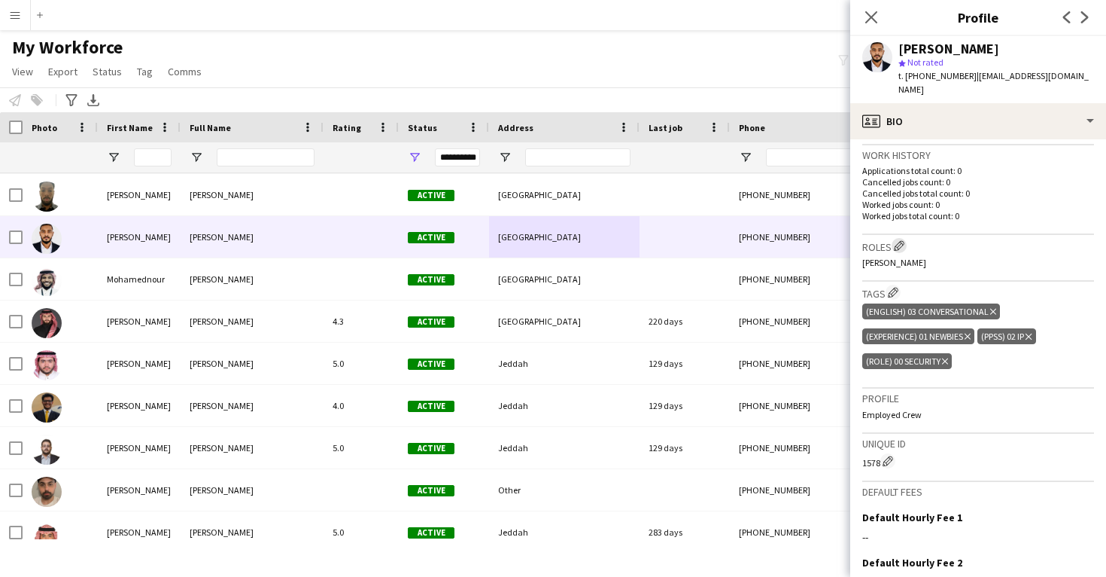
click at [902, 240] on app-icon "Edit crew company roles" at bounding box center [899, 245] width 11 height 11
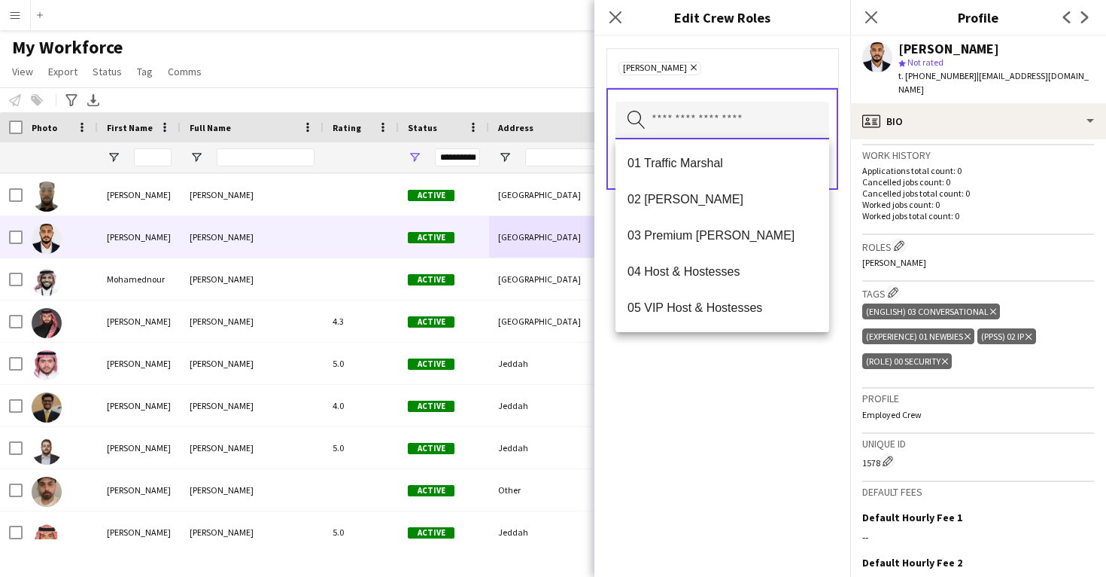
click at [706, 124] on input "text" at bounding box center [723, 121] width 214 height 38
type input "**"
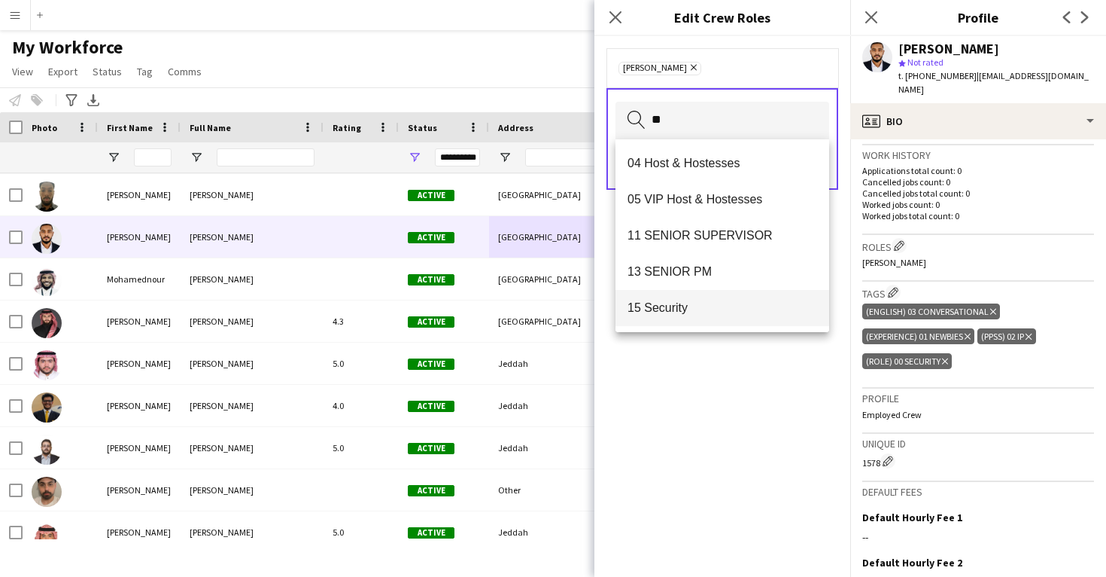
click at [683, 311] on span "15 Security" at bounding box center [723, 307] width 190 height 14
click at [684, 382] on div "15 Security Remove [PERSON_NAME] Remove Search by role type Save" at bounding box center [723, 306] width 256 height 540
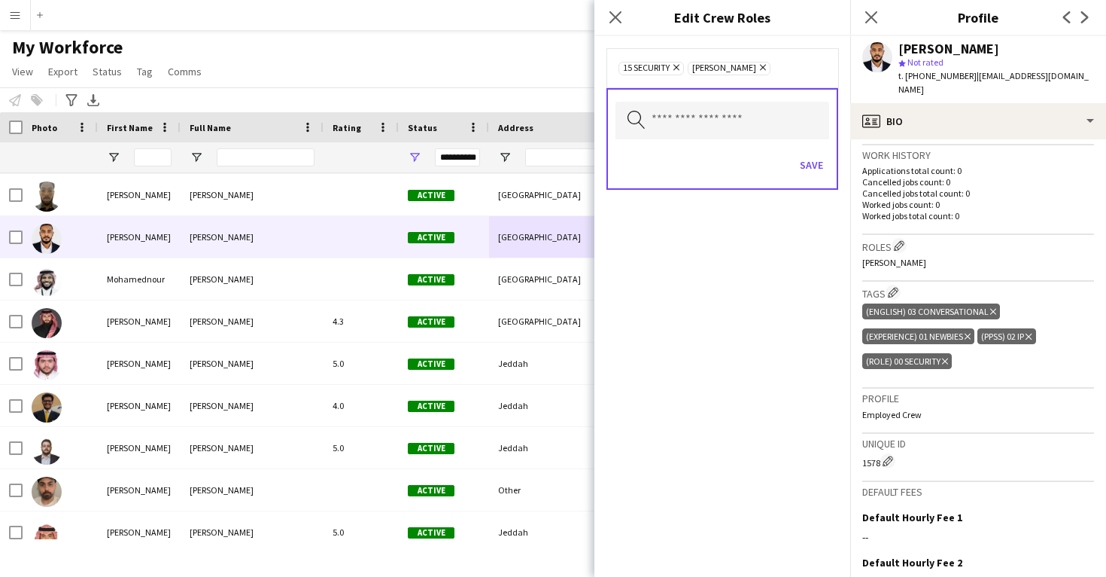
click at [756, 66] on icon "Remove" at bounding box center [761, 67] width 10 height 10
click at [807, 167] on button "Save" at bounding box center [811, 165] width 35 height 24
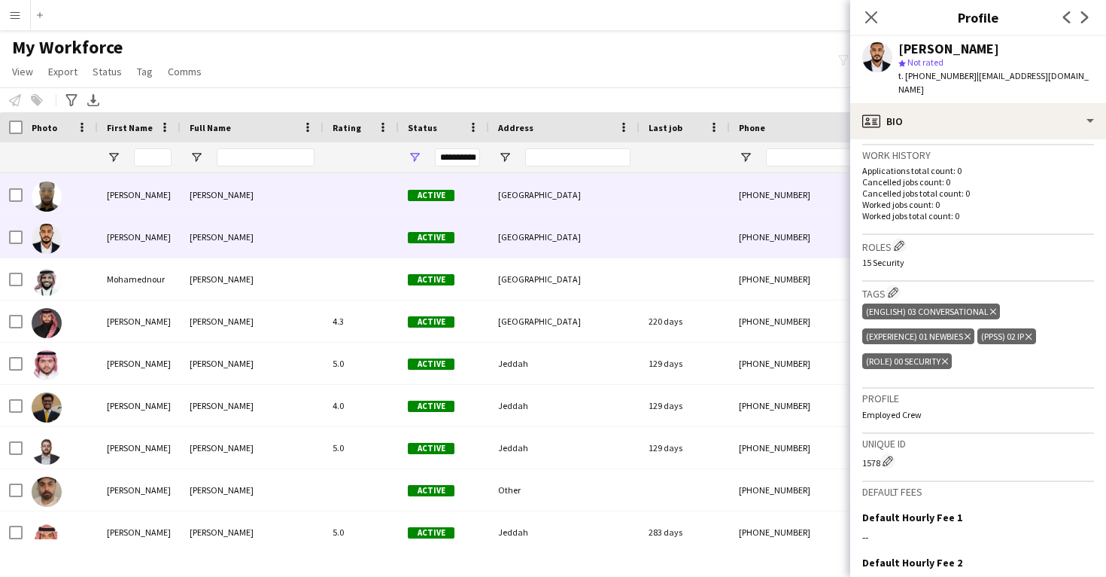
click at [581, 193] on div "[GEOGRAPHIC_DATA]" at bounding box center [564, 194] width 151 height 41
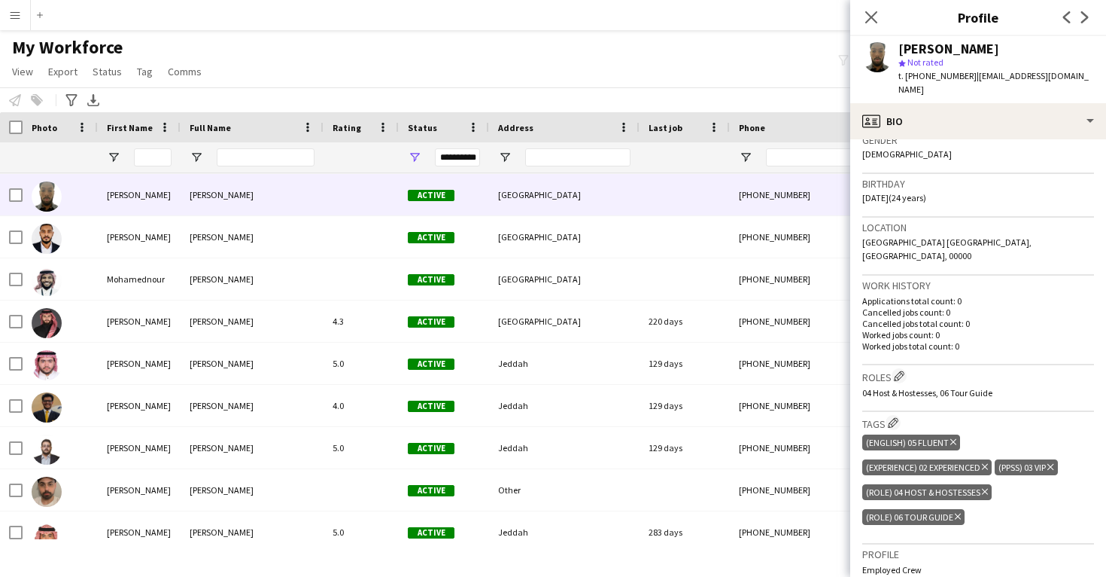
scroll to position [358, 0]
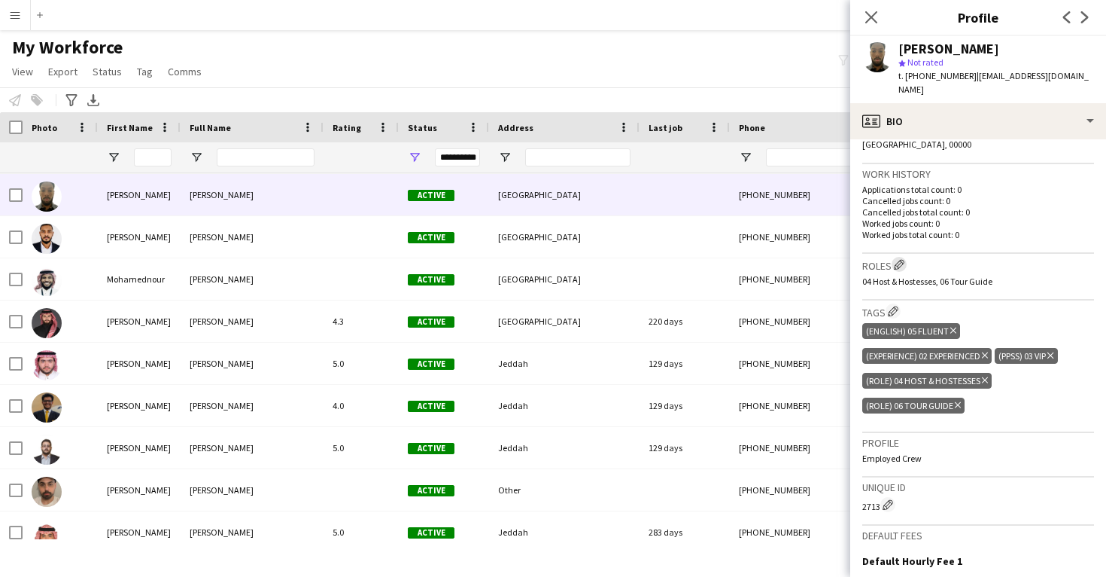
click at [901, 259] on app-icon "Edit crew company roles" at bounding box center [899, 264] width 11 height 11
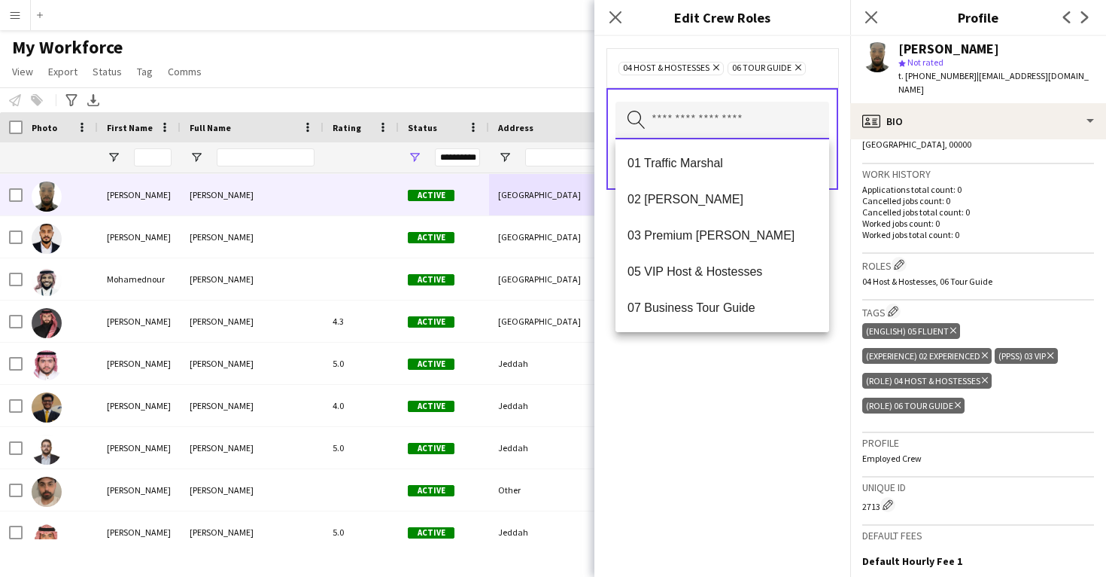
click at [736, 112] on input "text" at bounding box center [723, 121] width 214 height 38
type input "**"
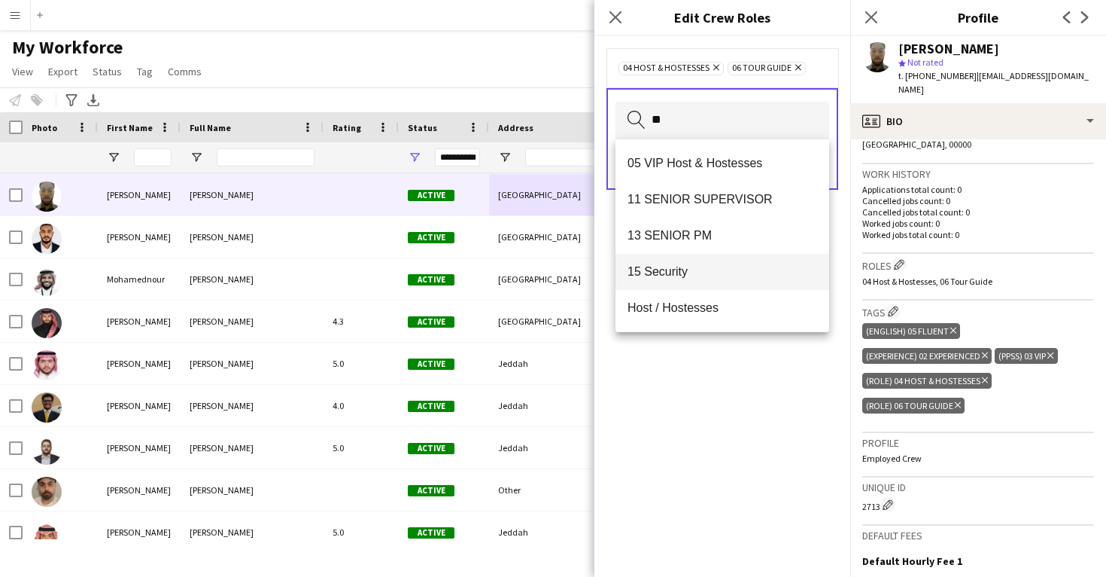
click at [707, 281] on mat-option "15 Security" at bounding box center [723, 272] width 214 height 36
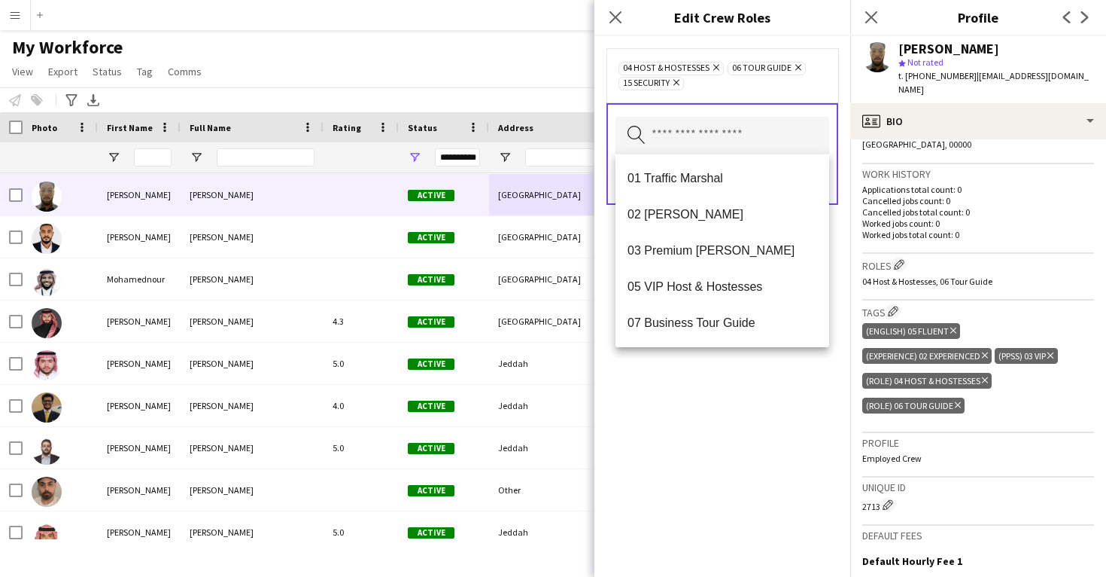
click at [695, 433] on div "04 Host & Hostesses Remove 06 Tour Guide Remove 15 Security Remove Search by ro…" at bounding box center [723, 306] width 256 height 540
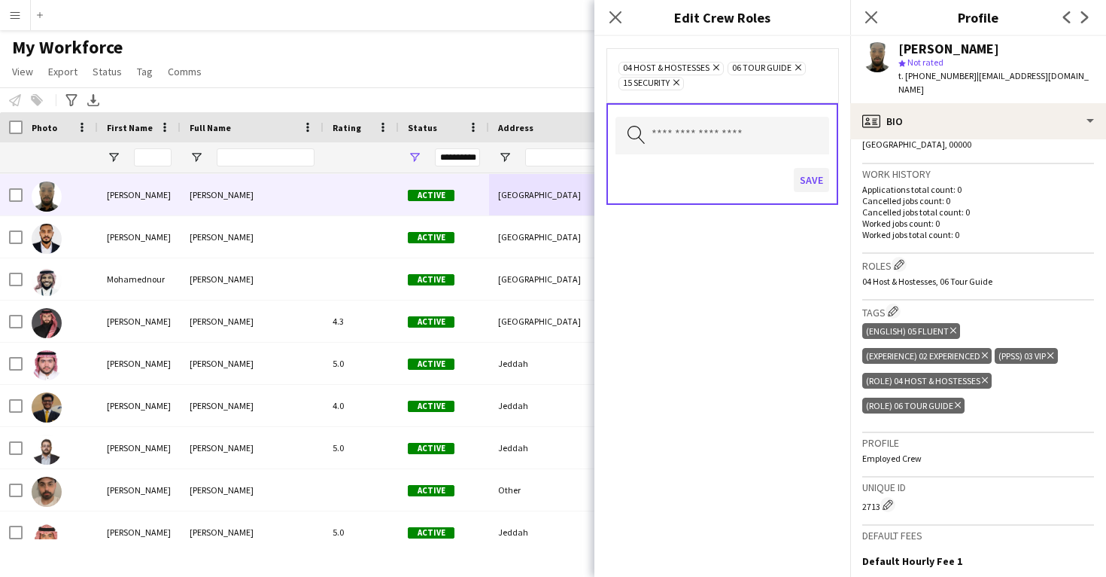
click at [805, 189] on button "Save" at bounding box center [811, 180] width 35 height 24
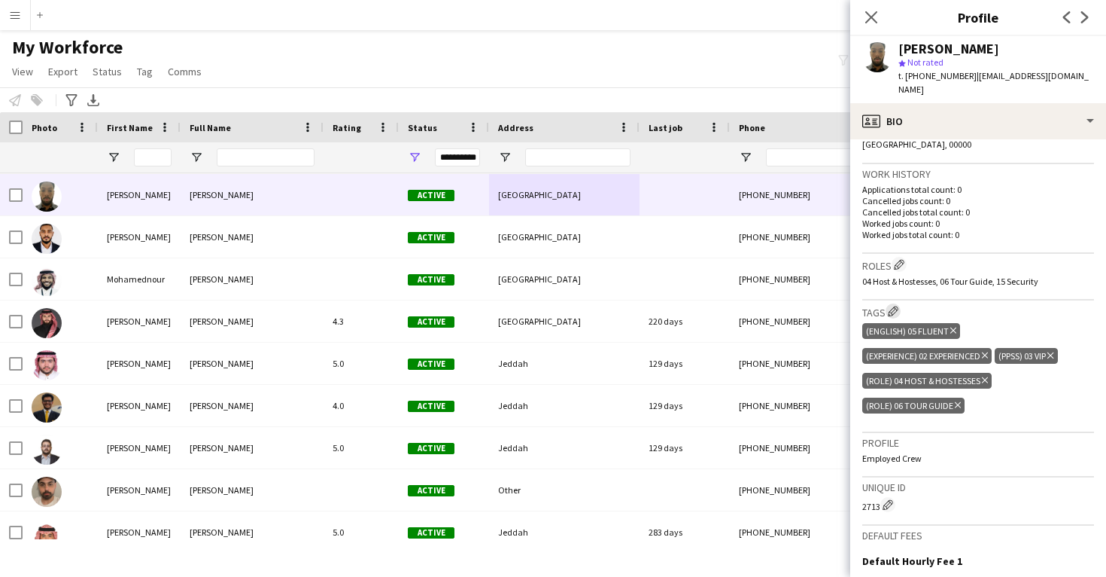
click at [893, 306] on app-icon "Edit crew company tags" at bounding box center [893, 311] width 11 height 11
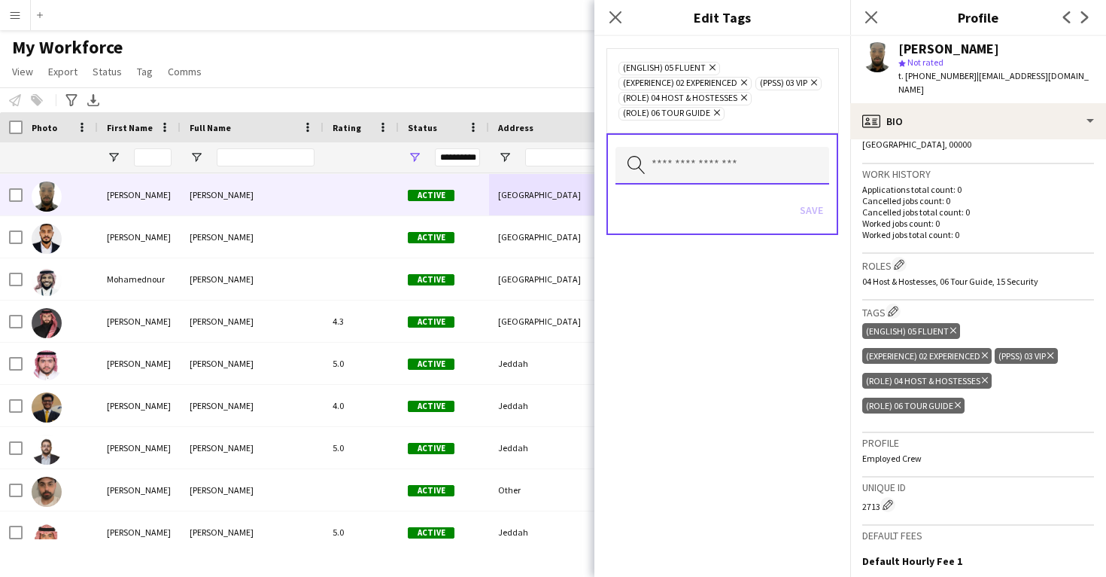
click at [718, 178] on input "text" at bounding box center [723, 166] width 214 height 38
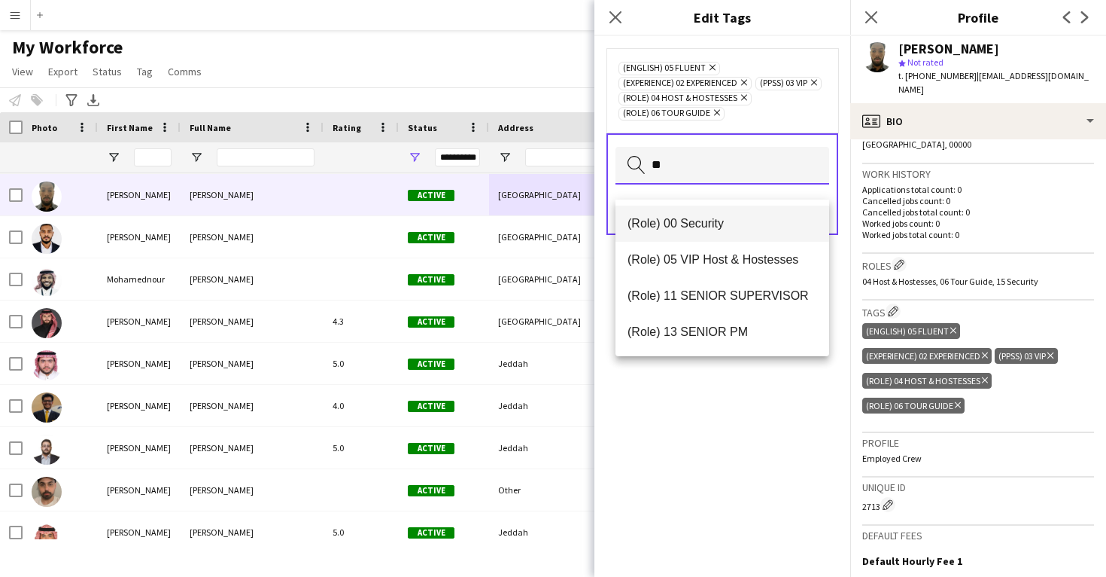
type input "**"
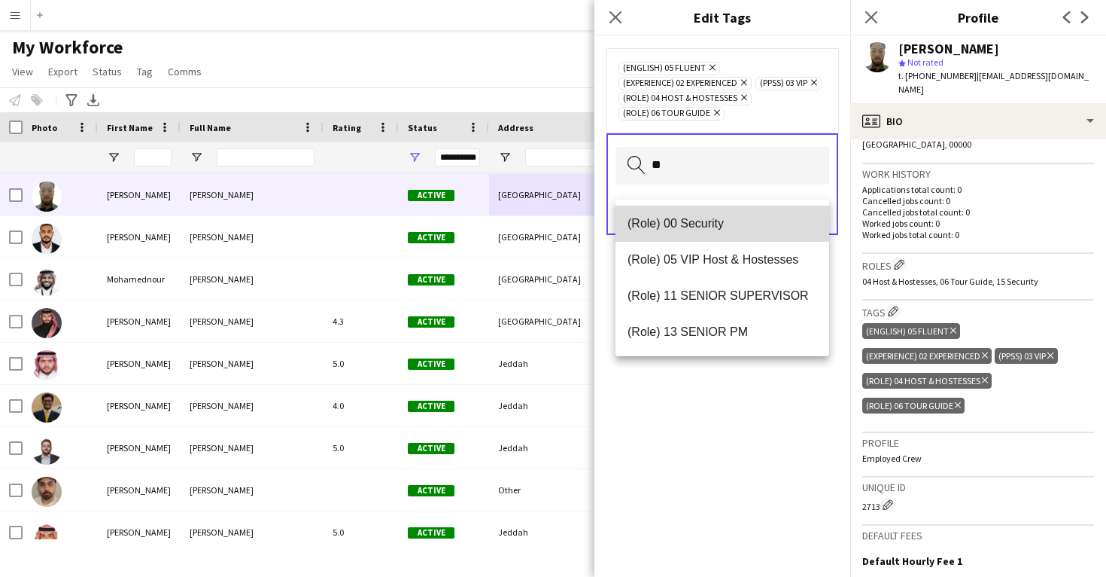
click at [702, 229] on span "(Role) 00 Security" at bounding box center [723, 223] width 190 height 14
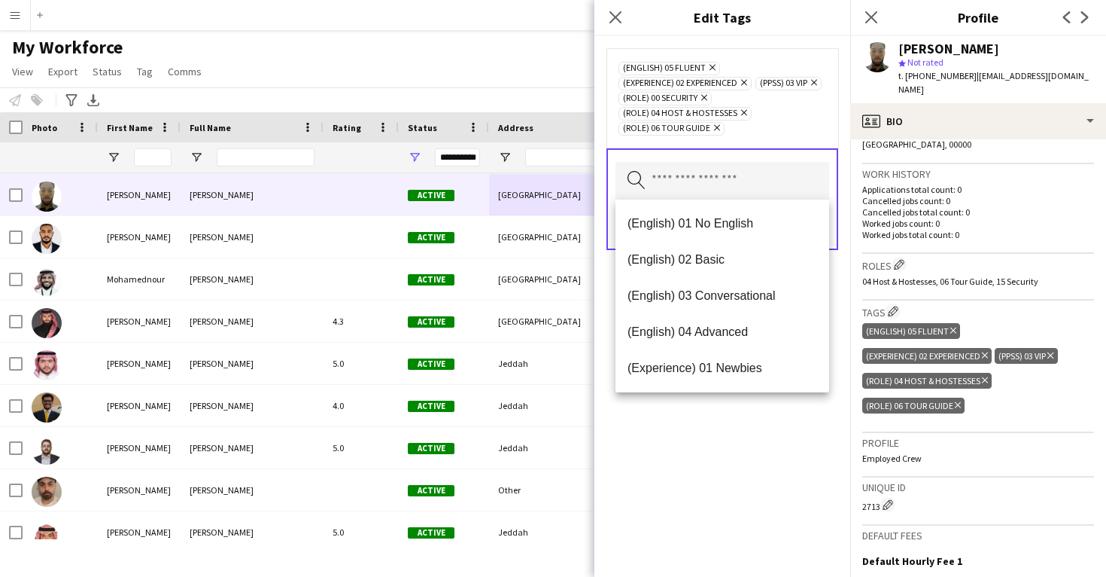
click at [698, 421] on div "(English) 05 Fluent Remove (Experience) 02 Experienced Remove (PPSS) 03 VIP Rem…" at bounding box center [723, 306] width 256 height 540
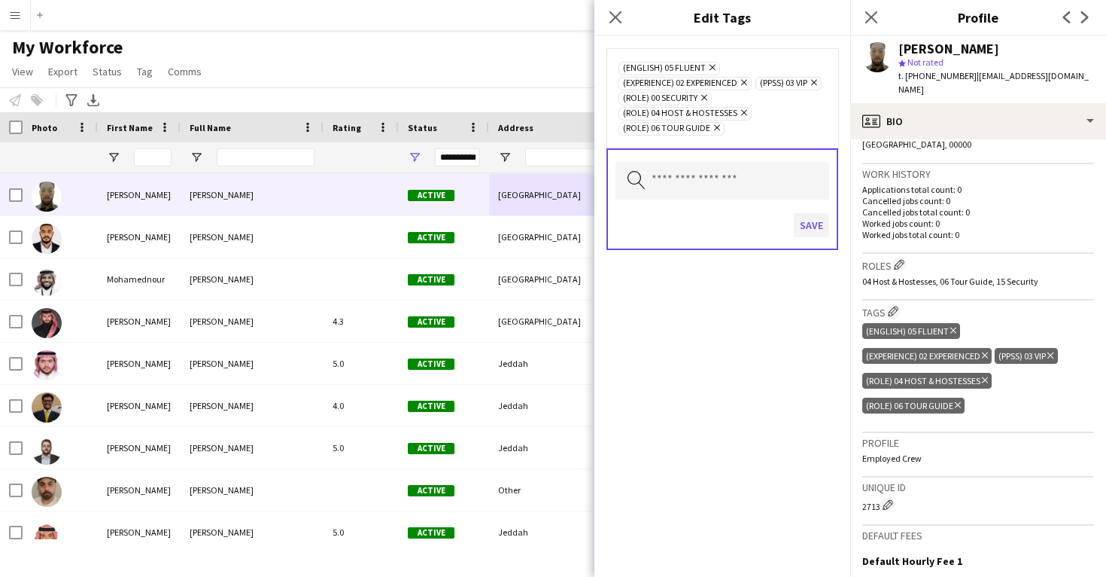
click at [810, 228] on button "Save" at bounding box center [811, 225] width 35 height 24
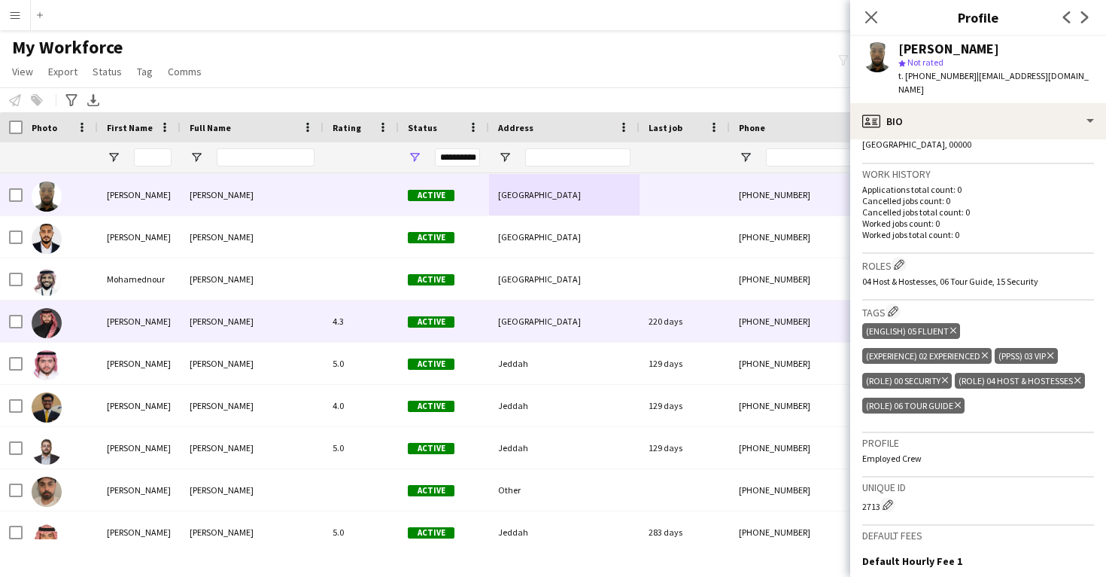
click at [558, 330] on div "[GEOGRAPHIC_DATA]" at bounding box center [564, 320] width 151 height 41
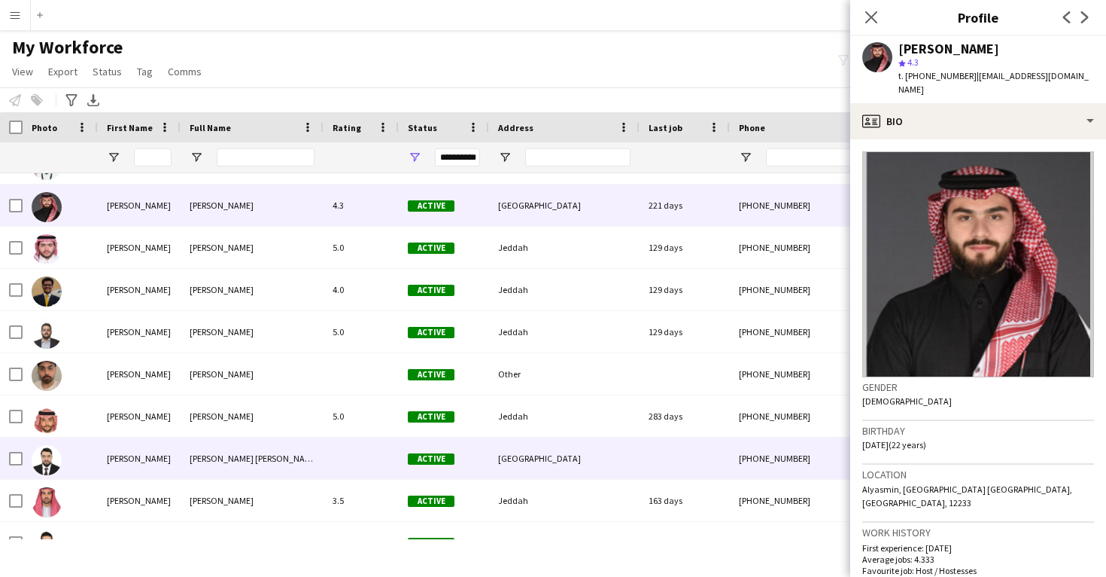
scroll to position [42864, 0]
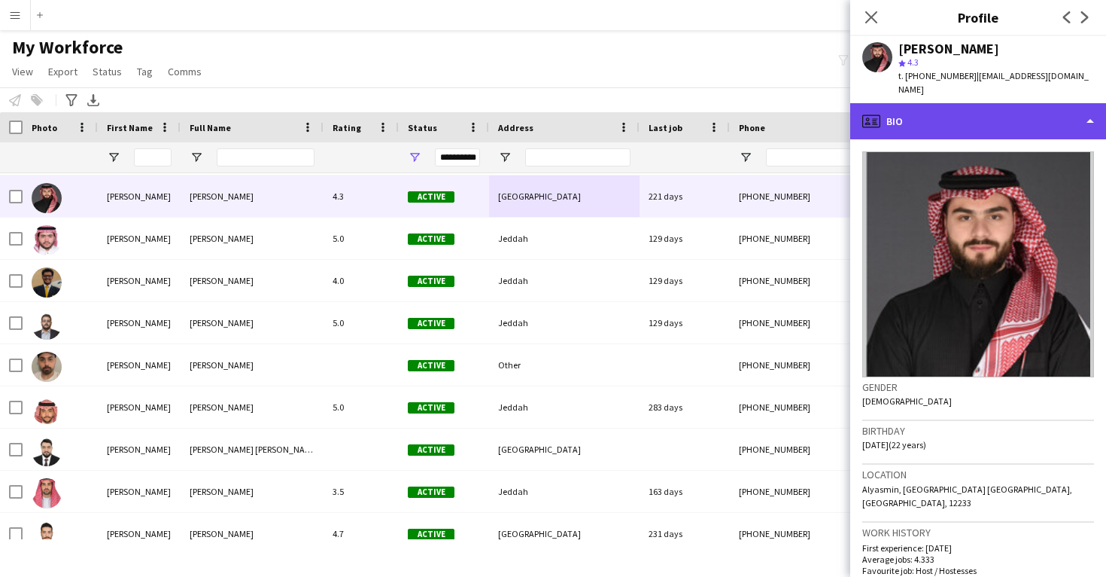
click at [958, 108] on div "profile Bio" at bounding box center [979, 121] width 256 height 36
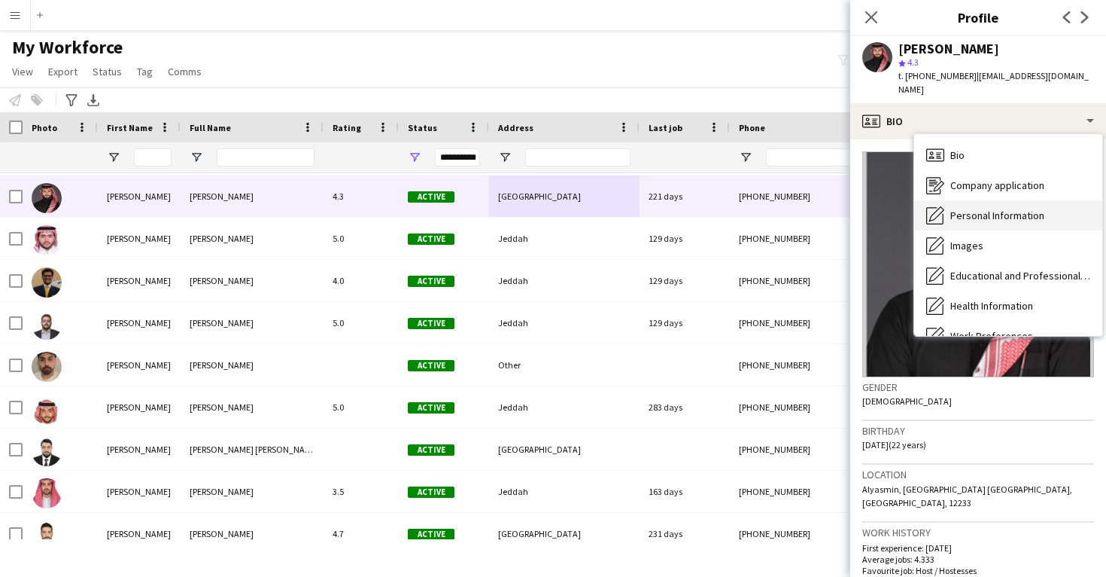
click at [979, 208] on div "Personal Information Personal Information" at bounding box center [1008, 215] width 188 height 30
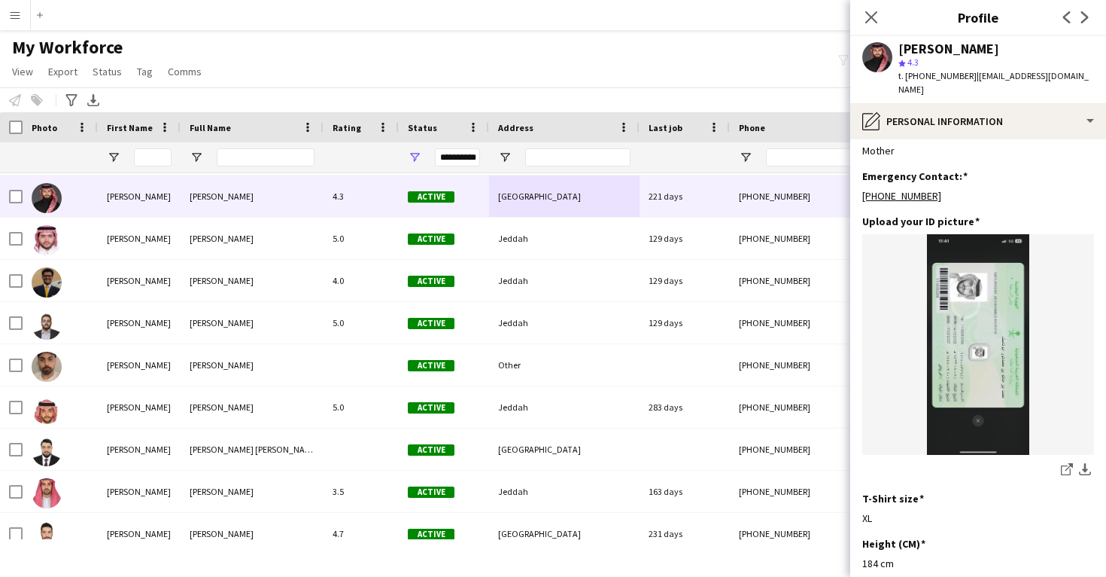
scroll to position [668, 0]
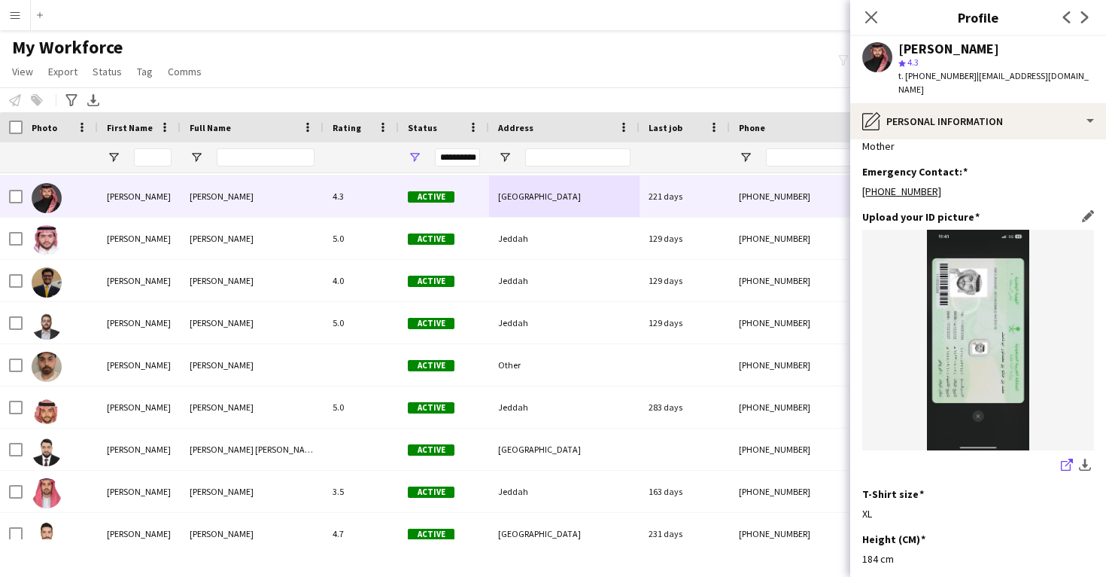
click at [1060, 475] on link "share-external-link-1" at bounding box center [1067, 466] width 18 height 18
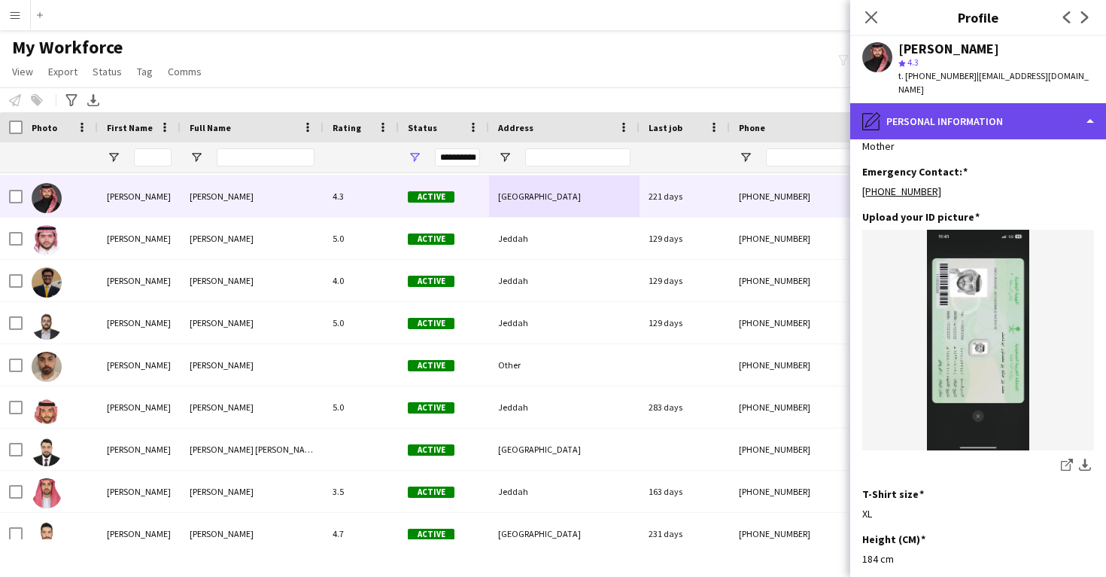
click at [974, 117] on div "pencil4 Personal Information" at bounding box center [979, 121] width 256 height 36
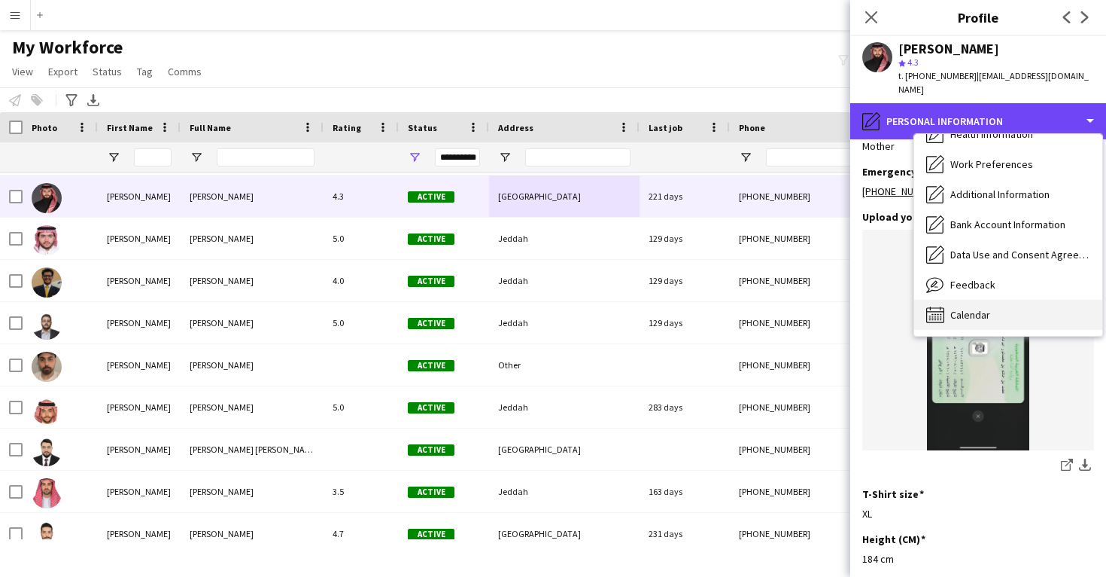
scroll to position [172, 0]
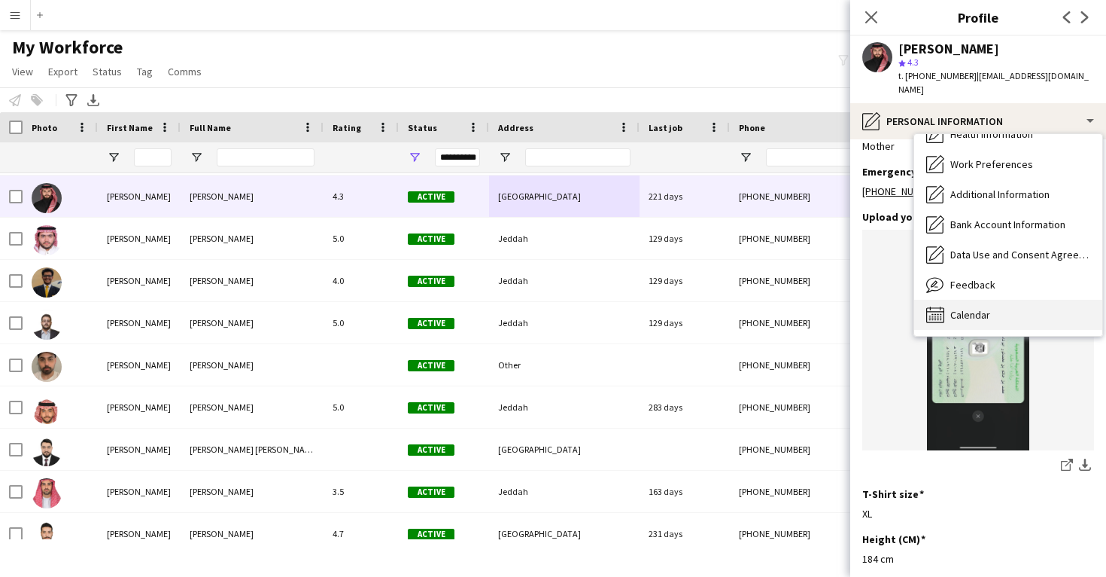
click at [972, 300] on div "Calendar Calendar" at bounding box center [1008, 315] width 188 height 30
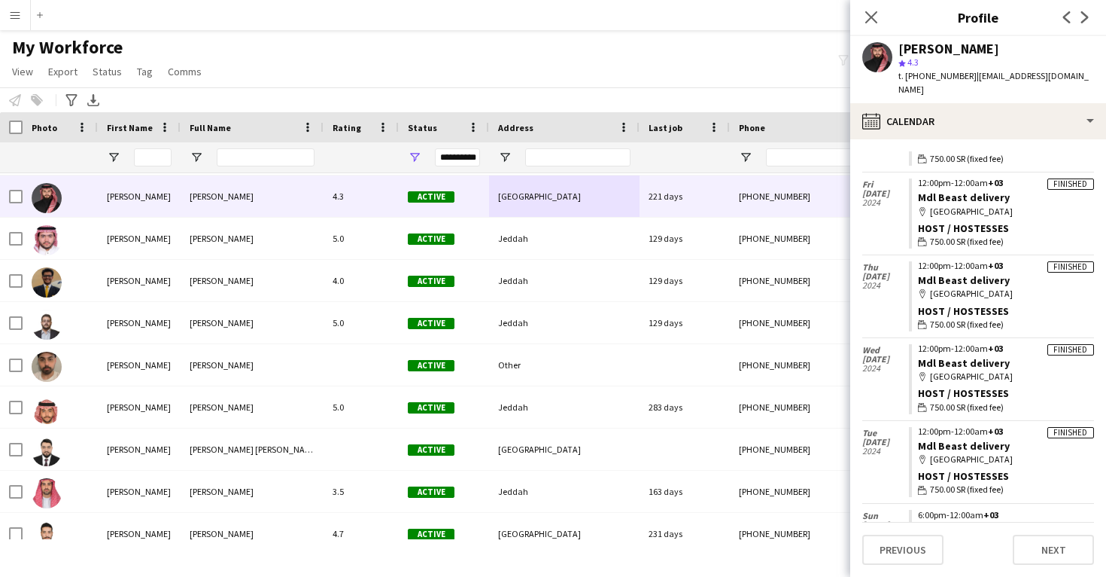
scroll to position [1126, 0]
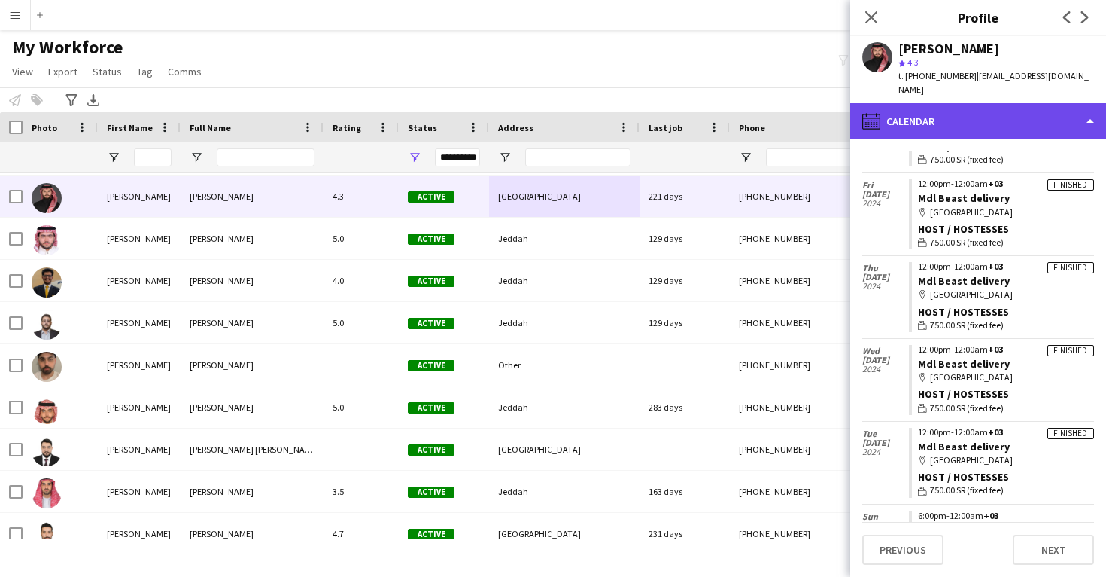
click at [1003, 118] on div "calendar-full Calendar" at bounding box center [979, 121] width 256 height 36
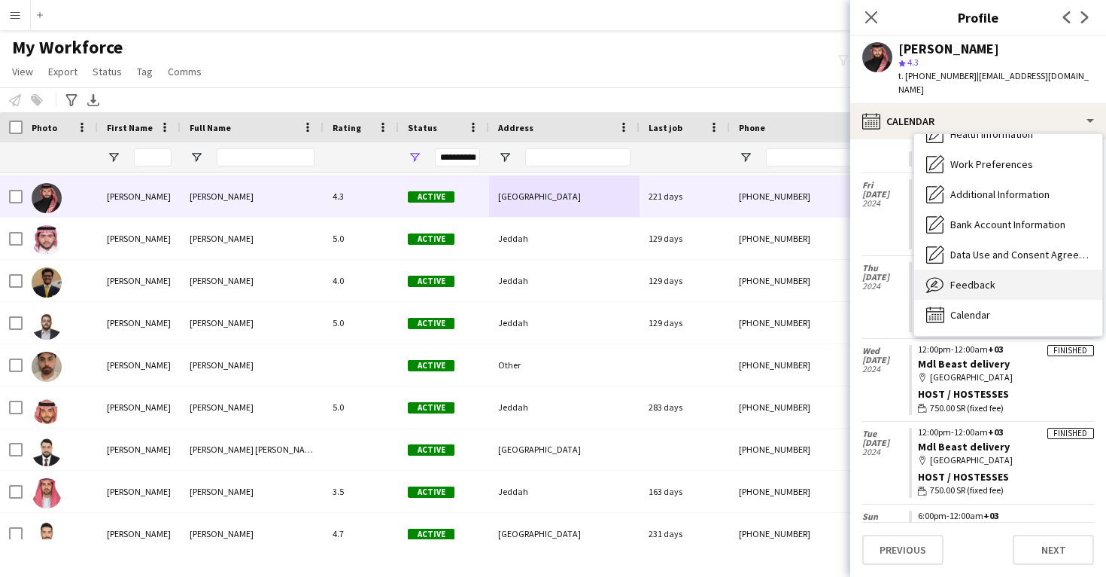
click at [991, 278] on span "Feedback" at bounding box center [973, 285] width 45 height 14
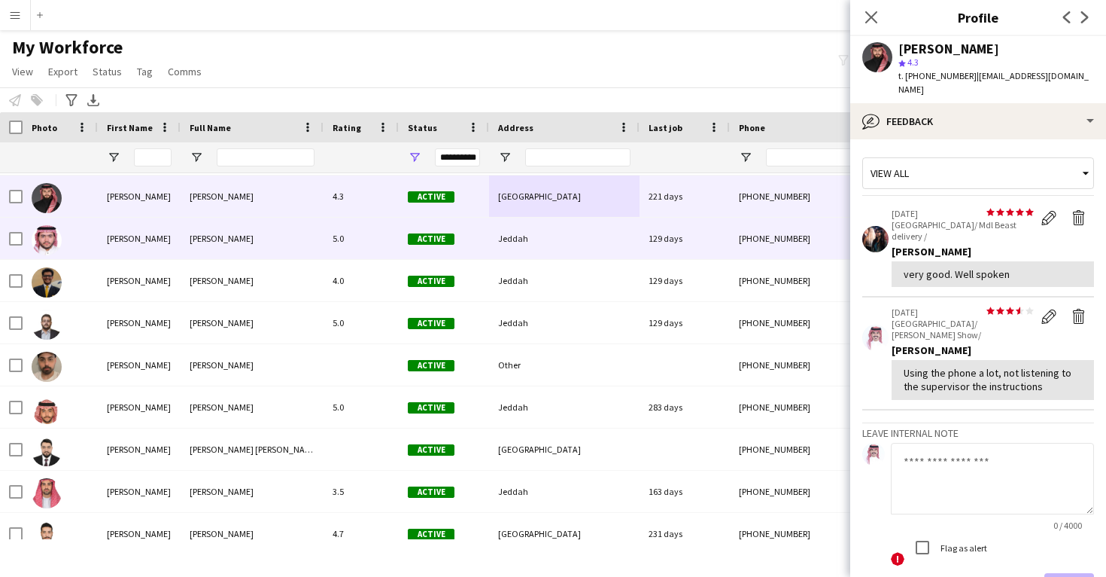
click at [801, 245] on div "[PHONE_NUMBER]" at bounding box center [826, 238] width 193 height 41
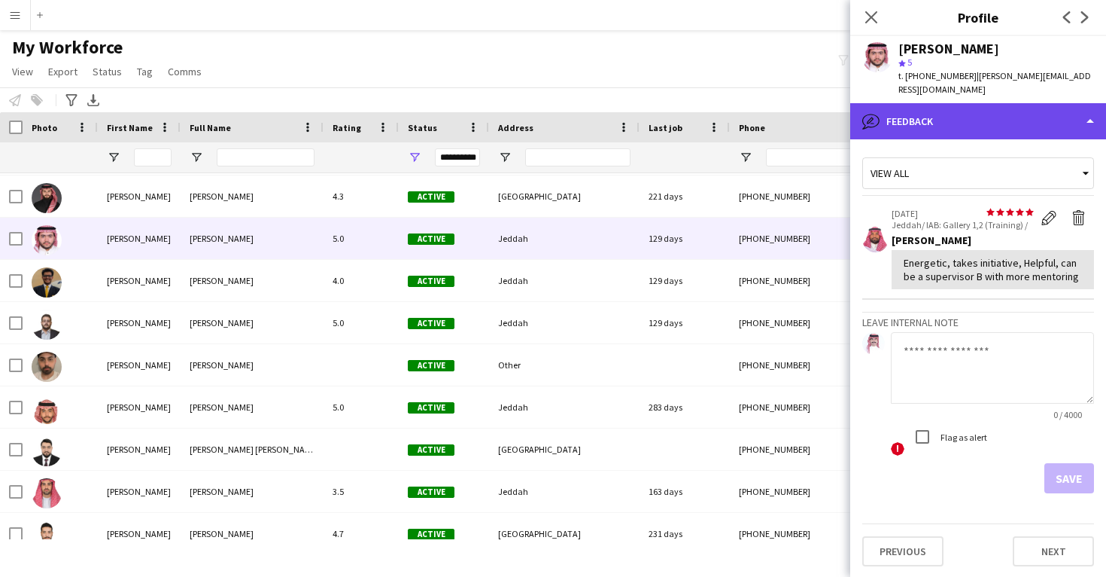
click at [963, 103] on div "bubble-pencil Feedback" at bounding box center [979, 121] width 256 height 36
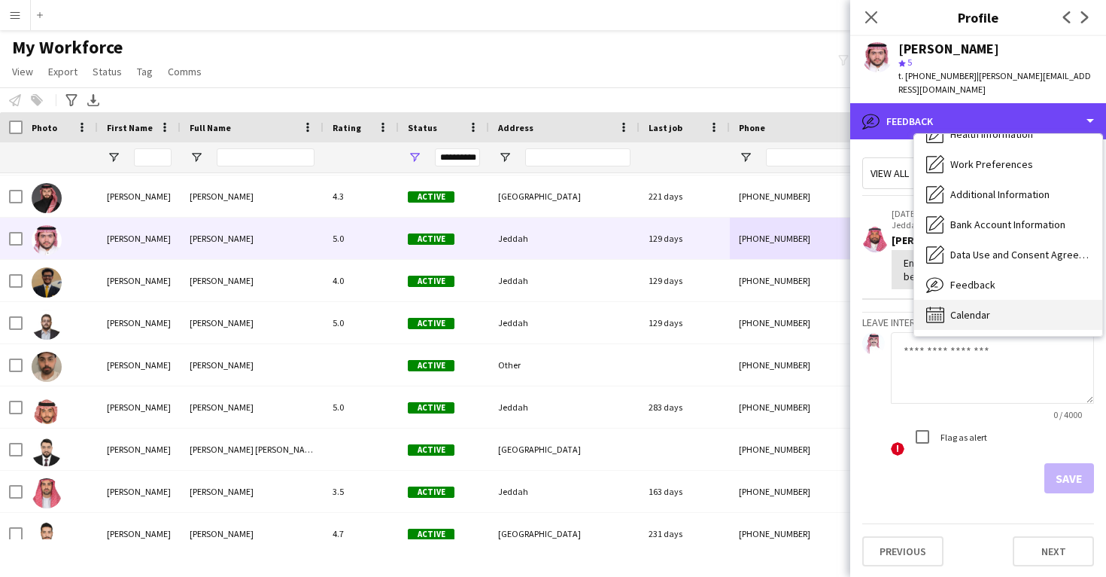
scroll to position [172, 0]
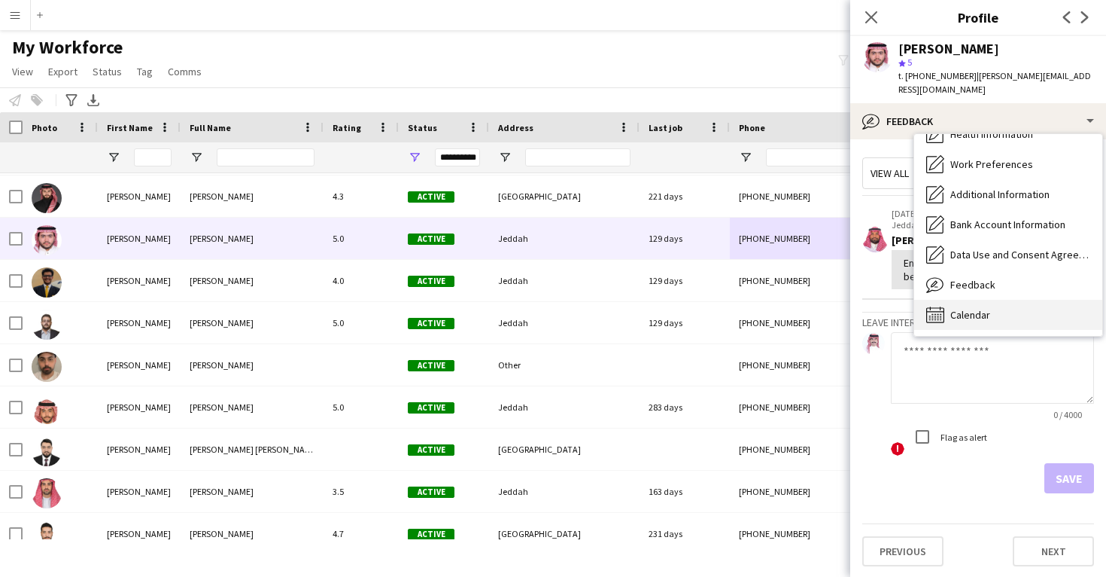
click at [959, 313] on span "Calendar" at bounding box center [971, 315] width 40 height 14
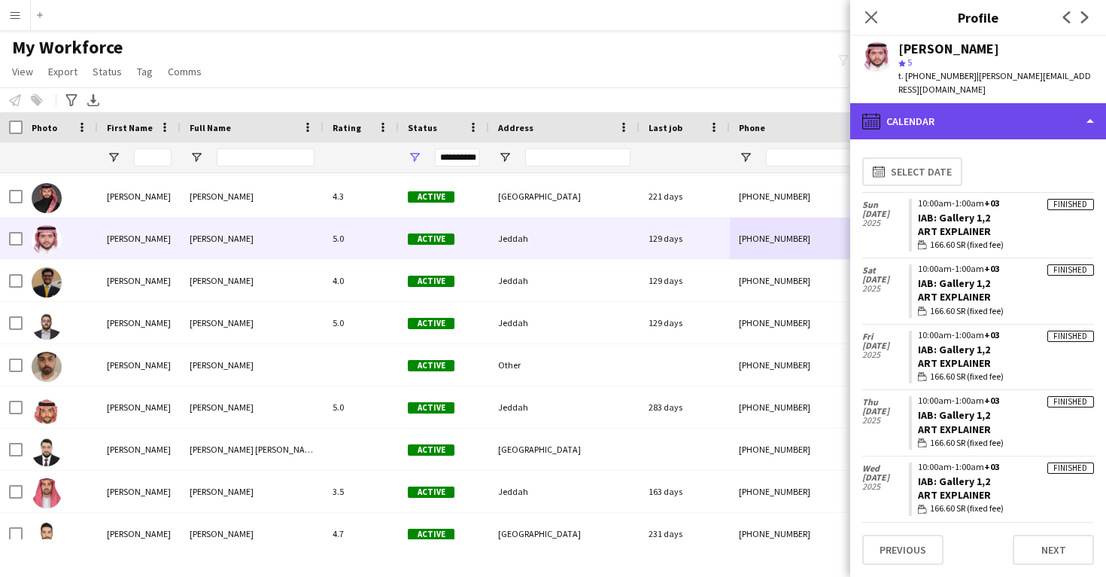
click at [957, 113] on div "calendar-full Calendar" at bounding box center [979, 121] width 256 height 36
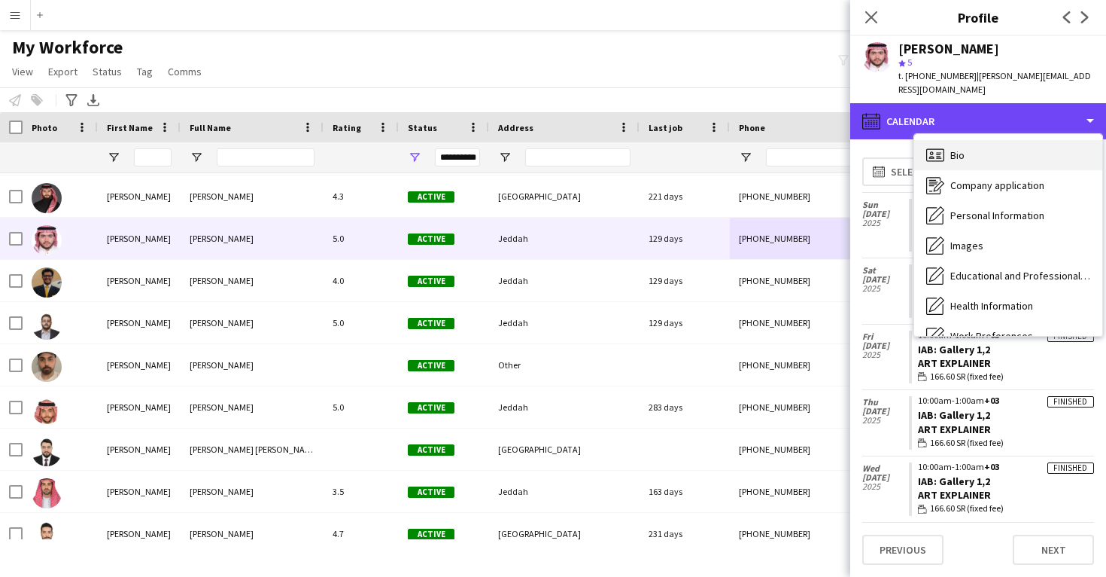
scroll to position [-1, 0]
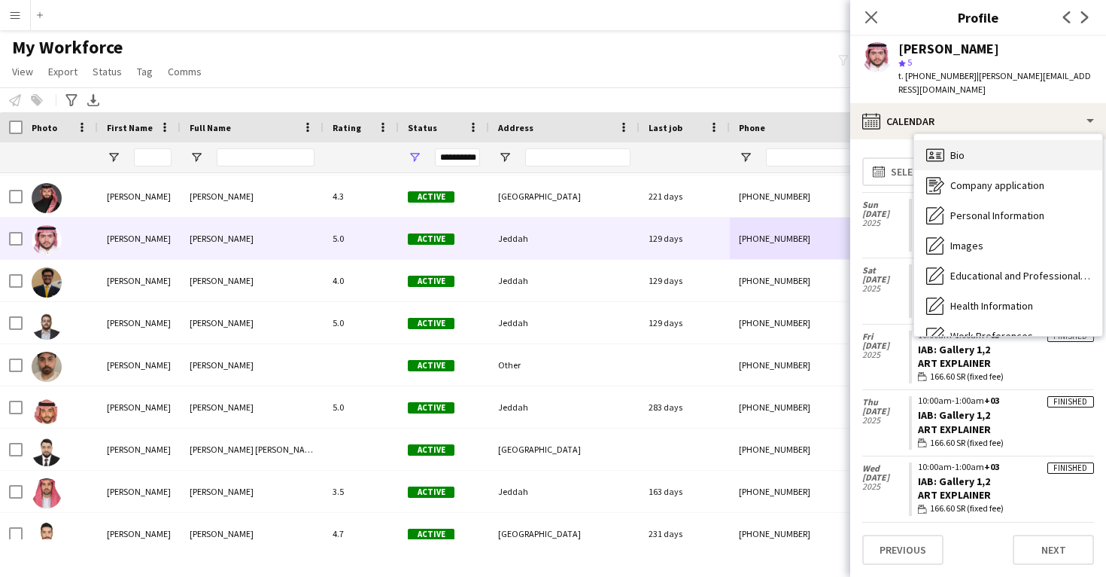
click at [966, 148] on div "Bio Bio" at bounding box center [1008, 155] width 188 height 30
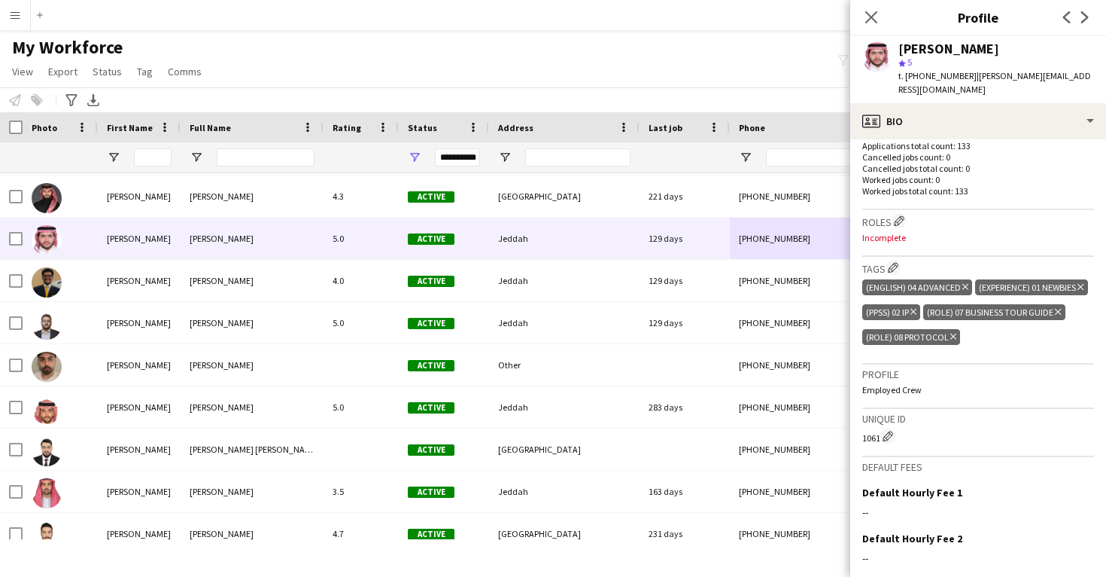
scroll to position [441, 0]
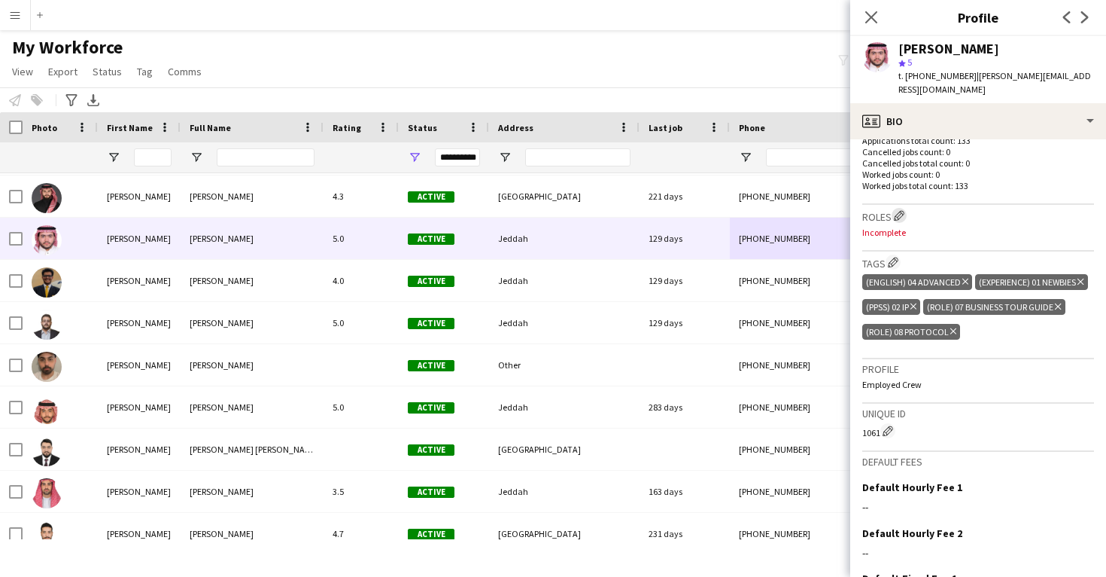
click at [901, 210] on app-icon "Edit crew company roles" at bounding box center [899, 215] width 11 height 11
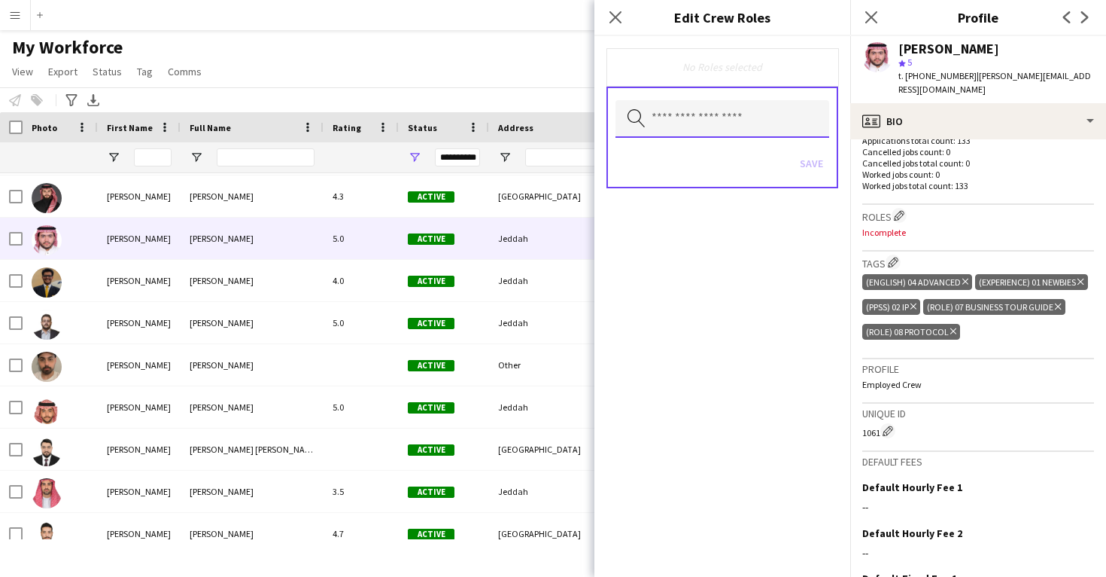
click at [744, 125] on input "text" at bounding box center [723, 119] width 214 height 38
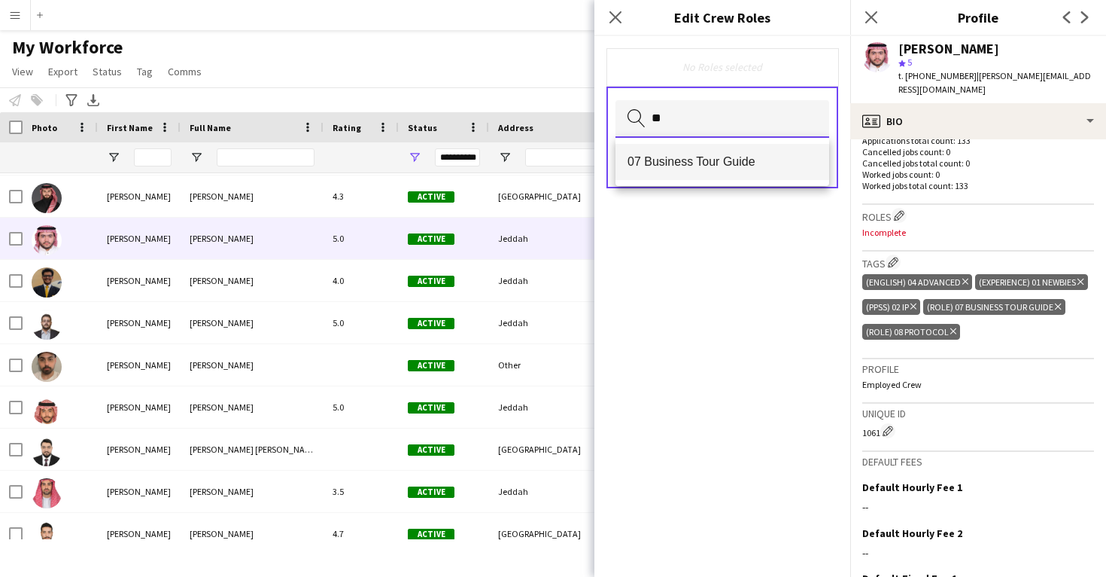
type input "**"
click at [713, 175] on mat-option "07 Business Tour Guide" at bounding box center [723, 162] width 214 height 36
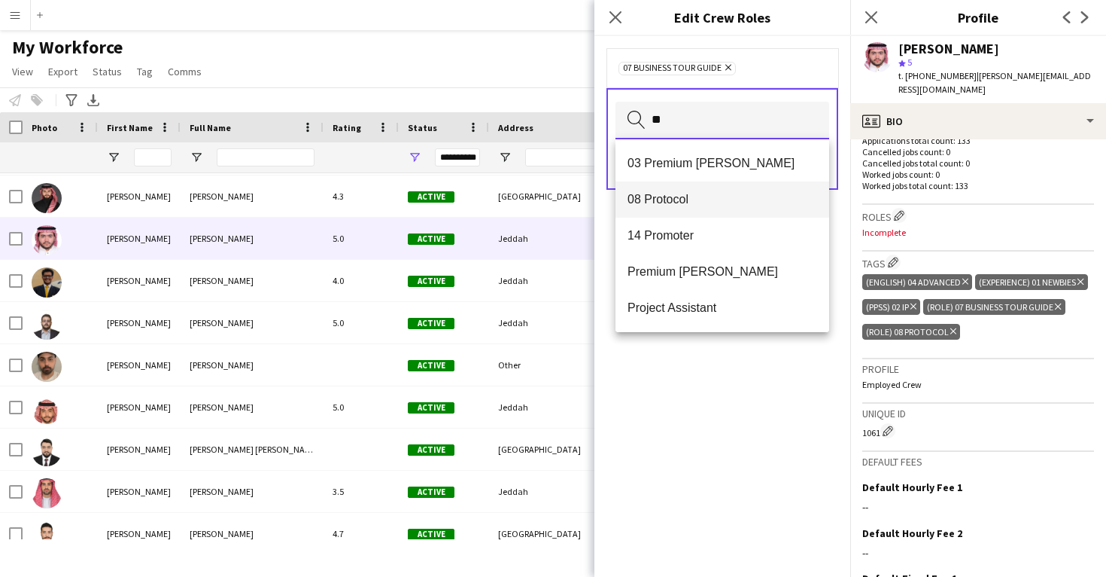
type input "**"
click at [687, 187] on mat-option "08 Protocol" at bounding box center [723, 199] width 214 height 36
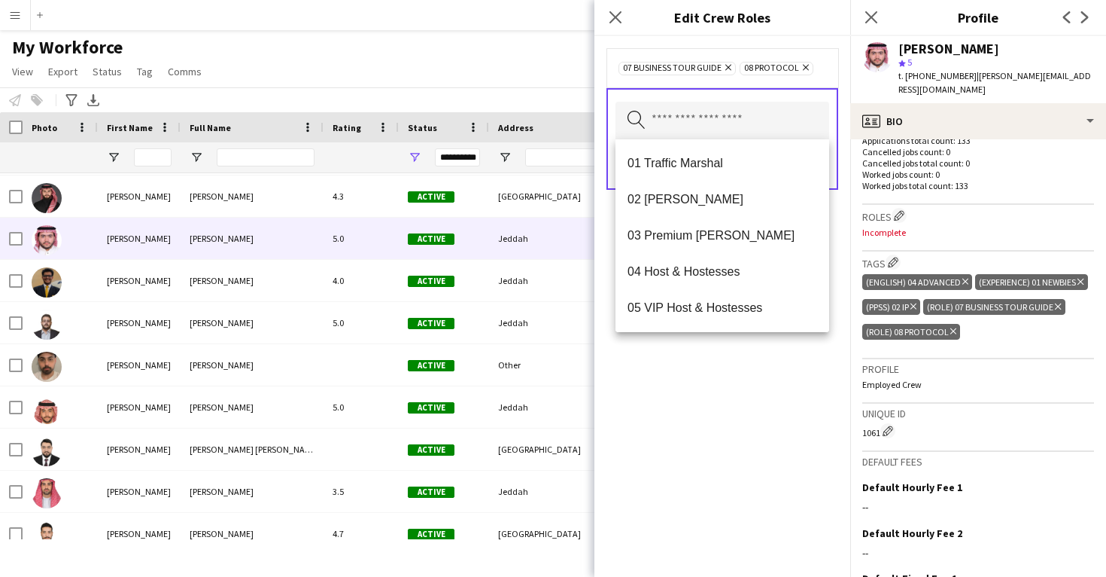
click at [681, 418] on div "07 Business Tour Guide Remove 08 Protocol Remove Search by role type Save" at bounding box center [723, 306] width 256 height 540
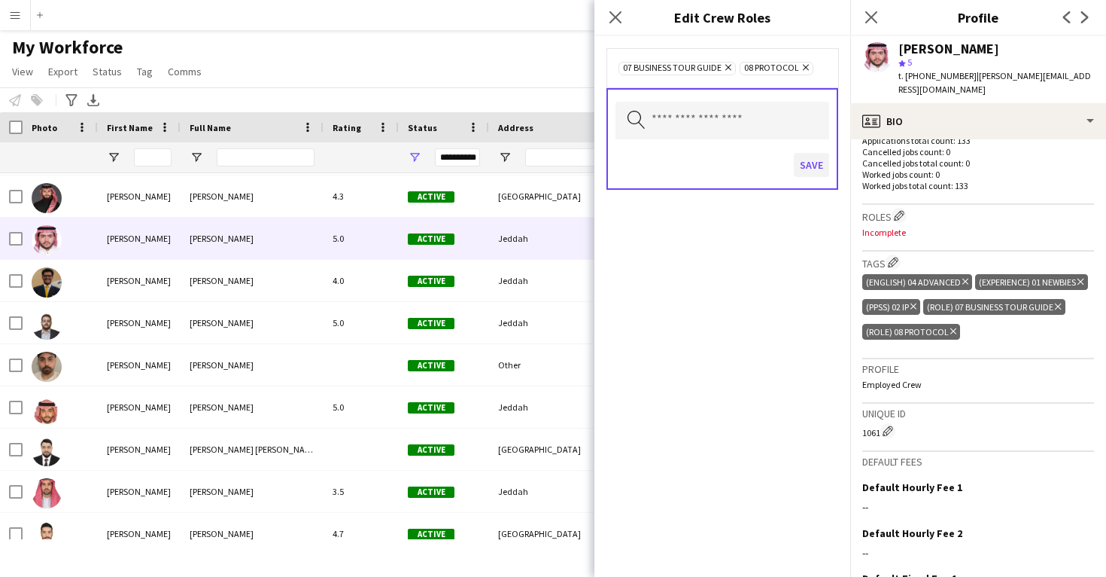
click at [811, 173] on button "Save" at bounding box center [811, 165] width 35 height 24
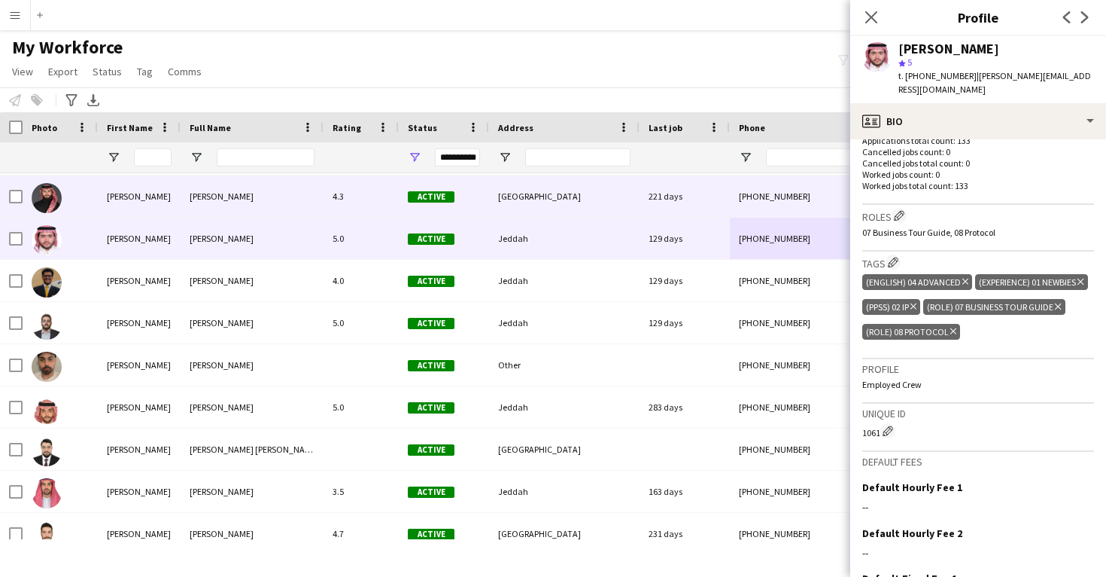
click at [644, 205] on div "221 days" at bounding box center [685, 195] width 90 height 41
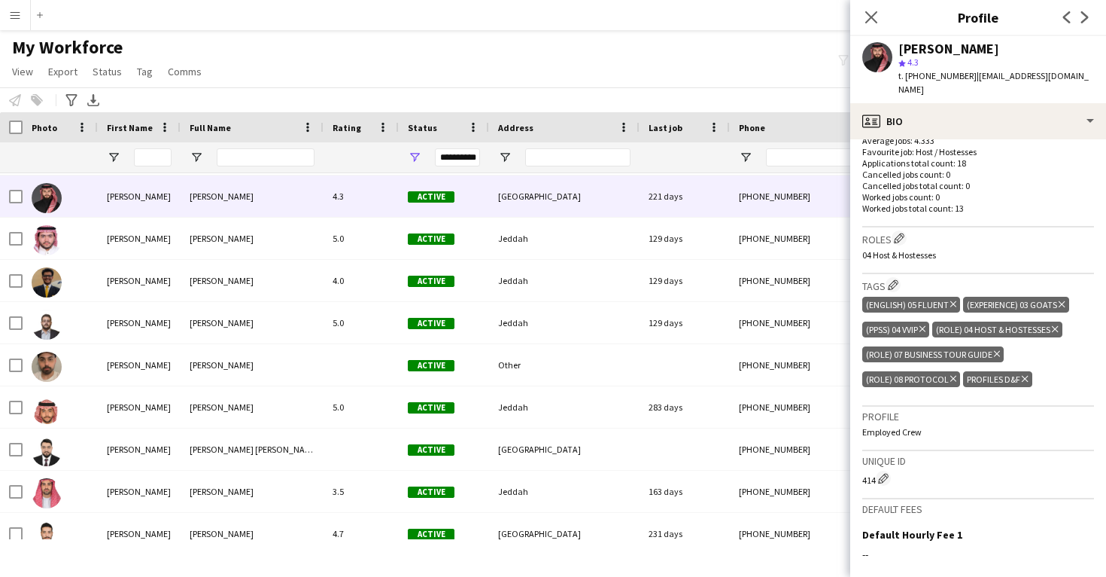
scroll to position [436, 0]
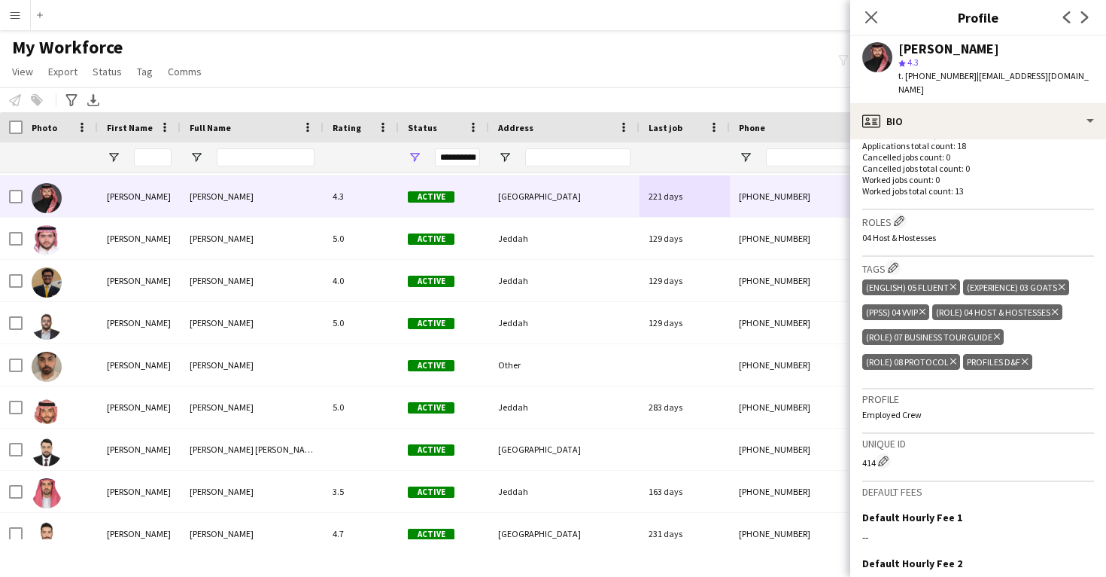
click at [1024, 357] on icon "Delete tag" at bounding box center [1025, 361] width 6 height 9
click at [905, 215] on app-icon "Edit crew company roles" at bounding box center [899, 220] width 11 height 11
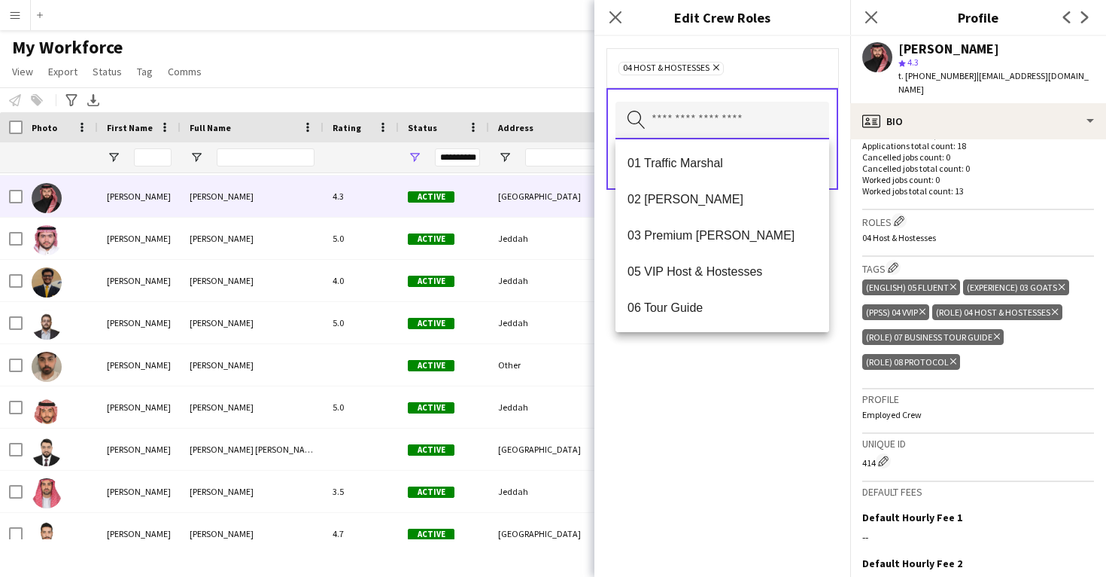
click at [725, 119] on input "text" at bounding box center [723, 121] width 214 height 38
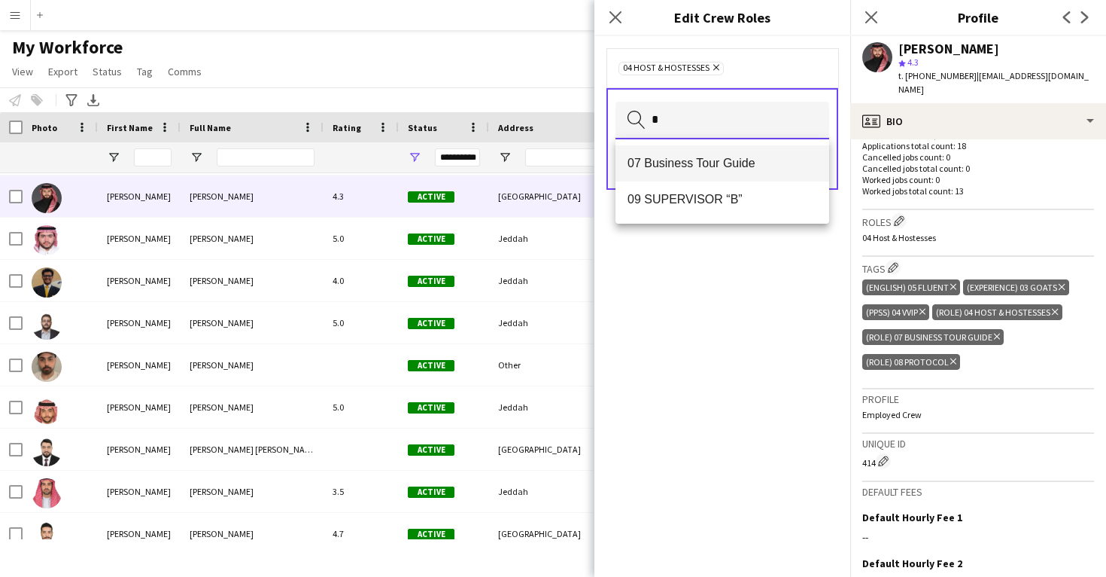
type input "*"
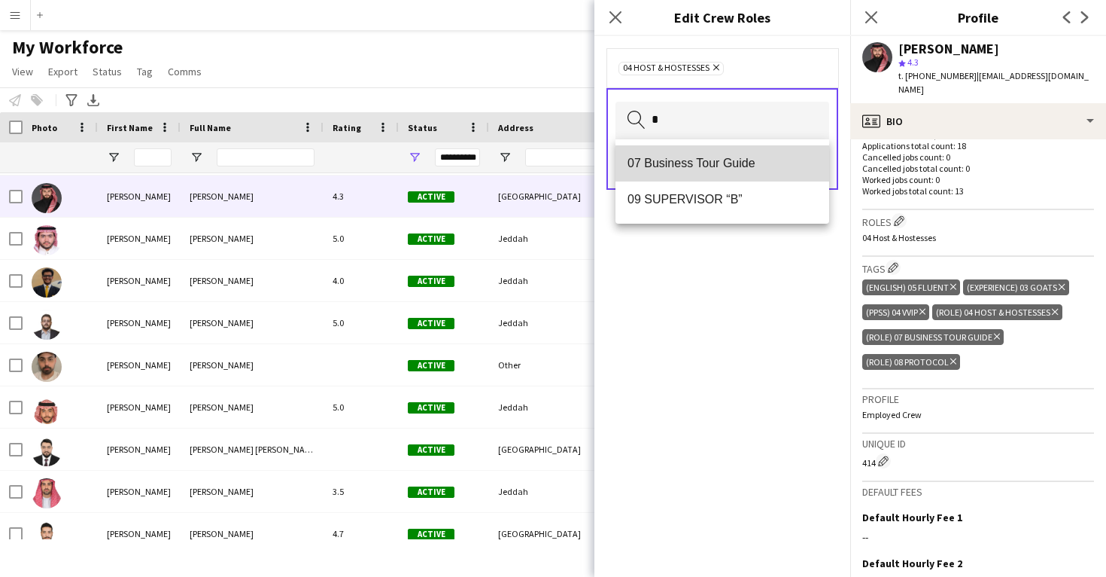
click at [731, 169] on span "07 Business Tour Guide" at bounding box center [723, 163] width 190 height 14
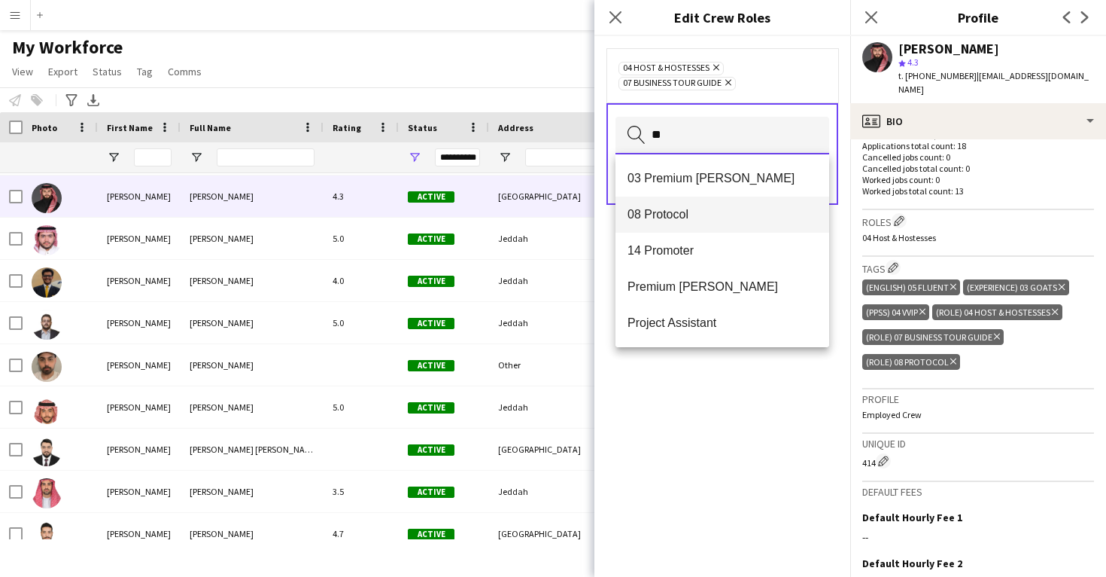
type input "**"
click at [734, 211] on span "08 Protocol" at bounding box center [723, 214] width 190 height 14
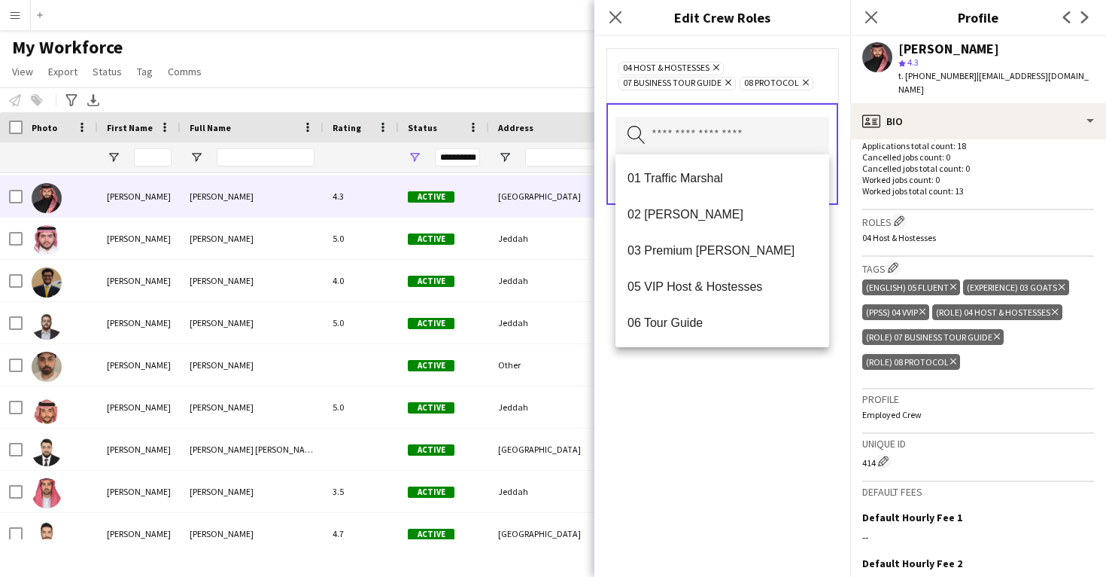
click at [738, 446] on div "04 Host & Hostesses Remove 07 Business Tour Guide Remove 08 Protocol Remove Sea…" at bounding box center [723, 306] width 256 height 540
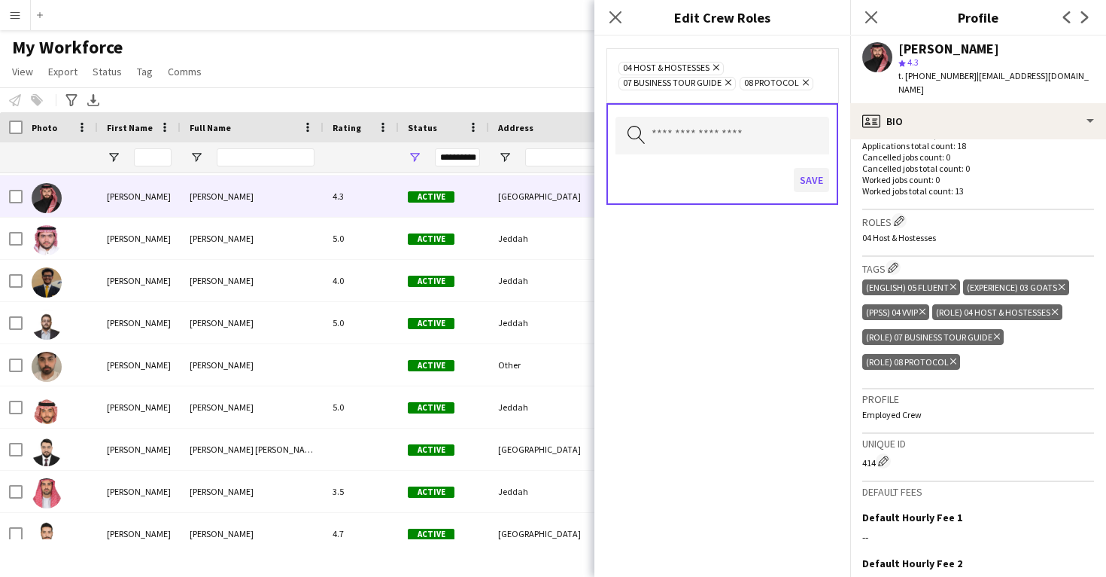
click at [808, 176] on button "Save" at bounding box center [811, 180] width 35 height 24
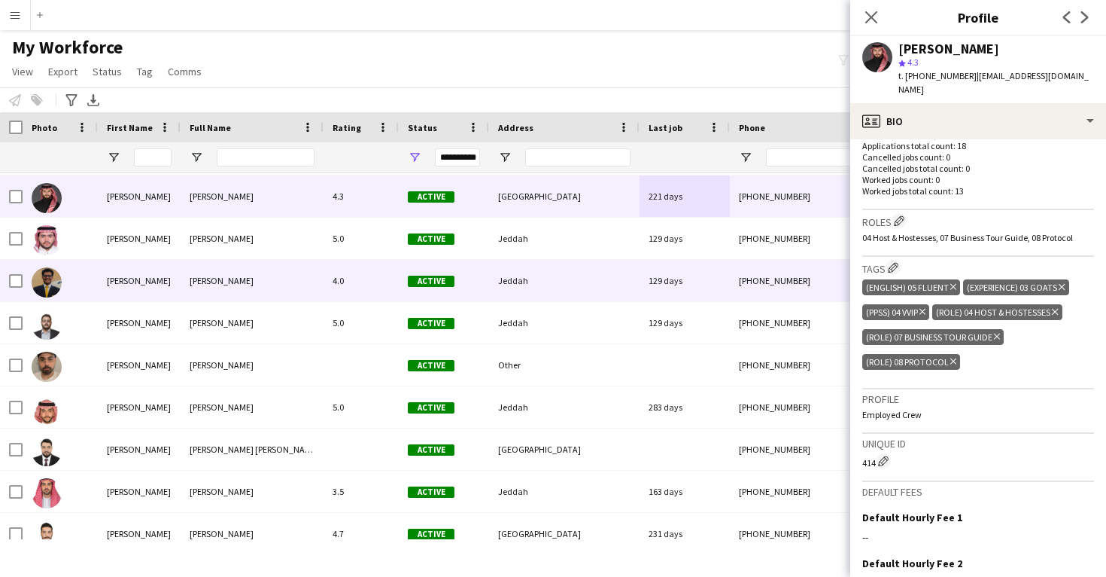
click at [616, 283] on div "Jeddah" at bounding box center [564, 280] width 151 height 41
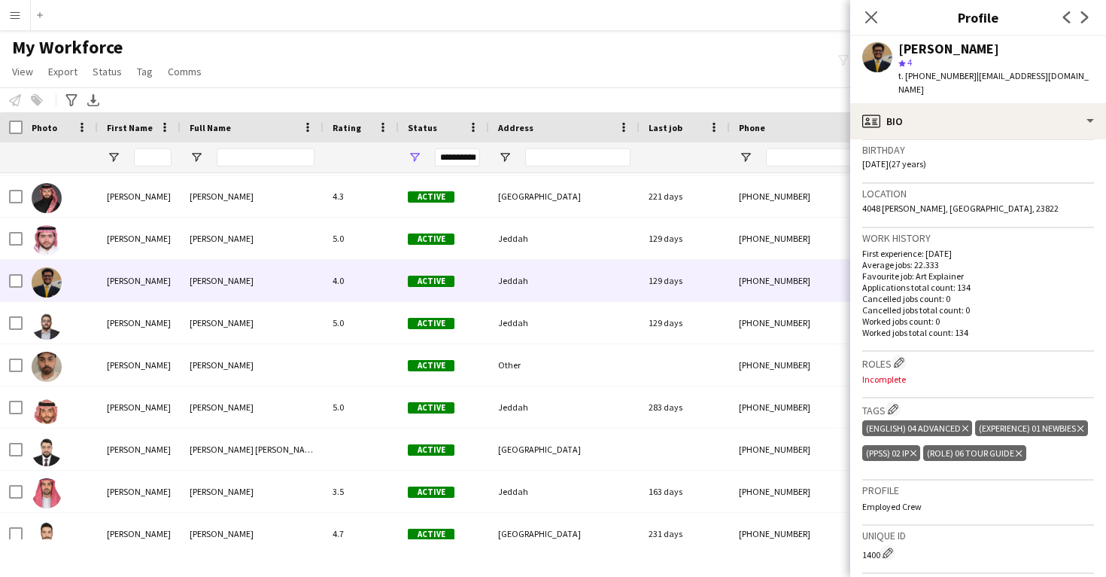
scroll to position [285, 0]
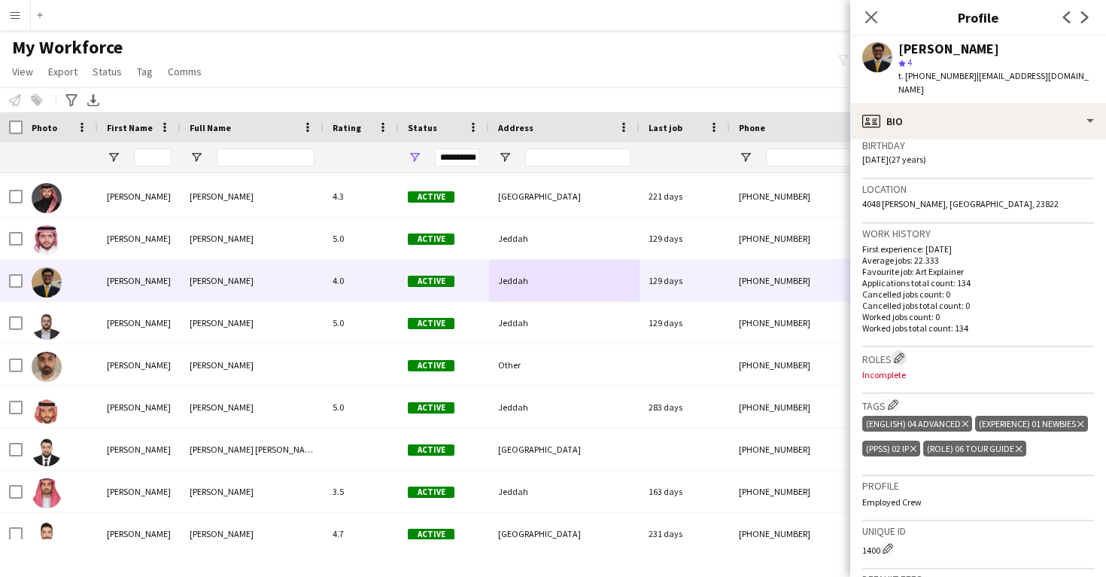
click at [901, 358] on app-icon "Edit crew company roles" at bounding box center [899, 357] width 11 height 11
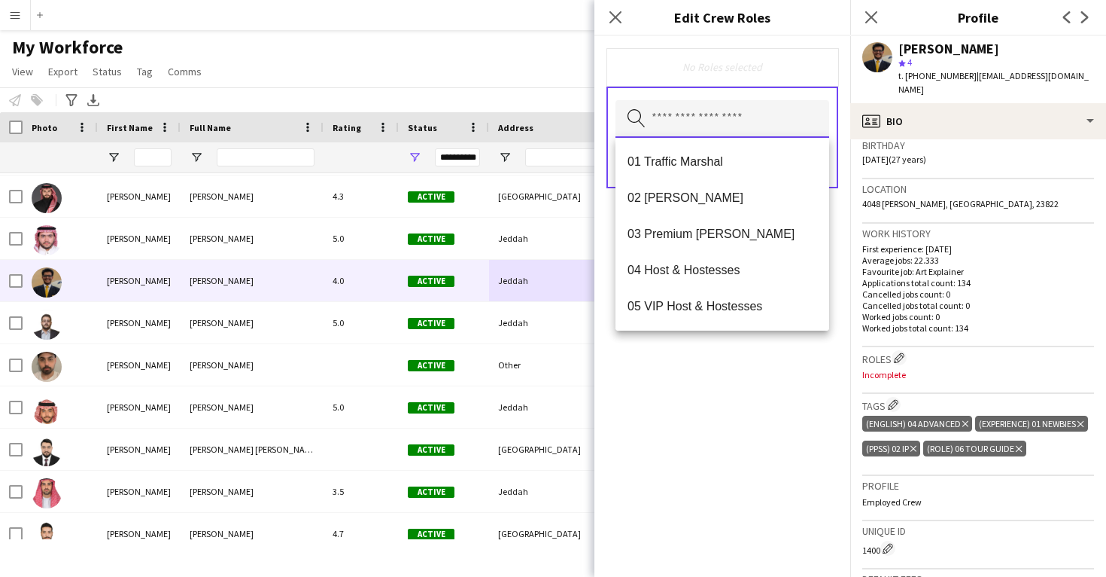
click at [709, 132] on input "text" at bounding box center [723, 119] width 214 height 38
type input "*"
click at [705, 275] on span "06 Tour Guide" at bounding box center [723, 270] width 190 height 14
click at [730, 394] on div "06 Tour Guide Remove Search by role type Save" at bounding box center [723, 306] width 256 height 540
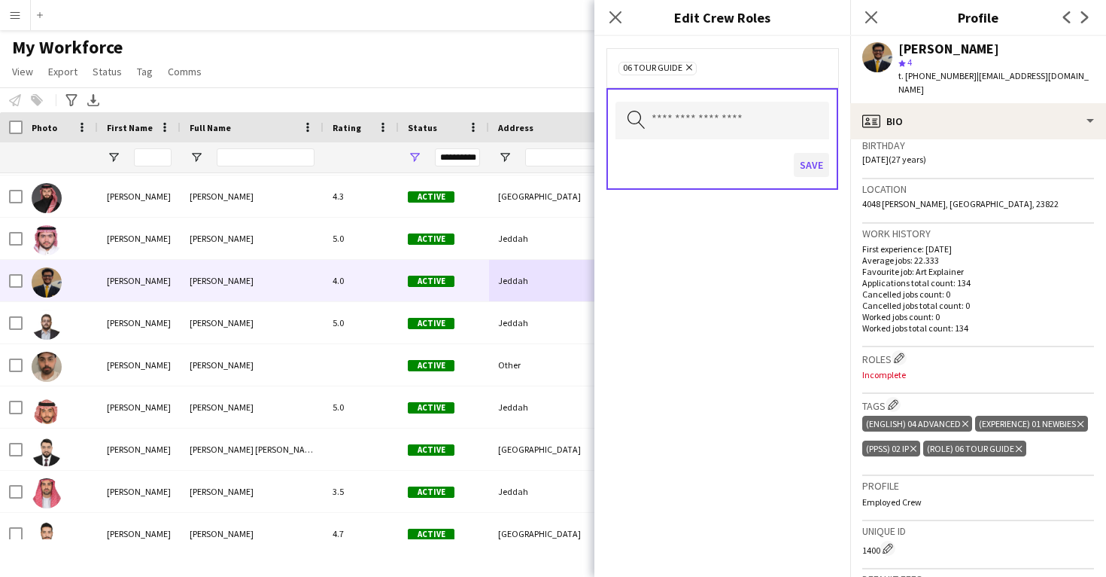
click at [810, 168] on button "Save" at bounding box center [811, 165] width 35 height 24
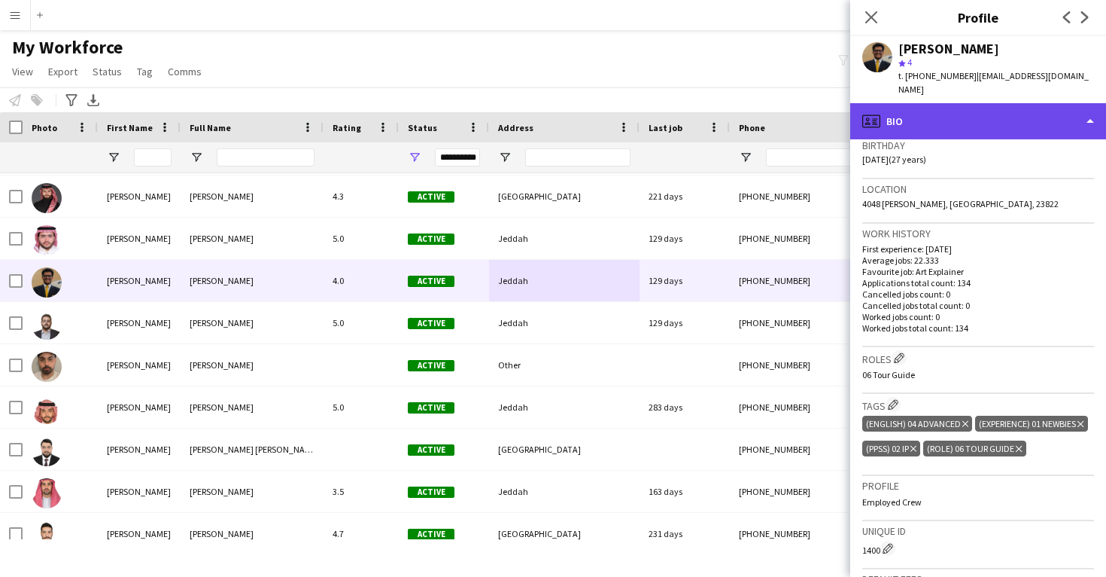
click at [930, 109] on div "profile Bio" at bounding box center [979, 121] width 256 height 36
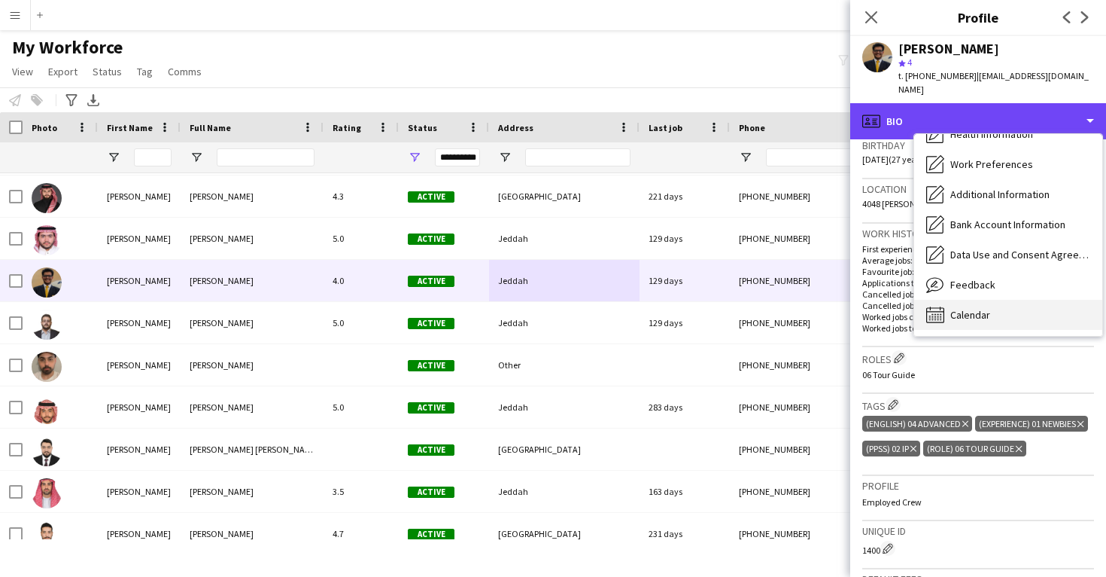
scroll to position [172, 0]
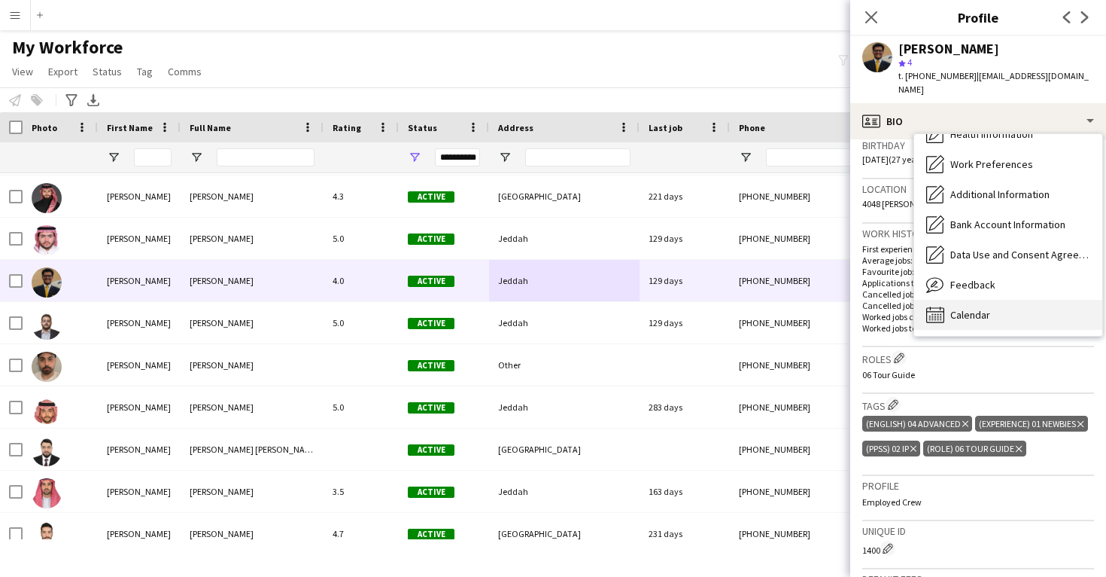
click at [977, 315] on span "Calendar" at bounding box center [971, 315] width 40 height 14
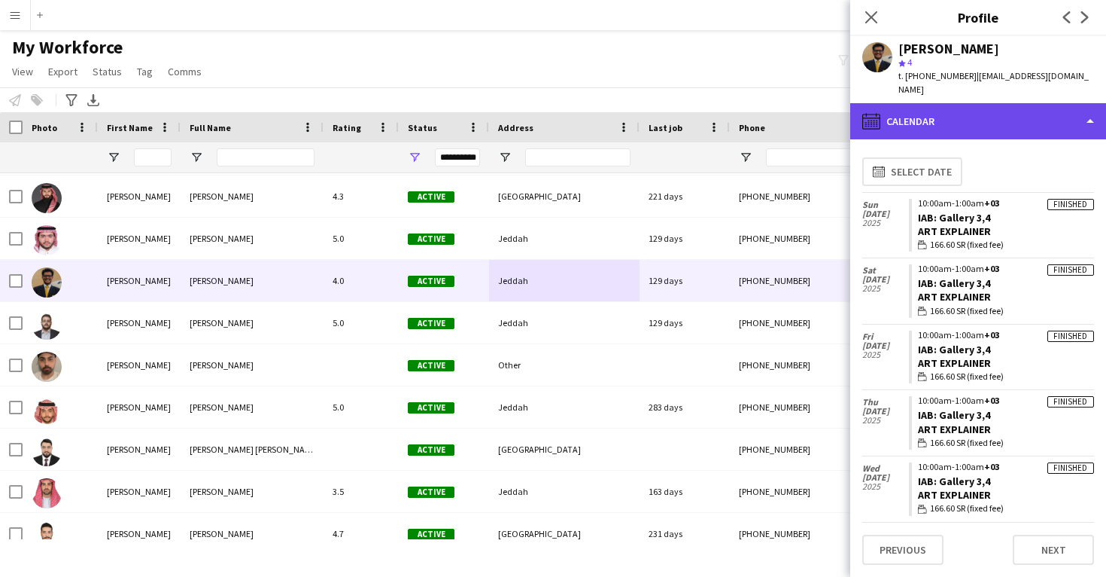
click at [936, 123] on div "calendar-full Calendar" at bounding box center [979, 121] width 256 height 36
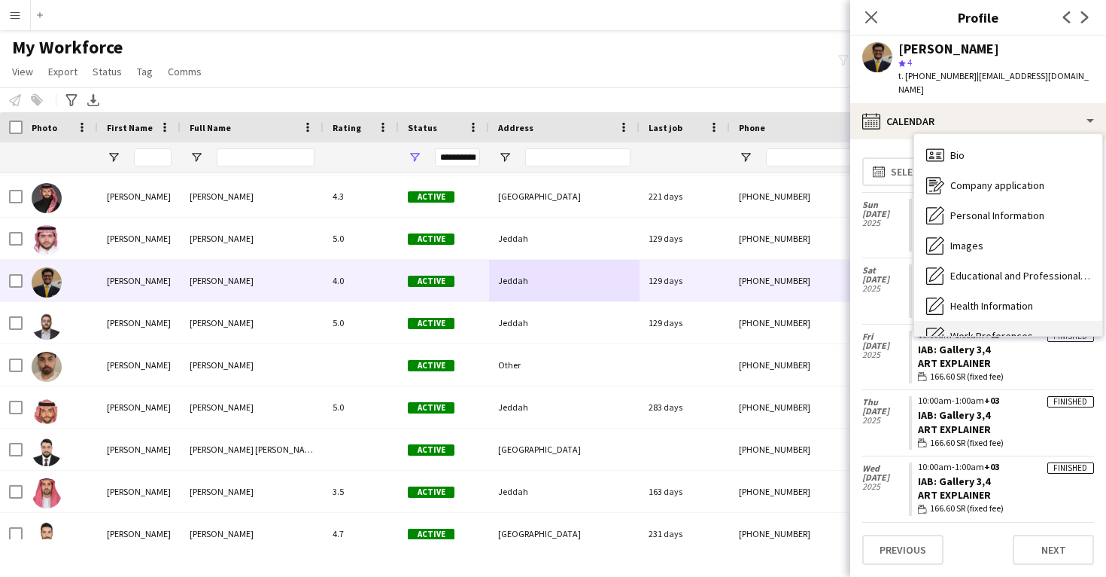
scroll to position [0, 0]
click at [963, 149] on span "Bio" at bounding box center [958, 155] width 14 height 14
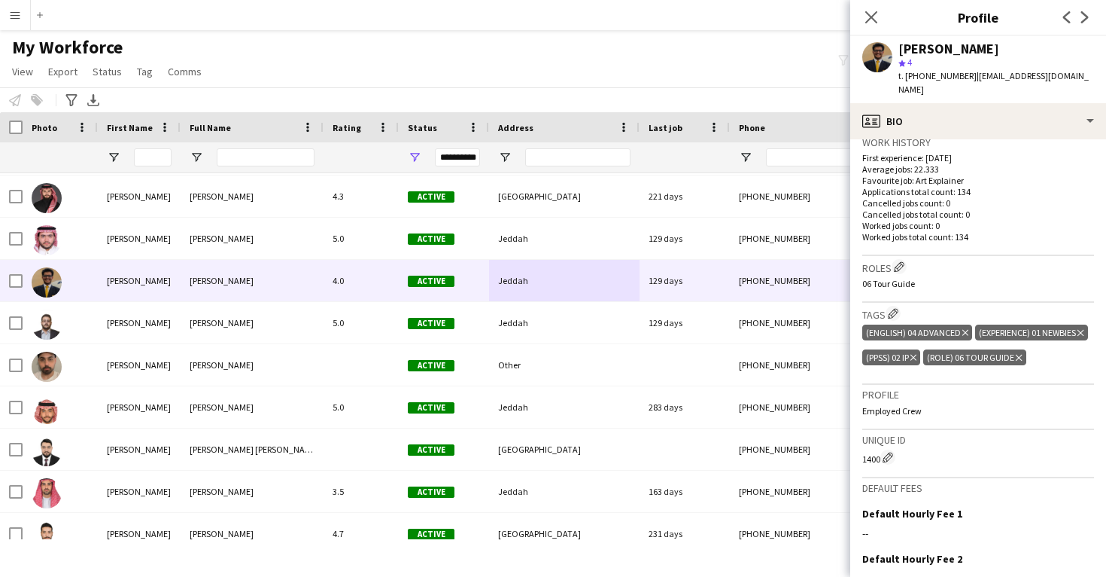
scroll to position [374, 0]
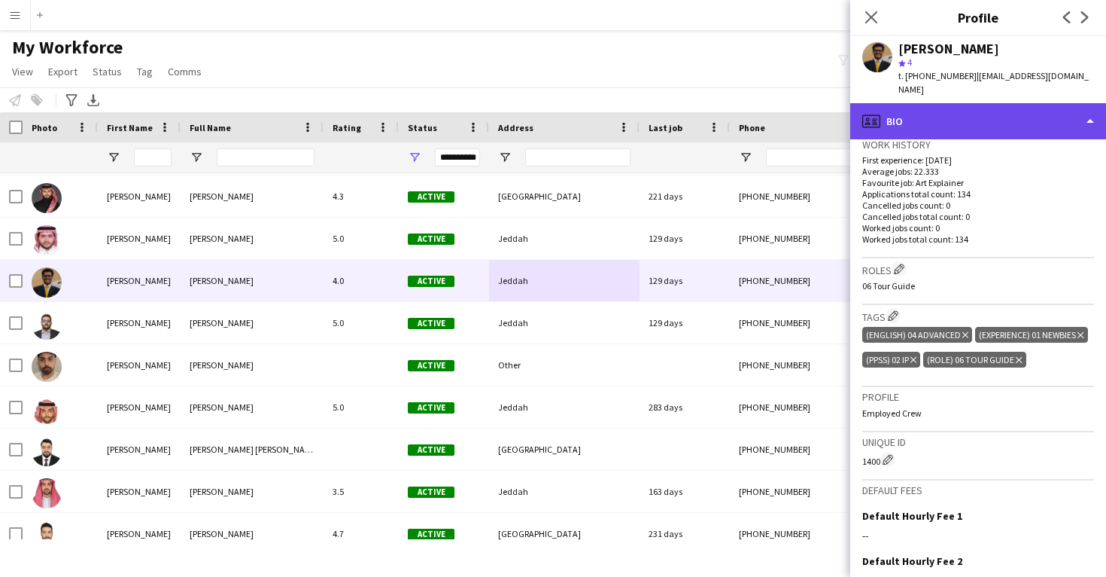
click at [958, 127] on div "profile Bio" at bounding box center [979, 121] width 256 height 36
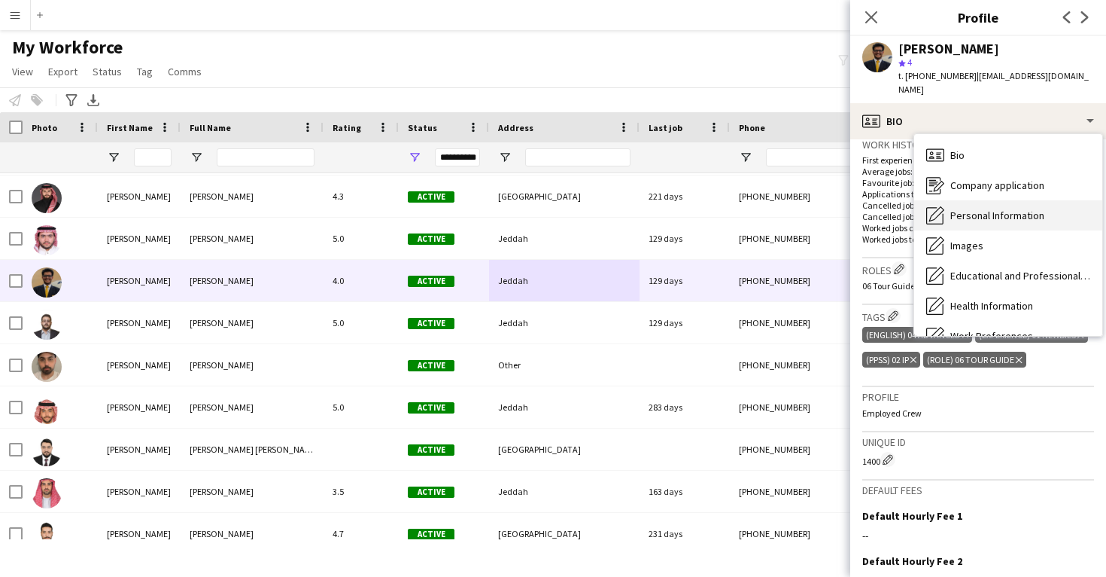
click at [973, 228] on div "Personal Information Personal Information" at bounding box center [1008, 215] width 188 height 30
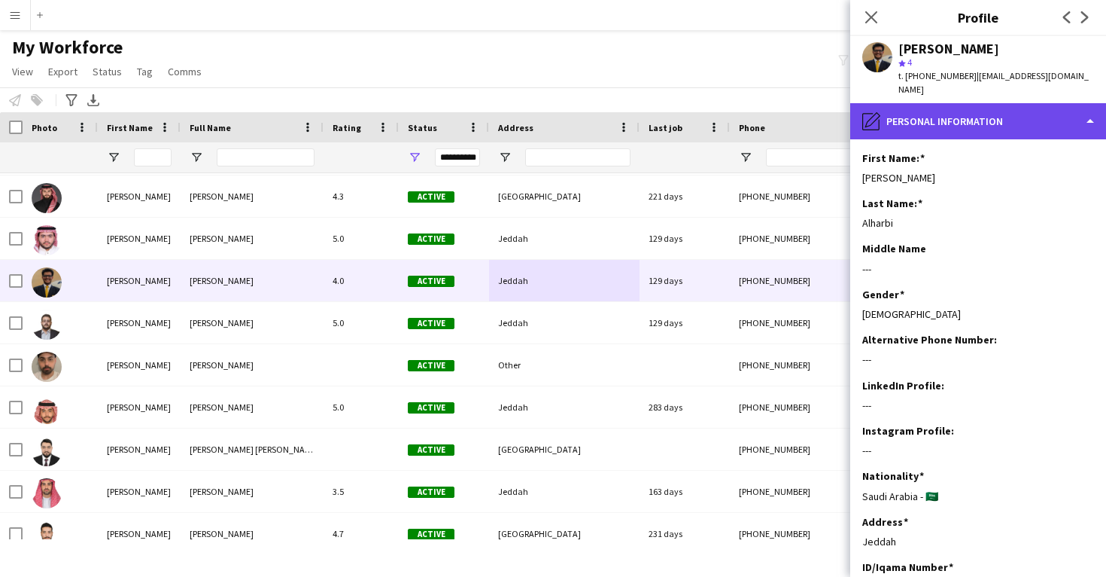
click at [973, 129] on div "pencil4 Personal Information" at bounding box center [979, 121] width 256 height 36
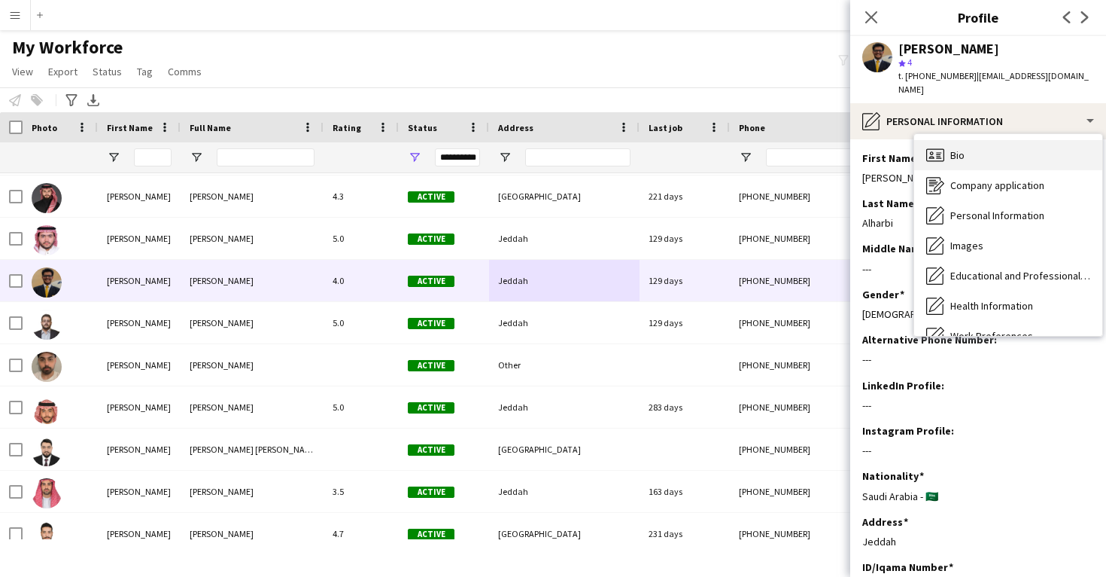
click at [978, 151] on div "Bio Bio" at bounding box center [1008, 155] width 188 height 30
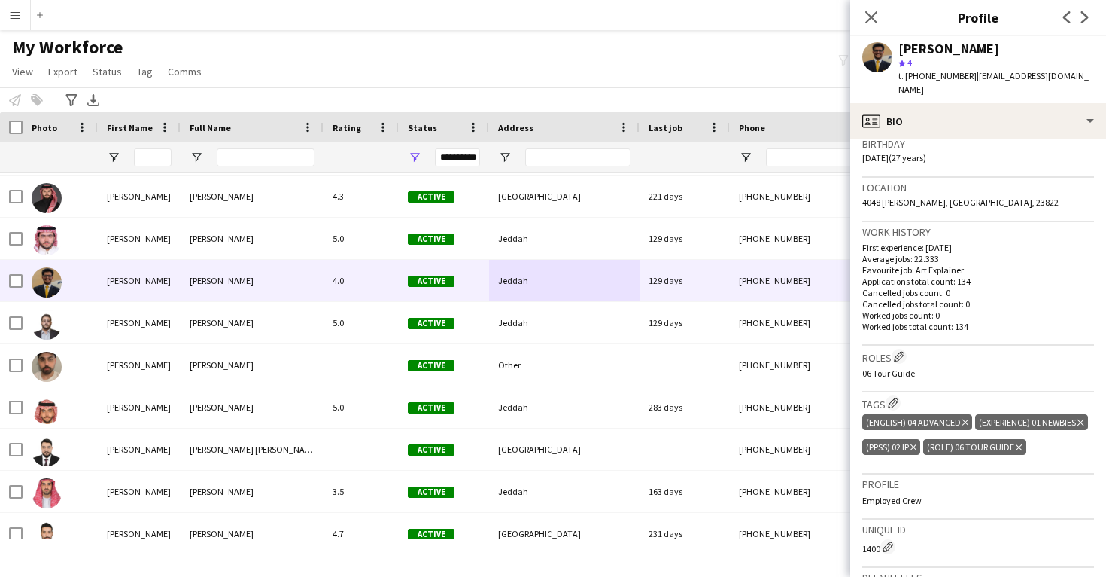
scroll to position [289, 0]
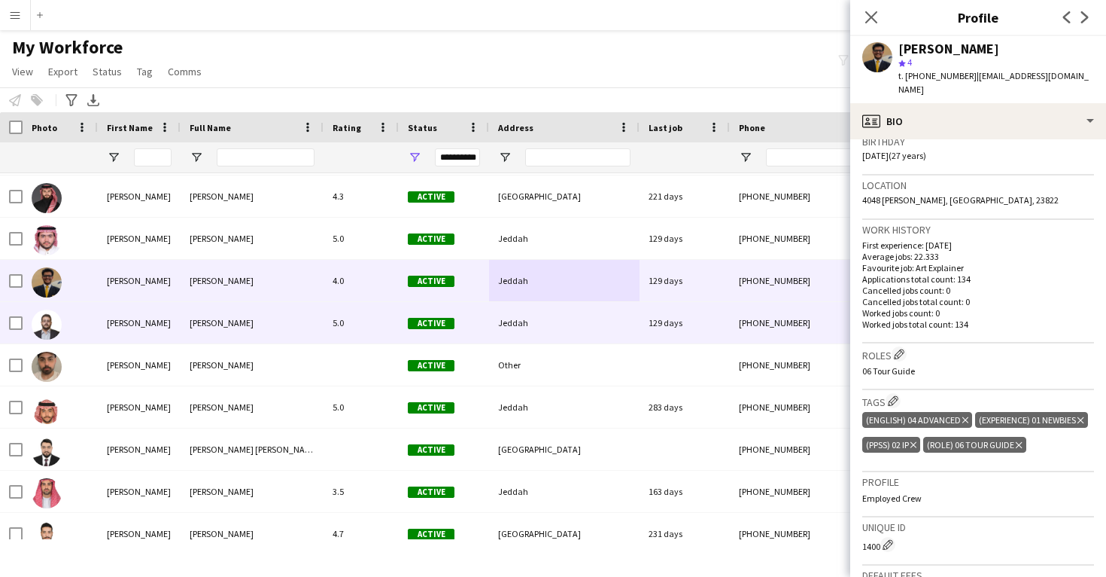
click at [736, 318] on div "[PHONE_NUMBER]" at bounding box center [826, 322] width 193 height 41
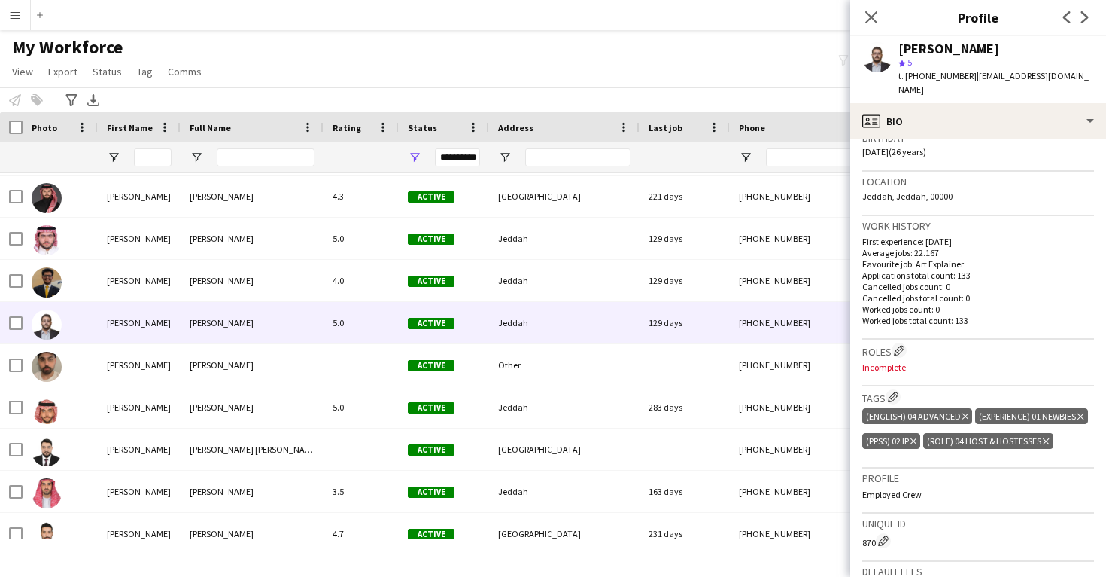
scroll to position [297, 0]
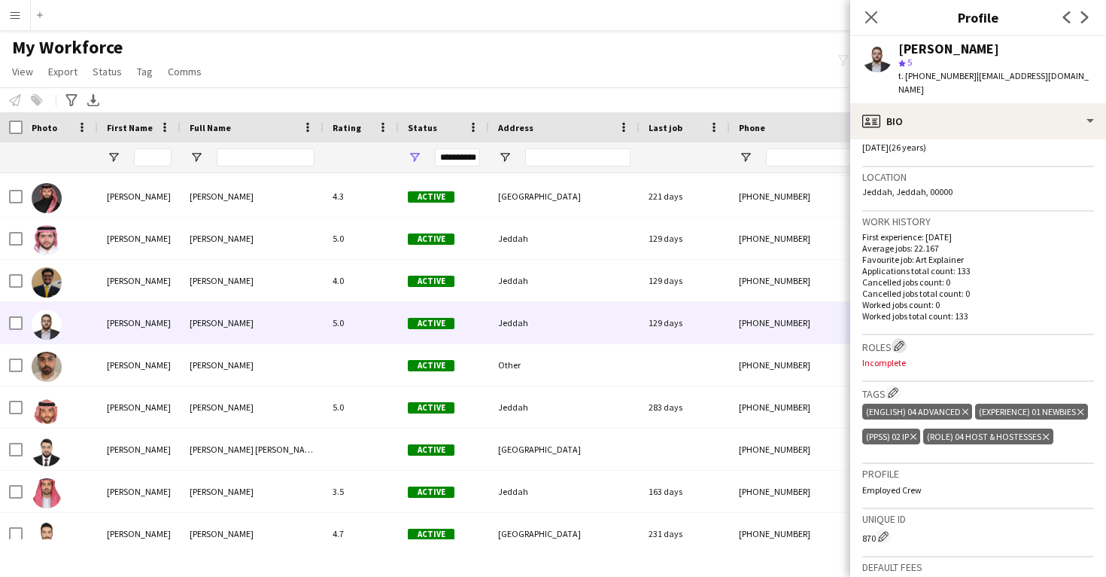
click at [901, 351] on button "Edit crew company roles" at bounding box center [899, 345] width 15 height 15
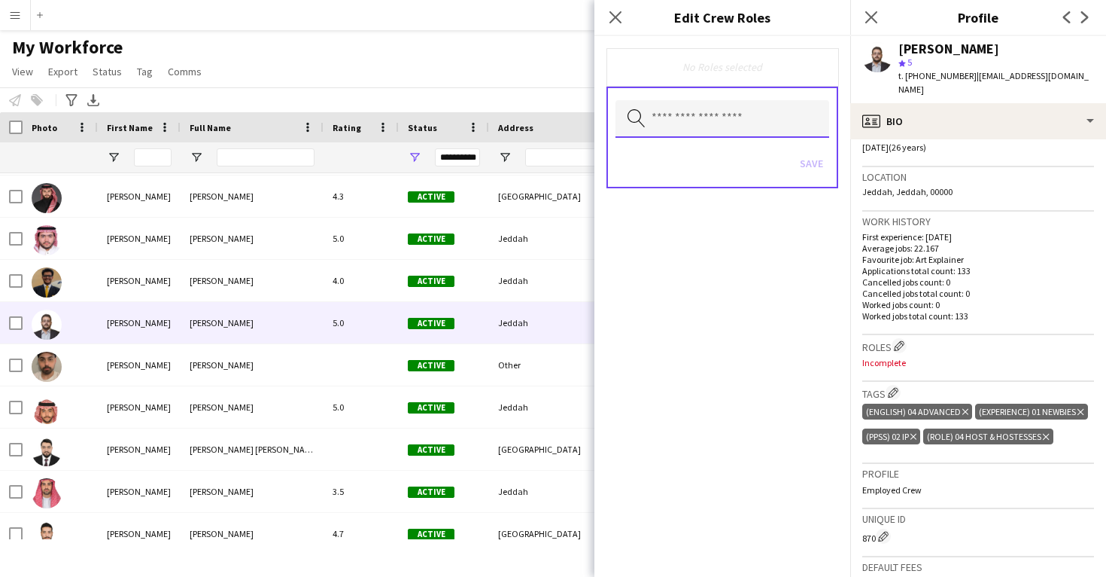
click at [732, 135] on input "text" at bounding box center [723, 119] width 214 height 38
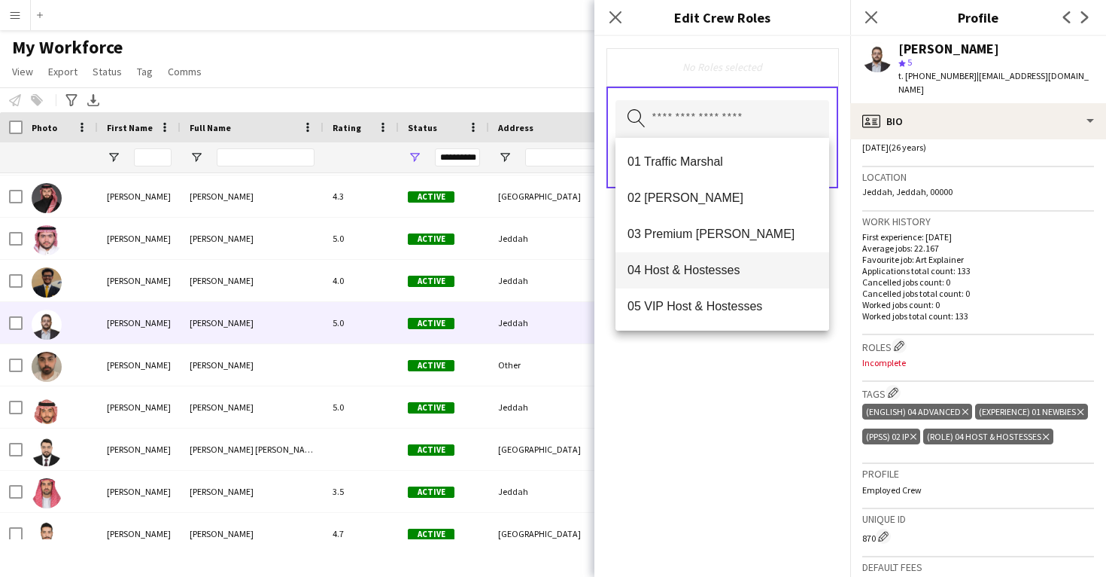
click at [746, 268] on span "04 Host & Hostesses" at bounding box center [723, 270] width 190 height 14
click at [761, 370] on div "04 Host & Hostesses Remove Search by role type Save" at bounding box center [723, 306] width 256 height 540
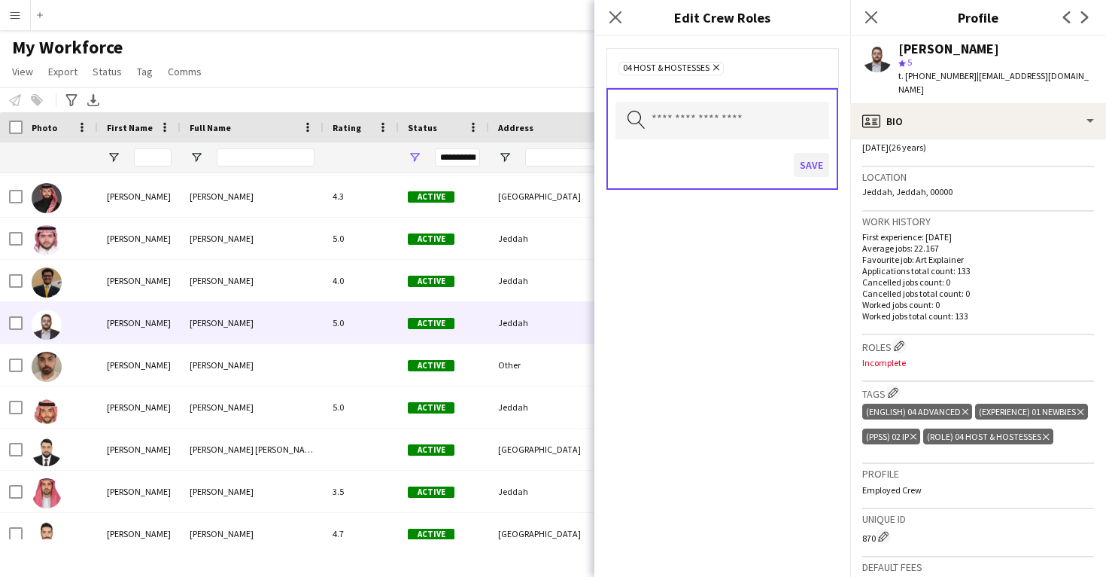
click at [812, 171] on button "Save" at bounding box center [811, 165] width 35 height 24
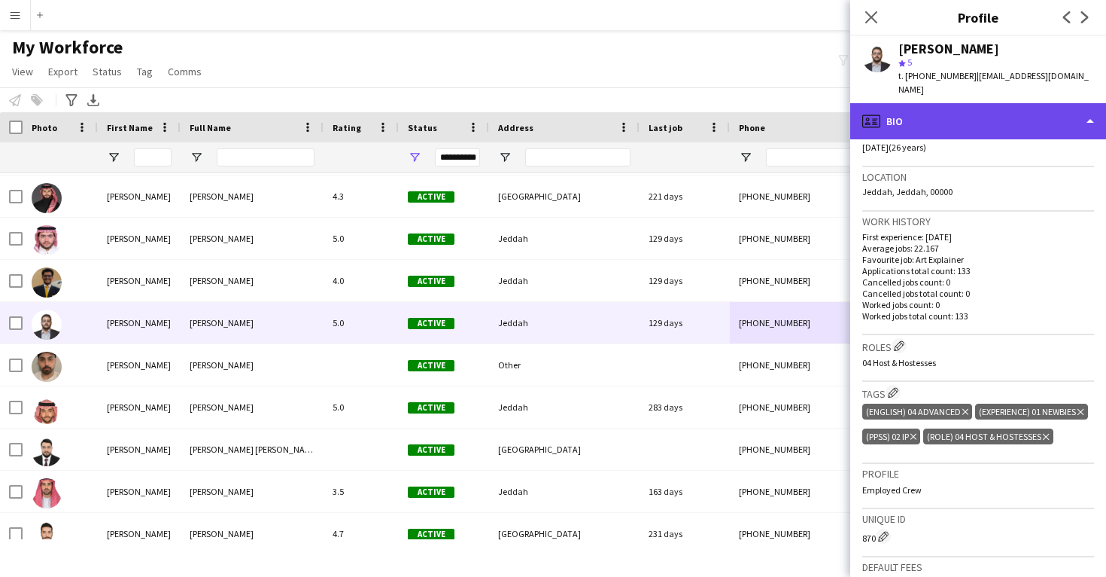
click at [1000, 135] on div "profile Bio" at bounding box center [979, 121] width 256 height 36
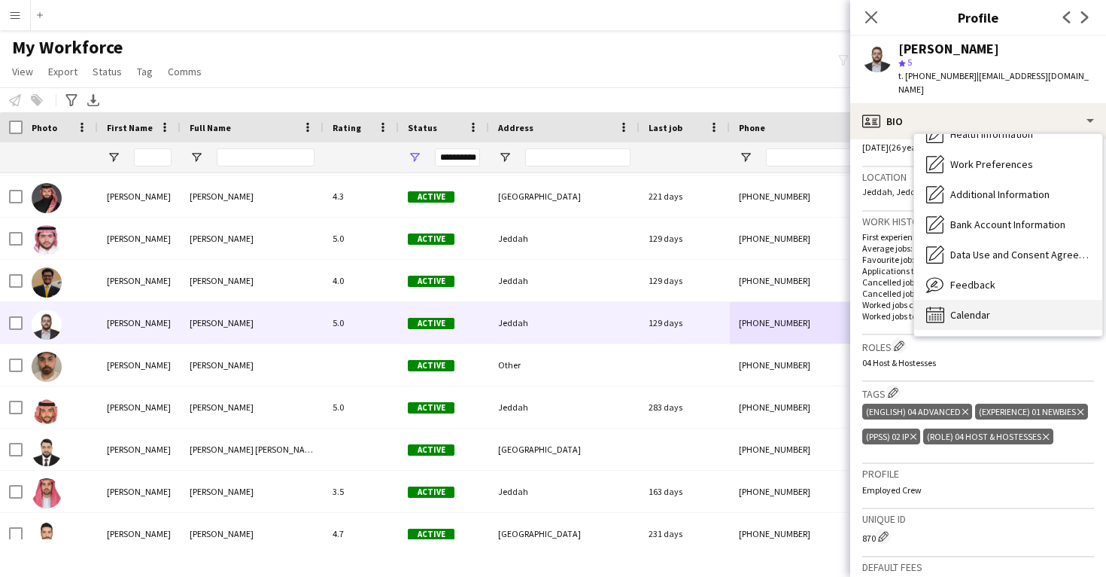
scroll to position [172, 0]
click at [1018, 301] on div "Calendar Calendar" at bounding box center [1008, 315] width 188 height 30
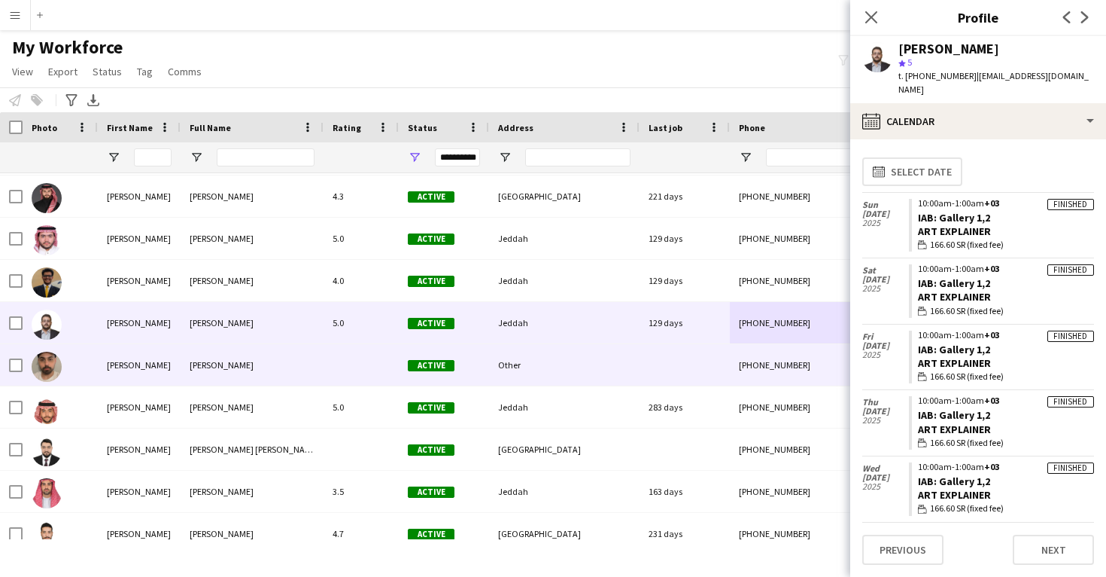
click at [736, 375] on div "[PHONE_NUMBER]" at bounding box center [826, 364] width 193 height 41
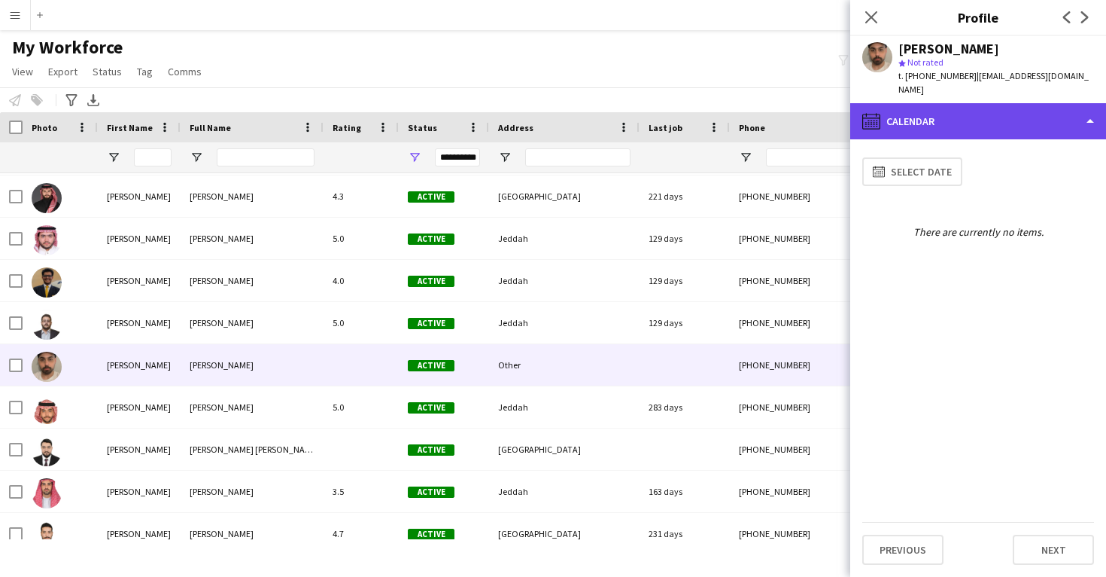
click at [988, 114] on div "calendar-full Calendar" at bounding box center [979, 121] width 256 height 36
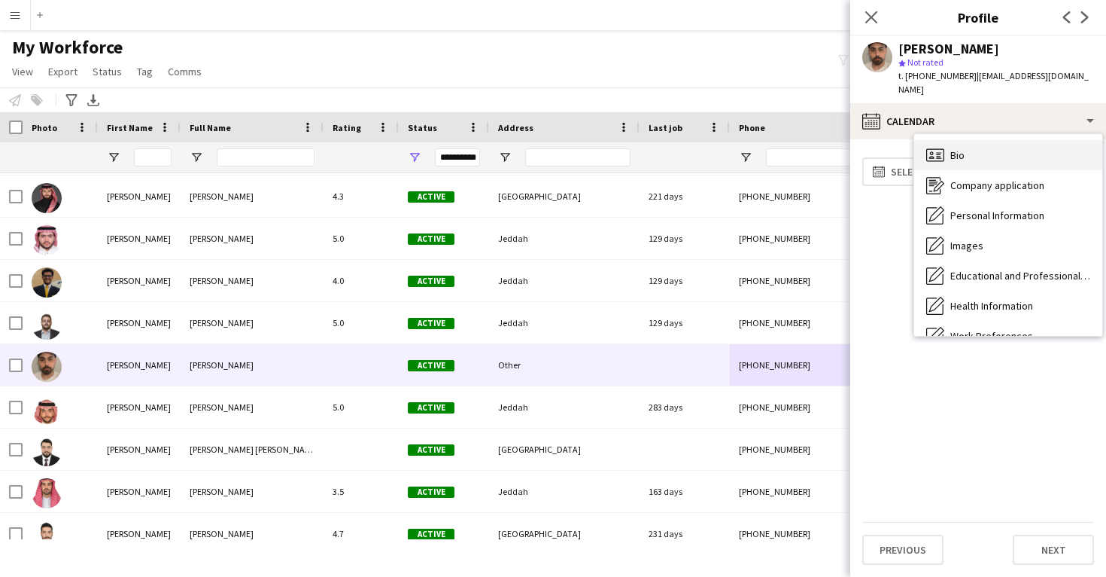
click at [992, 140] on div "Bio Bio" at bounding box center [1008, 155] width 188 height 30
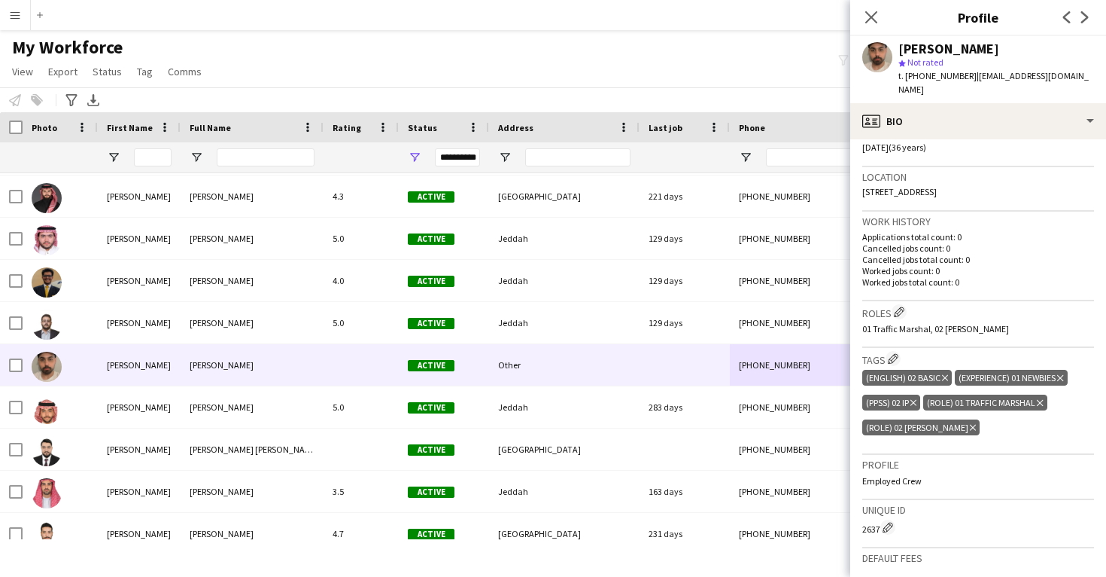
scroll to position [337, 0]
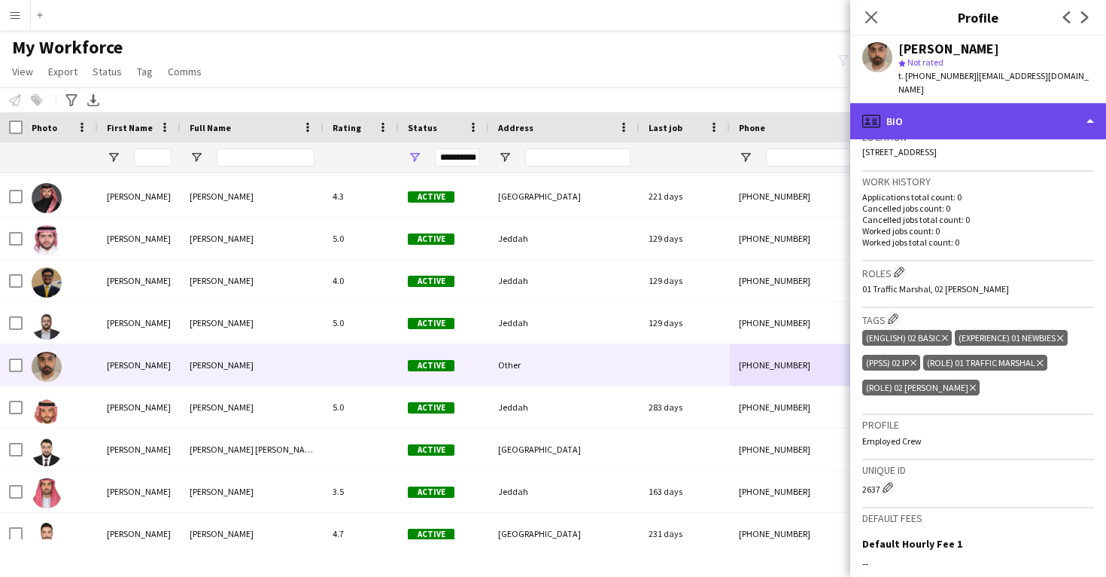
click at [922, 116] on div "profile Bio" at bounding box center [979, 121] width 256 height 36
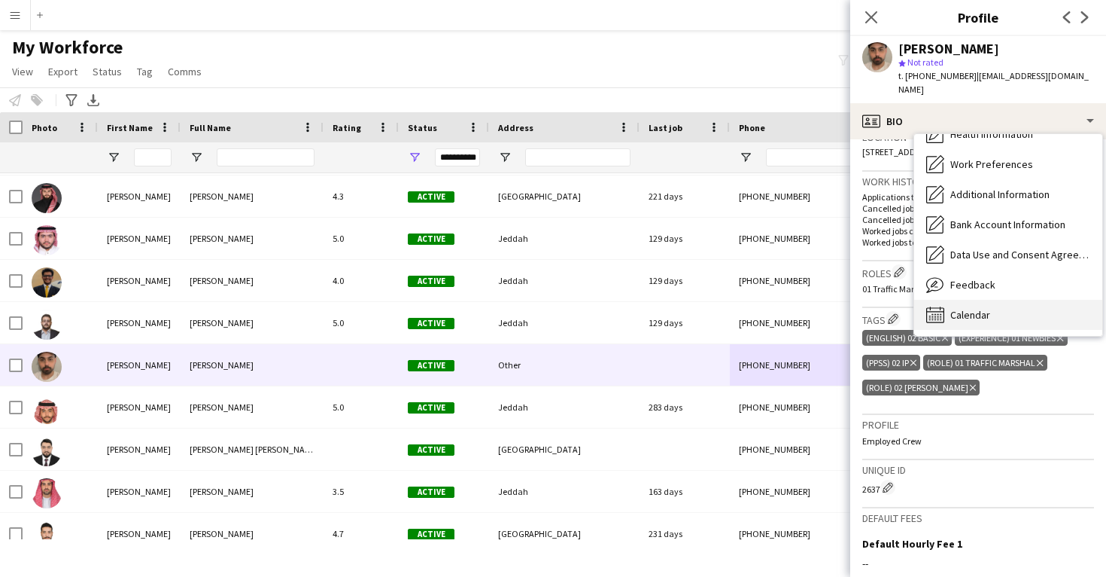
scroll to position [172, 0]
click at [968, 308] on div "Calendar Calendar" at bounding box center [1008, 315] width 188 height 30
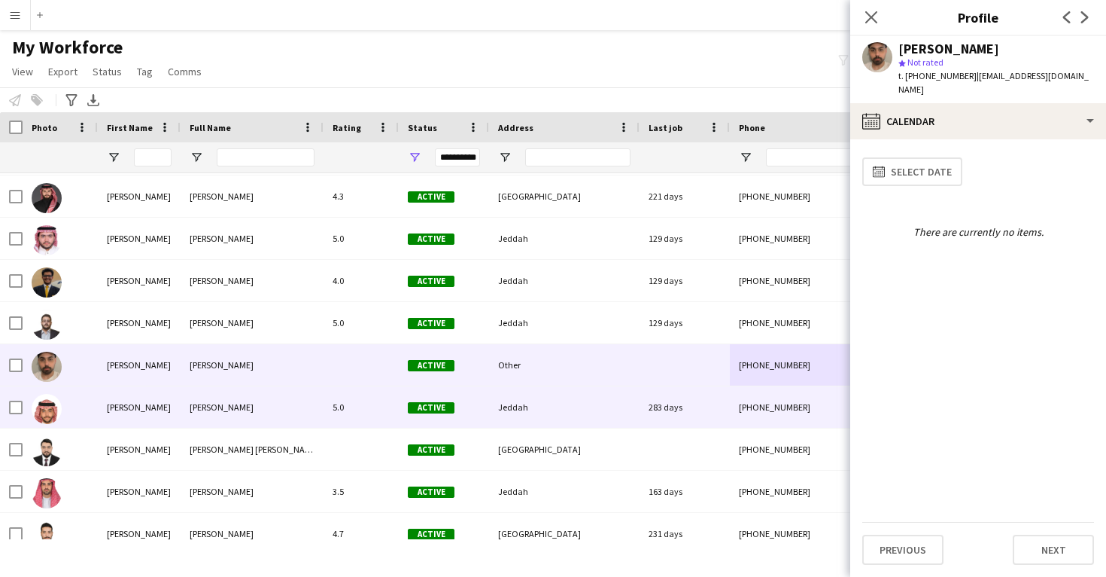
click at [775, 418] on div "[PHONE_NUMBER]" at bounding box center [826, 406] width 193 height 41
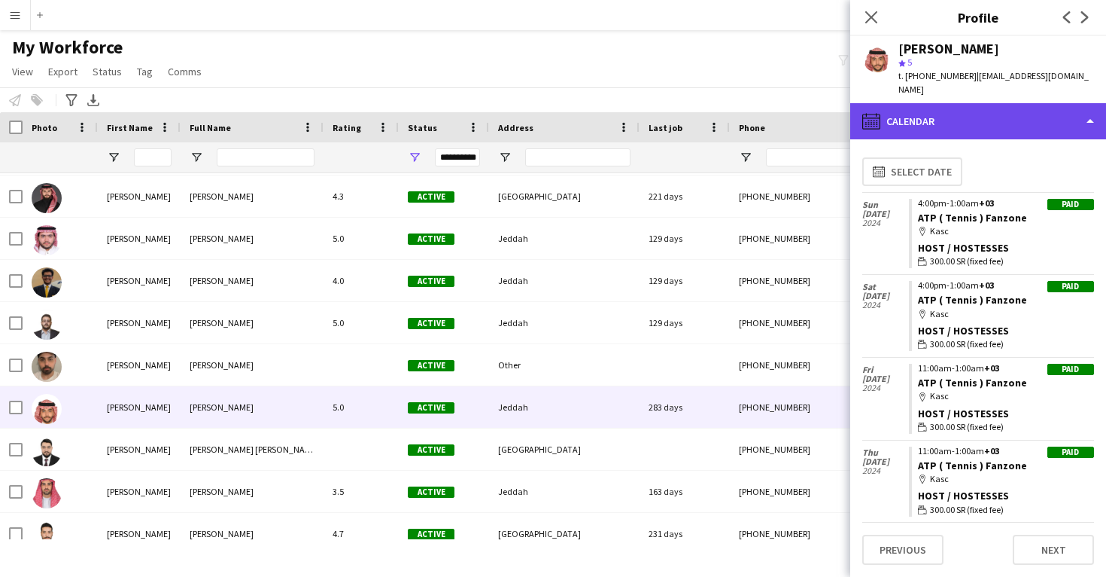
click at [921, 114] on div "calendar-full Calendar" at bounding box center [979, 121] width 256 height 36
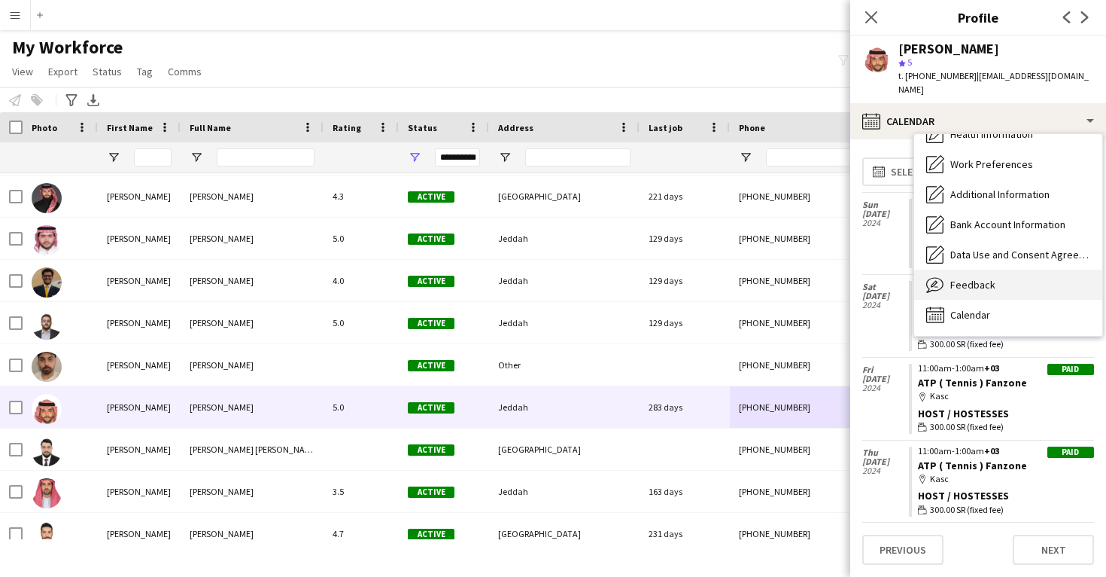
click at [982, 278] on span "Feedback" at bounding box center [973, 285] width 45 height 14
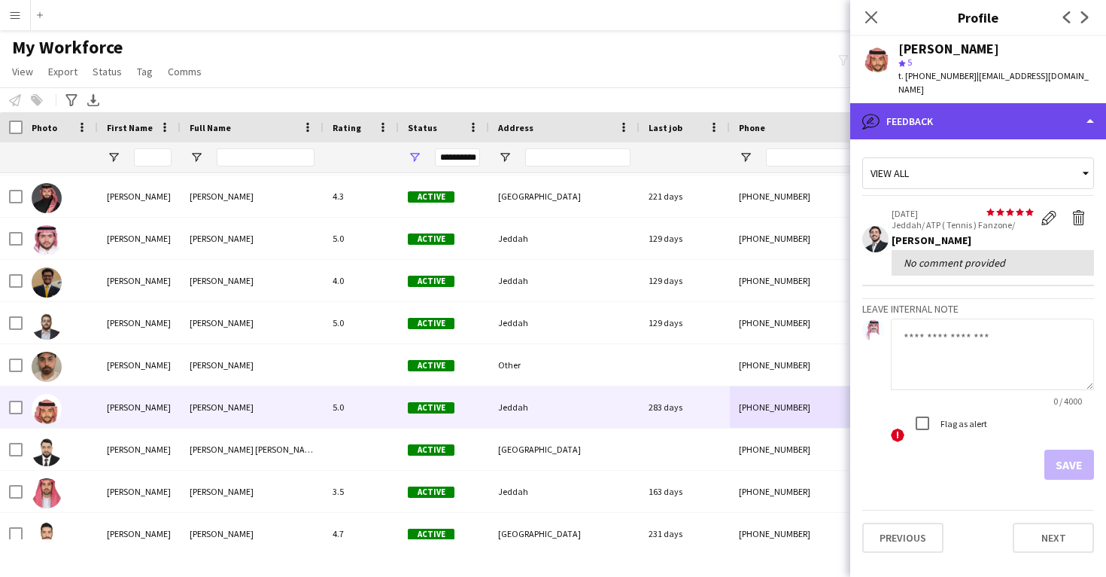
click at [943, 111] on div "bubble-pencil Feedback" at bounding box center [979, 121] width 256 height 36
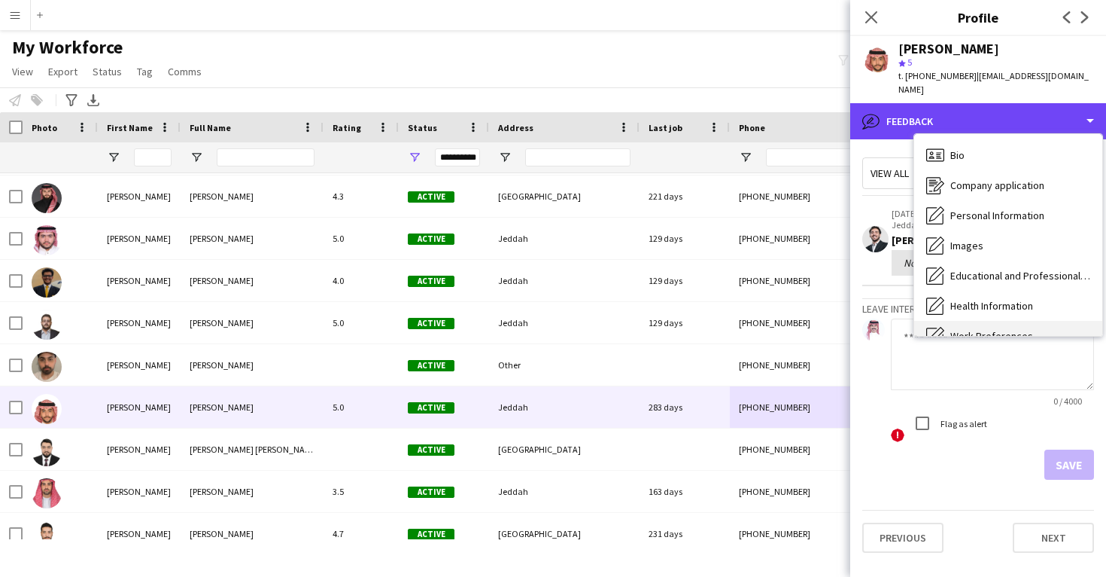
scroll to position [-1, 0]
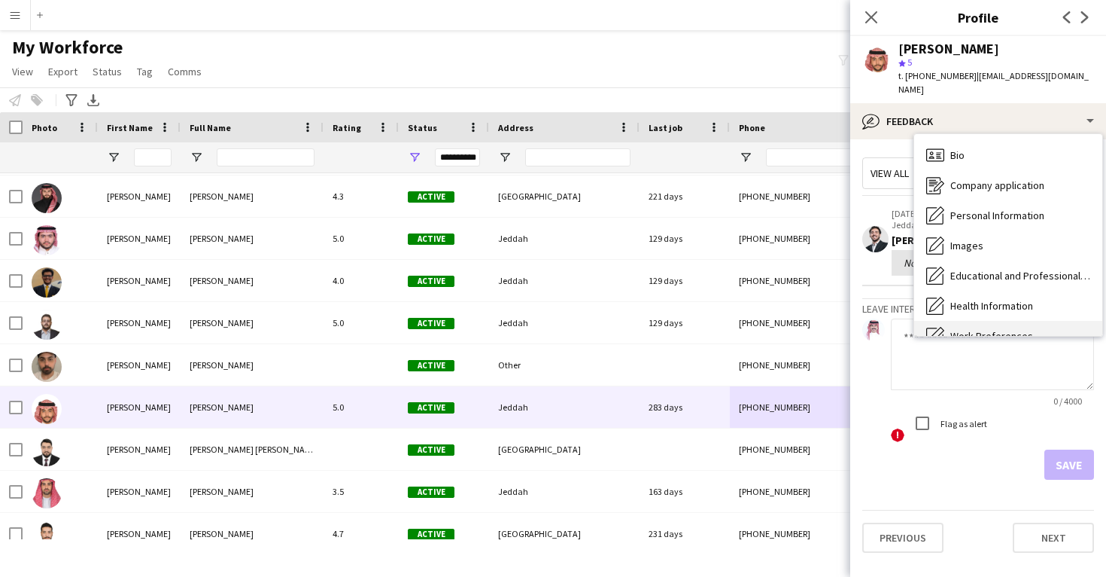
click at [960, 148] on span "Bio" at bounding box center [958, 155] width 14 height 14
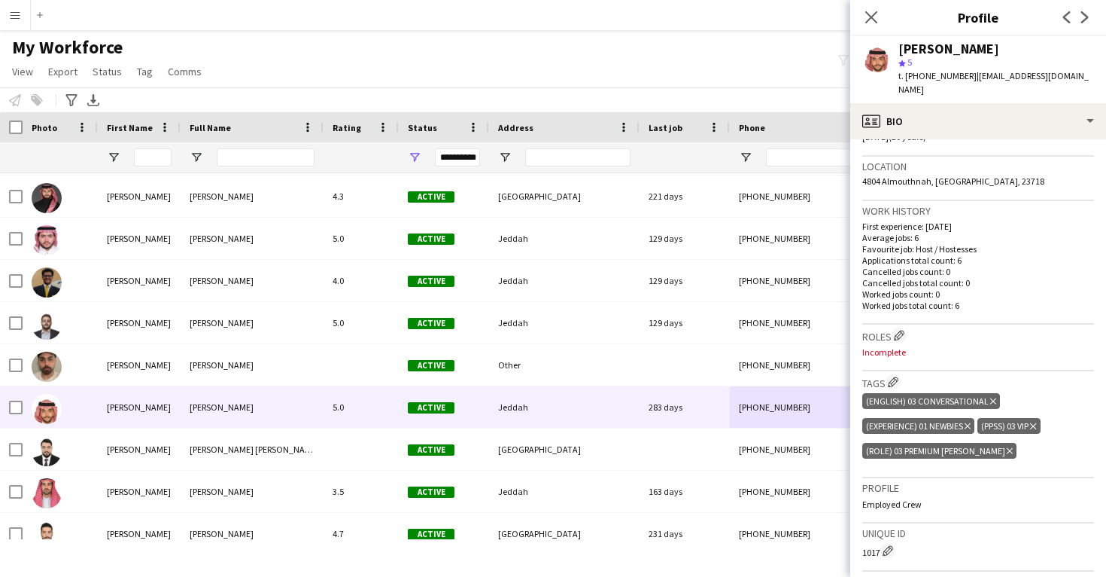
scroll to position [337, 0]
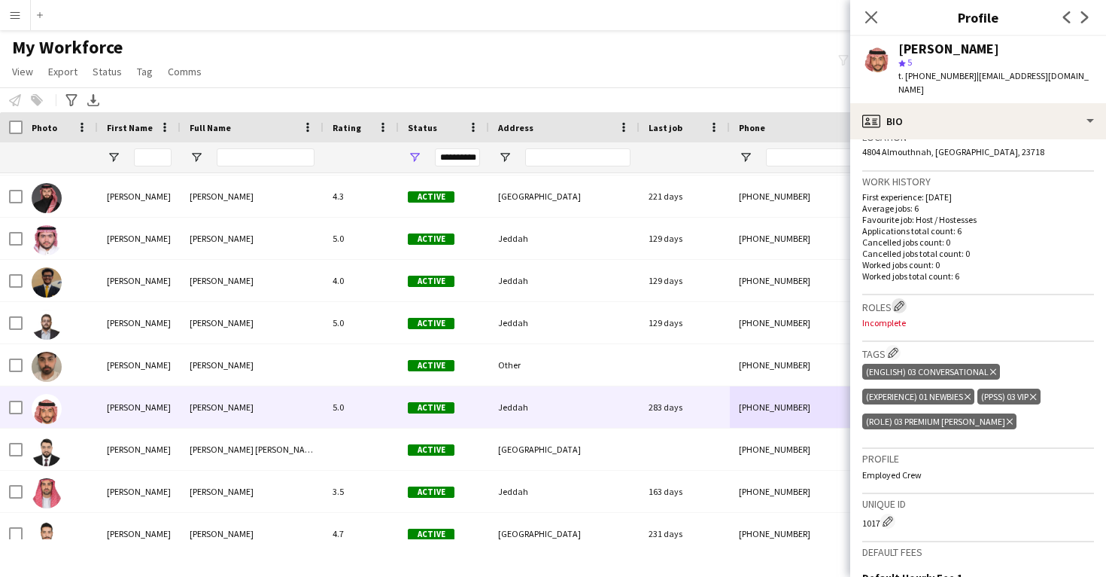
click at [899, 300] on app-icon "Edit crew company roles" at bounding box center [899, 305] width 11 height 11
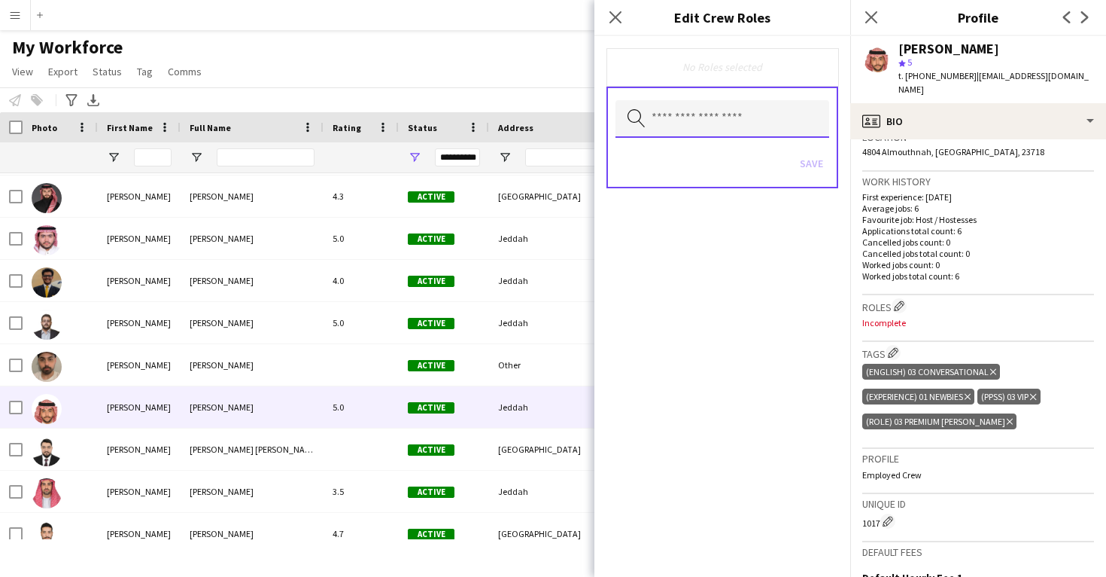
click at [735, 129] on input "text" at bounding box center [723, 119] width 214 height 38
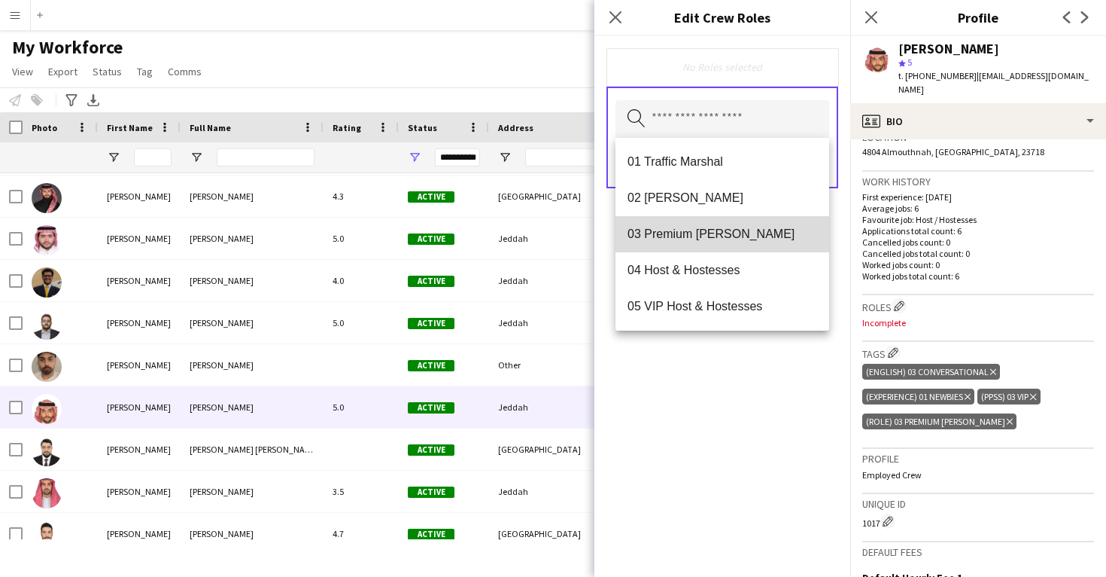
click at [744, 235] on span "03 Premium [PERSON_NAME]" at bounding box center [723, 234] width 190 height 14
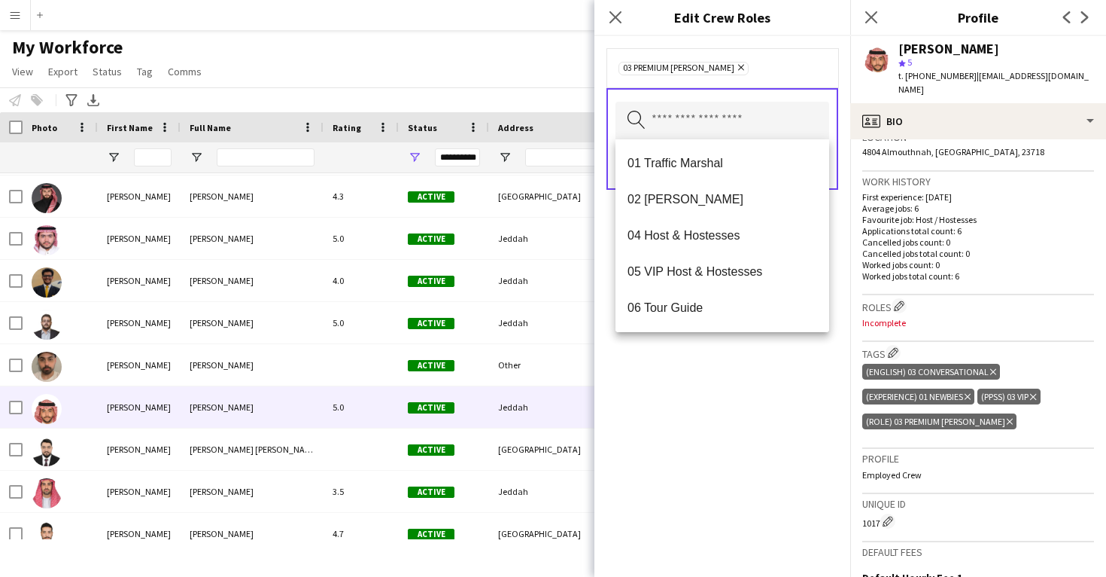
click at [771, 374] on div "03 Premium [PERSON_NAME] Remove Search by role type Save" at bounding box center [723, 306] width 256 height 540
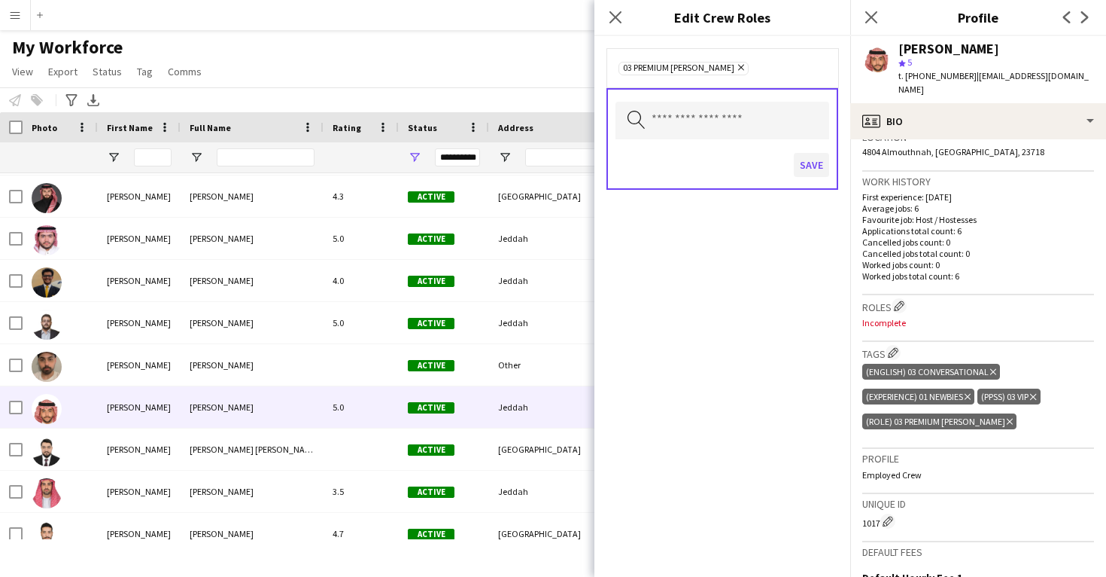
click at [802, 163] on button "Save" at bounding box center [811, 165] width 35 height 24
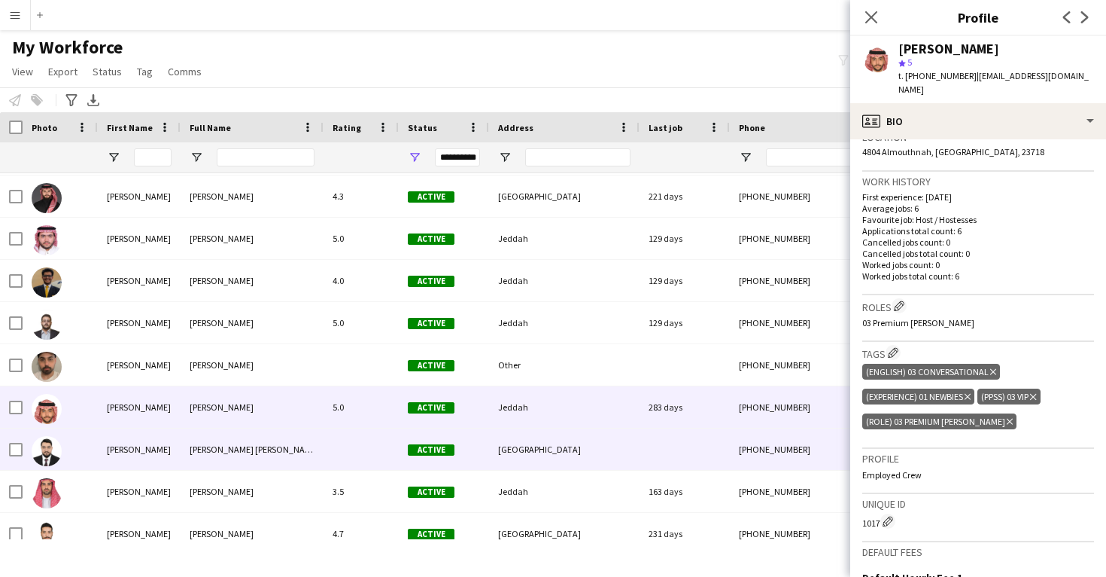
click at [688, 436] on div at bounding box center [685, 448] width 90 height 41
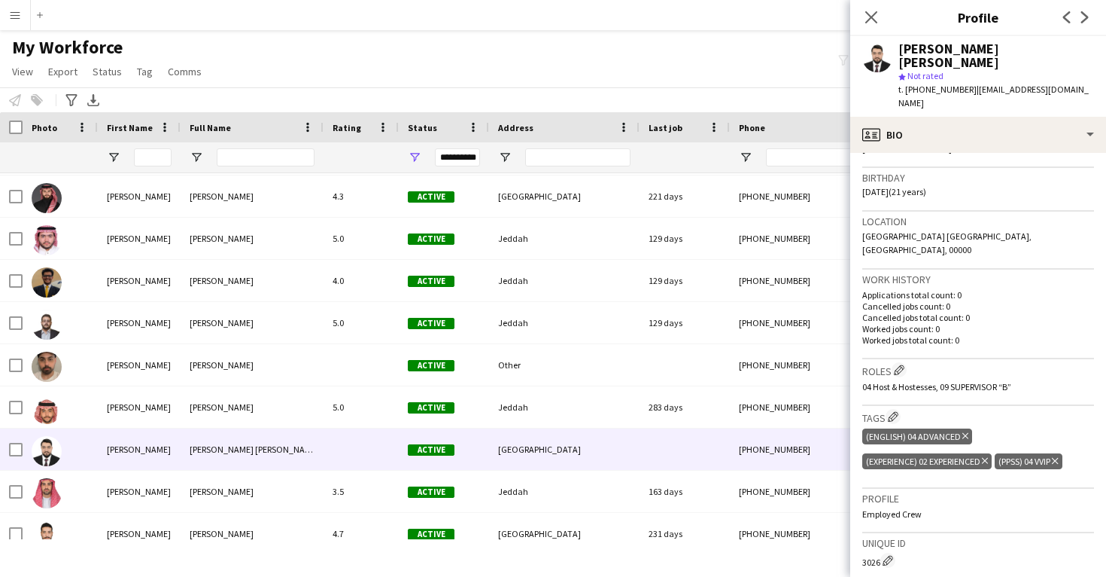
scroll to position [268, 0]
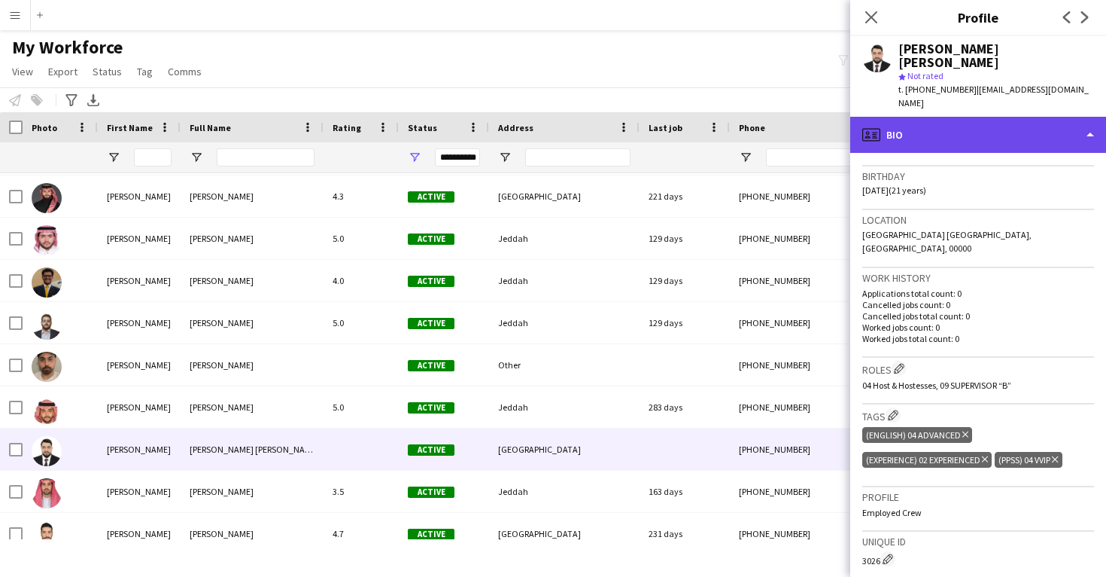
click at [938, 117] on div "profile Bio" at bounding box center [979, 135] width 256 height 36
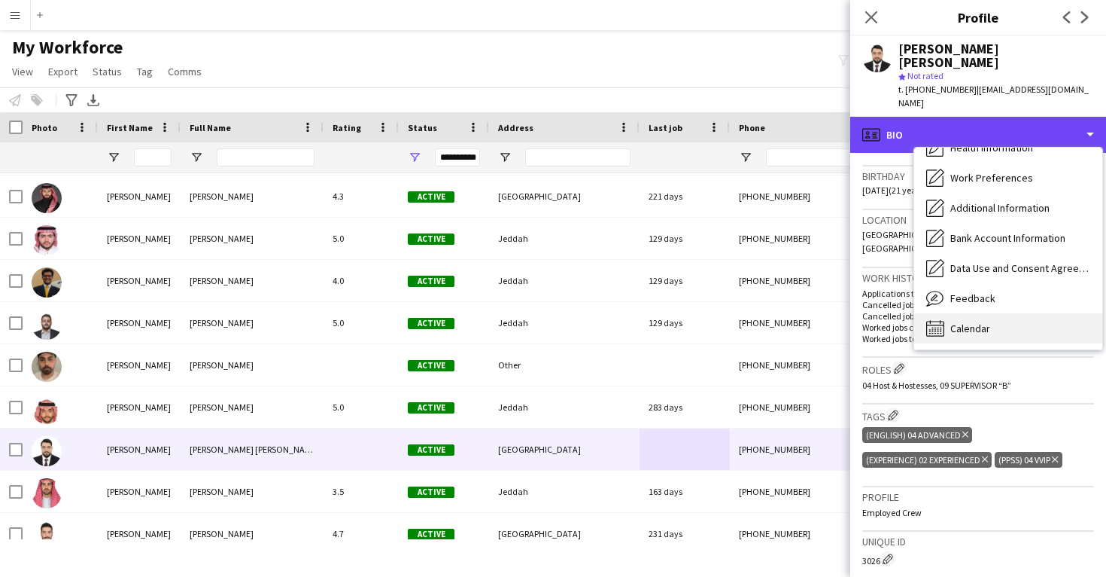
scroll to position [172, 0]
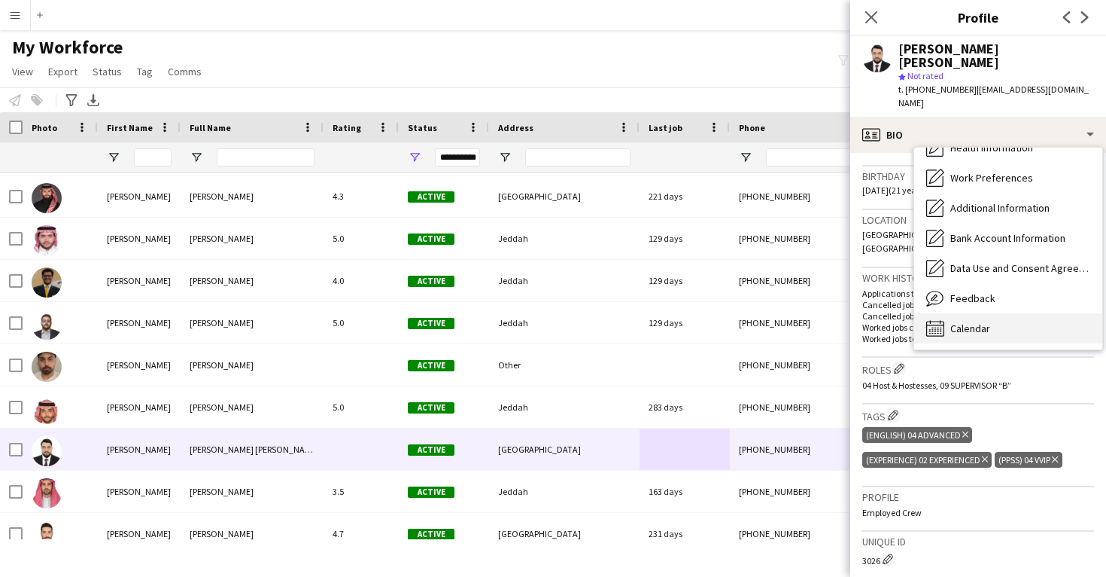
click at [993, 313] on div "Calendar Calendar" at bounding box center [1008, 328] width 188 height 30
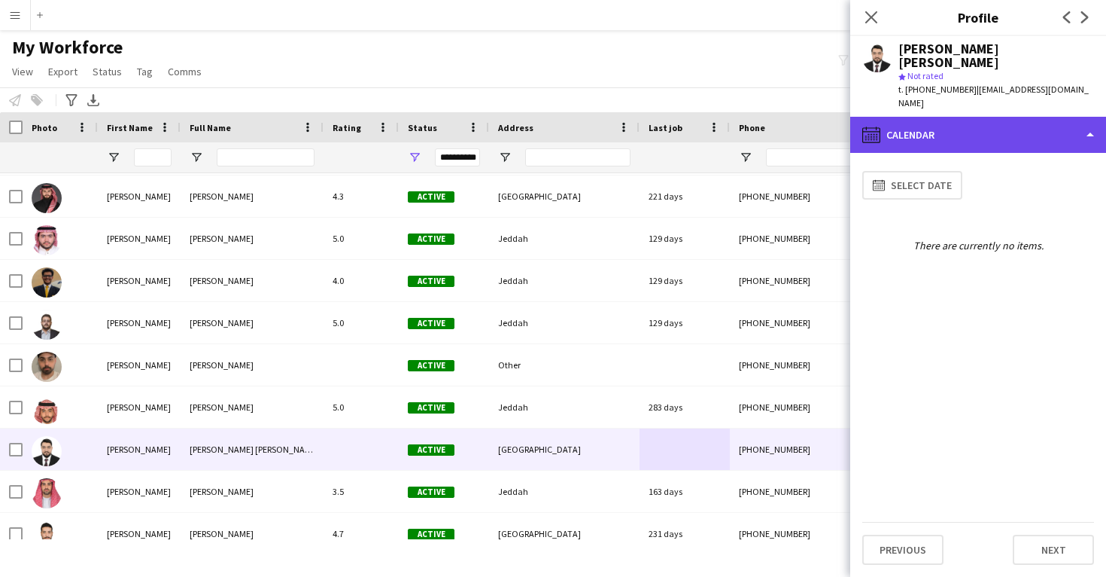
click at [966, 117] on div "calendar-full Calendar" at bounding box center [979, 135] width 256 height 36
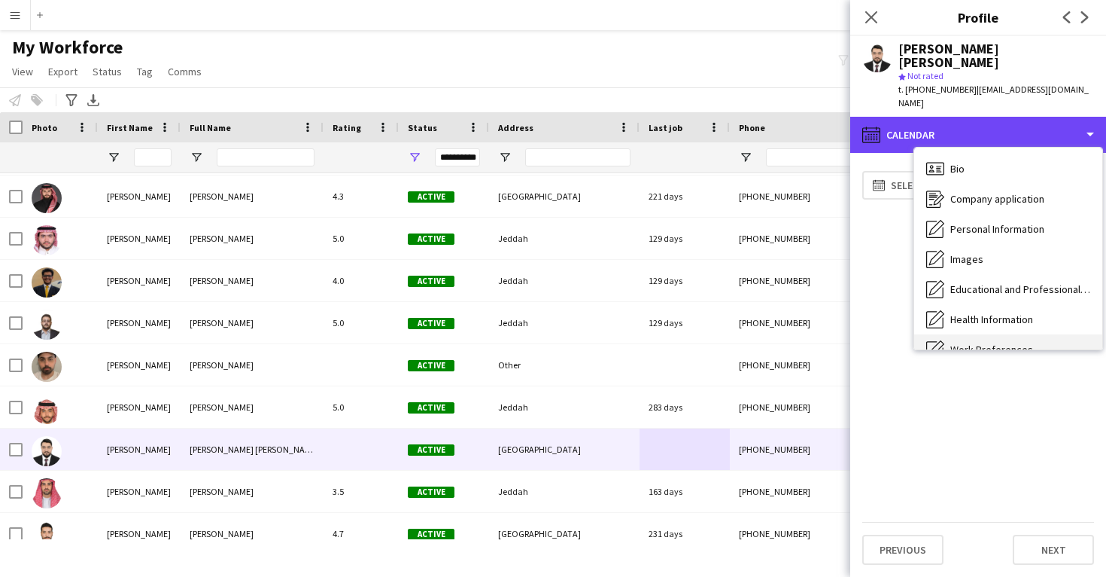
scroll to position [-1, 0]
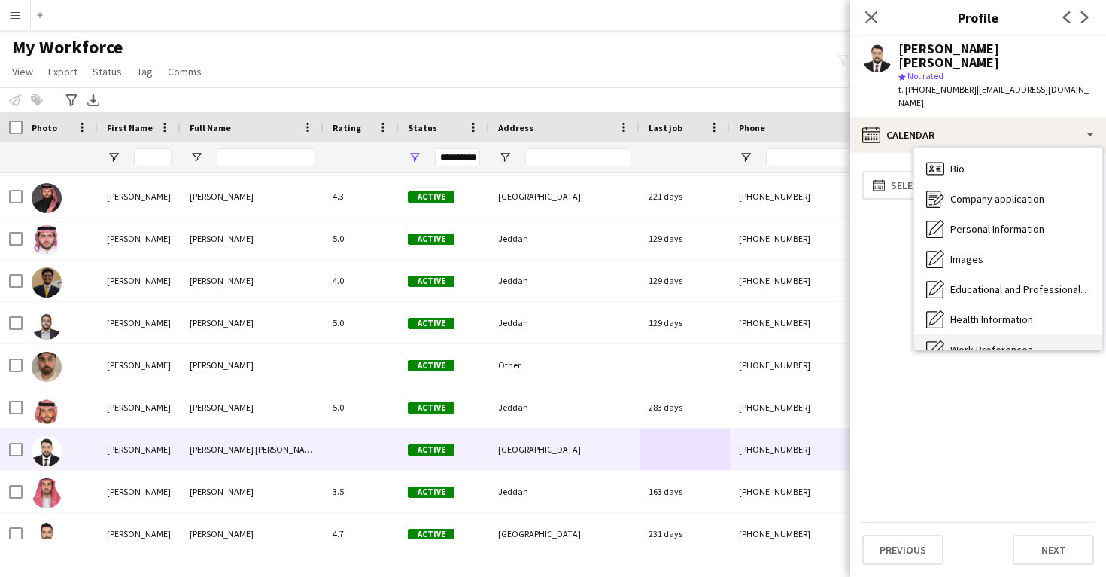
click at [981, 154] on div "Bio Bio" at bounding box center [1008, 169] width 188 height 30
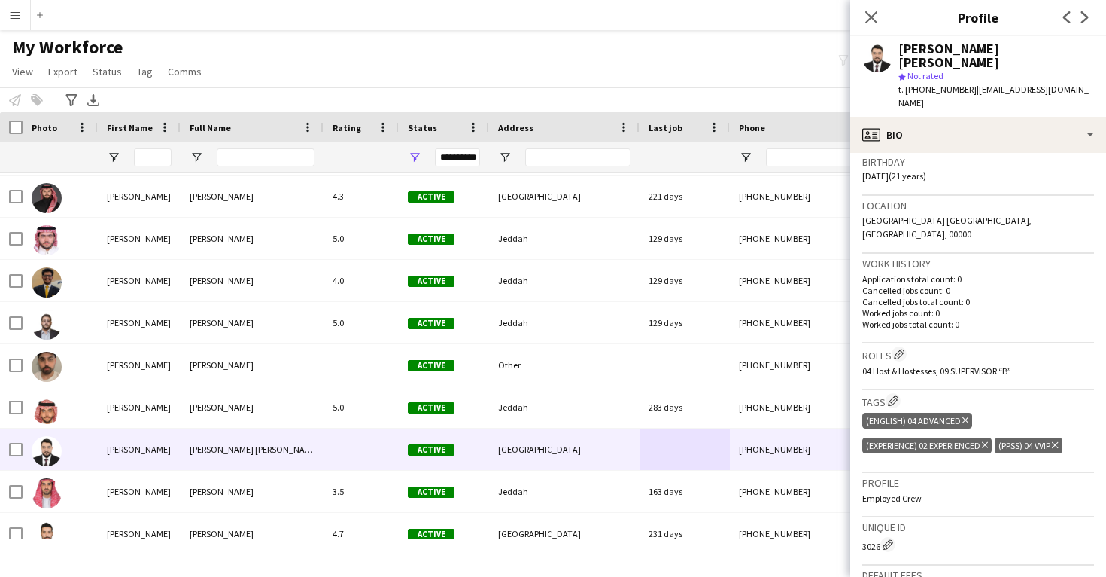
scroll to position [267, 0]
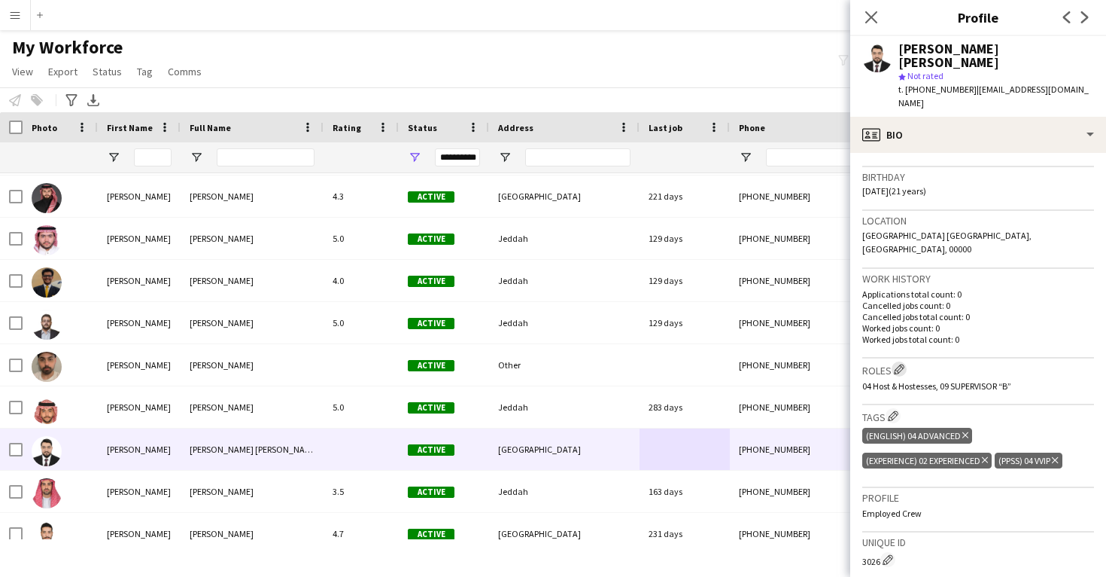
click at [904, 364] on app-icon "Edit crew company roles" at bounding box center [899, 369] width 11 height 11
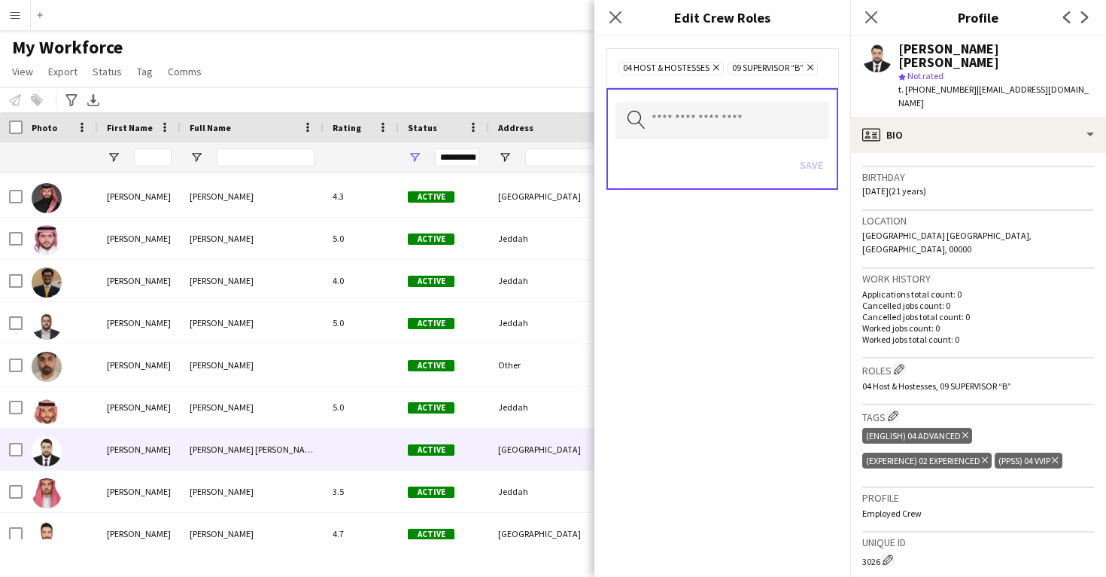
click at [811, 68] on icon "Remove" at bounding box center [809, 67] width 10 height 10
click at [811, 172] on button "Save" at bounding box center [811, 165] width 35 height 24
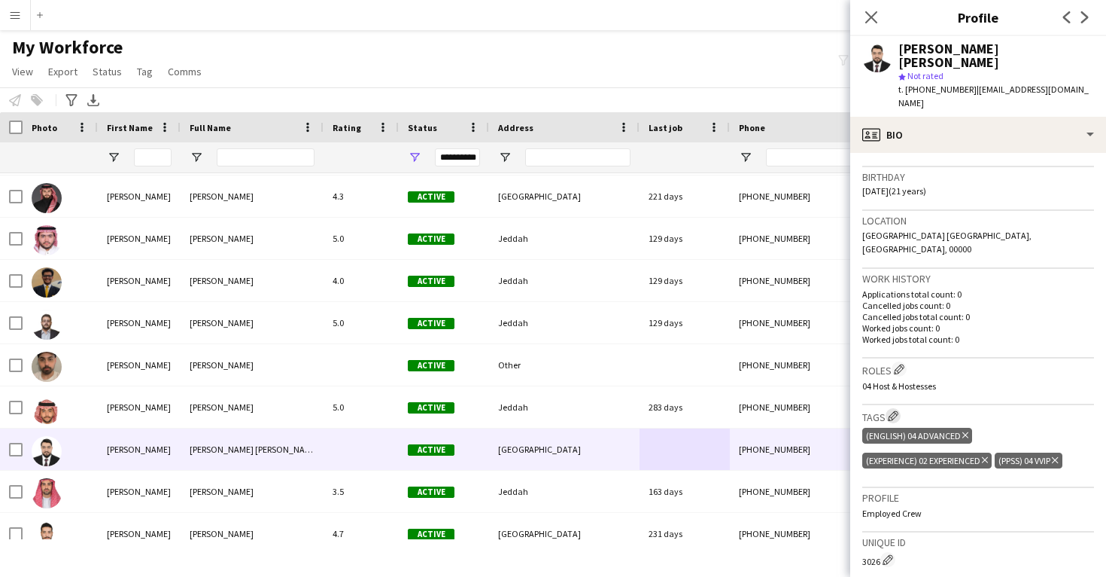
click at [898, 408] on button "Edit crew company tags" at bounding box center [893, 415] width 15 height 15
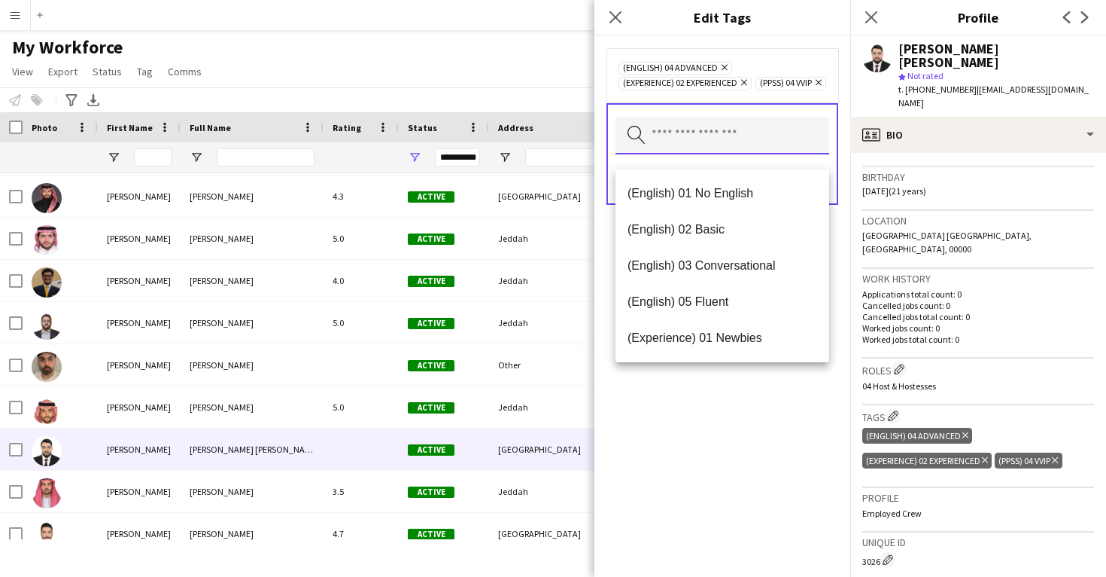
click at [732, 145] on input "text" at bounding box center [723, 136] width 214 height 38
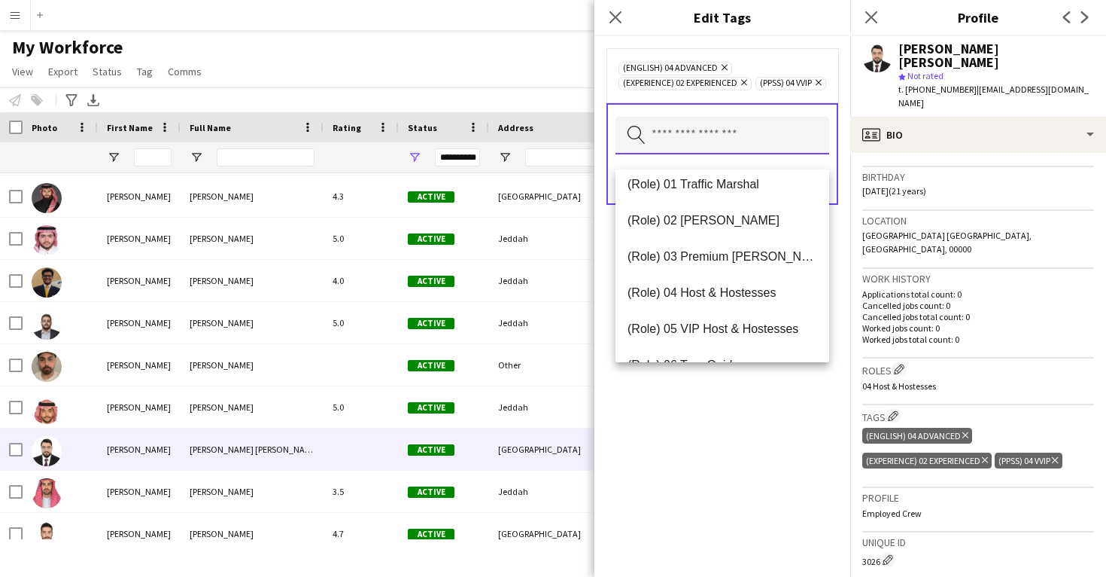
scroll to position [423, 0]
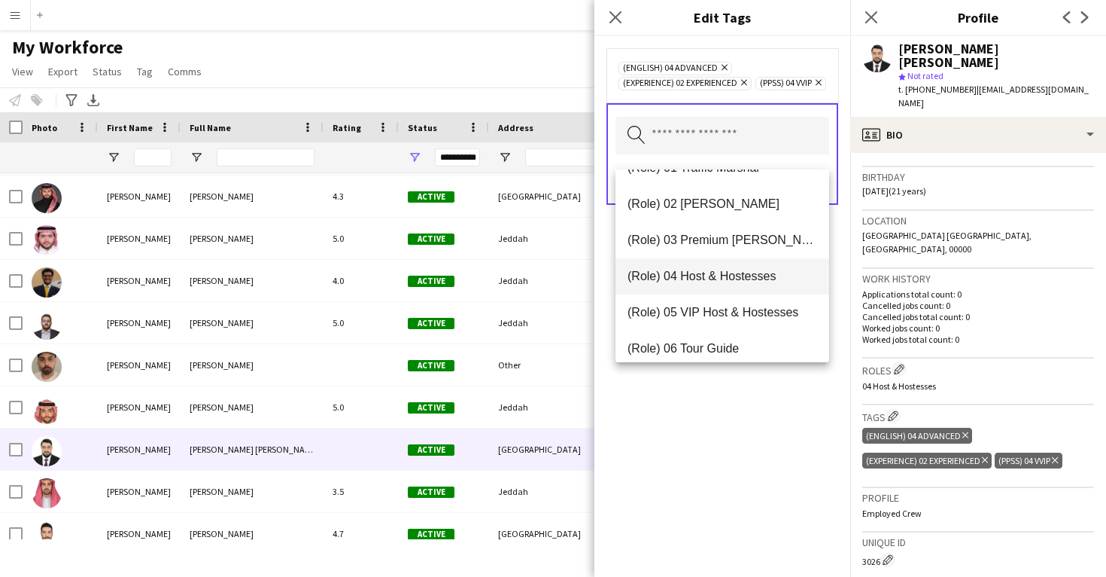
click at [742, 291] on mat-option "(Role) 04 Host & Hostesses" at bounding box center [723, 276] width 214 height 36
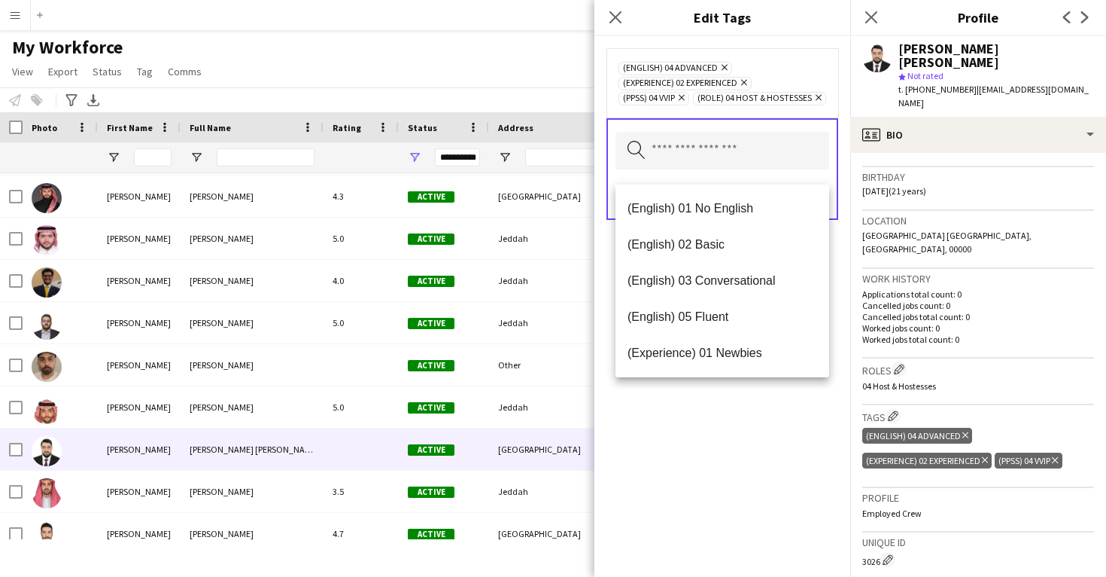
click at [765, 417] on div "(English) 04 Advanced Remove (Experience) 02 Experienced Remove (PPSS) 04 VVIP …" at bounding box center [723, 306] width 256 height 540
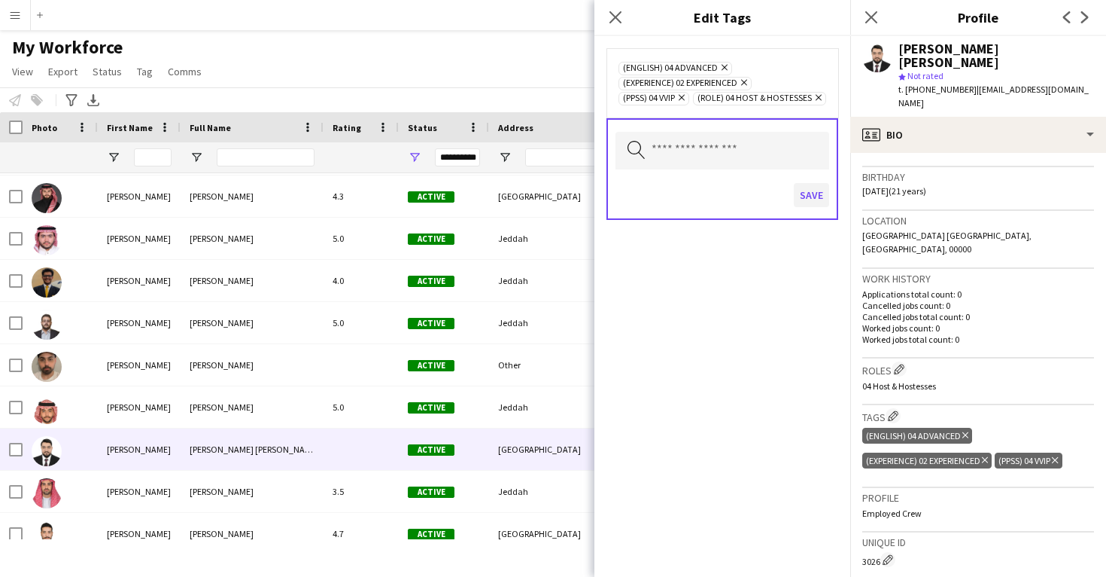
click at [808, 207] on button "Save" at bounding box center [811, 195] width 35 height 24
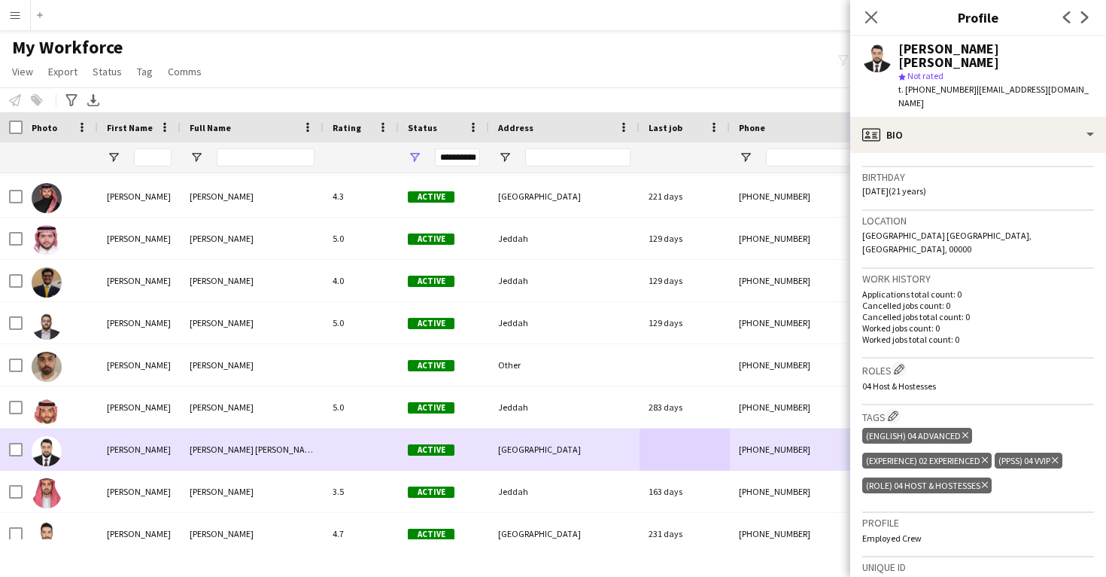
click at [688, 470] on div "[PERSON_NAME] [PERSON_NAME] [PERSON_NAME] Active [GEOGRAPHIC_DATA] [PHONE_NUMBE…" at bounding box center [850, 449] width 1700 height 42
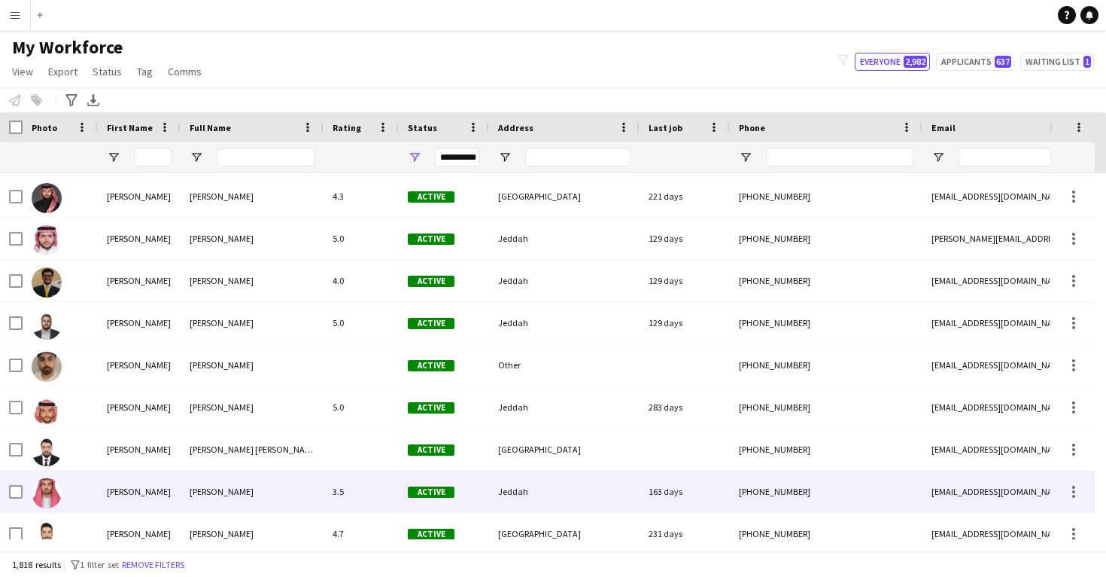
click at [688, 481] on div "163 days" at bounding box center [685, 490] width 90 height 41
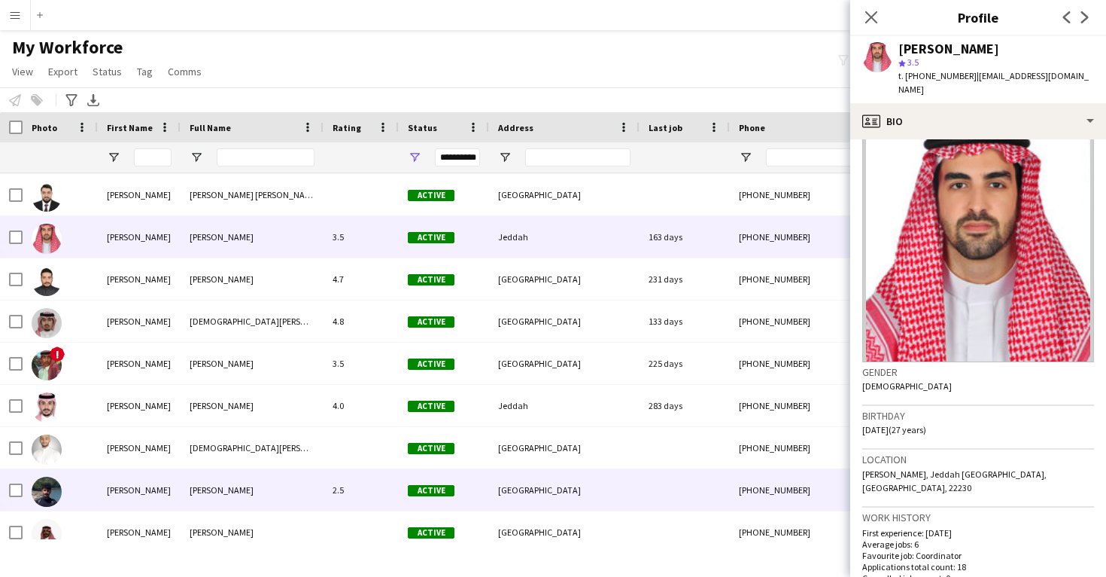
scroll to position [43127, 0]
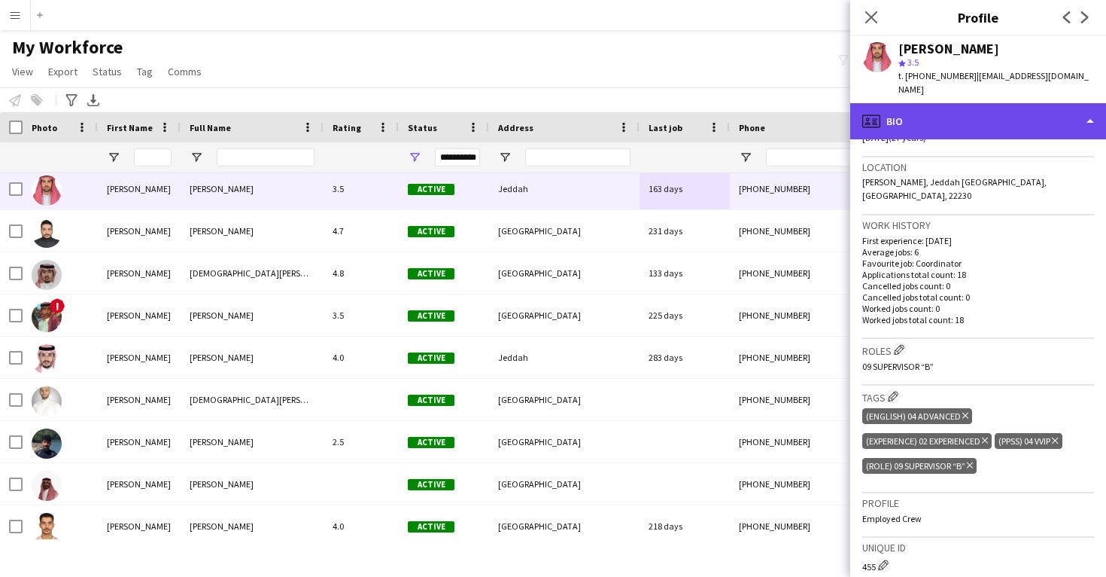
click at [945, 116] on div "profile Bio" at bounding box center [979, 121] width 256 height 36
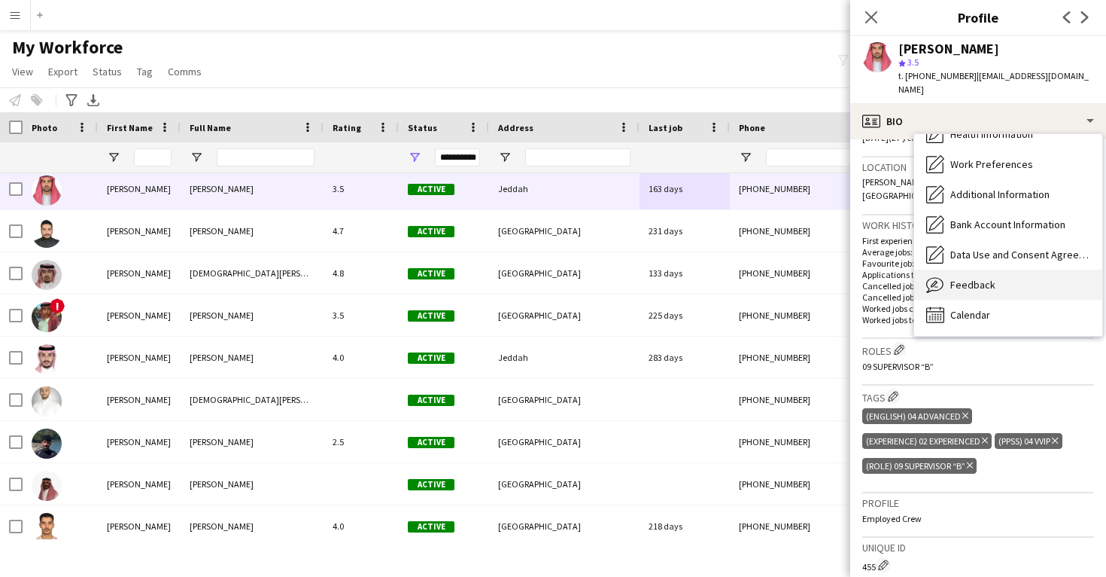
click at [975, 278] on span "Feedback" at bounding box center [973, 285] width 45 height 14
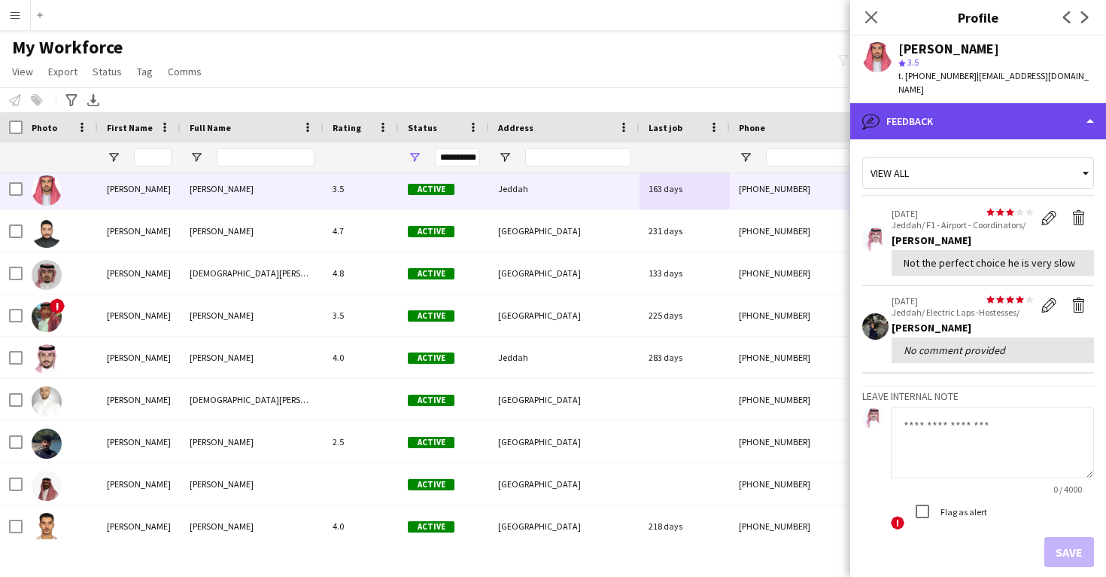
click at [953, 114] on div "bubble-pencil Feedback" at bounding box center [979, 121] width 256 height 36
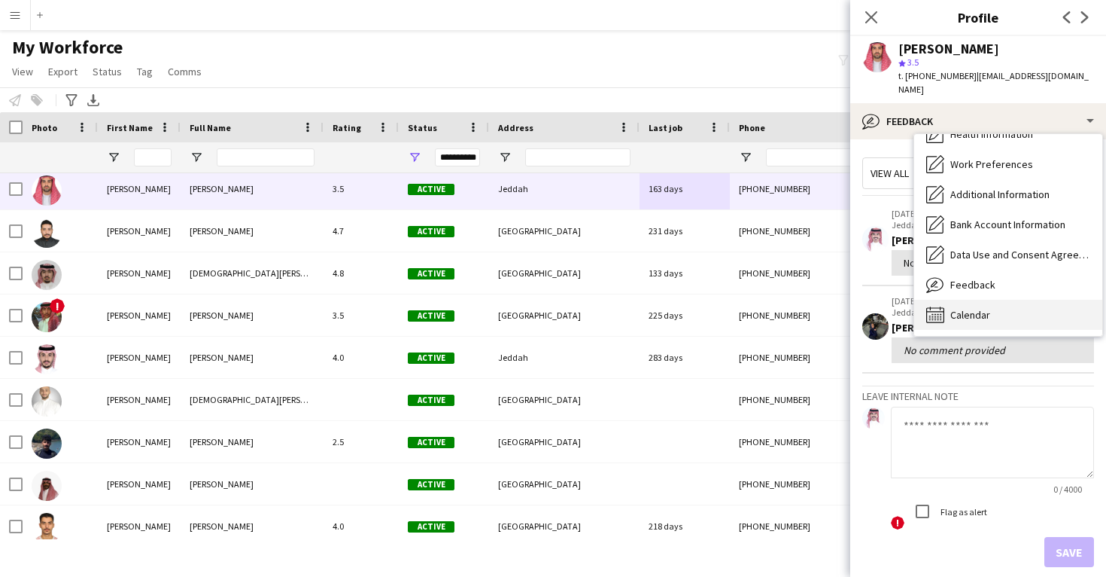
click at [977, 300] on div "Calendar Calendar" at bounding box center [1008, 315] width 188 height 30
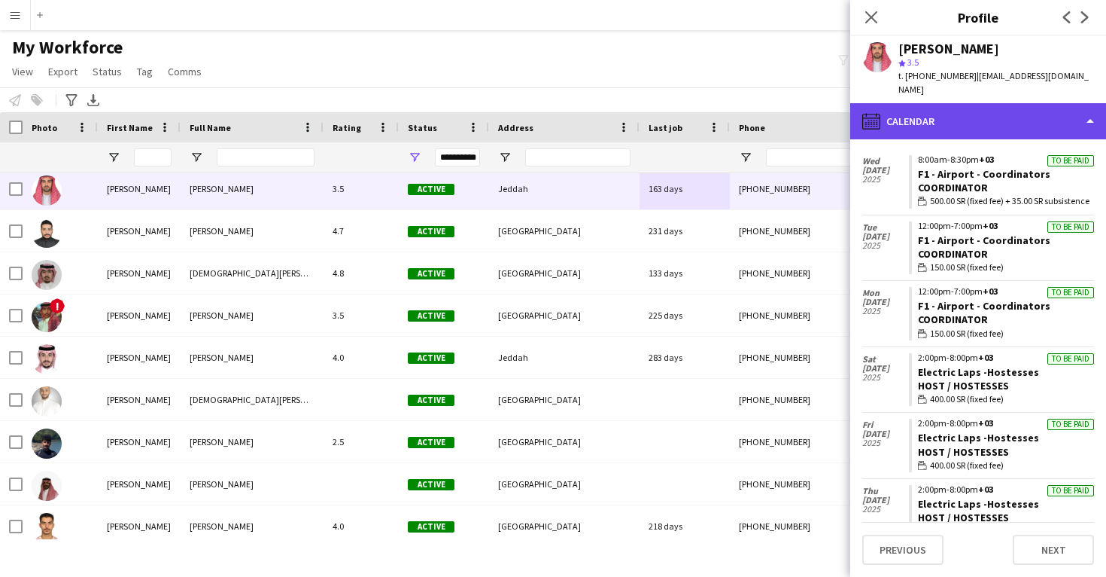
click at [939, 115] on div "calendar-full Calendar" at bounding box center [979, 121] width 256 height 36
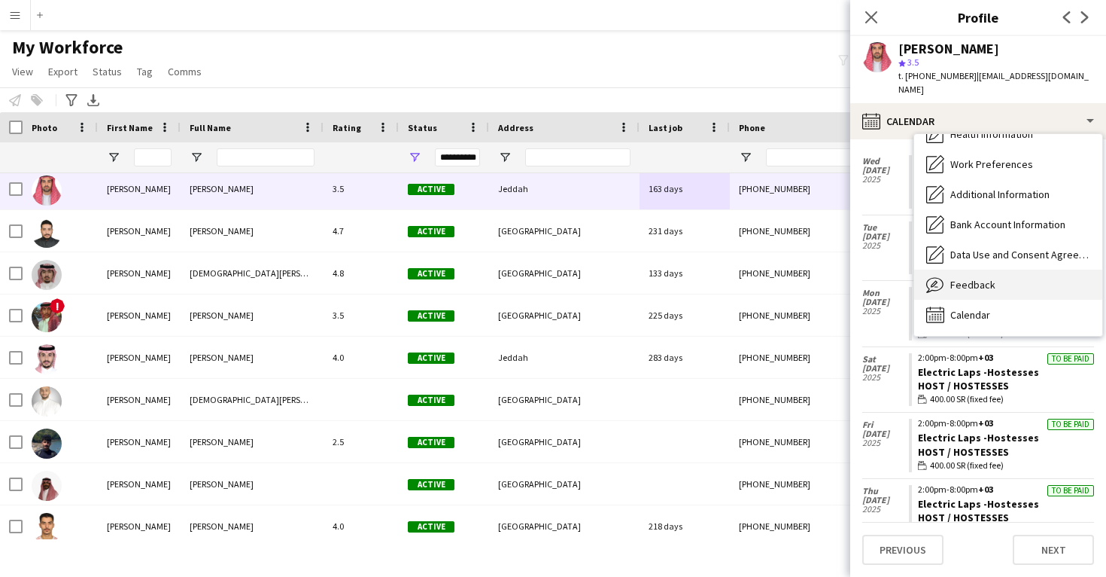
click at [980, 278] on span "Feedback" at bounding box center [973, 285] width 45 height 14
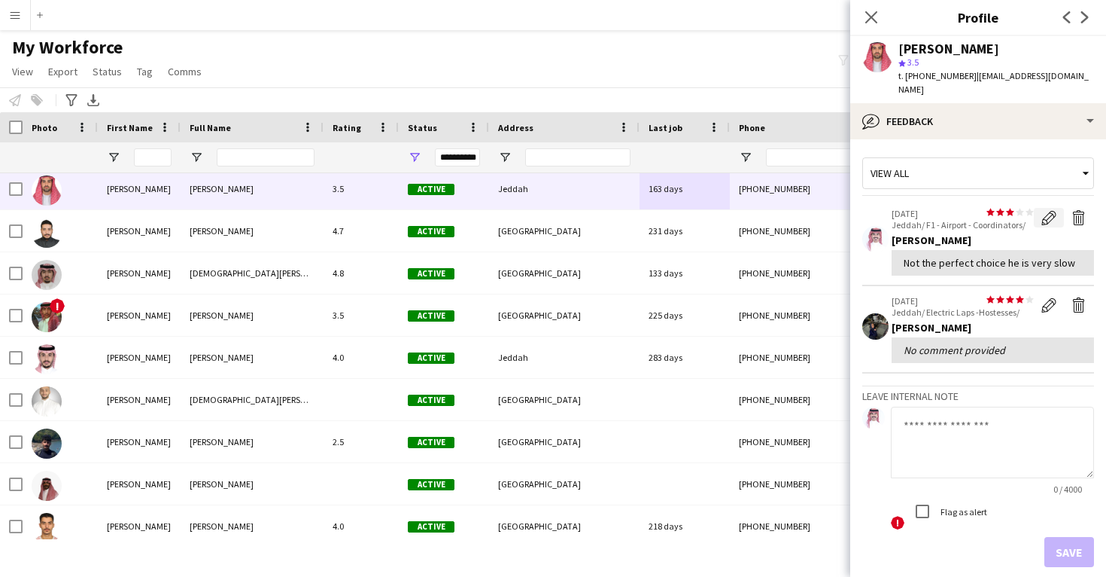
click at [1052, 210] on app-icon "Edit feedback" at bounding box center [1049, 217] width 15 height 15
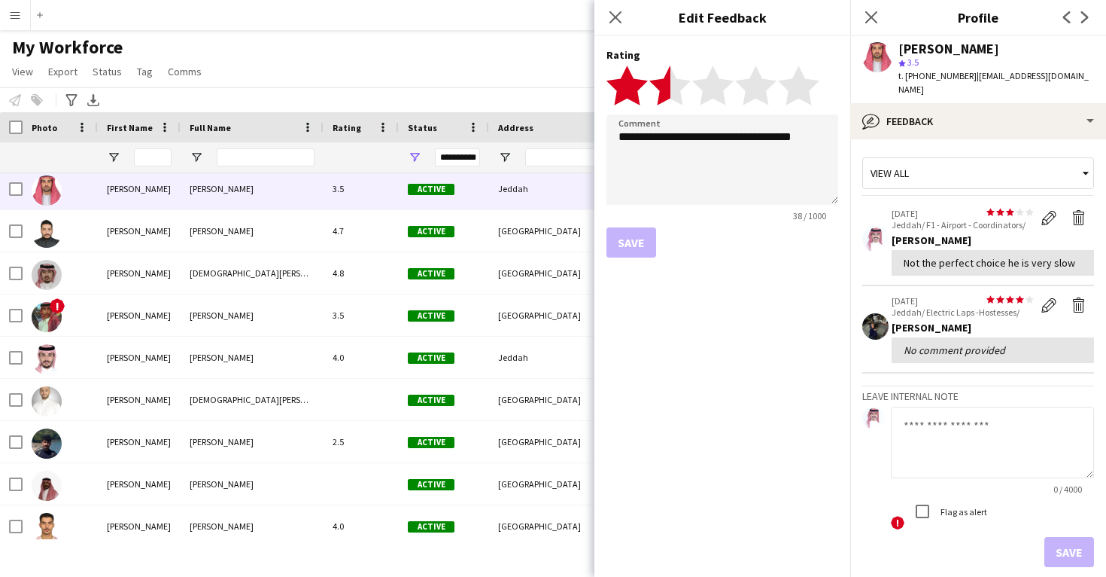
click at [662, 96] on polygon at bounding box center [670, 84] width 41 height 39
click at [686, 150] on textarea "**********" at bounding box center [723, 159] width 232 height 90
type textarea "**********"
click at [639, 254] on button "Save" at bounding box center [632, 242] width 50 height 30
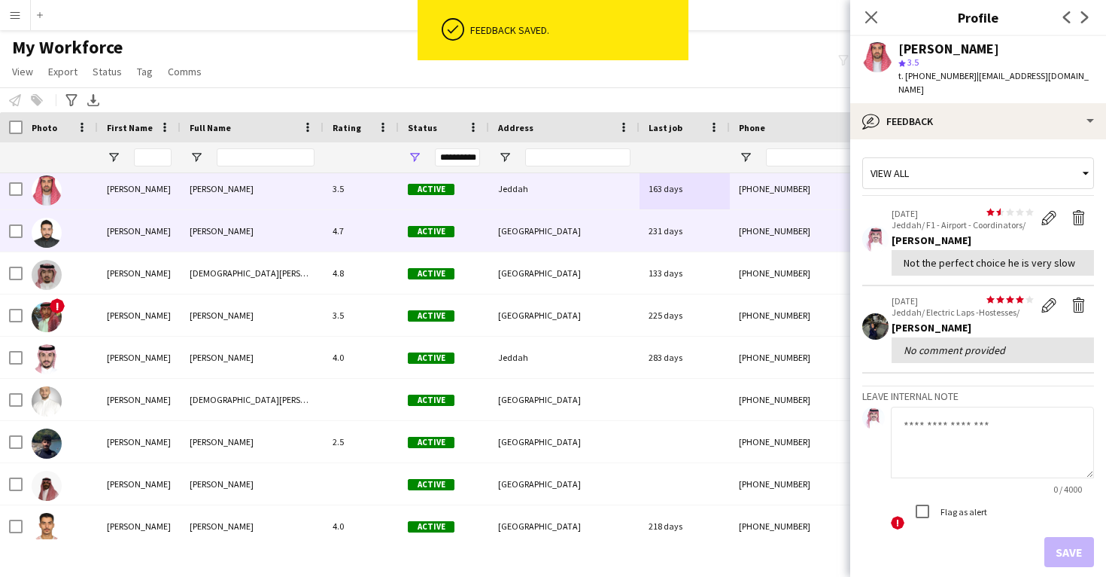
click at [721, 233] on div "231 days" at bounding box center [685, 230] width 90 height 41
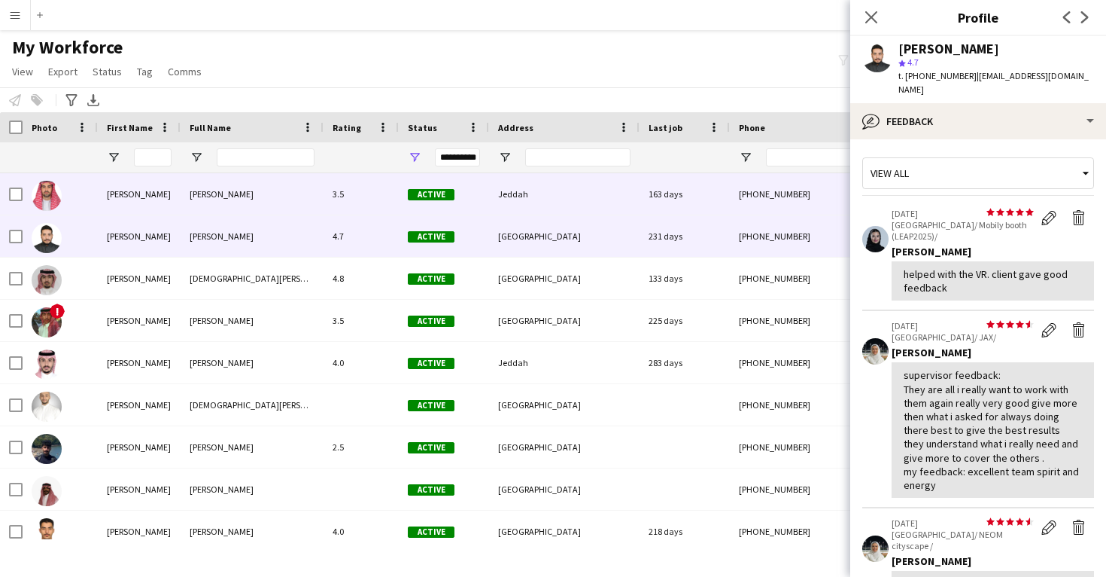
click at [702, 206] on div "163 days" at bounding box center [685, 193] width 90 height 41
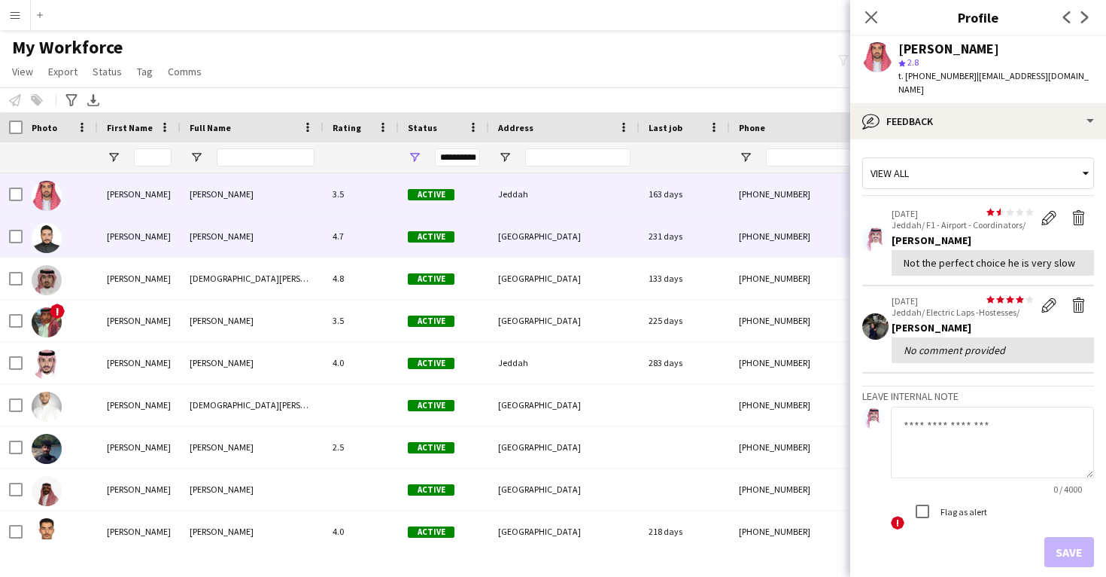
click at [796, 237] on div "[PHONE_NUMBER]" at bounding box center [826, 235] width 193 height 41
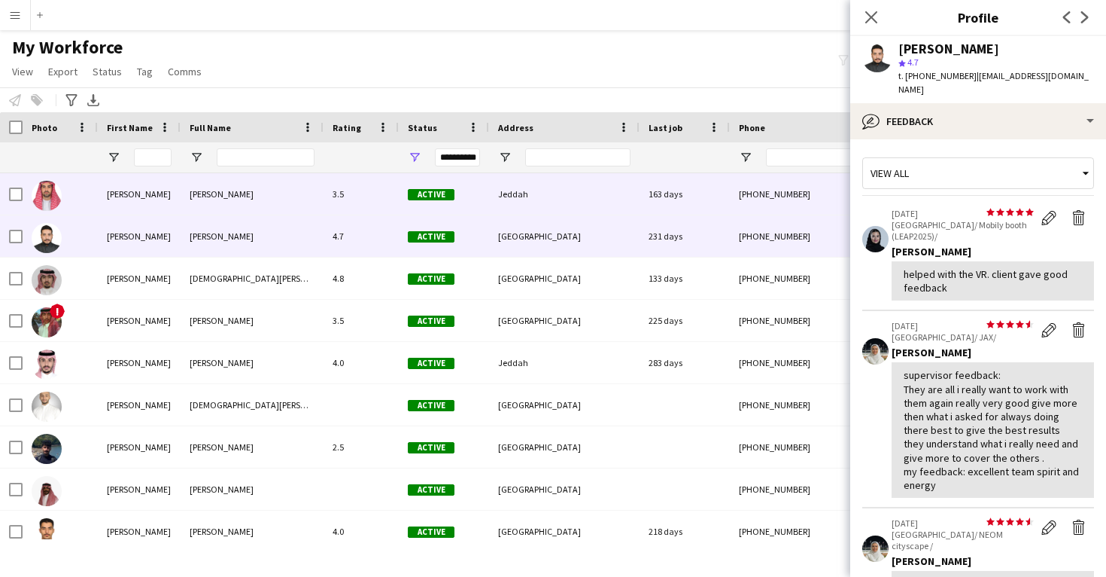
click at [781, 207] on div "[PHONE_NUMBER]" at bounding box center [826, 193] width 193 height 41
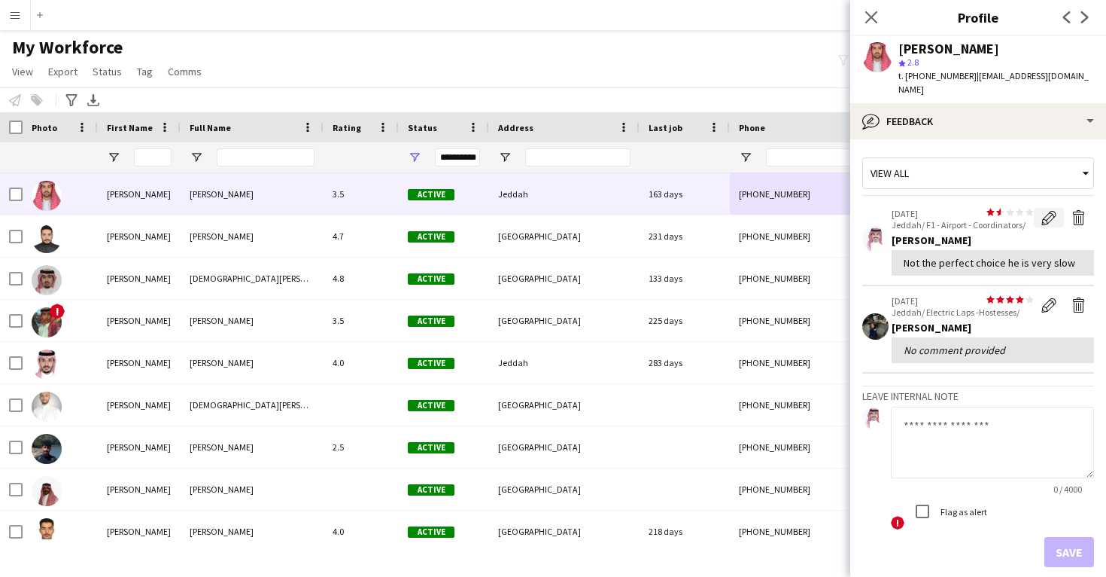
click at [1045, 210] on app-icon "Edit feedback" at bounding box center [1049, 217] width 15 height 15
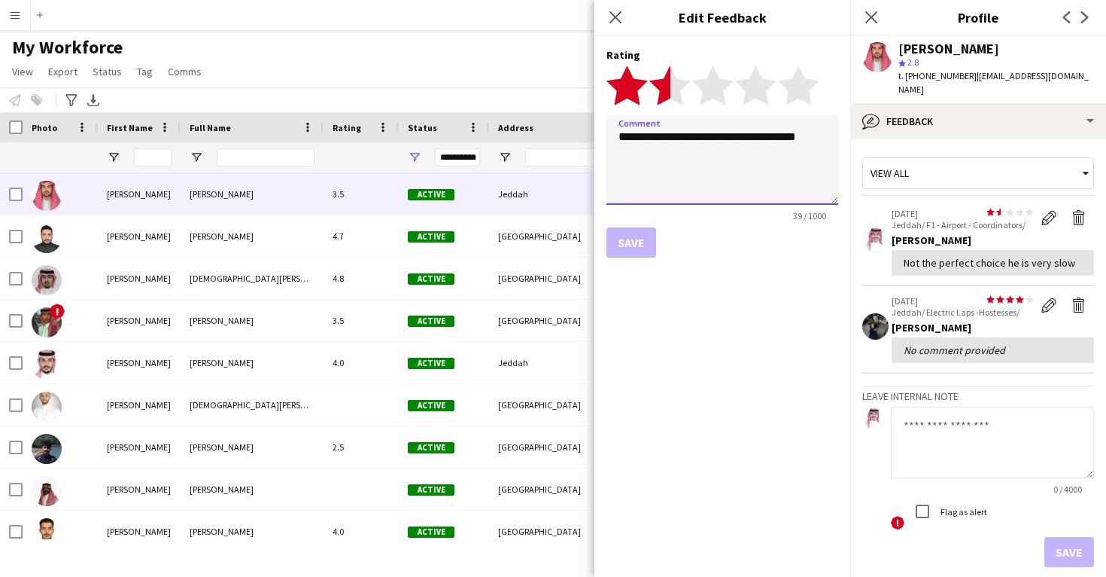
click at [808, 149] on textarea "**********" at bounding box center [723, 159] width 232 height 90
type textarea "**********"
click at [622, 249] on button "Save" at bounding box center [632, 242] width 50 height 30
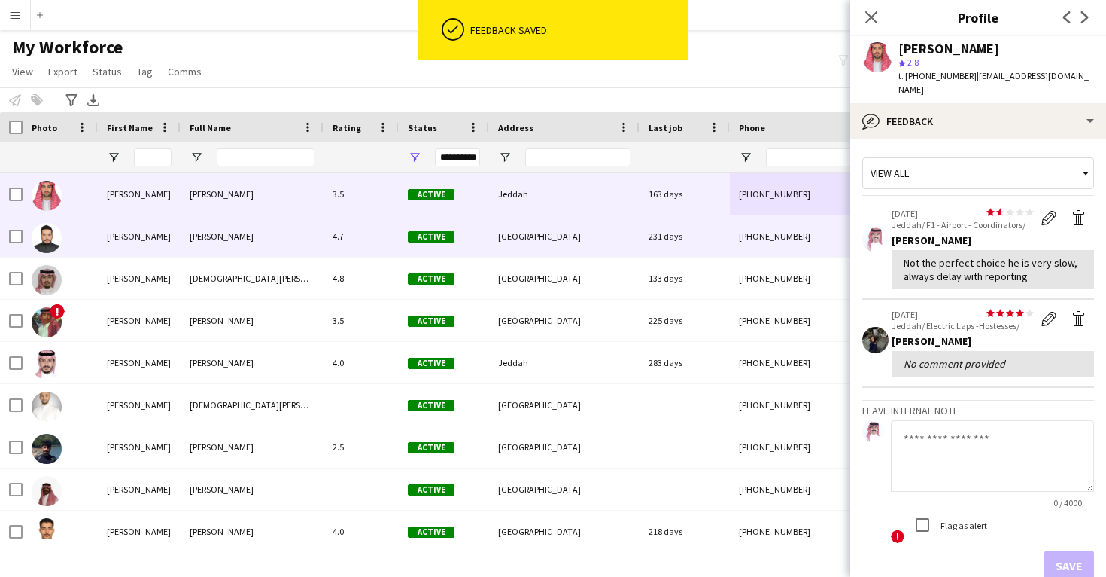
click at [733, 249] on div "[PHONE_NUMBER]" at bounding box center [826, 235] width 193 height 41
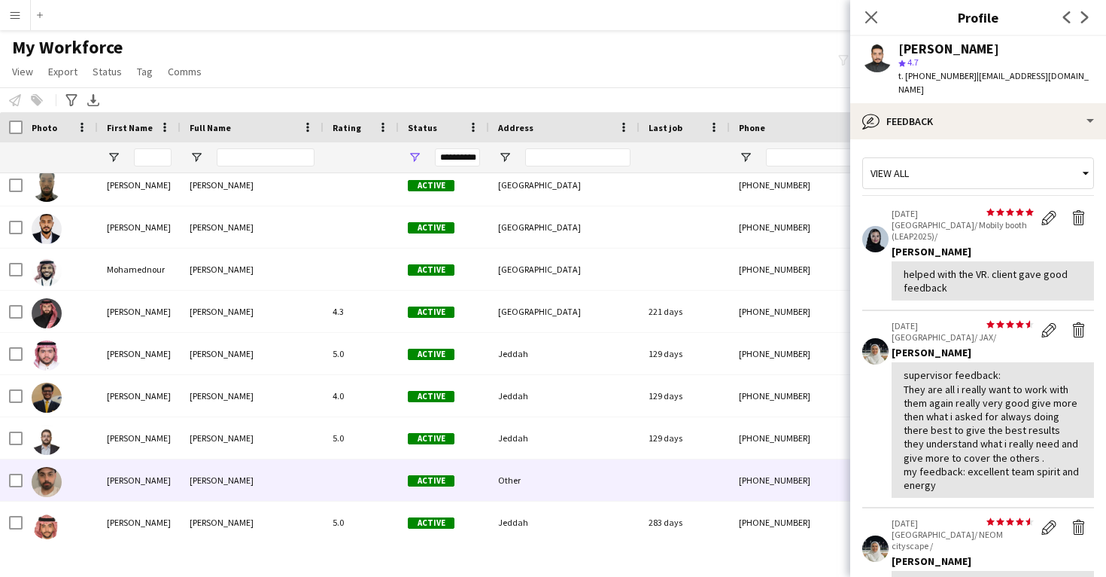
scroll to position [42742, 0]
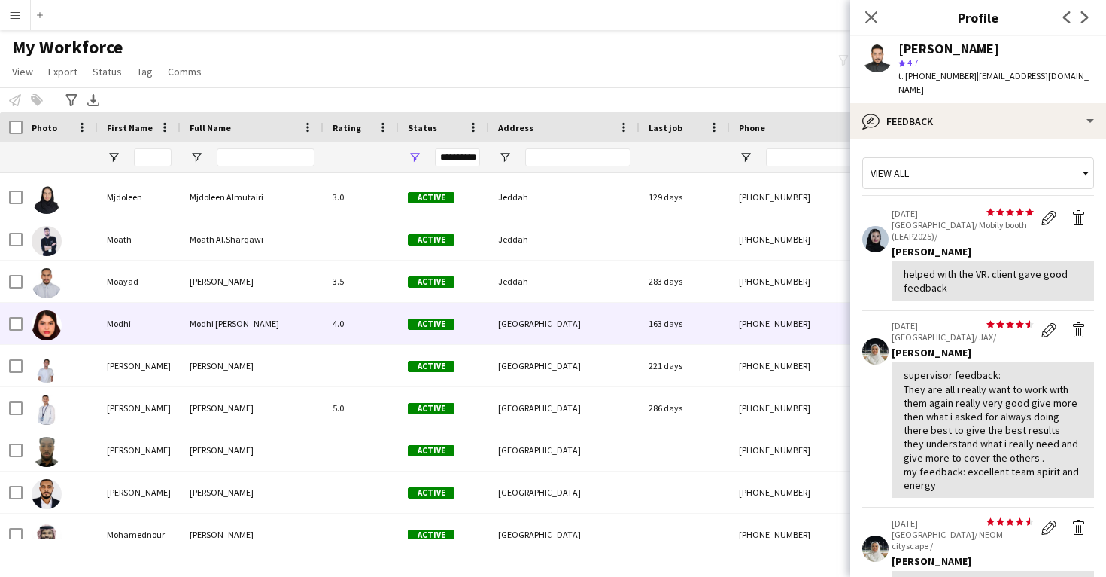
click at [291, 333] on div "Modhi [PERSON_NAME]" at bounding box center [252, 323] width 143 height 41
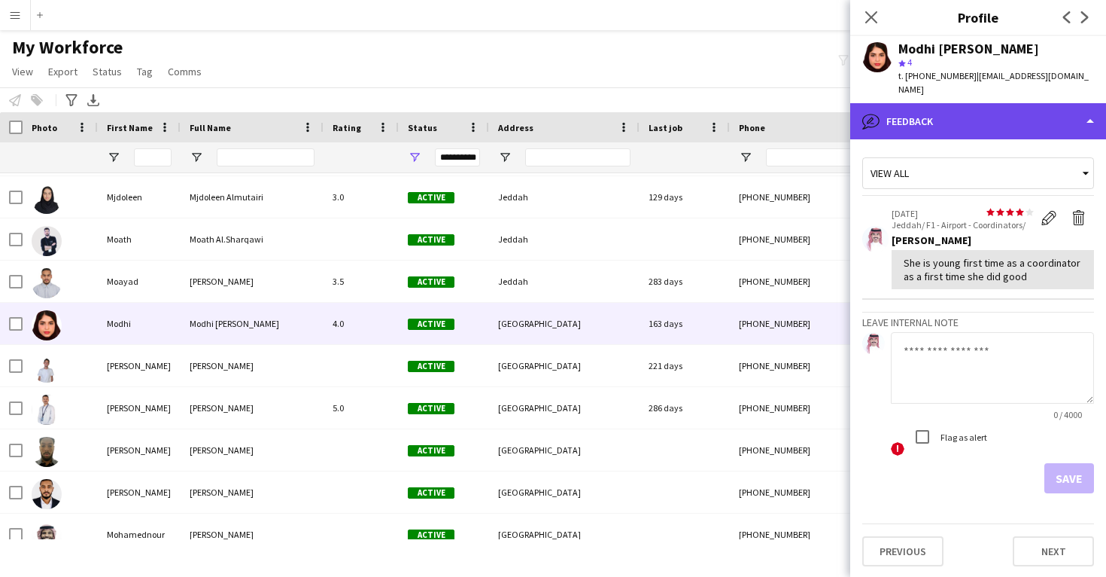
click at [971, 105] on div "bubble-pencil Feedback" at bounding box center [979, 121] width 256 height 36
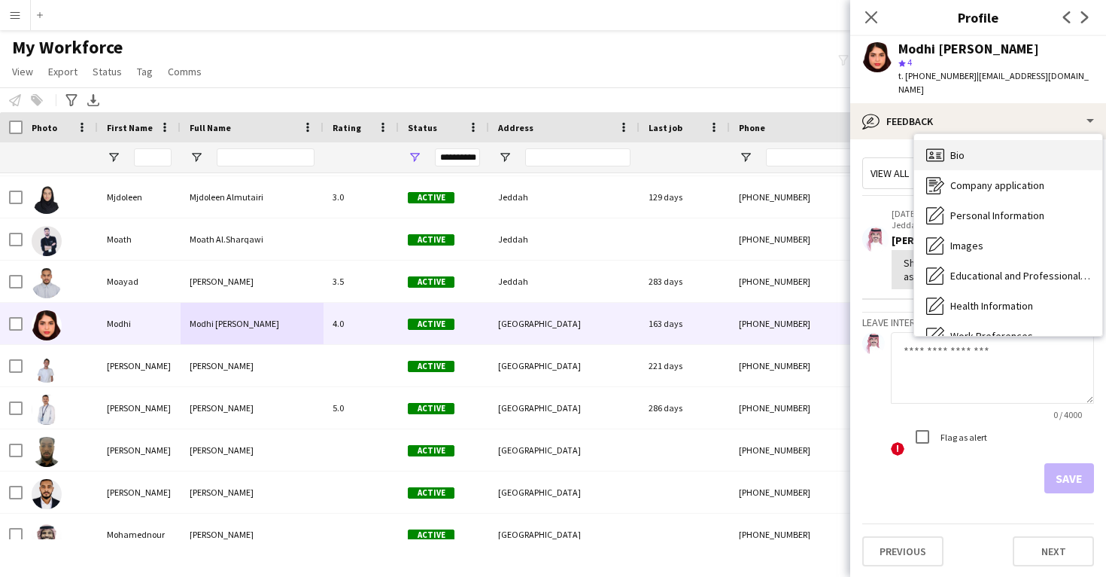
click at [967, 142] on div "Bio Bio" at bounding box center [1008, 155] width 188 height 30
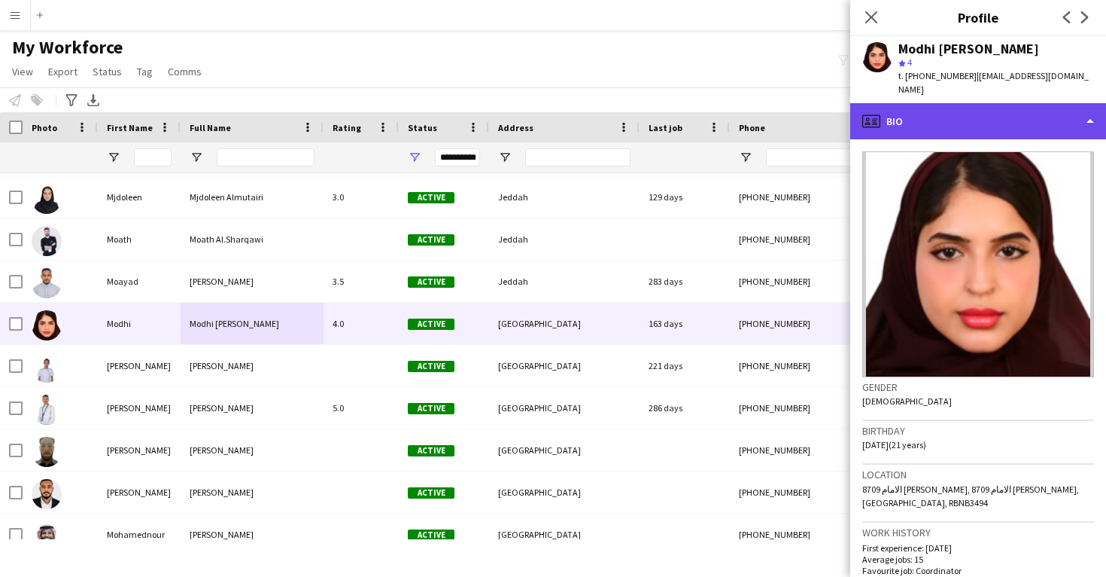
click at [960, 105] on div "profile Bio" at bounding box center [979, 121] width 256 height 36
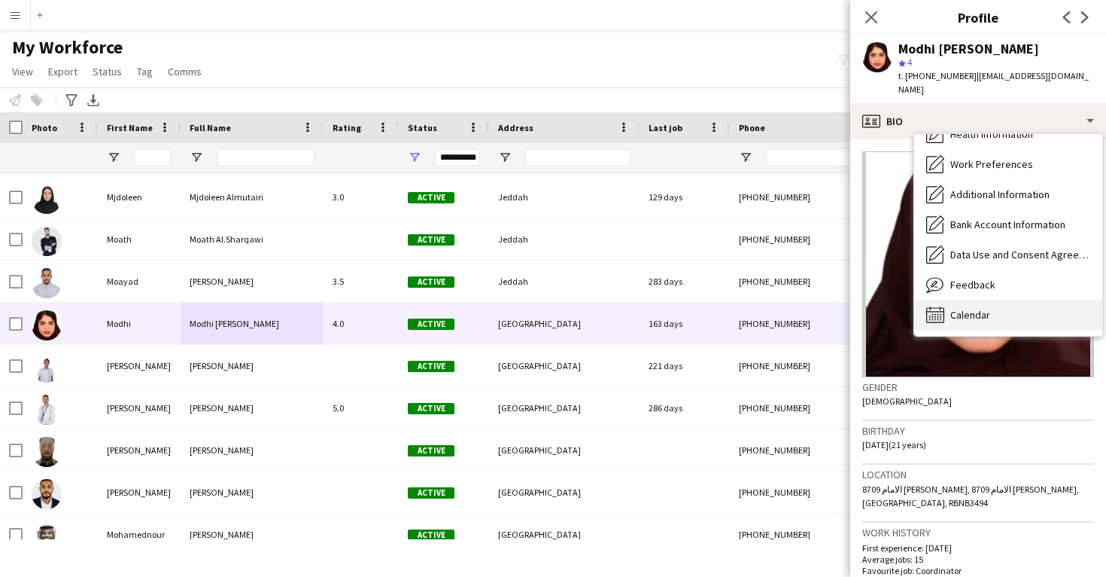
click at [957, 305] on div "Calendar Calendar" at bounding box center [1008, 315] width 188 height 30
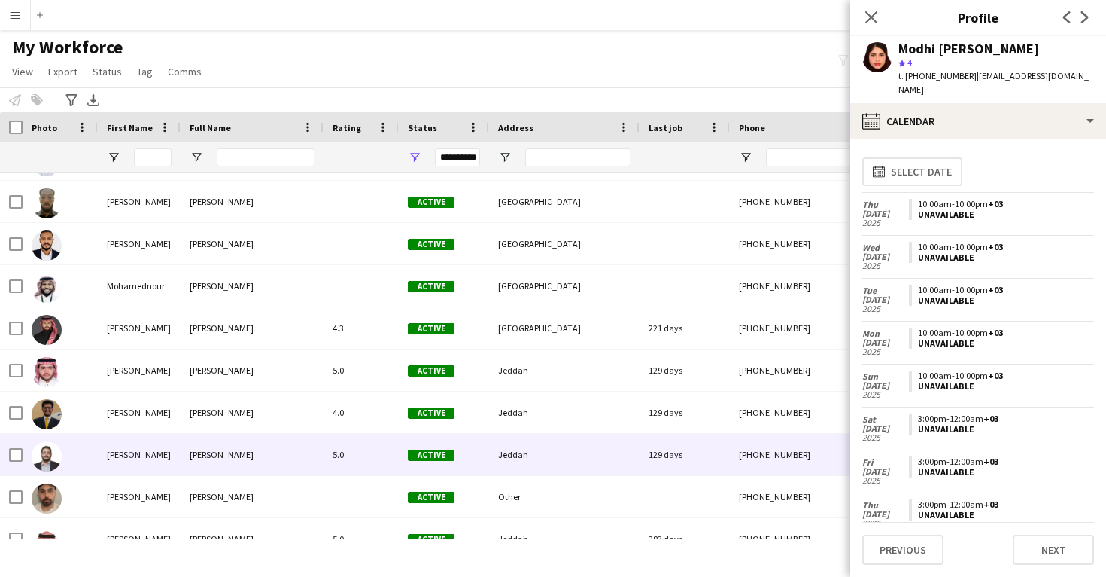
click at [521, 437] on div "Jeddah" at bounding box center [564, 454] width 151 height 41
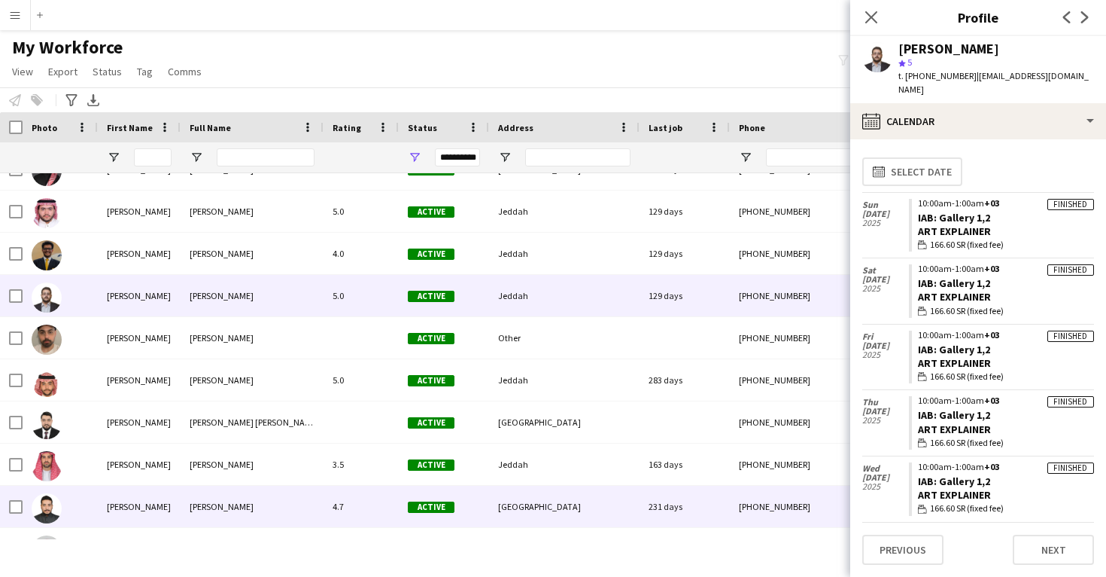
click at [389, 502] on div "4.7" at bounding box center [361, 505] width 75 height 41
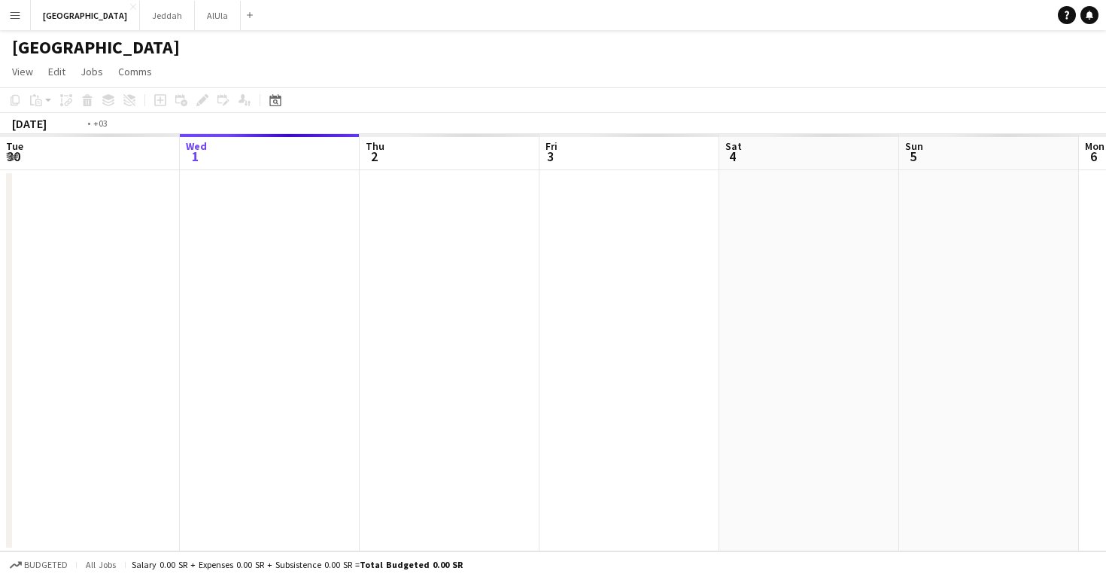
scroll to position [0, 517]
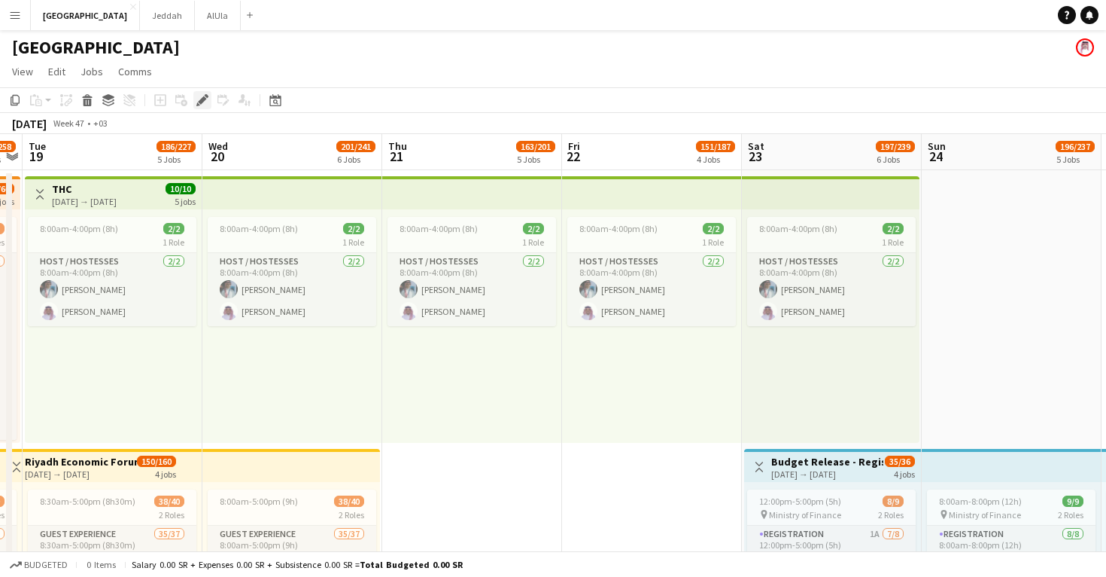
click at [202, 97] on icon "Edit" at bounding box center [202, 100] width 12 height 12
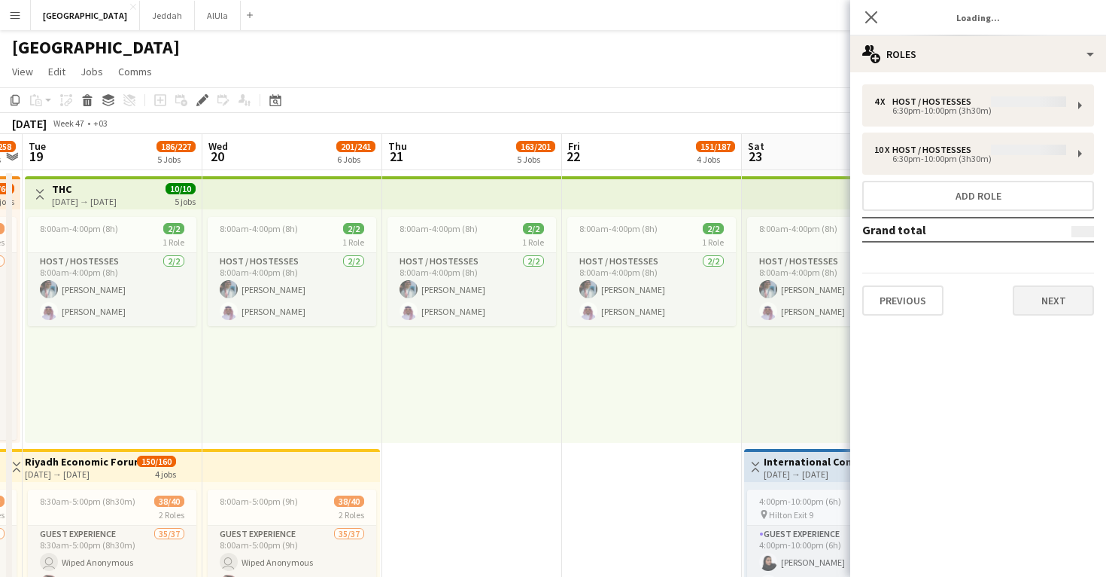
scroll to position [0, 0]
click at [1037, 303] on button "Next" at bounding box center [1053, 300] width 81 height 30
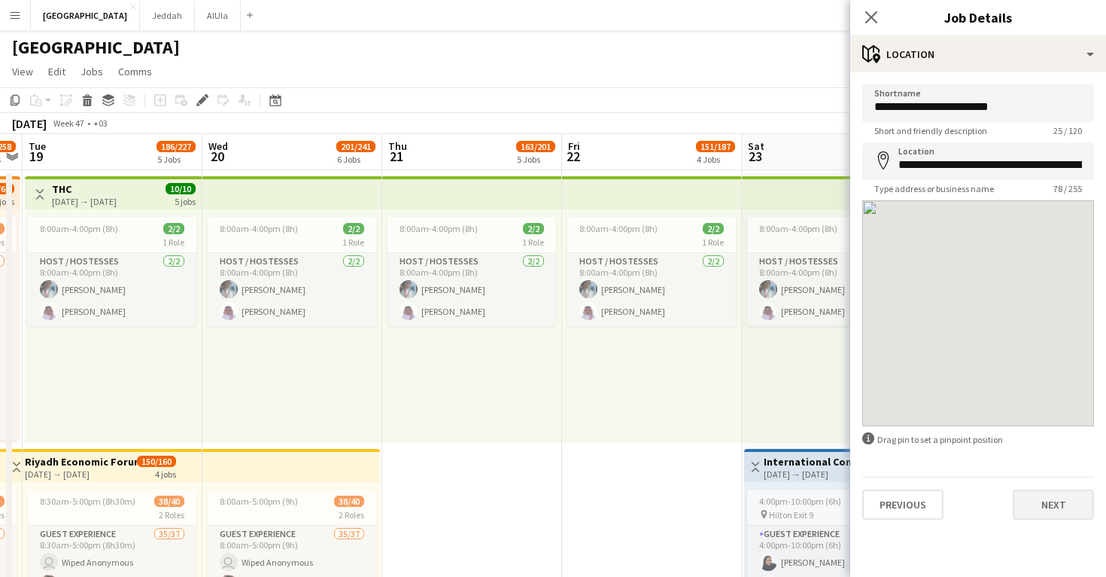
click at [1043, 506] on button "Next" at bounding box center [1053, 504] width 81 height 30
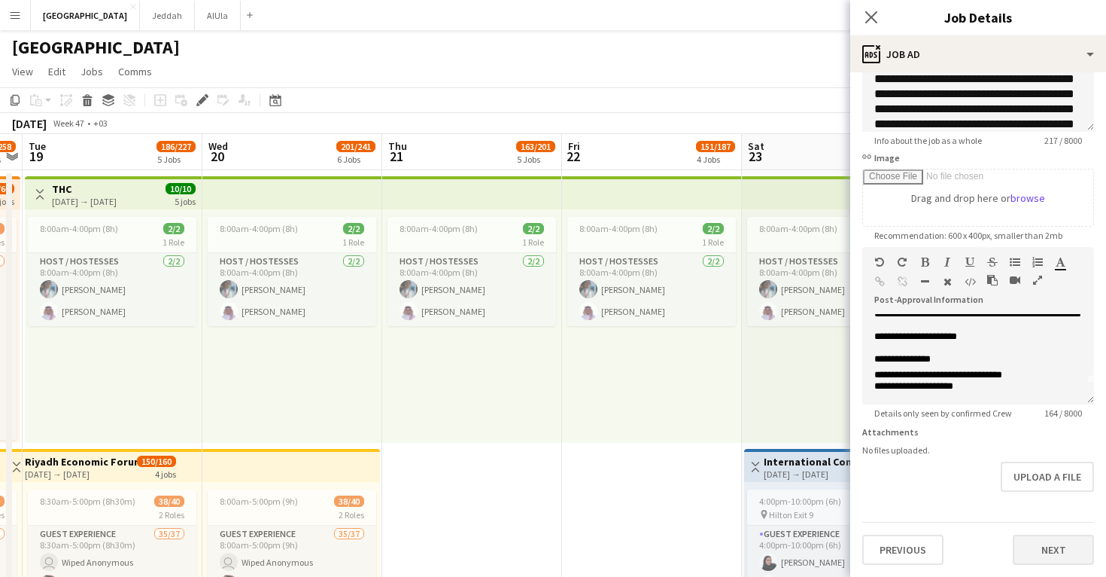
scroll to position [168, 0]
click at [1033, 561] on button "Next" at bounding box center [1053, 549] width 81 height 30
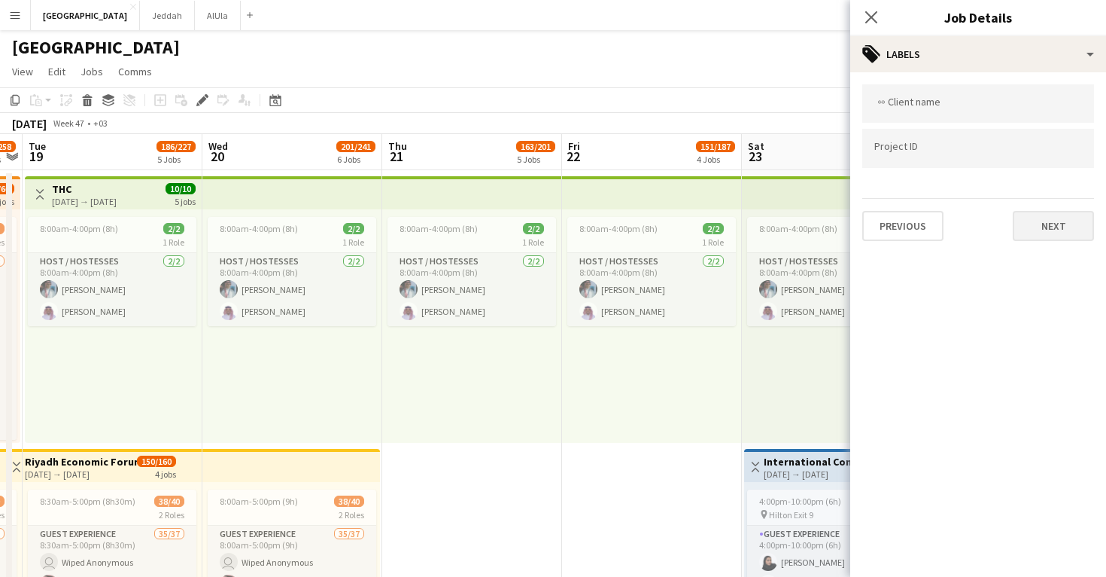
click at [1042, 234] on button "Next" at bounding box center [1053, 226] width 81 height 30
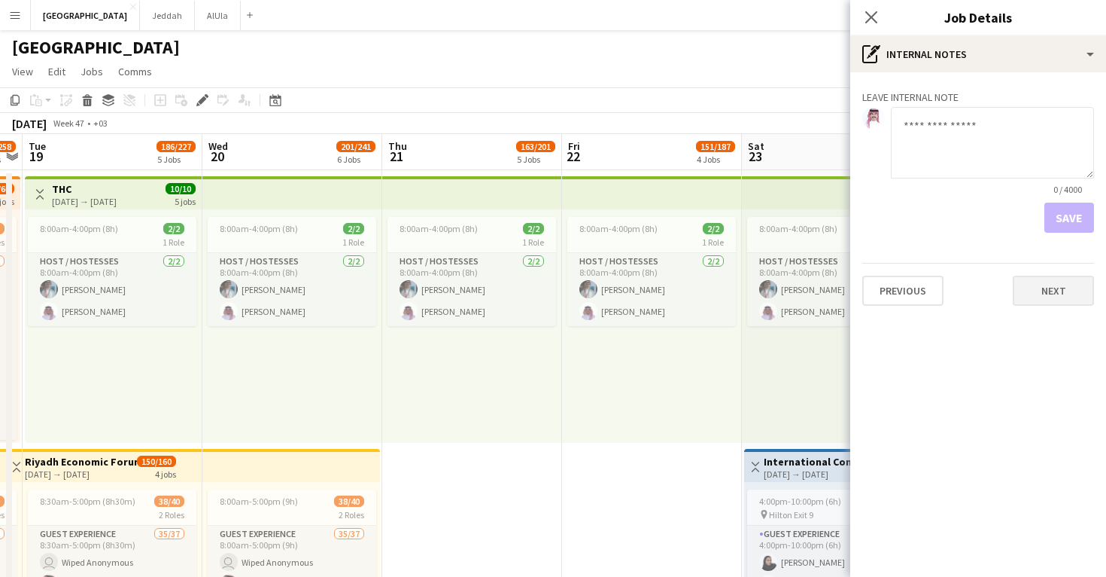
click at [1044, 296] on button "Next" at bounding box center [1053, 290] width 81 height 30
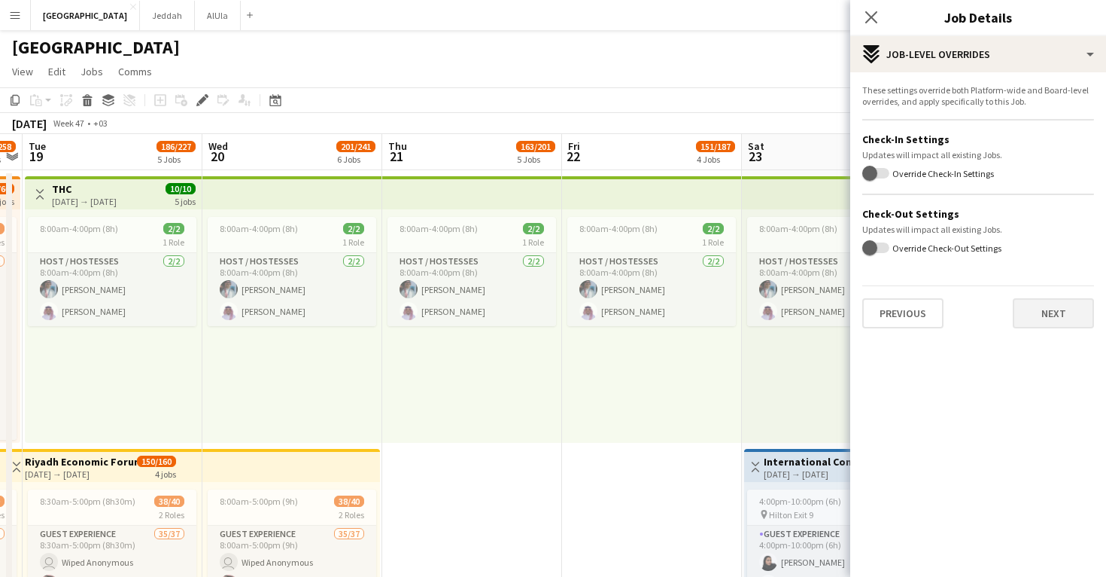
click at [1042, 306] on button "Next" at bounding box center [1053, 313] width 81 height 30
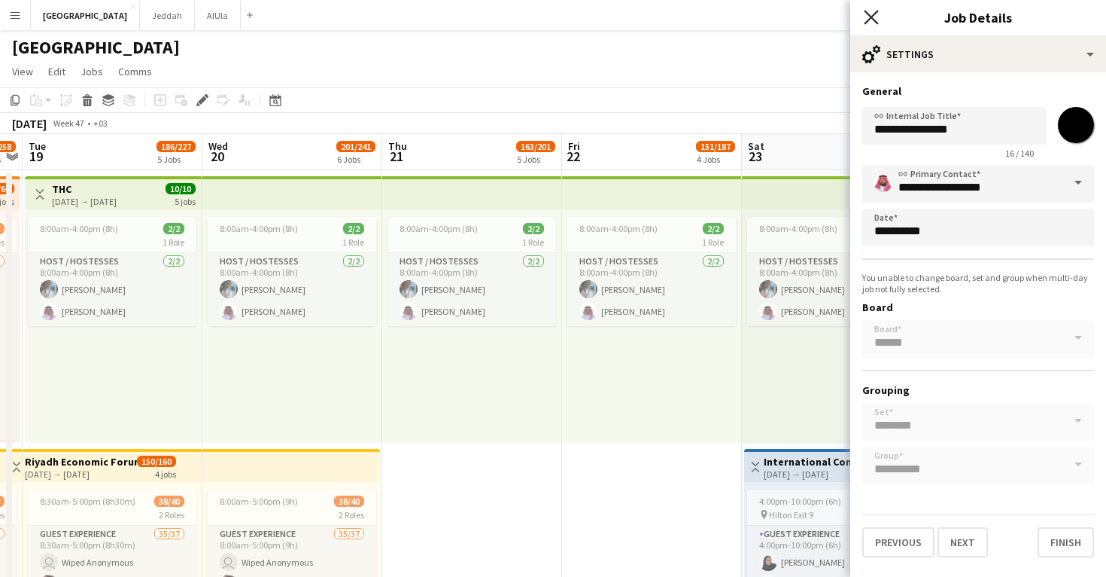
click at [872, 15] on icon "Close pop-in" at bounding box center [871, 17] width 14 height 14
